Goal: Task Accomplishment & Management: Use online tool/utility

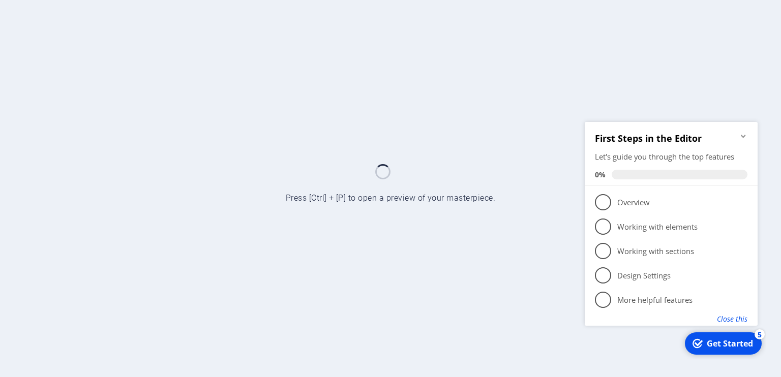
click at [736, 319] on button "Close this" at bounding box center [732, 319] width 30 height 10
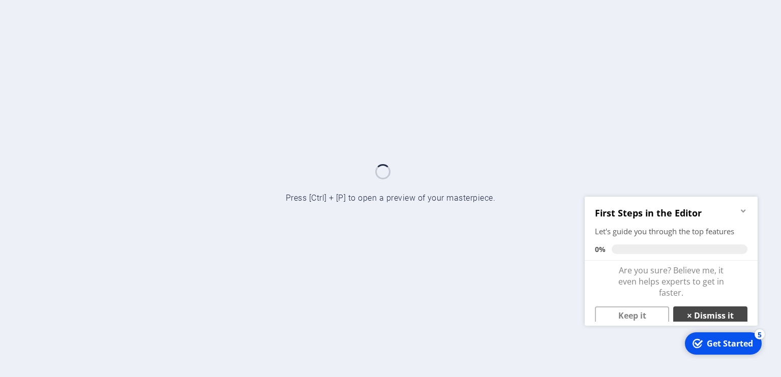
click at [706, 314] on link "× Dismiss it" at bounding box center [710, 315] width 74 height 18
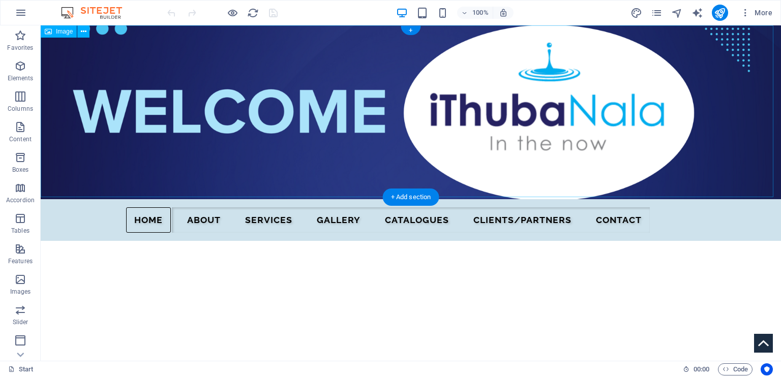
click at [333, 100] on figure at bounding box center [411, 112] width 740 height 174
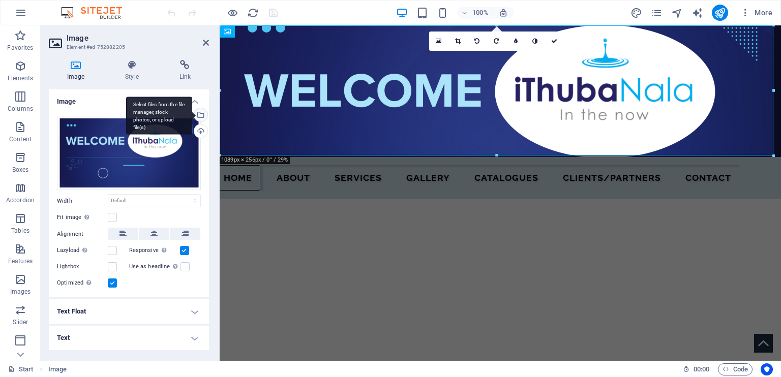
click at [201, 115] on div "Select files from the file manager, stock photos, or upload file(s)" at bounding box center [199, 115] width 15 height 15
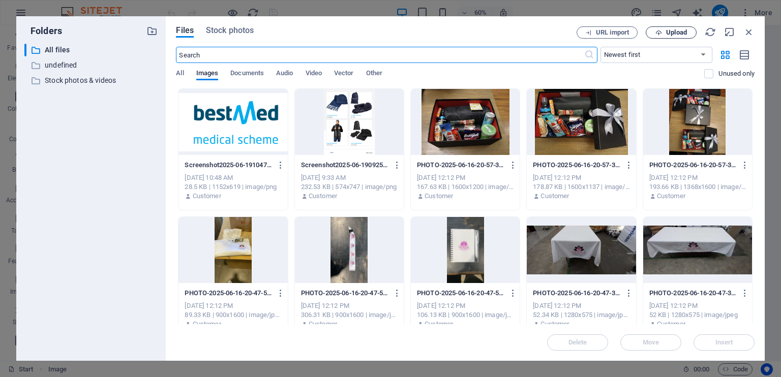
click at [671, 32] on span "Upload" at bounding box center [676, 32] width 21 height 6
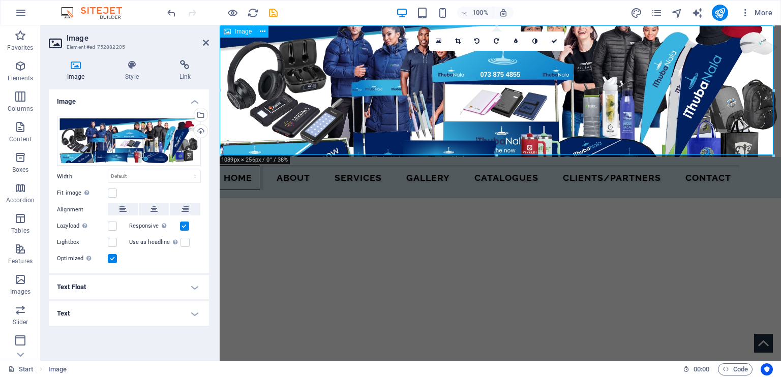
click at [373, 123] on figure at bounding box center [500, 91] width 561 height 132
drag, startPoint x: 718, startPoint y: 179, endPoint x: 494, endPoint y: 132, distance: 228.6
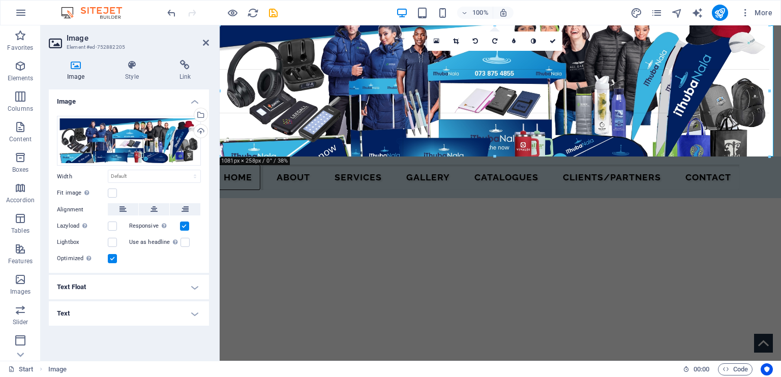
drag, startPoint x: 497, startPoint y: 155, endPoint x: 532, endPoint y: 156, distance: 35.6
type input "1081"
select select "px"
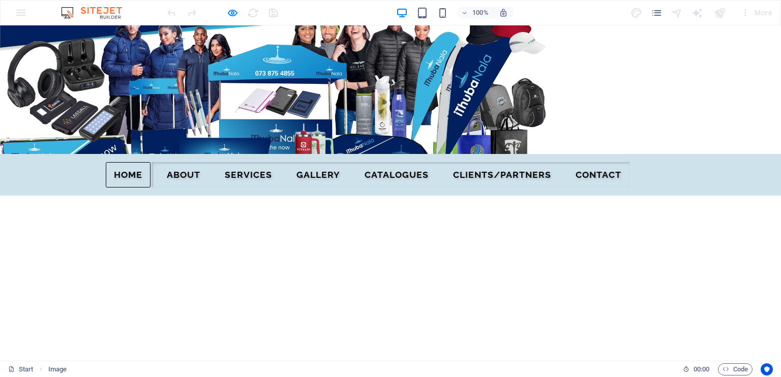
click at [434, 120] on img at bounding box center [274, 89] width 549 height 129
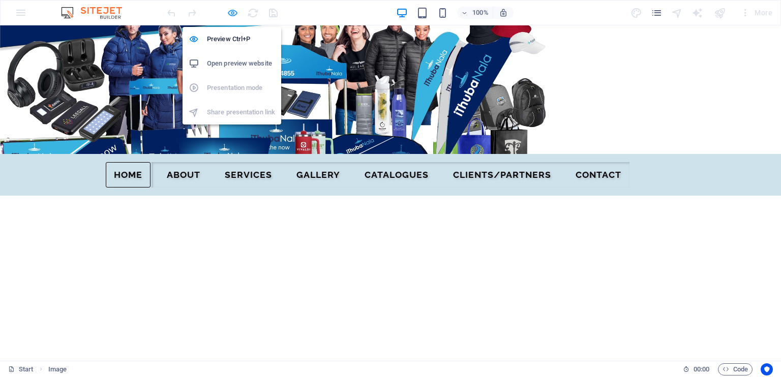
select select "px"
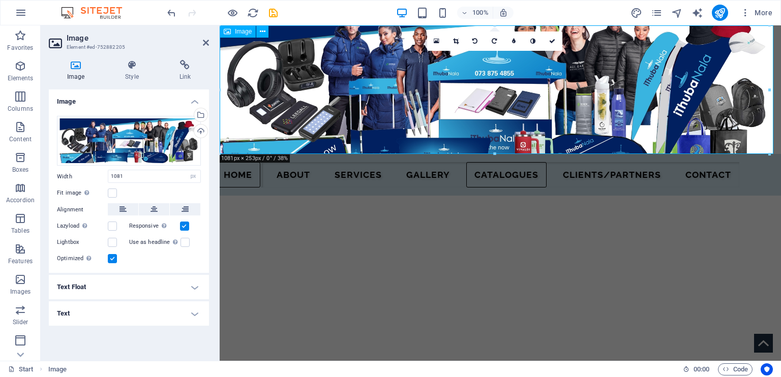
click at [567, 117] on figure at bounding box center [500, 89] width 561 height 129
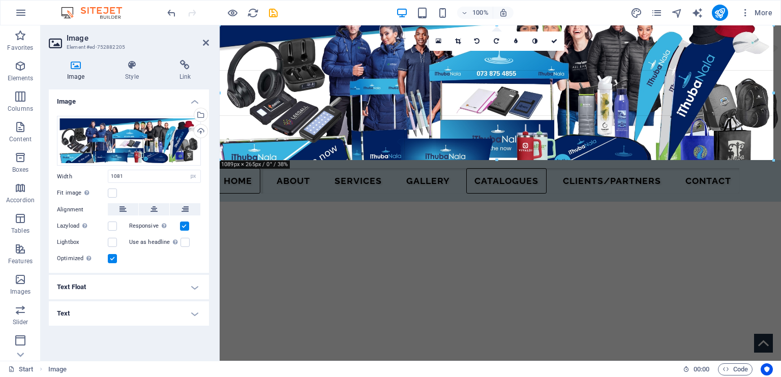
drag, startPoint x: 768, startPoint y: 93, endPoint x: 780, endPoint y: 99, distance: 13.9
type input "1089"
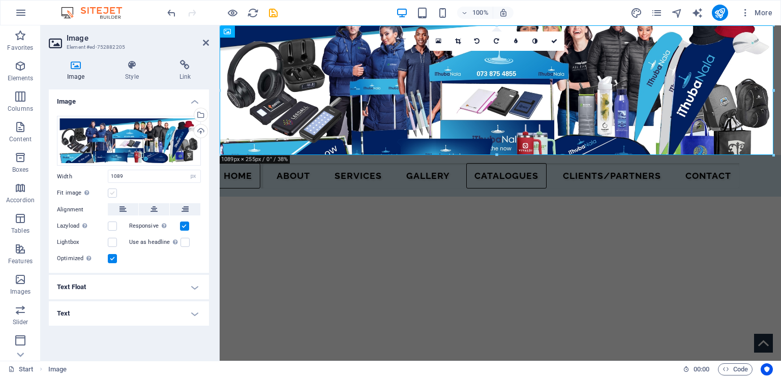
click at [113, 190] on label at bounding box center [112, 193] width 9 height 9
click at [0, 0] on input "Fit image Automatically fit image to a fixed width and height" at bounding box center [0, 0] width 0 height 0
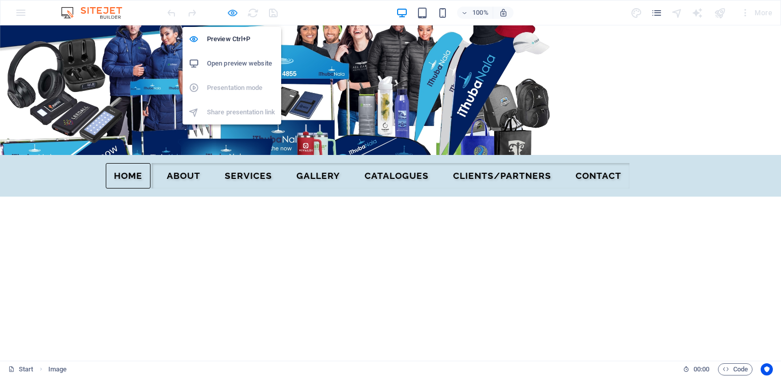
select select "px"
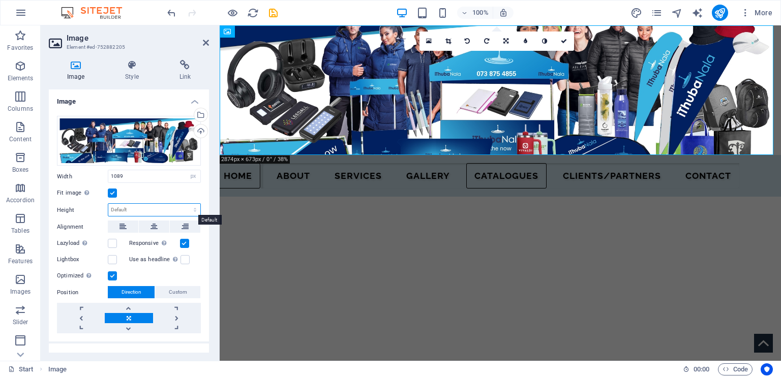
click at [132, 208] on select "Default auto px" at bounding box center [154, 210] width 92 height 12
click at [123, 229] on icon at bounding box center [122, 227] width 7 height 12
drag, startPoint x: 123, startPoint y: 229, endPoint x: 187, endPoint y: 223, distance: 64.3
click at [187, 223] on div "Alignment" at bounding box center [129, 227] width 144 height 13
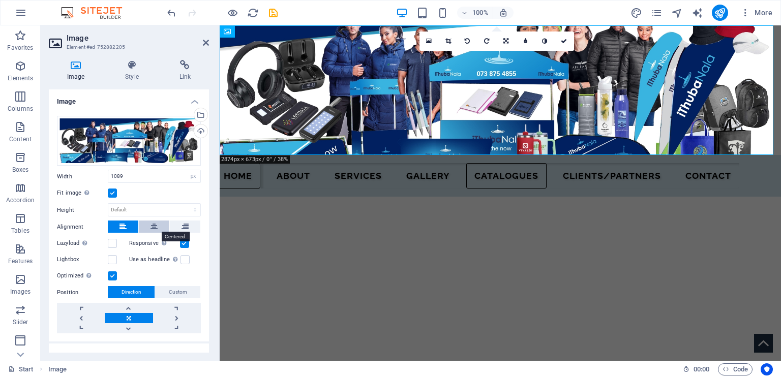
click at [151, 224] on icon at bounding box center [153, 227] width 7 height 12
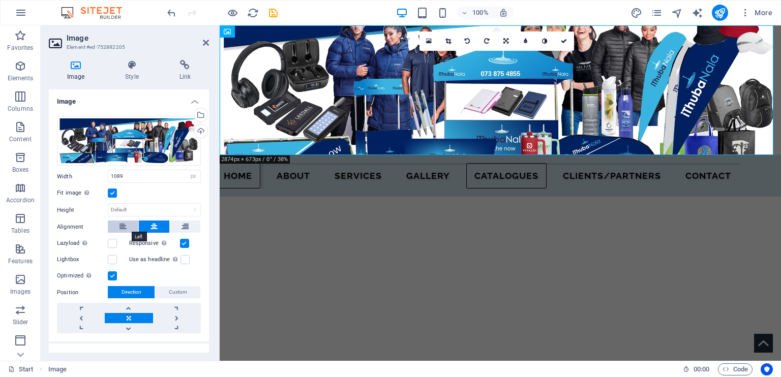
click at [124, 223] on icon at bounding box center [122, 227] width 7 height 12
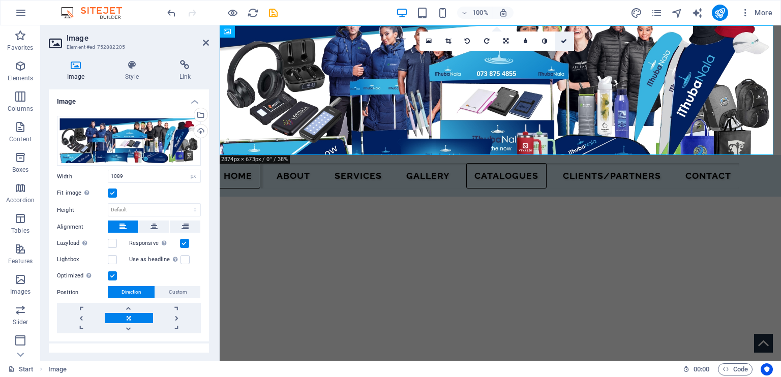
click at [565, 42] on icon at bounding box center [564, 41] width 6 height 6
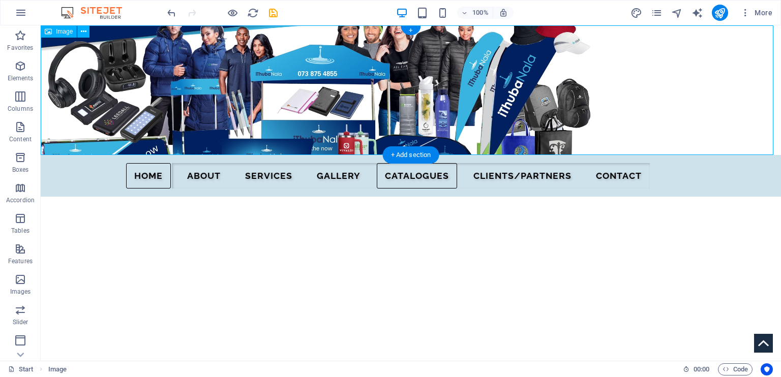
click at [527, 102] on figure at bounding box center [411, 90] width 740 height 130
click at [542, 110] on figure at bounding box center [411, 90] width 740 height 130
select select "px"
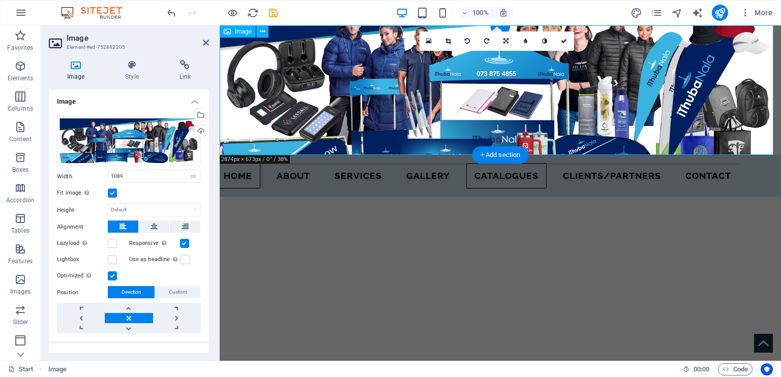
click at [757, 95] on figure at bounding box center [500, 90] width 561 height 130
click at [112, 240] on label at bounding box center [112, 243] width 9 height 9
click at [0, 0] on input "Lazyload Loading images after the page loads improves page speed." at bounding box center [0, 0] width 0 height 0
click at [112, 239] on label at bounding box center [112, 243] width 9 height 9
click at [0, 0] on input "Lazyload Loading images after the page loads improves page speed." at bounding box center [0, 0] width 0 height 0
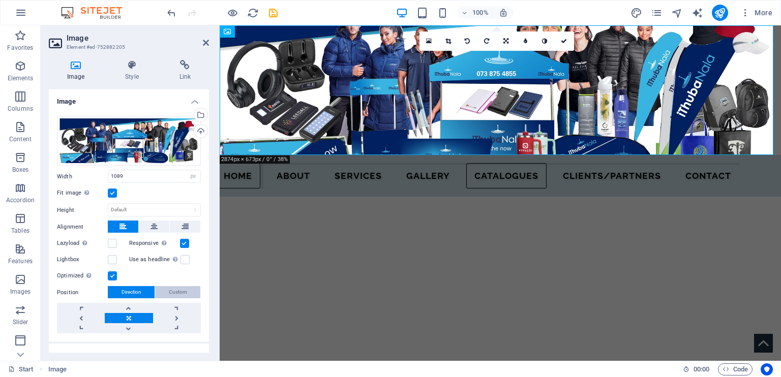
click at [181, 290] on span "Custom" at bounding box center [178, 292] width 18 height 12
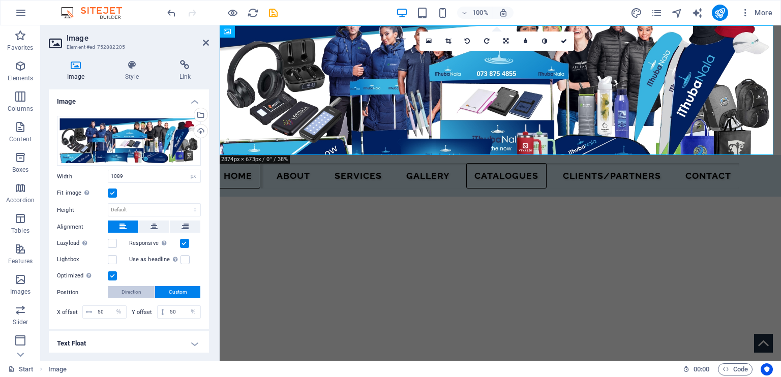
click at [136, 290] on span "Direction" at bounding box center [131, 292] width 20 height 12
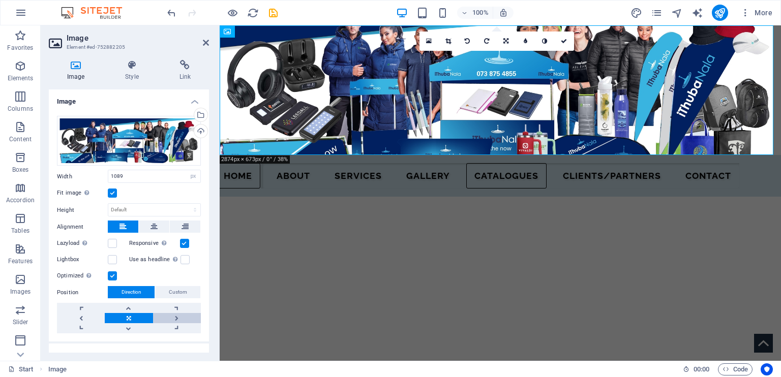
click at [177, 317] on link at bounding box center [177, 318] width 48 height 10
click at [113, 273] on label at bounding box center [112, 275] width 9 height 9
click at [0, 0] on input "Optimized Images are compressed to improve page speed." at bounding box center [0, 0] width 0 height 0
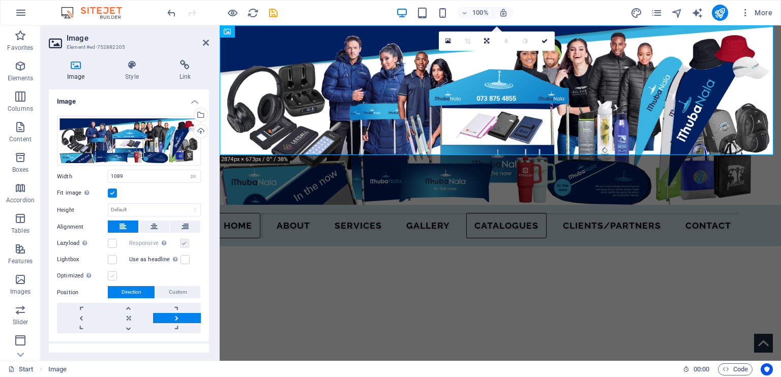
click at [113, 273] on label at bounding box center [112, 275] width 9 height 9
click at [0, 0] on input "Optimized Images are compressed to improve page speed." at bounding box center [0, 0] width 0 height 0
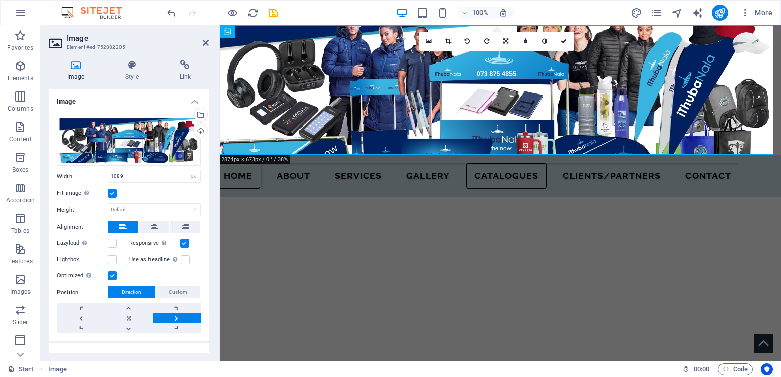
click at [113, 273] on label at bounding box center [112, 275] width 9 height 9
click at [0, 0] on input "Optimized Images are compressed to improve page speed." at bounding box center [0, 0] width 0 height 0
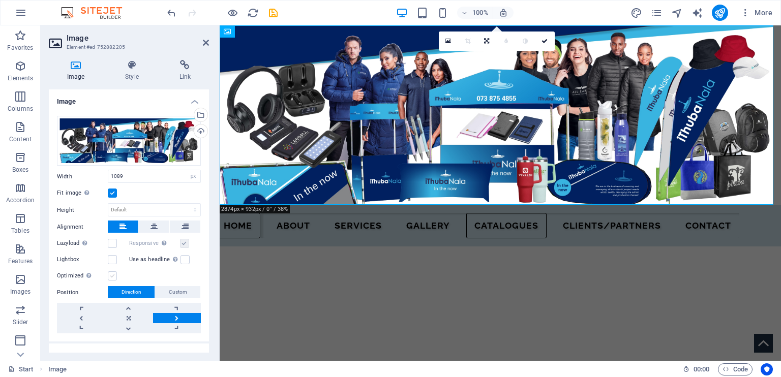
click at [113, 273] on label at bounding box center [112, 275] width 9 height 9
click at [0, 0] on input "Optimized Images are compressed to improve page speed." at bounding box center [0, 0] width 0 height 0
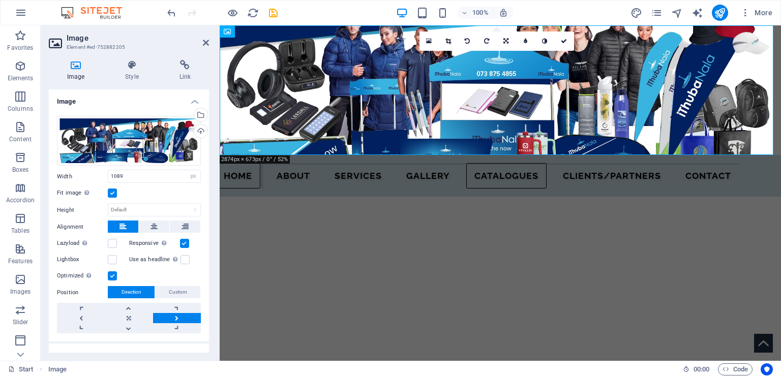
click at [113, 273] on label at bounding box center [112, 275] width 9 height 9
click at [0, 0] on input "Optimized Images are compressed to improve page speed." at bounding box center [0, 0] width 0 height 0
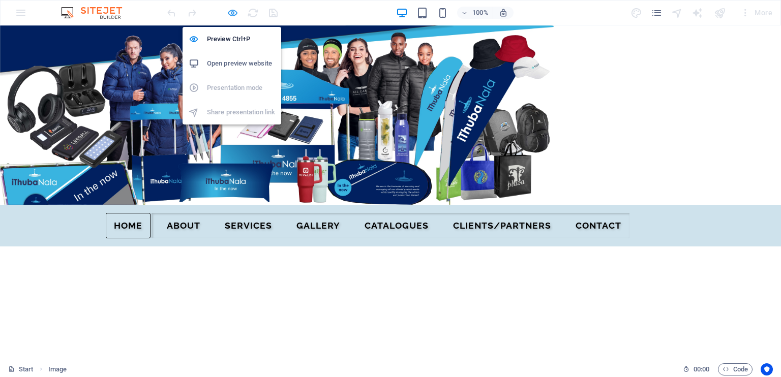
select select "px"
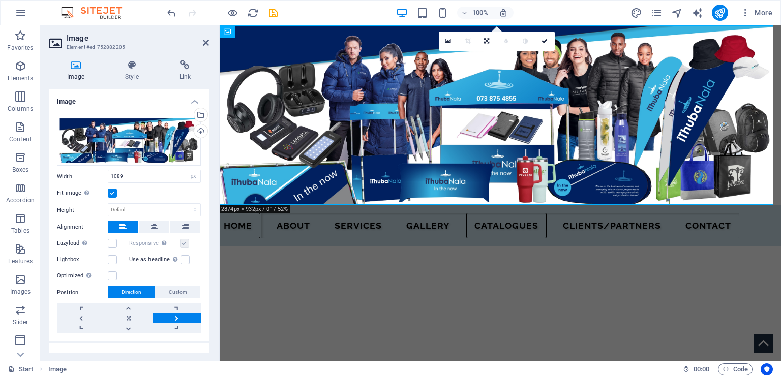
click at [112, 190] on label at bounding box center [112, 193] width 9 height 9
click at [0, 0] on input "Fit image Automatically fit image to a fixed width and height" at bounding box center [0, 0] width 0 height 0
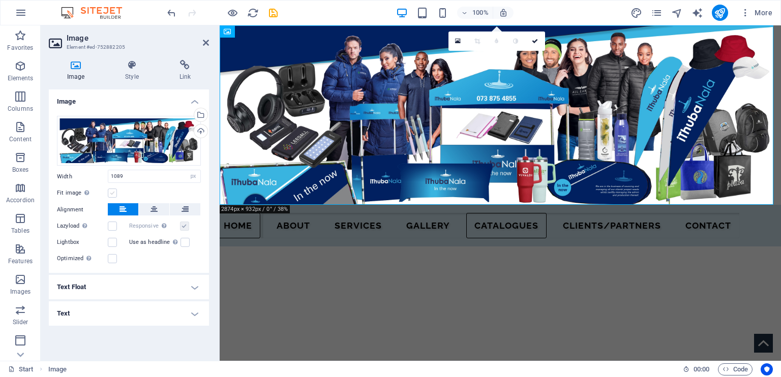
click at [114, 195] on label at bounding box center [112, 193] width 9 height 9
click at [0, 0] on input "Fit image Automatically fit image to a fixed width and height" at bounding box center [0, 0] width 0 height 0
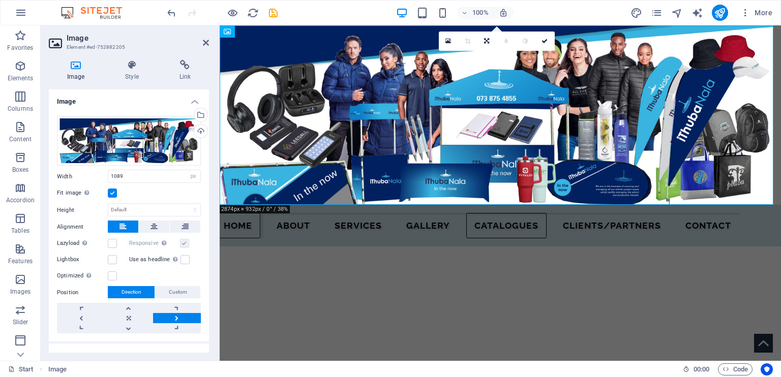
click at [114, 195] on label at bounding box center [112, 193] width 9 height 9
click at [0, 0] on input "Fit image Automatically fit image to a fixed width and height" at bounding box center [0, 0] width 0 height 0
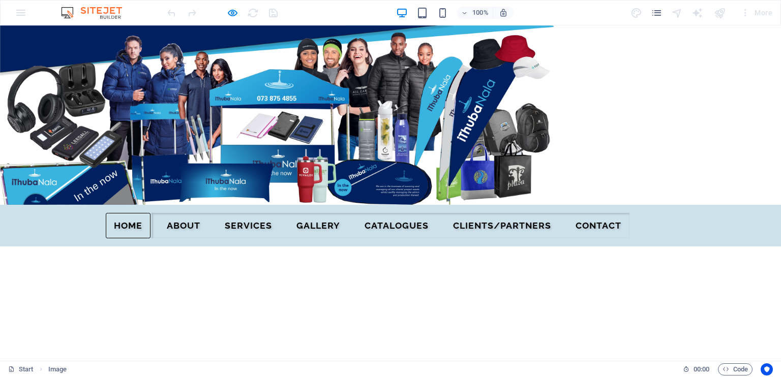
click at [555, 115] on figure at bounding box center [390, 114] width 781 height 179
click at [533, 114] on img at bounding box center [277, 114] width 554 height 179
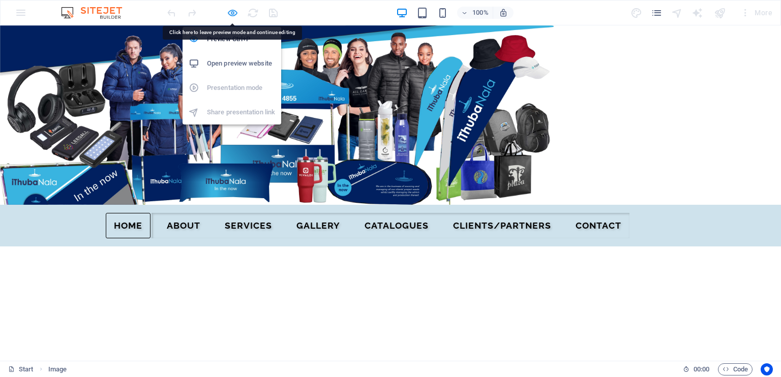
select select "px"
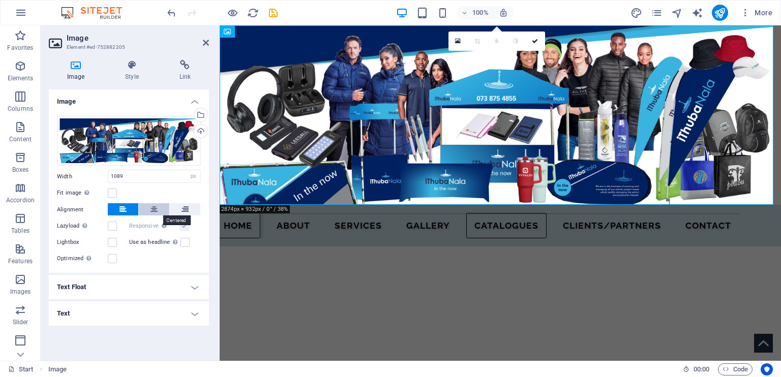
click at [158, 209] on button at bounding box center [154, 209] width 30 height 12
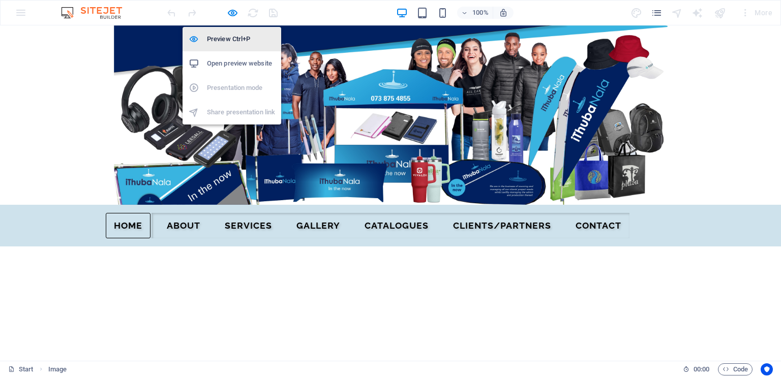
click at [223, 43] on h6 "Preview Ctrl+P" at bounding box center [241, 39] width 68 height 12
select select "px"
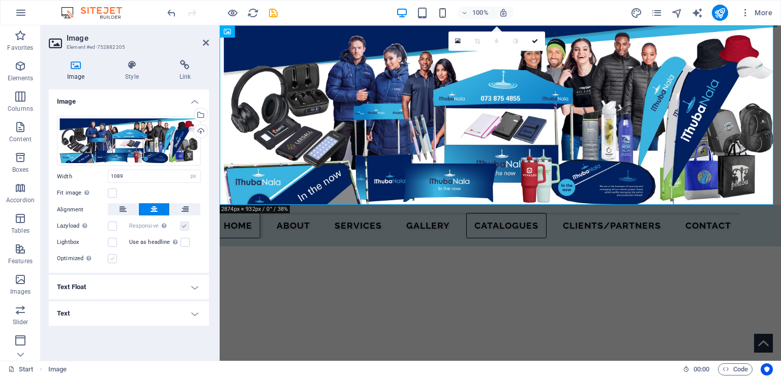
click at [111, 259] on label at bounding box center [112, 258] width 9 height 9
click at [0, 0] on input "Optimized Images are compressed to improve page speed." at bounding box center [0, 0] width 0 height 0
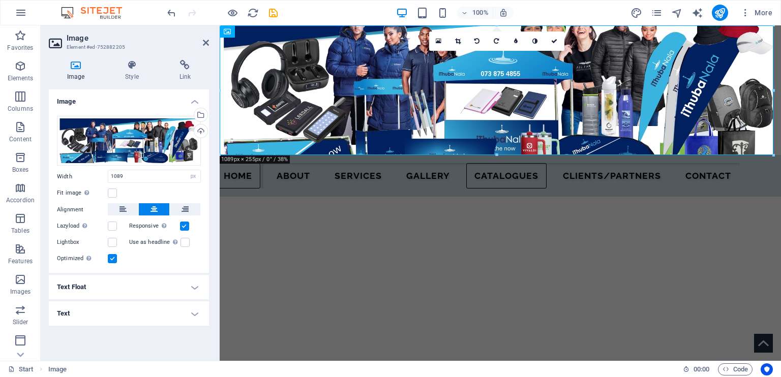
click at [111, 259] on label at bounding box center [112, 258] width 9 height 9
click at [0, 0] on input "Optimized Images are compressed to improve page speed." at bounding box center [0, 0] width 0 height 0
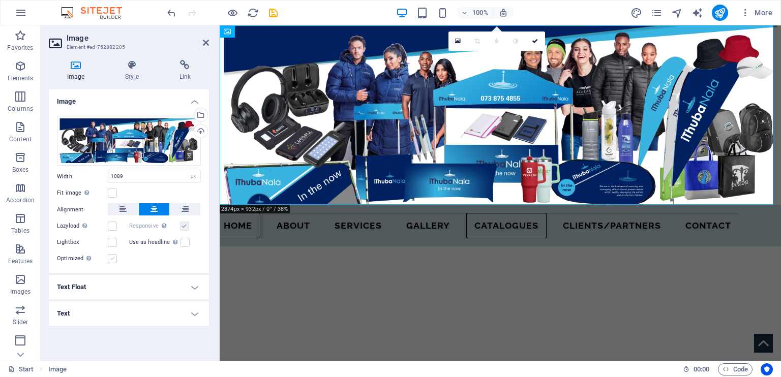
click at [111, 259] on label at bounding box center [112, 258] width 9 height 9
click at [0, 0] on input "Optimized Images are compressed to improve page speed." at bounding box center [0, 0] width 0 height 0
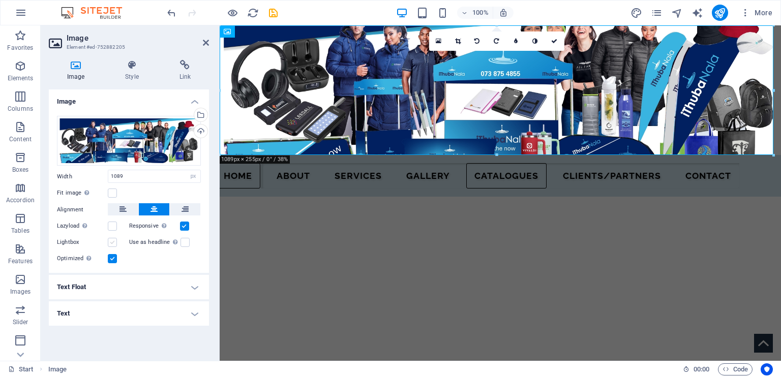
click at [112, 243] on label at bounding box center [112, 242] width 9 height 9
click at [0, 0] on input "Lightbox" at bounding box center [0, 0] width 0 height 0
click at [113, 228] on label at bounding box center [112, 226] width 9 height 9
click at [0, 0] on input "Lazyload Loading images after the page loads improves page speed." at bounding box center [0, 0] width 0 height 0
click at [116, 191] on label at bounding box center [112, 193] width 9 height 9
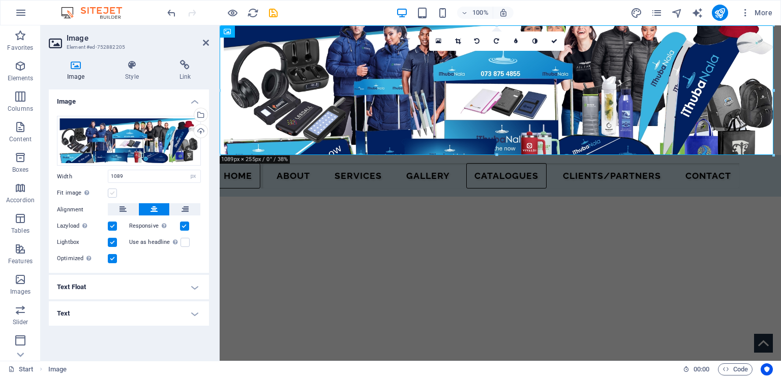
click at [0, 0] on input "Fit image Automatically fit image to a fixed width and height" at bounding box center [0, 0] width 0 height 0
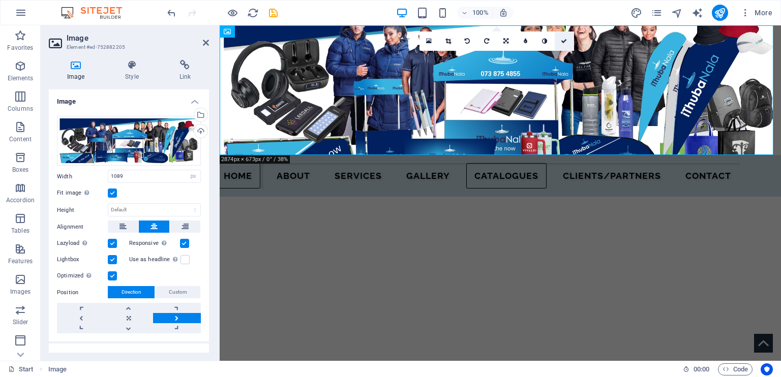
click at [564, 39] on icon at bounding box center [564, 41] width 6 height 6
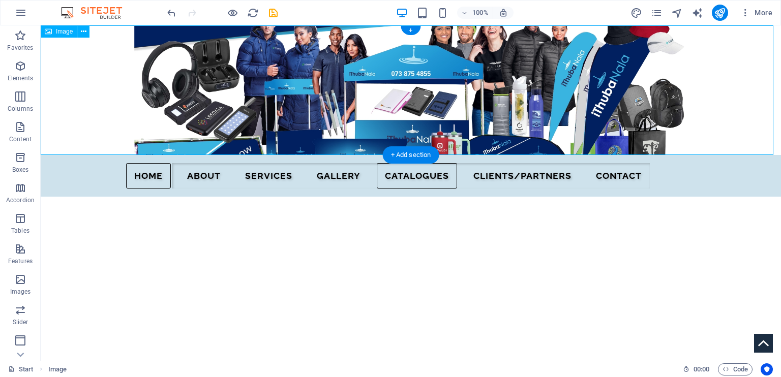
click at [575, 83] on figure at bounding box center [411, 90] width 740 height 130
click at [756, 128] on figure at bounding box center [411, 90] width 740 height 130
click at [573, 75] on figure at bounding box center [411, 90] width 740 height 130
select select "px"
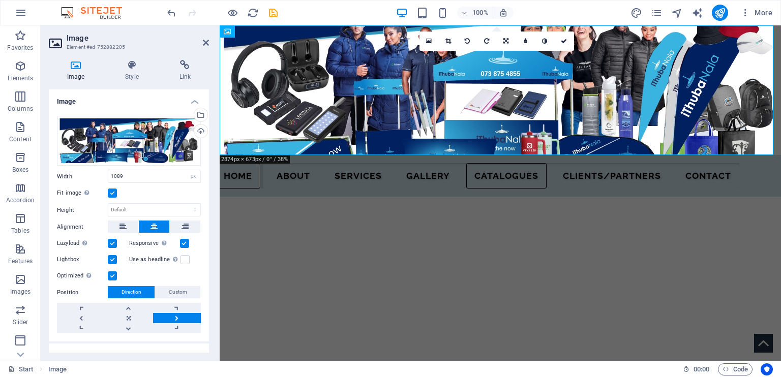
click at [113, 194] on label at bounding box center [112, 193] width 9 height 9
click at [0, 0] on input "Fit image Automatically fit image to a fixed width and height" at bounding box center [0, 0] width 0 height 0
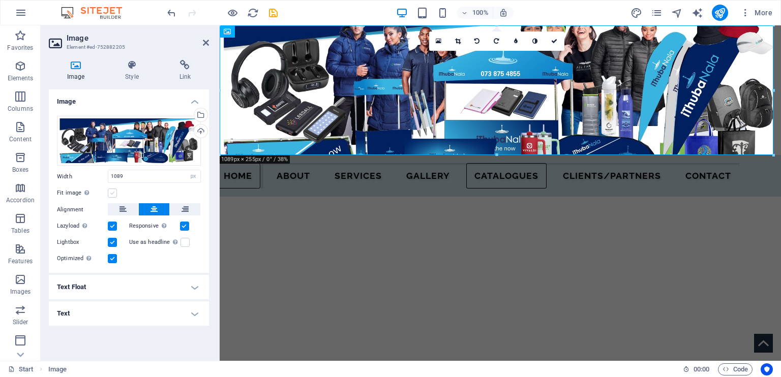
click at [113, 194] on label at bounding box center [112, 193] width 9 height 9
click at [0, 0] on input "Fit image Automatically fit image to a fixed width and height" at bounding box center [0, 0] width 0 height 0
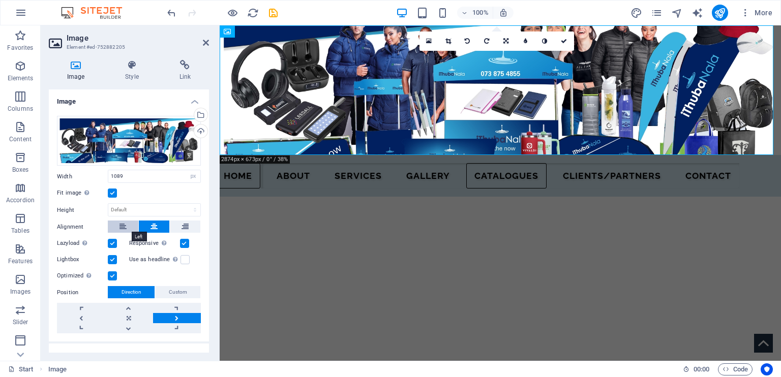
click at [119, 226] on icon at bounding box center [122, 227] width 7 height 12
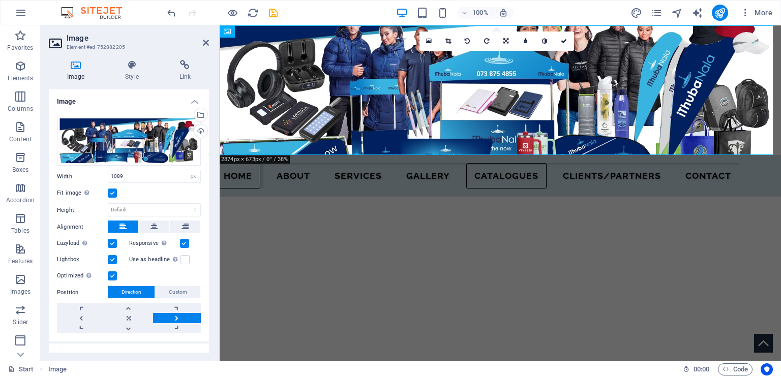
click at [119, 226] on icon at bounding box center [122, 227] width 7 height 12
click at [156, 226] on icon at bounding box center [153, 227] width 7 height 12
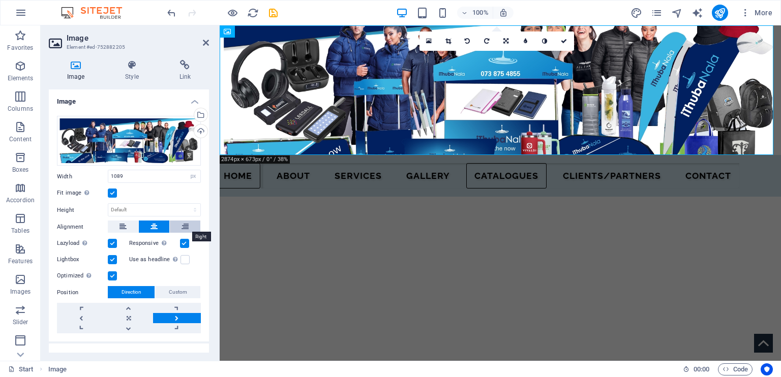
click at [192, 221] on button at bounding box center [185, 227] width 30 height 12
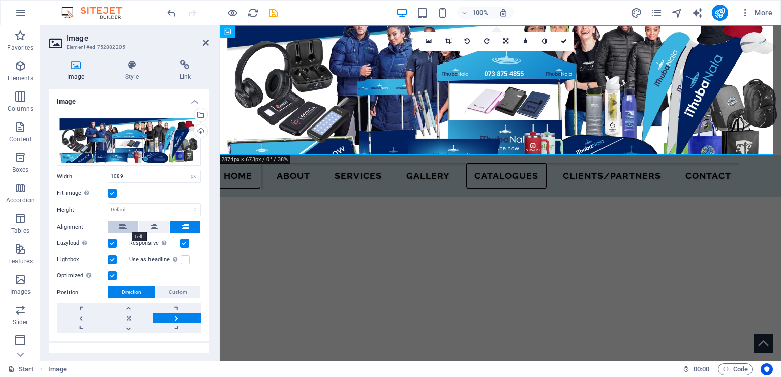
click at [117, 225] on button at bounding box center [123, 227] width 30 height 12
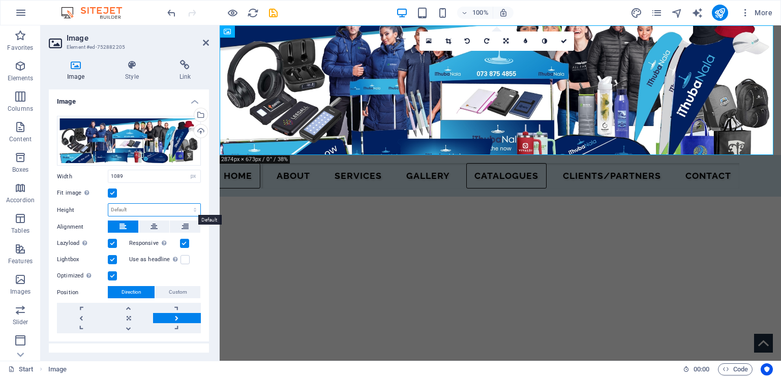
click at [128, 211] on select "Default auto px" at bounding box center [154, 210] width 92 height 12
click at [108, 204] on select "Default auto px" at bounding box center [154, 210] width 92 height 12
select select "DISABLED_OPTION_VALUE"
click at [112, 242] on label at bounding box center [112, 243] width 9 height 9
click at [0, 0] on input "Lazyload Loading images after the page loads improves page speed." at bounding box center [0, 0] width 0 height 0
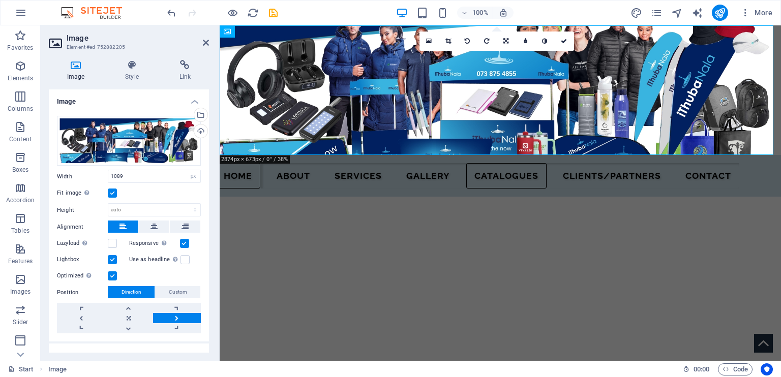
click at [113, 257] on label at bounding box center [112, 259] width 9 height 9
click at [0, 0] on input "Lightbox" at bounding box center [0, 0] width 0 height 0
click at [125, 313] on link at bounding box center [129, 318] width 48 height 10
click at [113, 276] on label at bounding box center [112, 275] width 9 height 9
click at [0, 0] on input "Optimized Images are compressed to improve page speed." at bounding box center [0, 0] width 0 height 0
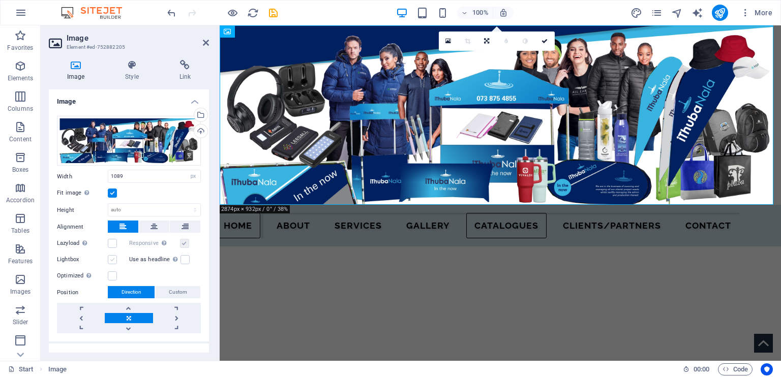
click at [115, 257] on label at bounding box center [112, 259] width 9 height 9
click at [0, 0] on input "Lightbox" at bounding box center [0, 0] width 0 height 0
click at [112, 242] on label at bounding box center [112, 243] width 9 height 9
click at [0, 0] on input "Lazyload Loading images after the page loads improves page speed." at bounding box center [0, 0] width 0 height 0
click at [183, 257] on label at bounding box center [184, 259] width 9 height 9
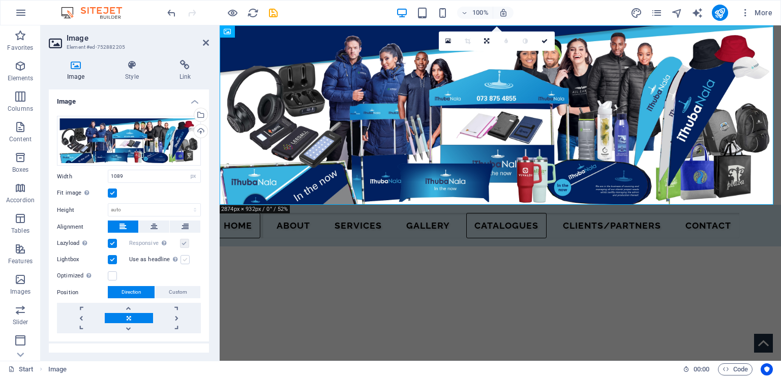
click at [0, 0] on input "Use as headline The image will be wrapped in an H1 headline tag. Useful for giv…" at bounding box center [0, 0] width 0 height 0
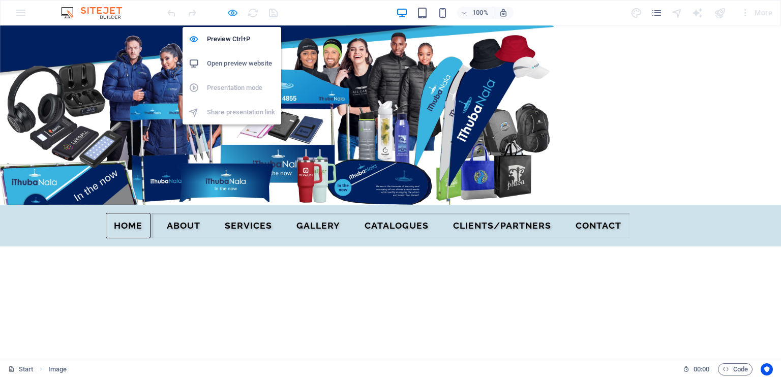
select select "px"
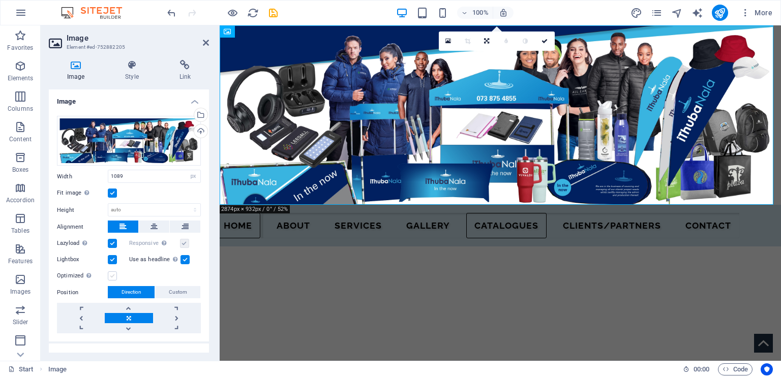
click at [114, 274] on label at bounding box center [112, 275] width 9 height 9
click at [0, 0] on input "Optimized Images are compressed to improve page speed." at bounding box center [0, 0] width 0 height 0
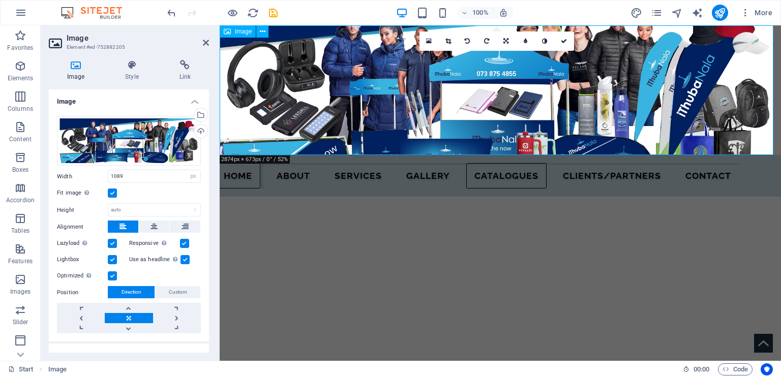
click at [483, 142] on figure at bounding box center [500, 90] width 561 height 130
click at [125, 303] on link at bounding box center [129, 308] width 48 height 10
click at [126, 328] on link at bounding box center [129, 328] width 48 height 10
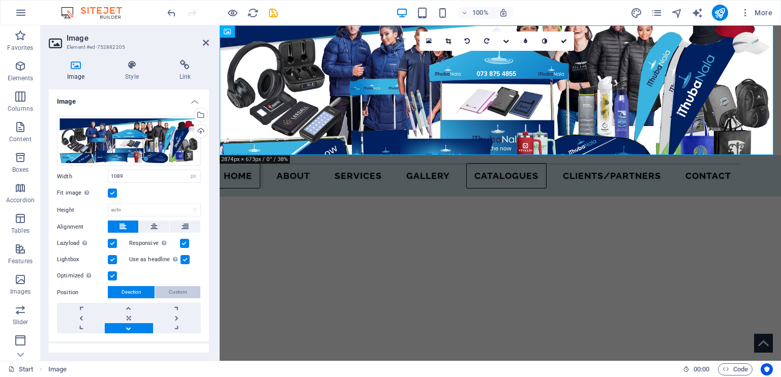
click at [169, 288] on span "Custom" at bounding box center [178, 292] width 18 height 12
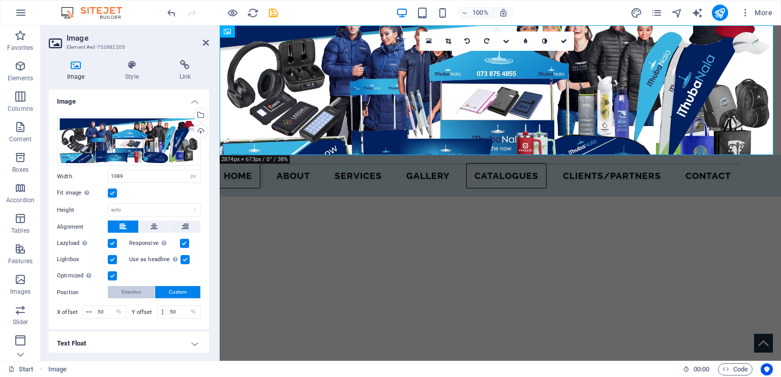
click at [130, 290] on span "Direction" at bounding box center [131, 292] width 20 height 12
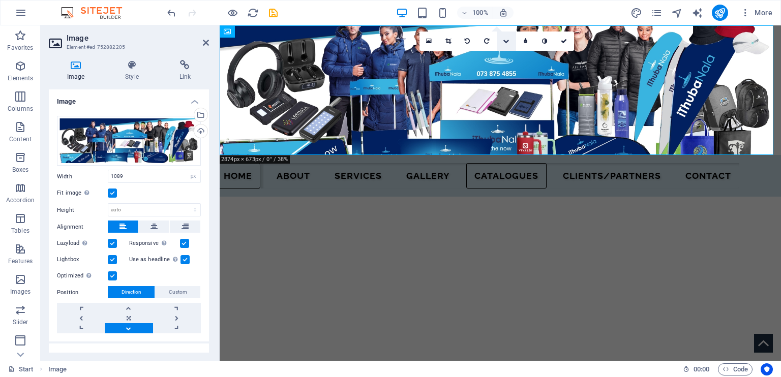
click at [506, 40] on icon at bounding box center [506, 41] width 6 height 6
click at [509, 35] on icon at bounding box center [506, 38] width 6 height 6
click at [507, 39] on icon at bounding box center [506, 41] width 6 height 6
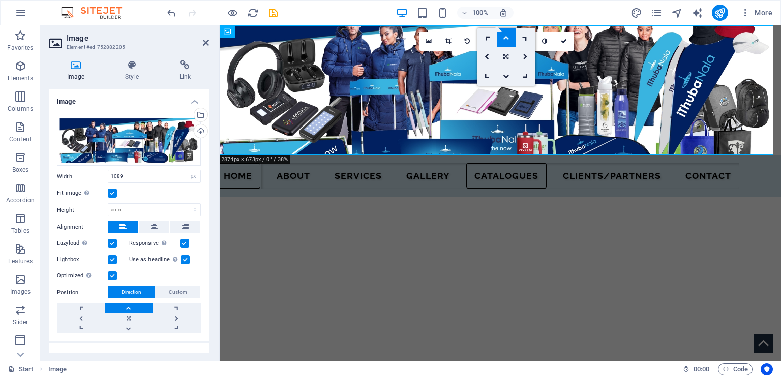
click at [507, 39] on icon at bounding box center [506, 38] width 6 height 6
click at [507, 39] on icon at bounding box center [506, 41] width 6 height 6
click at [523, 57] on link at bounding box center [525, 56] width 19 height 19
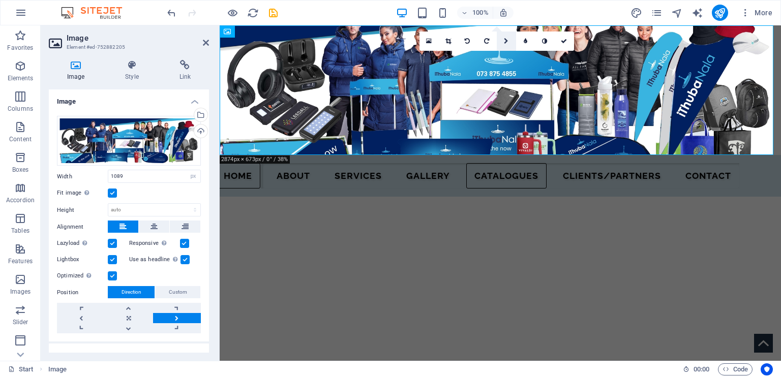
click at [503, 41] on link at bounding box center [506, 41] width 19 height 19
click at [503, 55] on icon at bounding box center [505, 57] width 5 height 6
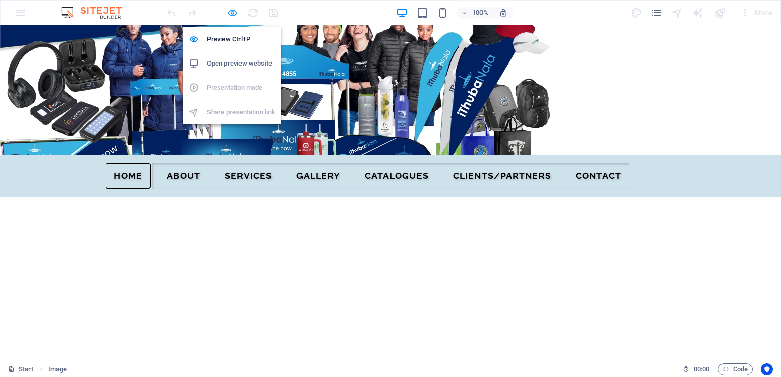
select select "px"
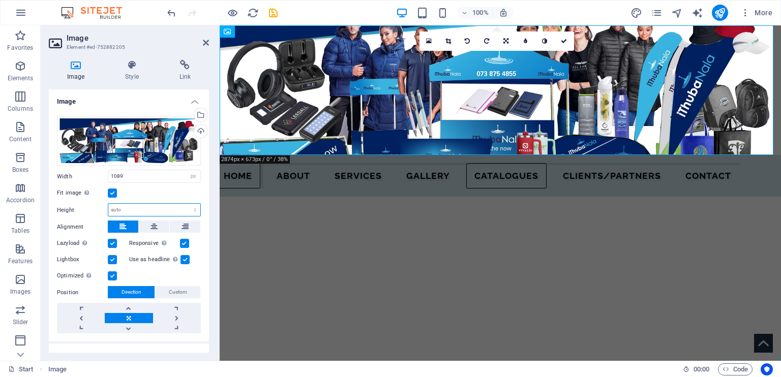
click at [154, 212] on select "Default auto px" at bounding box center [154, 210] width 92 height 12
click at [108, 204] on select "Default auto px" at bounding box center [154, 210] width 92 height 12
select select "DISABLED_OPTION_VALUE"
click at [156, 221] on icon at bounding box center [153, 227] width 7 height 12
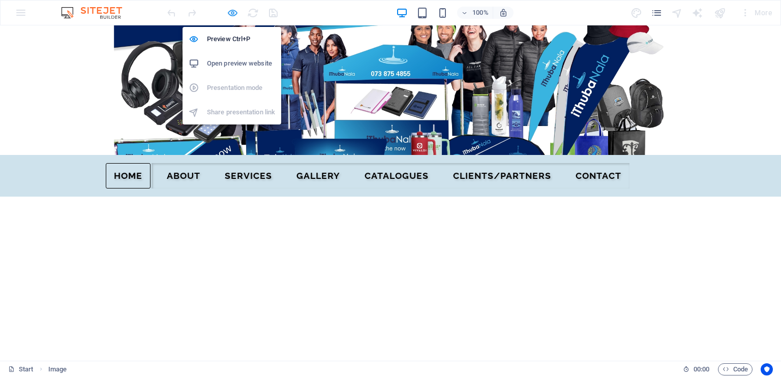
select select "px"
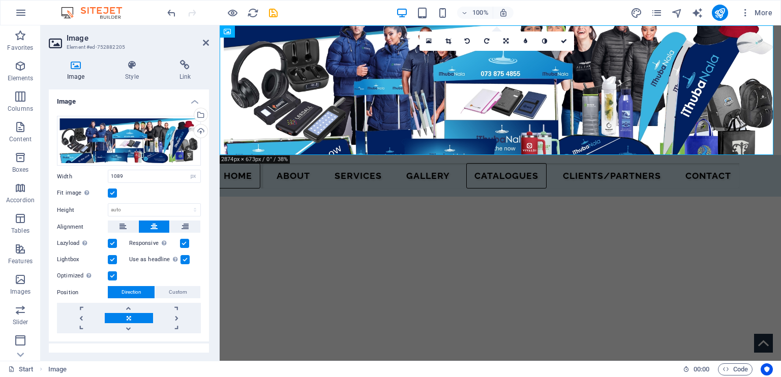
click at [110, 274] on label at bounding box center [112, 275] width 9 height 9
click at [0, 0] on input "Optimized Images are compressed to improve page speed." at bounding box center [0, 0] width 0 height 0
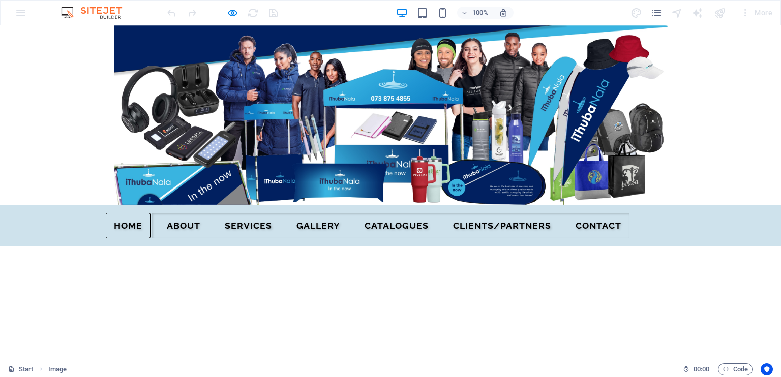
click at [721, 109] on h1 at bounding box center [390, 114] width 781 height 179
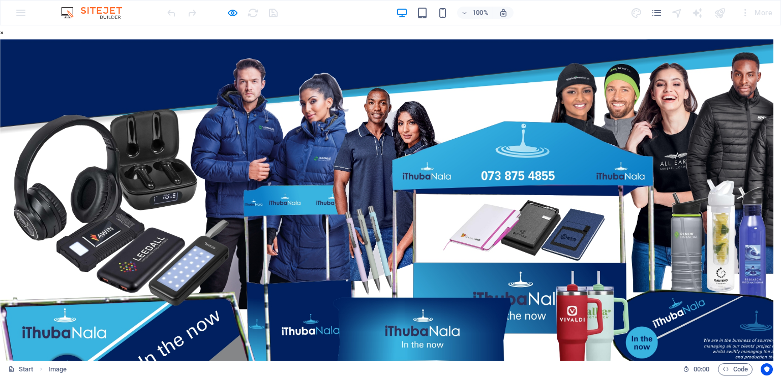
click at [651, 146] on img at bounding box center [518, 207] width 1036 height 336
click at [4, 39] on button "×" at bounding box center [2, 32] width 4 height 14
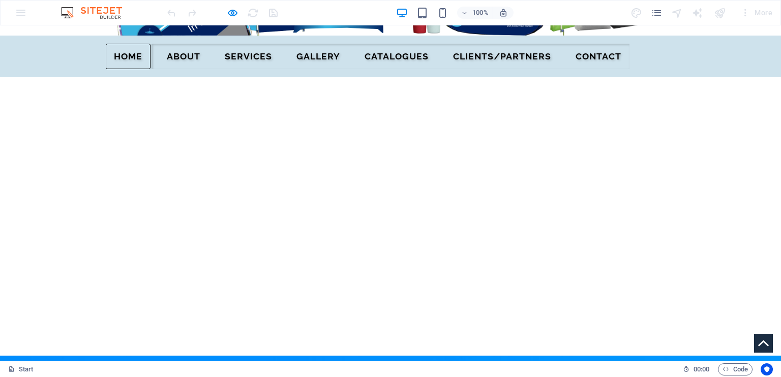
scroll to position [175, 0]
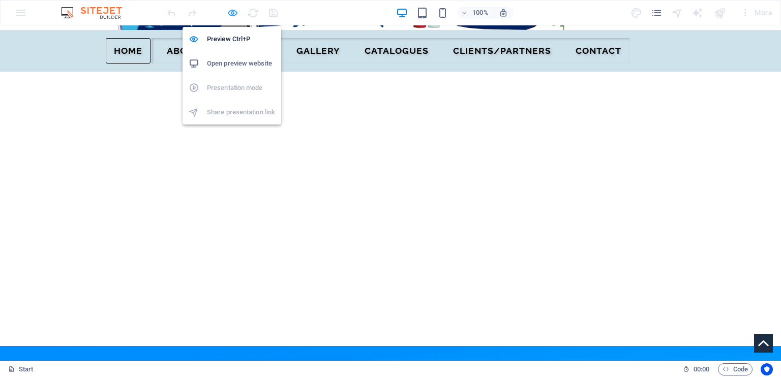
select select "px"
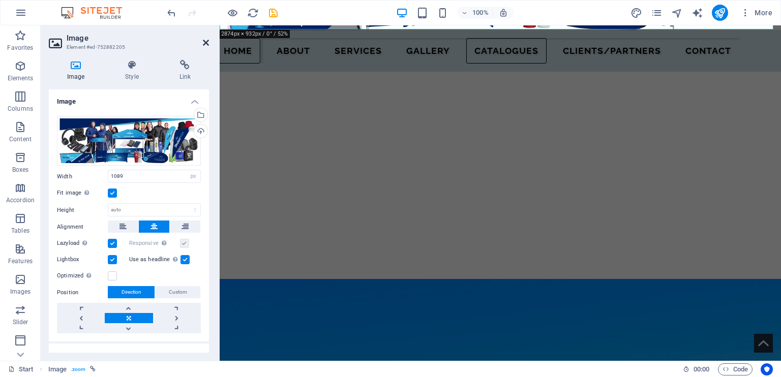
click at [204, 40] on icon at bounding box center [206, 43] width 6 height 8
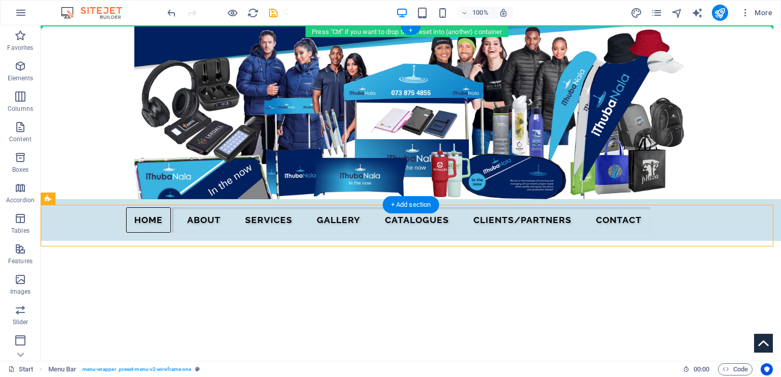
scroll to position [0, 0]
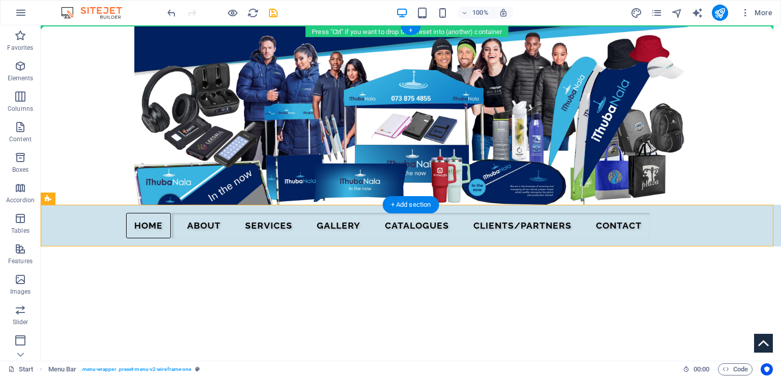
drag, startPoint x: 75, startPoint y: 215, endPoint x: 74, endPoint y: 44, distance: 170.3
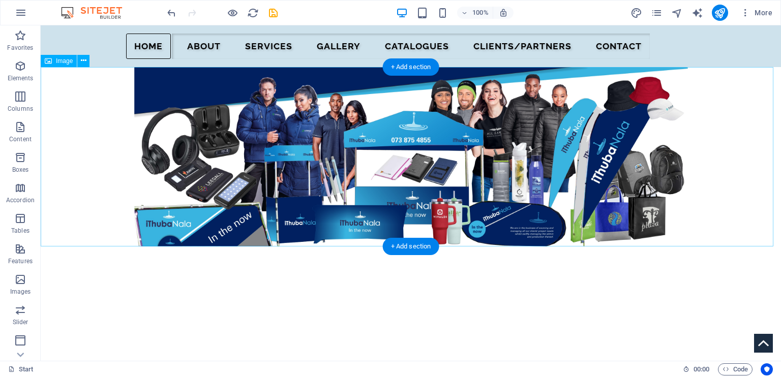
click at [445, 150] on figure at bounding box center [411, 156] width 740 height 179
select select "px"
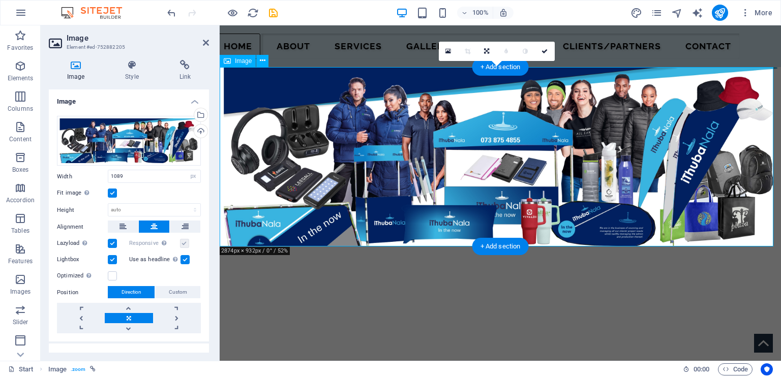
click at [437, 154] on figure at bounding box center [500, 156] width 561 height 179
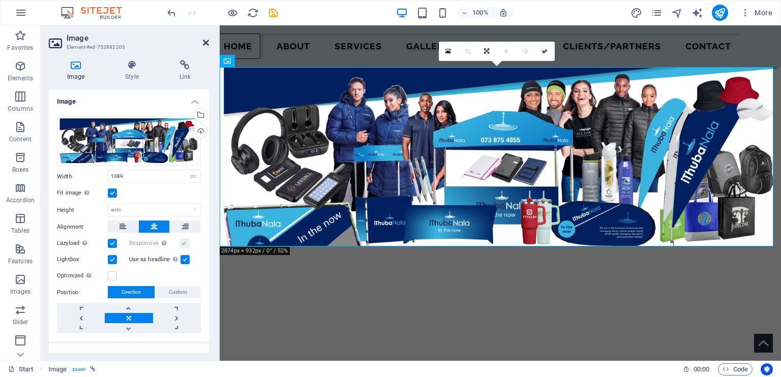
click at [205, 41] on icon at bounding box center [206, 43] width 6 height 8
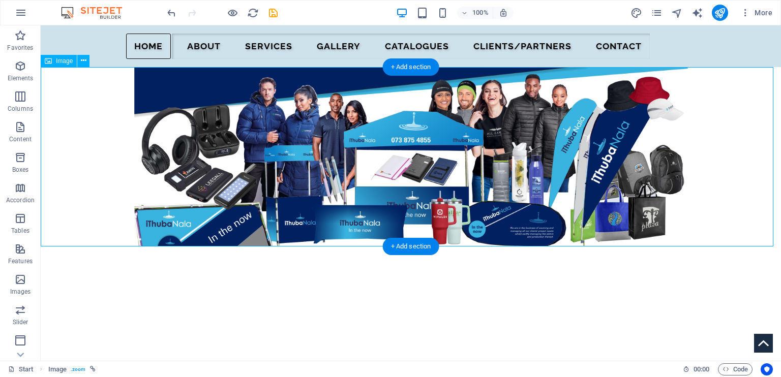
click at [410, 145] on figure at bounding box center [411, 156] width 740 height 179
select select "px"
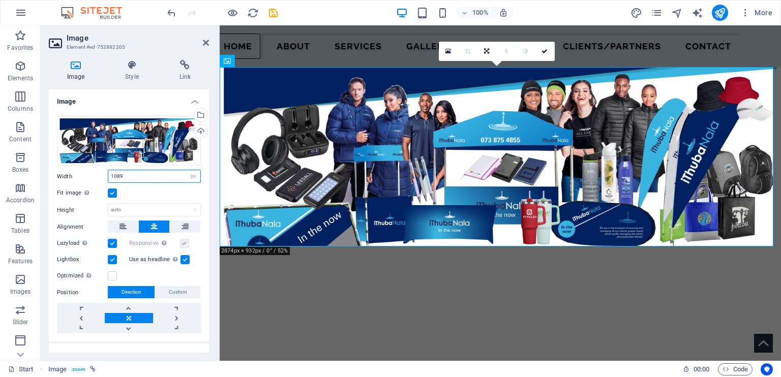
click at [130, 174] on input "1089" at bounding box center [154, 176] width 92 height 12
type input "1"
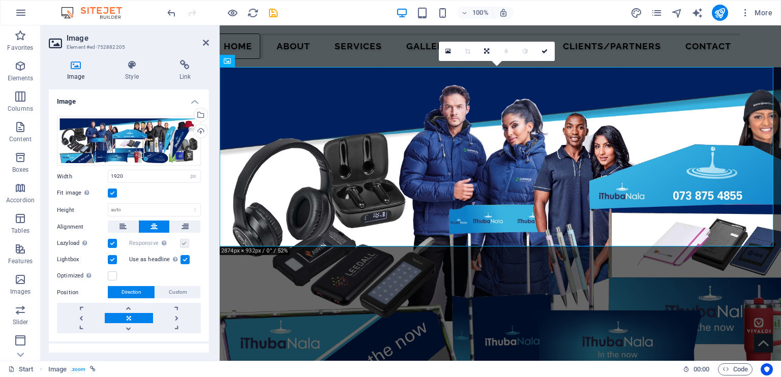
click at [175, 192] on div "Fit image Automatically fit image to a fixed width and height" at bounding box center [129, 193] width 144 height 12
drag, startPoint x: 138, startPoint y: 176, endPoint x: 84, endPoint y: 175, distance: 54.4
click at [84, 175] on div "Width 1920 Default auto px rem % em vh vw" at bounding box center [129, 176] width 144 height 13
type input "1920"
click at [157, 191] on div "Fit image Automatically fit image to a fixed width and height" at bounding box center [129, 193] width 144 height 12
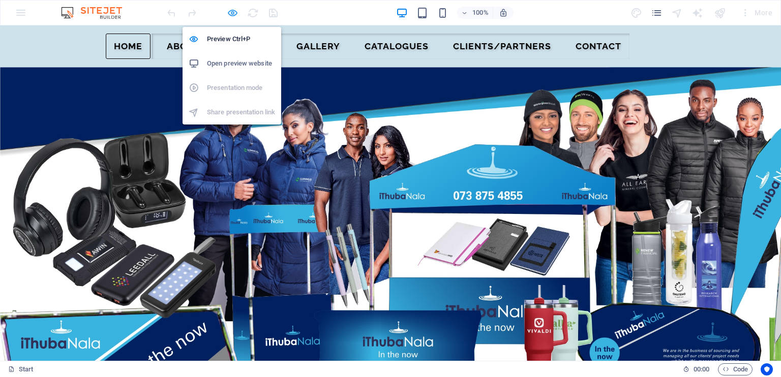
select select "px"
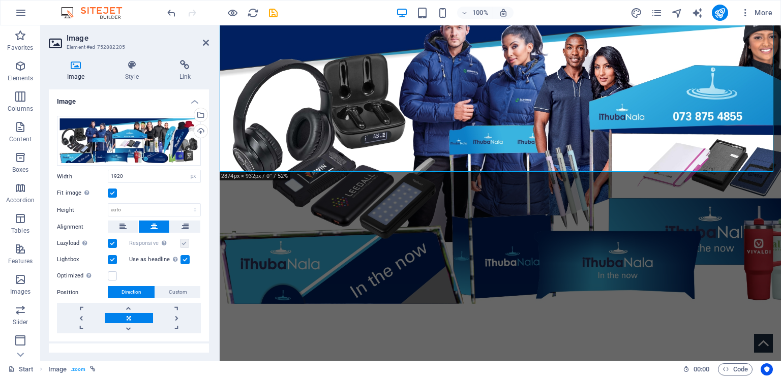
scroll to position [105, 0]
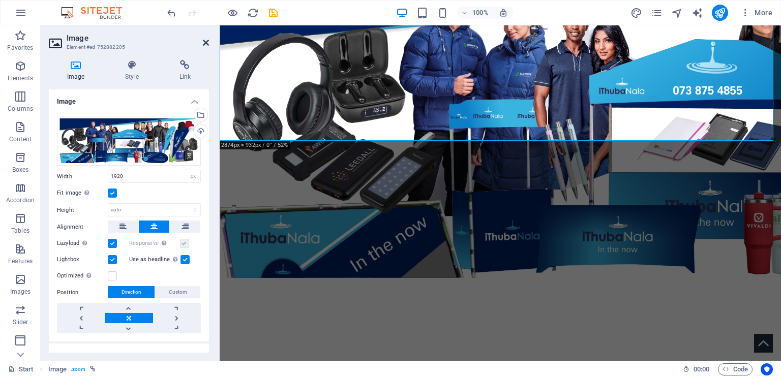
click at [206, 40] on icon at bounding box center [206, 43] width 6 height 8
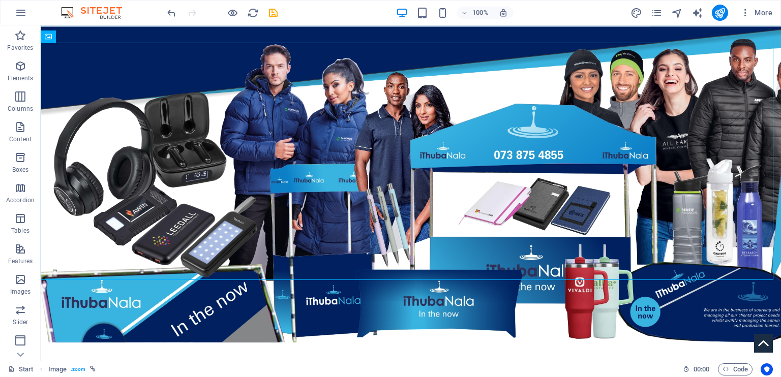
scroll to position [0, 0]
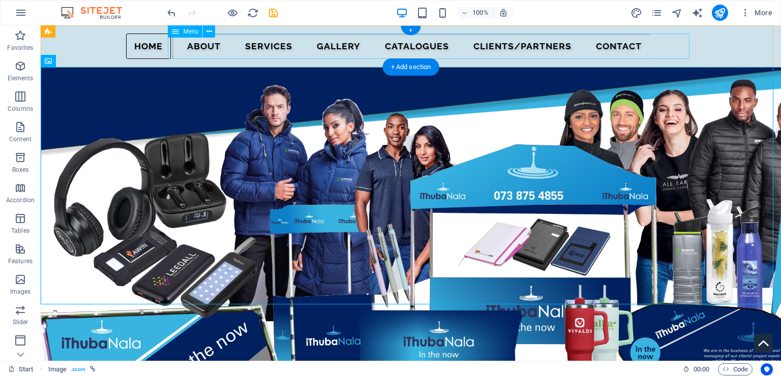
click at [242, 50] on nav "Home About SERVICES Gallery CATALOGUES Clients/Partners Contact" at bounding box center [411, 46] width 478 height 25
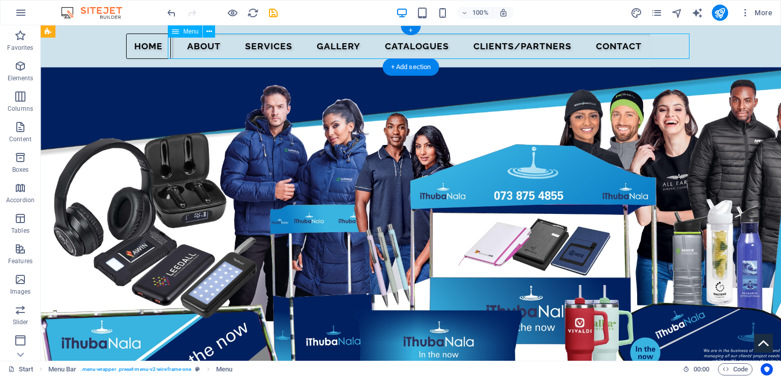
click at [189, 49] on nav "Home About SERVICES Gallery CATALOGUES Clients/Partners Contact" at bounding box center [411, 46] width 478 height 25
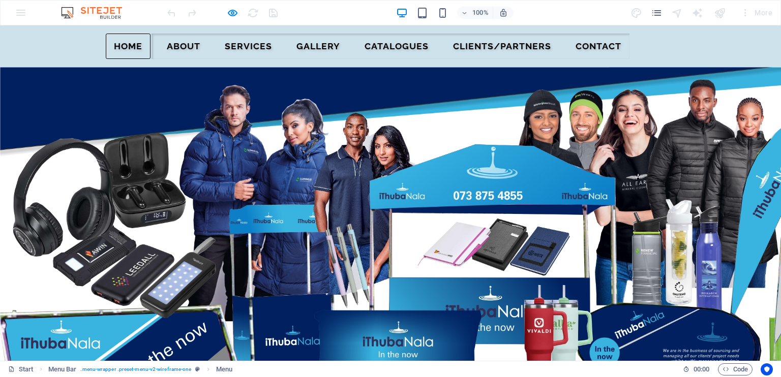
click at [150, 43] on link "Home" at bounding box center [128, 46] width 45 height 25
click at [208, 41] on link "About" at bounding box center [184, 46] width 50 height 25
click at [150, 46] on link "Home" at bounding box center [128, 46] width 45 height 25
drag, startPoint x: 778, startPoint y: 62, endPoint x: 778, endPoint y: 50, distance: 12.2
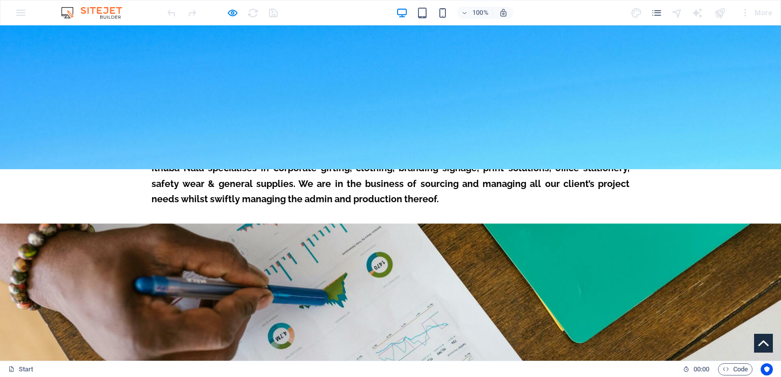
scroll to position [866, 0]
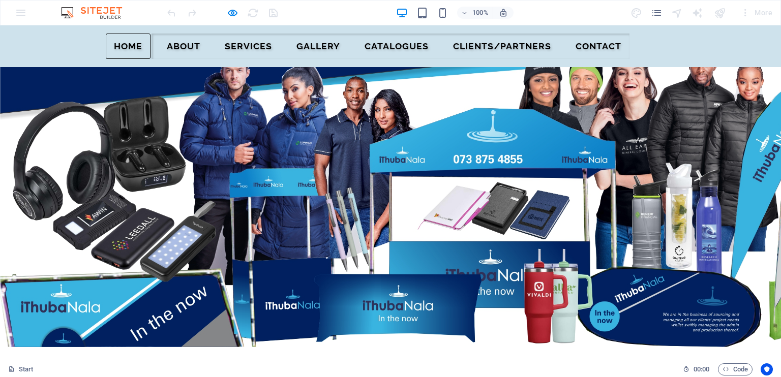
drag, startPoint x: 778, startPoint y: 52, endPoint x: 719, endPoint y: 48, distance: 59.6
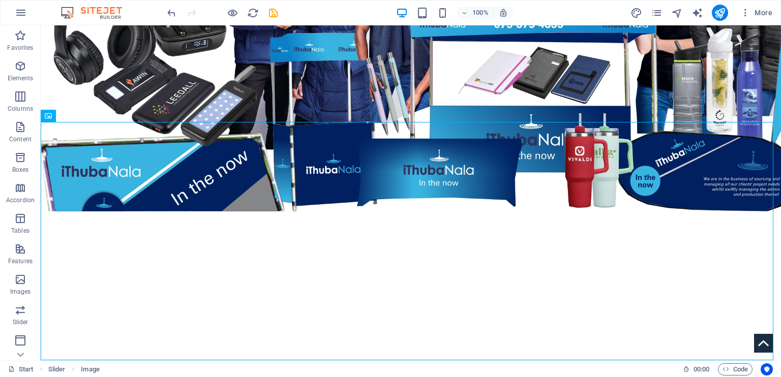
scroll to position [236, 0]
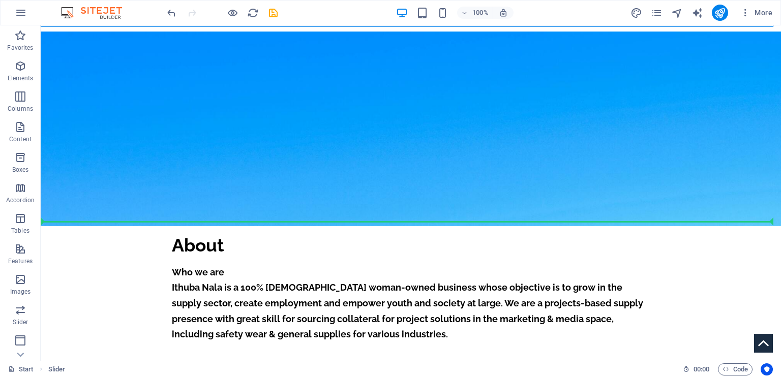
scroll to position [635, 0]
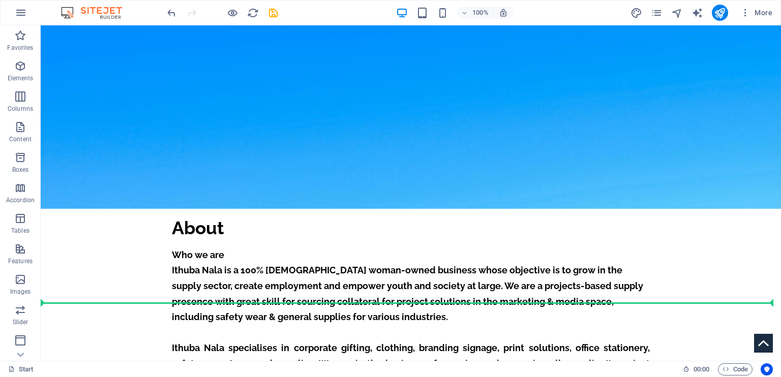
drag, startPoint x: 87, startPoint y: 85, endPoint x: 41, endPoint y: 299, distance: 219.5
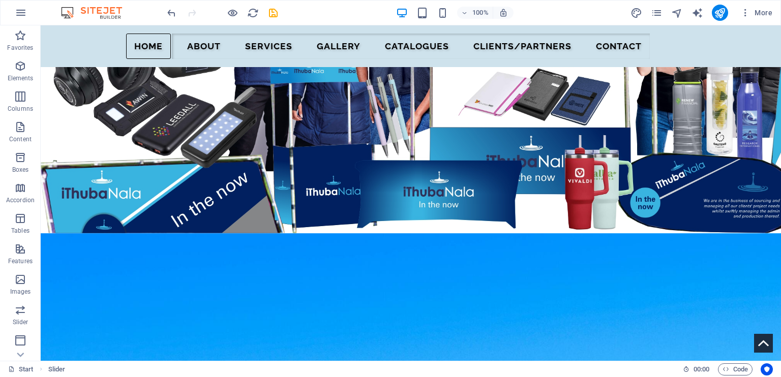
scroll to position [0, 0]
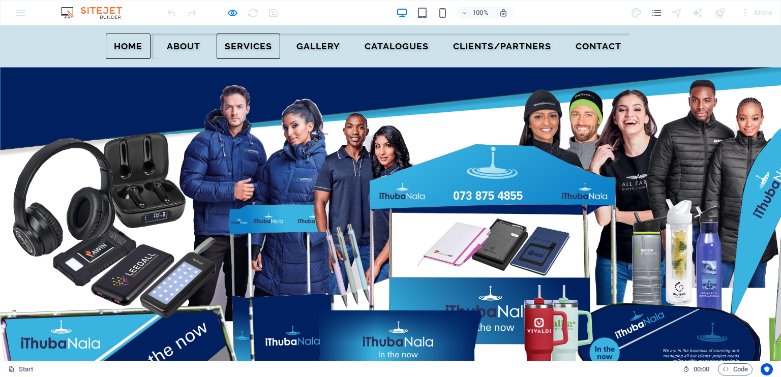
click at [280, 47] on link "SERVICES" at bounding box center [249, 46] width 64 height 25
click at [150, 46] on link "Home" at bounding box center [128, 46] width 45 height 25
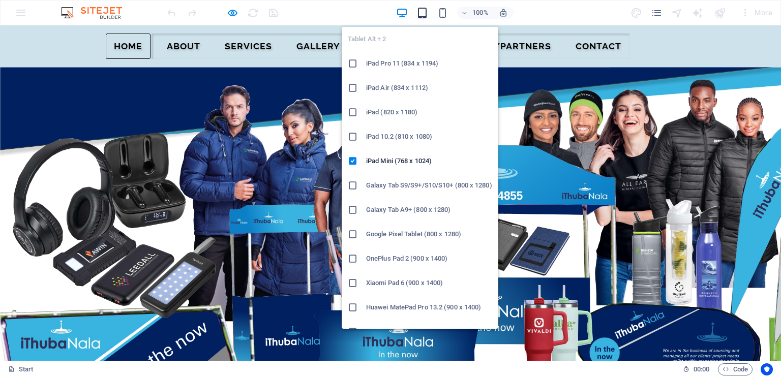
click at [423, 16] on icon "button" at bounding box center [422, 13] width 12 height 12
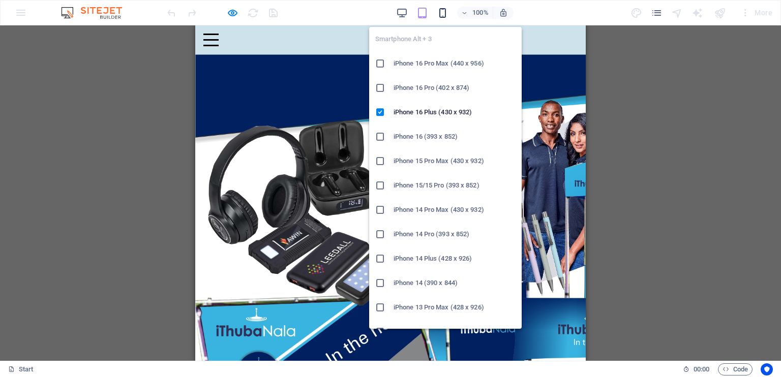
click at [443, 14] on icon "button" at bounding box center [443, 13] width 12 height 12
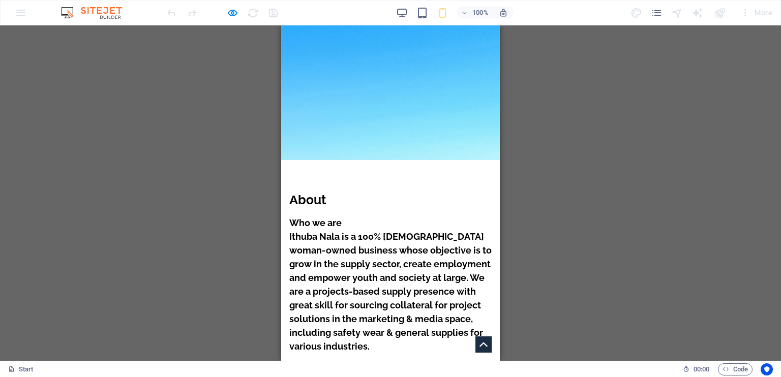
scroll to position [563, 0]
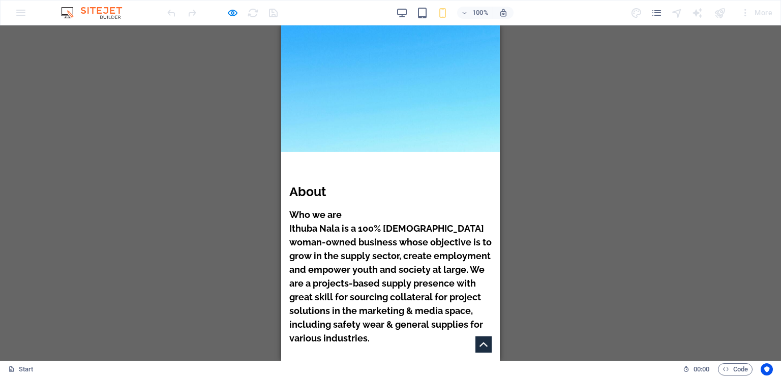
drag, startPoint x: 497, startPoint y: 58, endPoint x: 785, endPoint y: 143, distance: 300.5
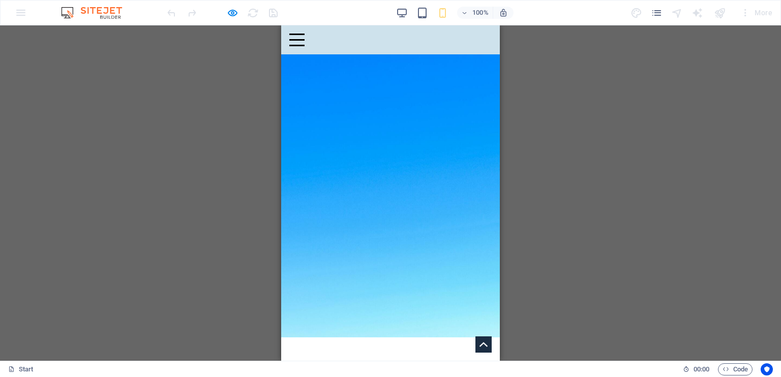
scroll to position [347, 0]
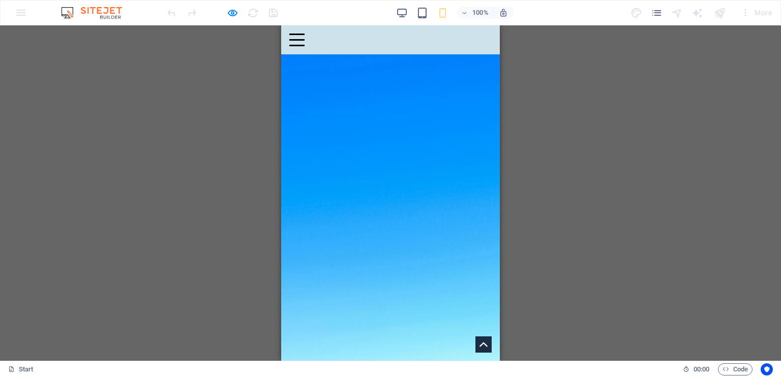
click at [400, 104] on div at bounding box center [390, 196] width 219 height 344
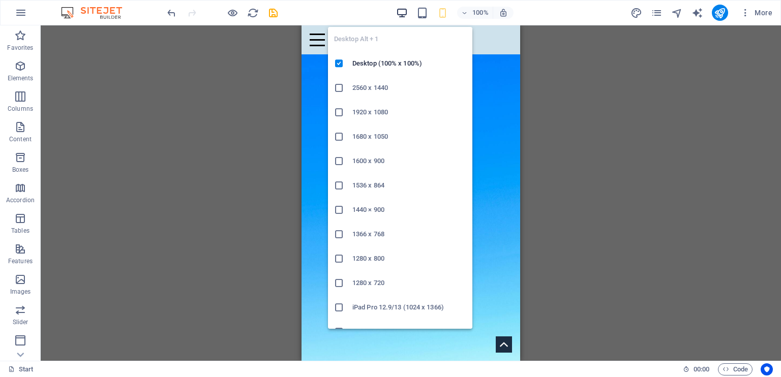
click at [403, 12] on icon "button" at bounding box center [402, 13] width 12 height 12
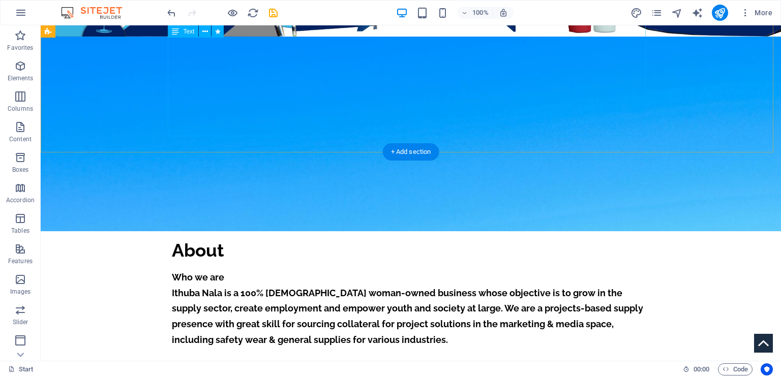
click at [270, 270] on div "Who we are Ithuba Nala is a 100% [DEMOGRAPHIC_DATA] woman-owned business whose …" at bounding box center [411, 340] width 478 height 140
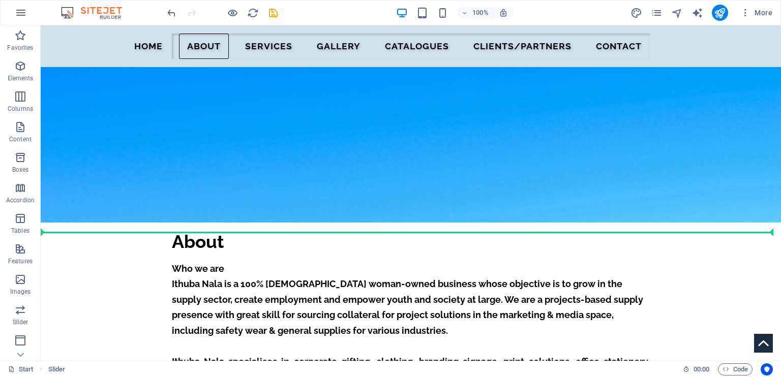
scroll to position [297, 0]
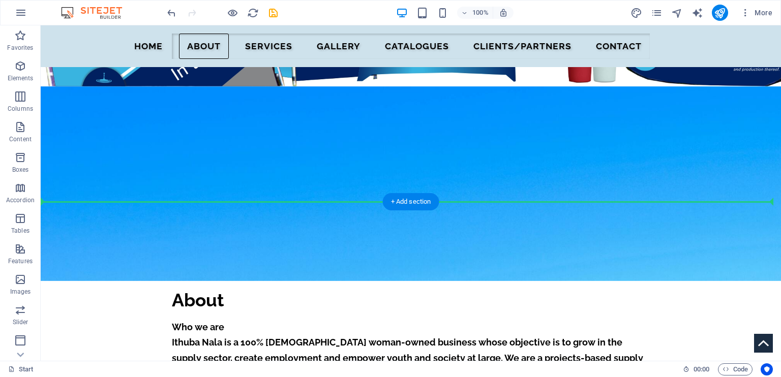
drag, startPoint x: 85, startPoint y: 125, endPoint x: 49, endPoint y: 150, distance: 44.6
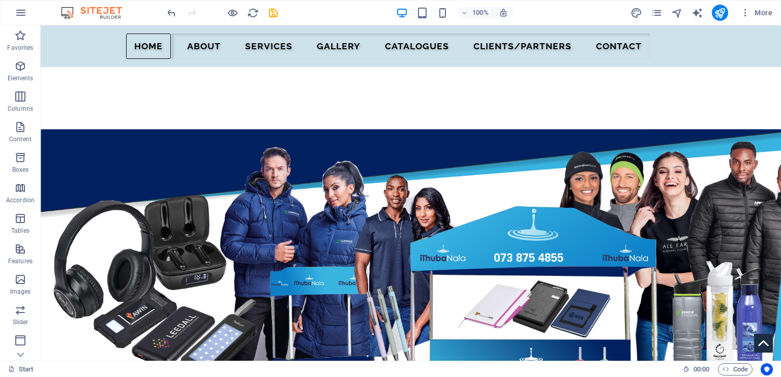
scroll to position [0, 0]
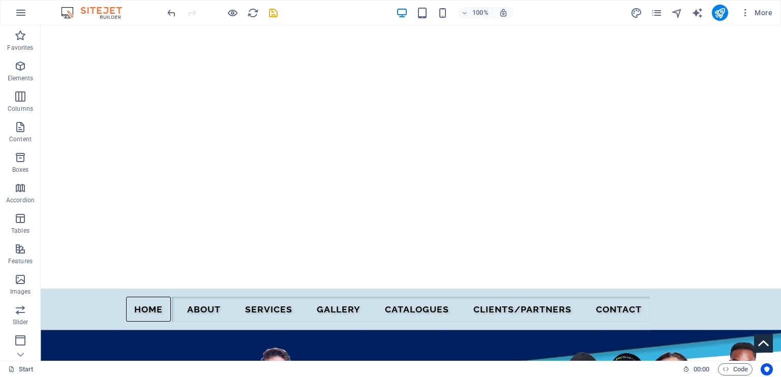
drag, startPoint x: 778, startPoint y: 95, endPoint x: 812, endPoint y: 45, distance: 60.2
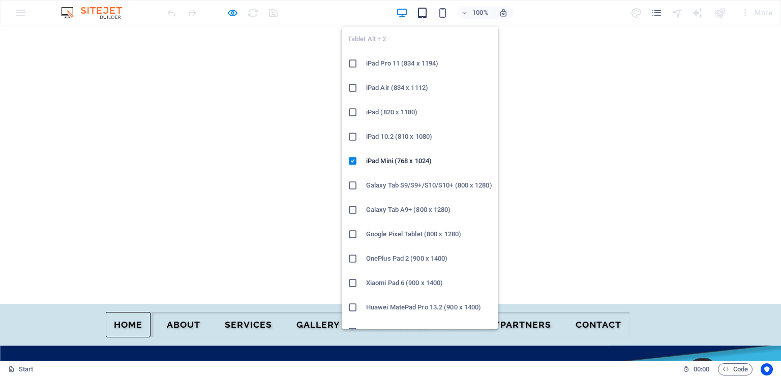
click at [424, 14] on icon "button" at bounding box center [422, 13] width 12 height 12
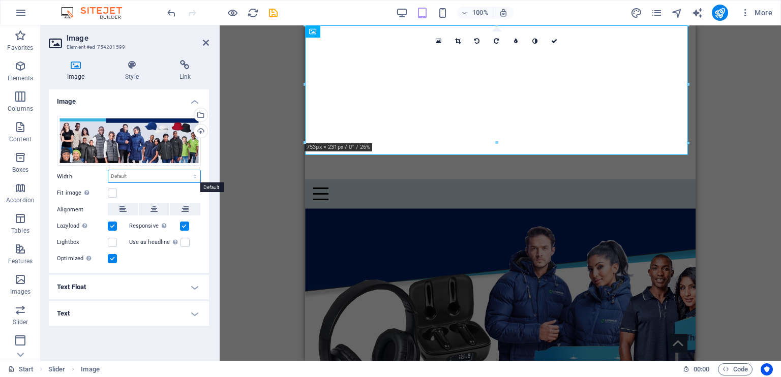
click at [164, 171] on select "Default auto px rem % em vh vw" at bounding box center [154, 176] width 92 height 12
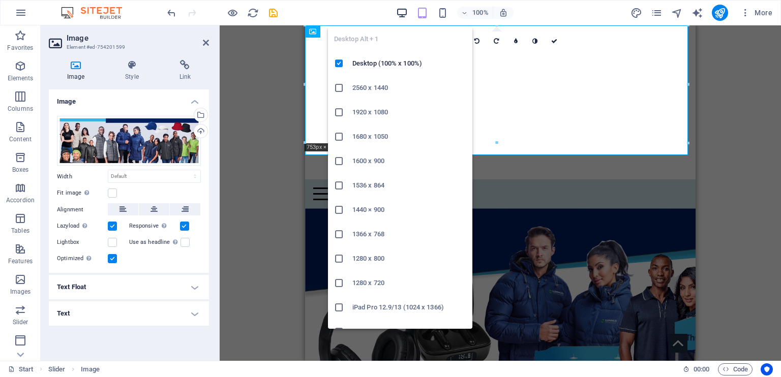
click at [396, 12] on icon "button" at bounding box center [402, 13] width 12 height 12
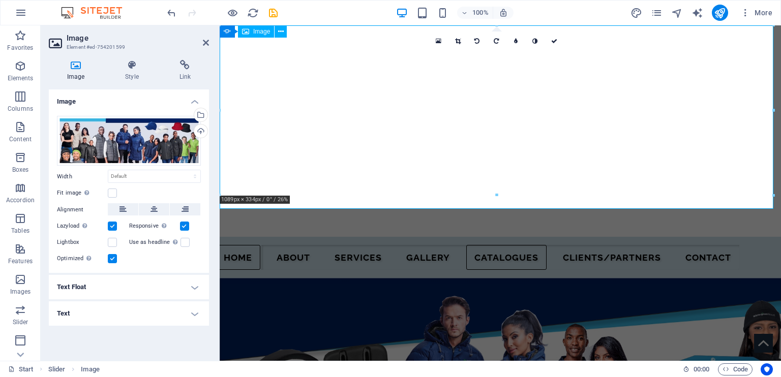
click at [458, 40] on icon at bounding box center [458, 41] width 6 height 6
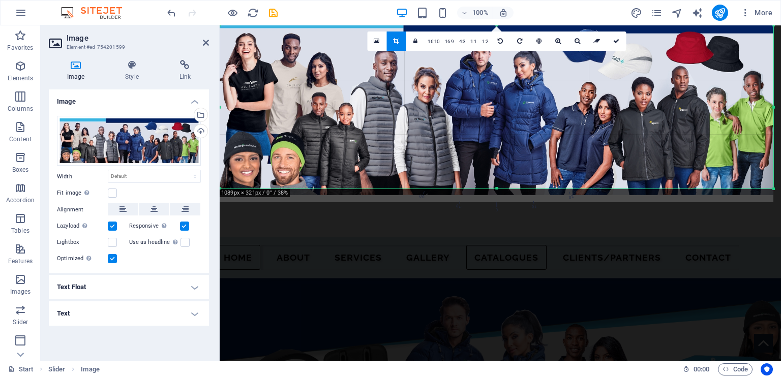
drag, startPoint x: 431, startPoint y: 196, endPoint x: 431, endPoint y: 189, distance: 6.6
click at [431, 189] on div at bounding box center [497, 189] width 554 height 4
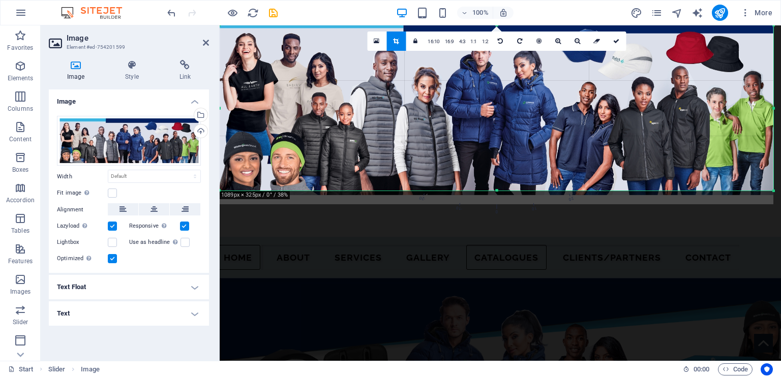
click at [500, 191] on div at bounding box center [497, 191] width 554 height 4
click at [582, 114] on div at bounding box center [497, 105] width 554 height 179
click at [396, 41] on icon at bounding box center [396, 41] width 6 height 6
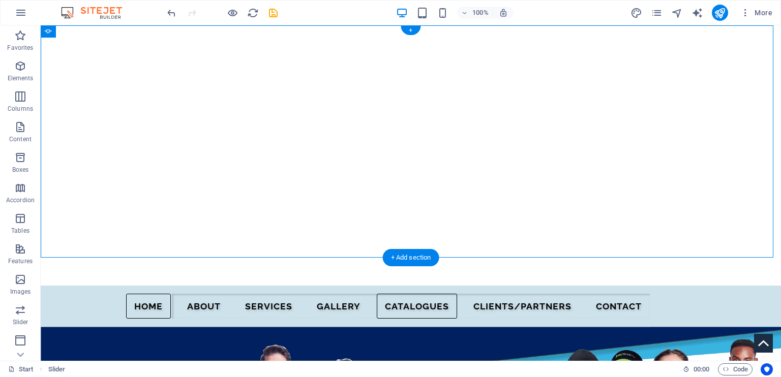
drag, startPoint x: 268, startPoint y: 53, endPoint x: 220, endPoint y: 198, distance: 152.4
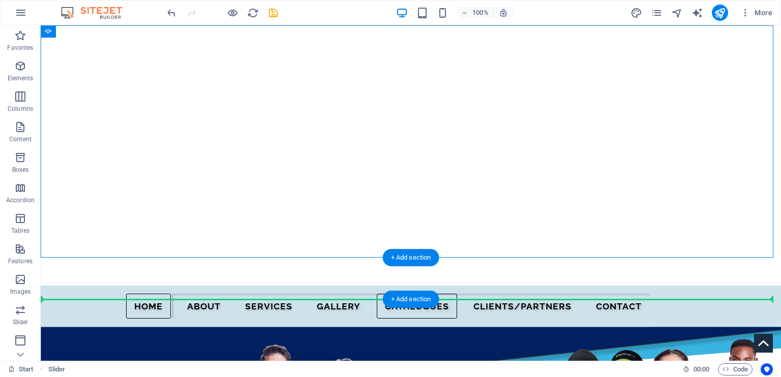
drag, startPoint x: 88, startPoint y: 54, endPoint x: 48, endPoint y: 294, distance: 243.3
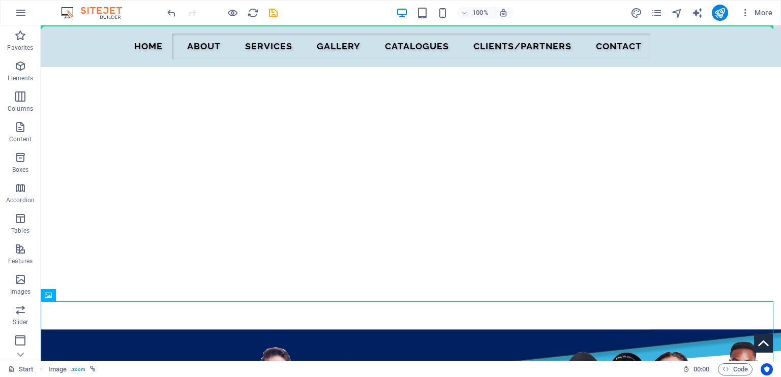
drag, startPoint x: 60, startPoint y: 70, endPoint x: 57, endPoint y: 23, distance: 47.4
click at [57, 25] on section "Favorites Elements Columns Content Boxes Accordion Tables Features Images Slide…" at bounding box center [390, 192] width 781 height 335
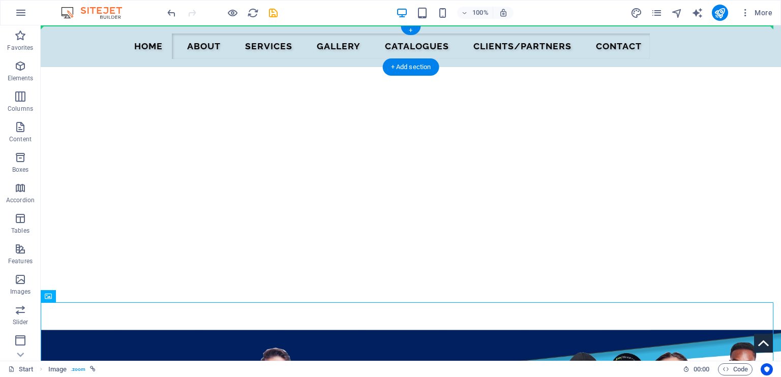
drag, startPoint x: 88, startPoint y: 322, endPoint x: 97, endPoint y: 57, distance: 265.5
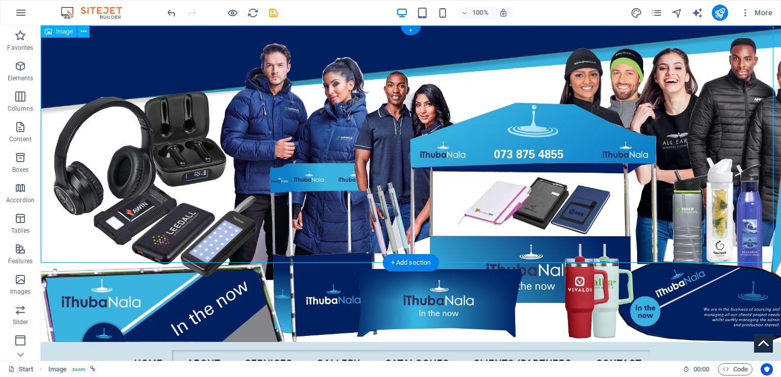
click at [192, 146] on figure at bounding box center [411, 183] width 740 height 317
select select "px"
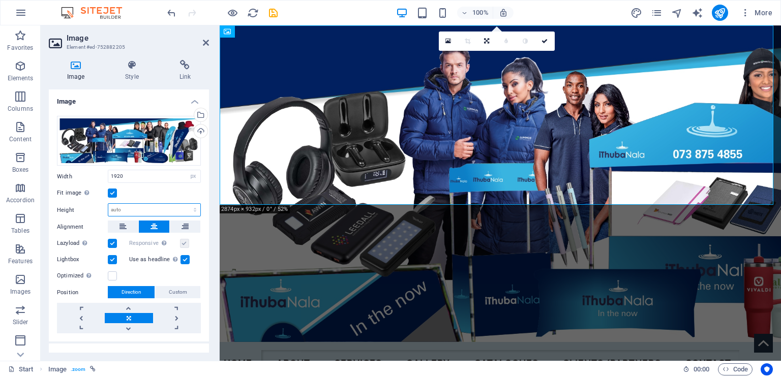
click at [177, 208] on select "Default auto px" at bounding box center [154, 210] width 92 height 12
select select "px"
click at [184, 204] on select "Default auto px" at bounding box center [154, 210] width 92 height 12
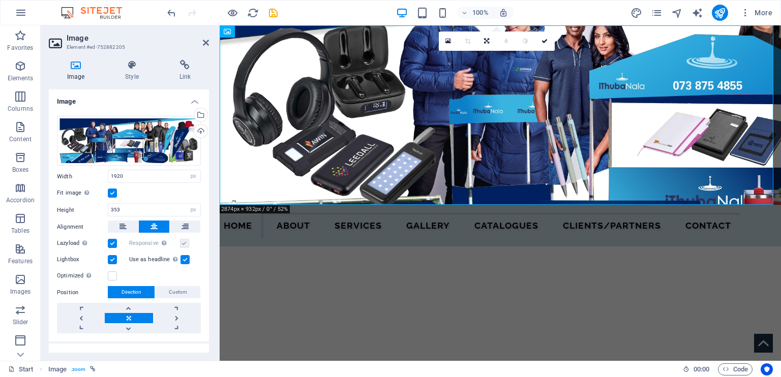
click at [148, 188] on div "Fit image Automatically fit image to a fixed width and height" at bounding box center [129, 193] width 144 height 12
click at [130, 207] on input "353" at bounding box center [154, 210] width 92 height 12
type input "3"
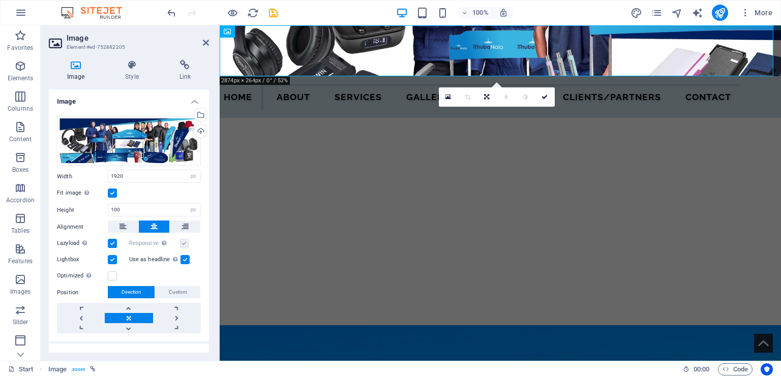
click at [147, 189] on div "Fit image Automatically fit image to a fixed width and height" at bounding box center [129, 193] width 144 height 12
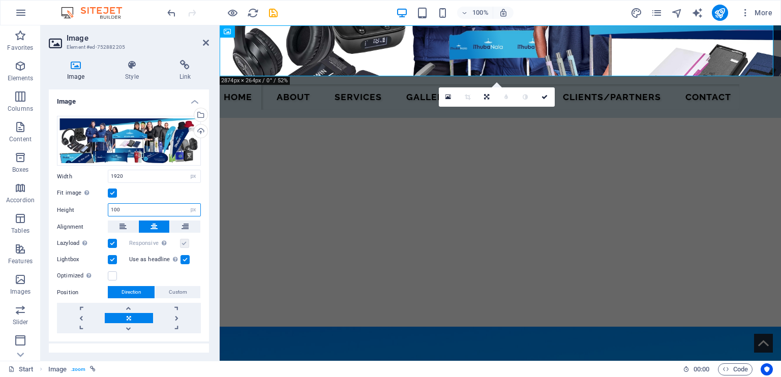
drag, startPoint x: 127, startPoint y: 207, endPoint x: 114, endPoint y: 210, distance: 13.0
click at [114, 210] on input "100" at bounding box center [154, 210] width 92 height 12
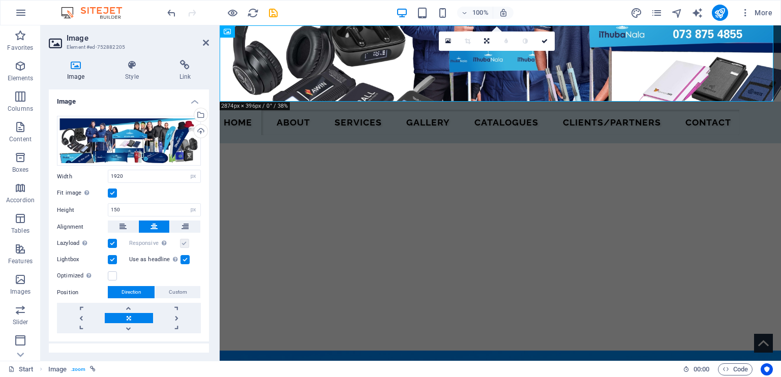
click at [155, 190] on div "Fit image Automatically fit image to a fixed width and height" at bounding box center [129, 193] width 144 height 12
click at [488, 42] on icon at bounding box center [486, 41] width 5 height 6
click at [487, 38] on icon at bounding box center [486, 38] width 6 height 6
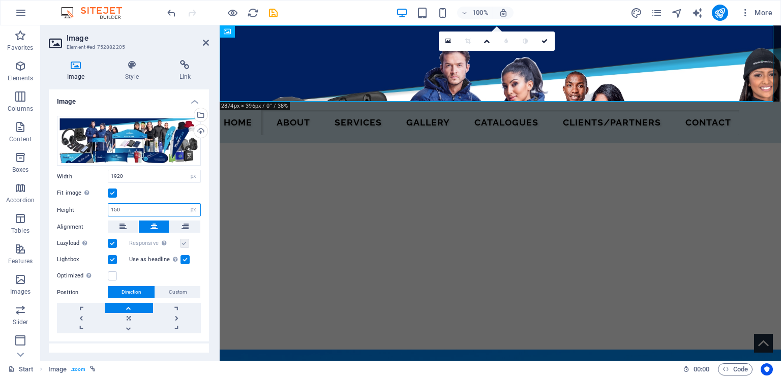
drag, startPoint x: 123, startPoint y: 208, endPoint x: 113, endPoint y: 211, distance: 10.1
click at [113, 211] on input "150" at bounding box center [154, 210] width 92 height 12
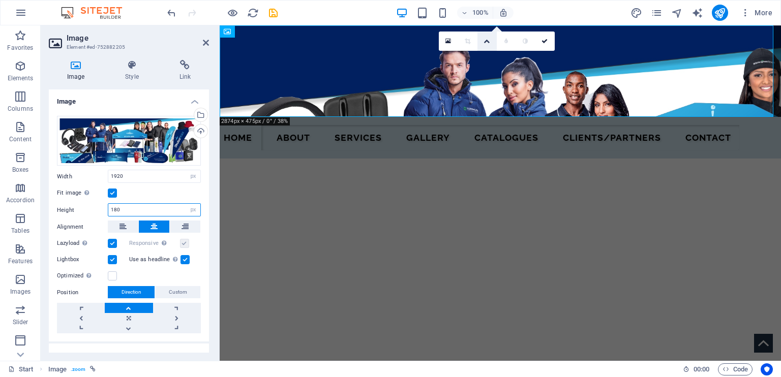
type input "180"
drag, startPoint x: 490, startPoint y: 38, endPoint x: 485, endPoint y: 40, distance: 5.7
drag, startPoint x: 485, startPoint y: 40, endPoint x: 479, endPoint y: 39, distance: 5.8
click at [479, 39] on link at bounding box center [486, 41] width 19 height 19
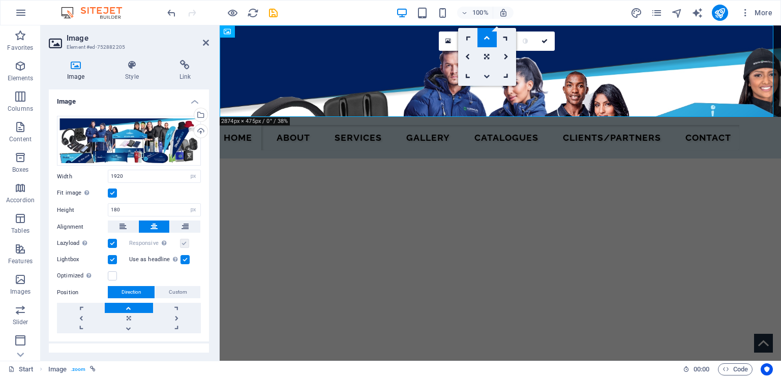
click at [484, 74] on icon at bounding box center [486, 76] width 6 height 6
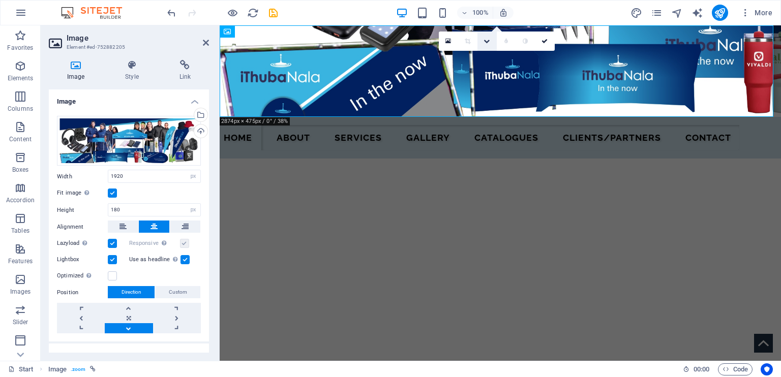
click at [486, 41] on icon at bounding box center [486, 41] width 6 height 6
click at [488, 55] on icon at bounding box center [486, 57] width 5 height 6
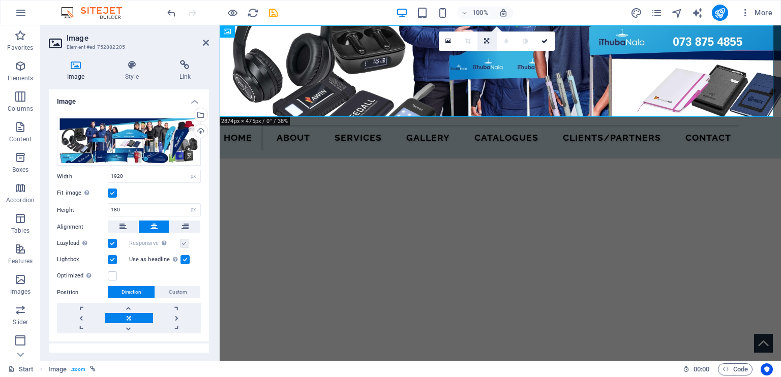
click at [486, 41] on icon at bounding box center [486, 41] width 5 height 6
click at [485, 36] on icon at bounding box center [486, 38] width 6 height 6
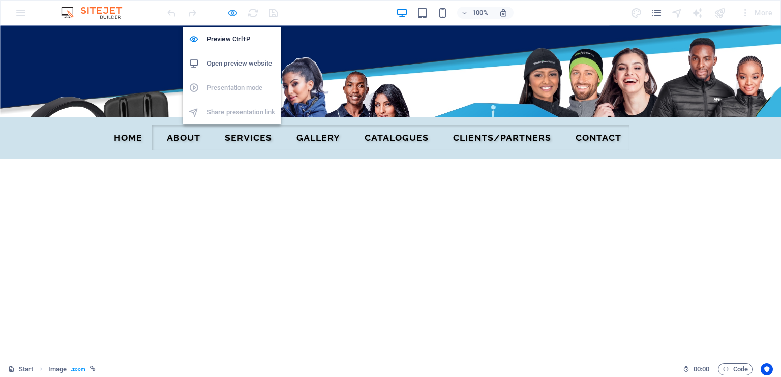
select select "px"
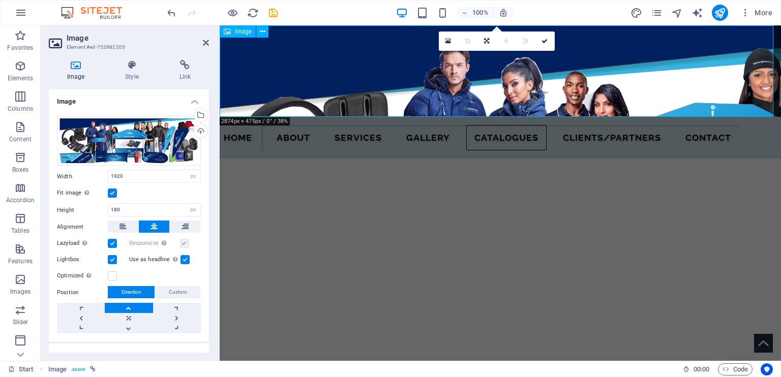
click at [335, 102] on figure at bounding box center [500, 70] width 561 height 91
click at [256, 66] on figure at bounding box center [500, 70] width 561 height 91
click at [254, 72] on figure at bounding box center [500, 70] width 561 height 91
drag, startPoint x: 133, startPoint y: 209, endPoint x: 106, endPoint y: 210, distance: 26.9
click at [106, 210] on div "Height 180 Default auto px" at bounding box center [129, 209] width 144 height 13
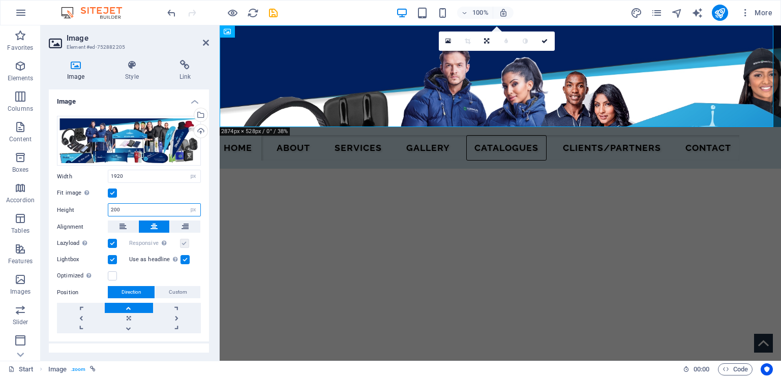
type input "200"
click at [137, 191] on div "Fit image Automatically fit image to a fixed width and height" at bounding box center [129, 193] width 144 height 12
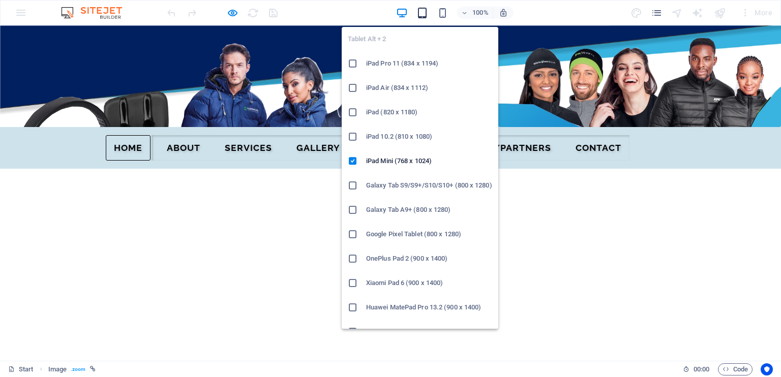
click at [421, 13] on icon "button" at bounding box center [422, 13] width 12 height 12
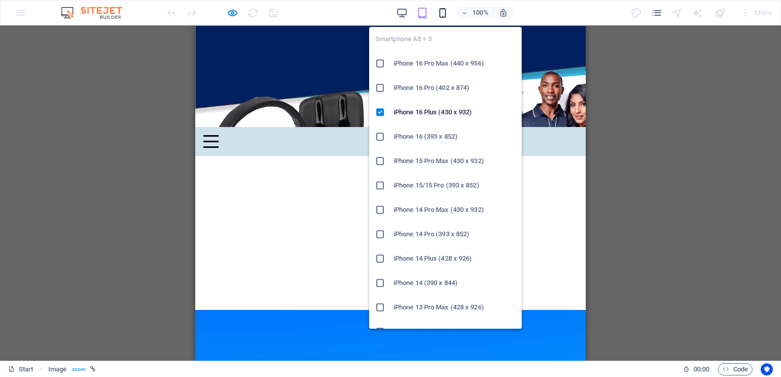
click at [443, 13] on icon "button" at bounding box center [443, 13] width 12 height 12
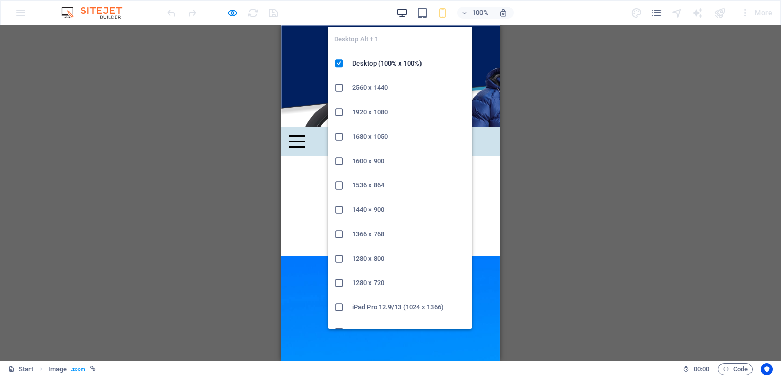
click at [403, 11] on icon "button" at bounding box center [402, 13] width 12 height 12
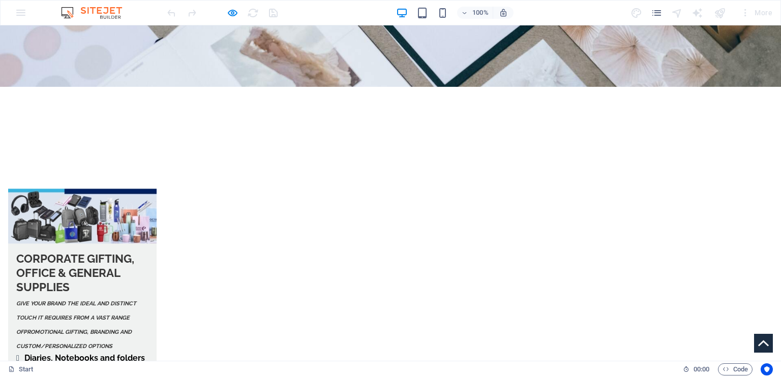
scroll to position [1761, 0]
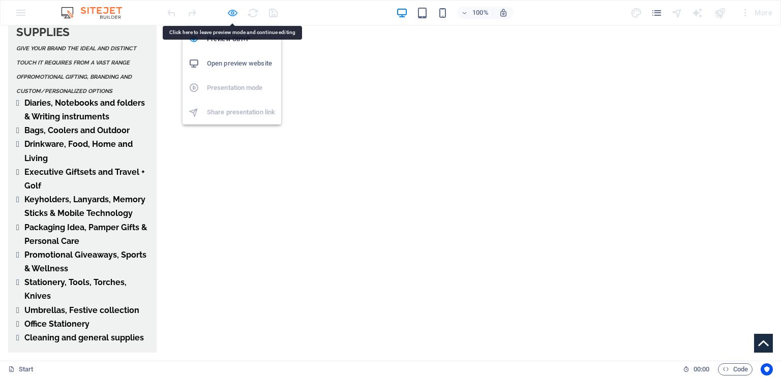
select select "px"
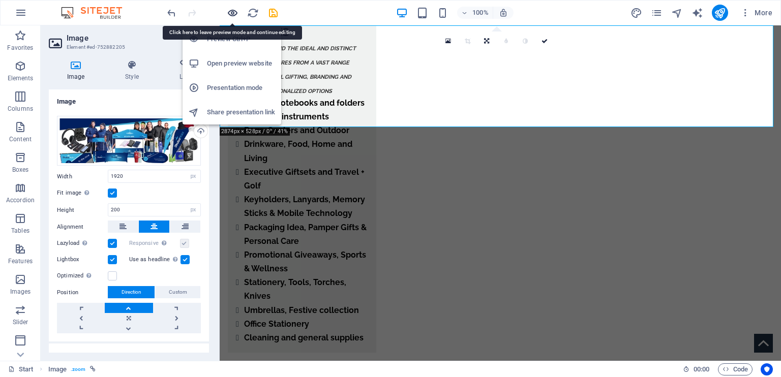
scroll to position [0, 0]
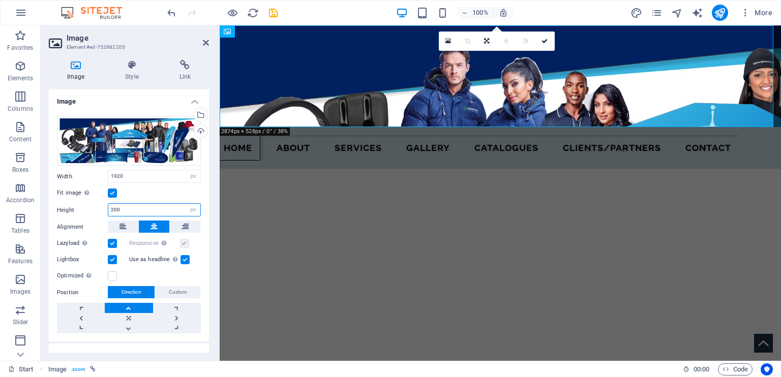
drag, startPoint x: 121, startPoint y: 211, endPoint x: 114, endPoint y: 212, distance: 7.7
click at [114, 212] on input "200" at bounding box center [154, 210] width 92 height 12
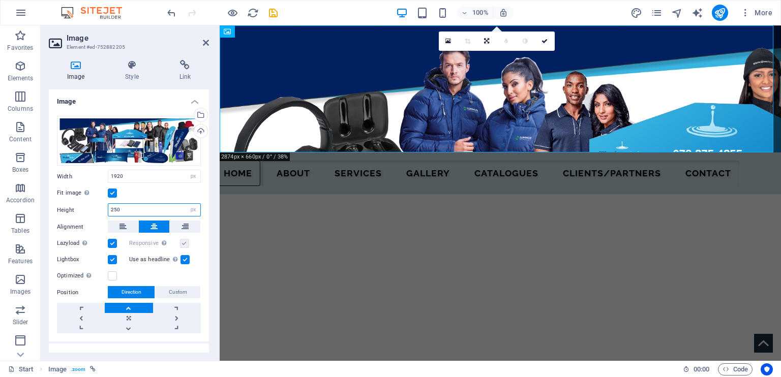
type input "250"
click at [160, 191] on div "Fit image Automatically fit image to a fixed width and height" at bounding box center [129, 193] width 144 height 12
click at [163, 189] on div "Fit image Automatically fit image to a fixed width and height" at bounding box center [129, 193] width 144 height 12
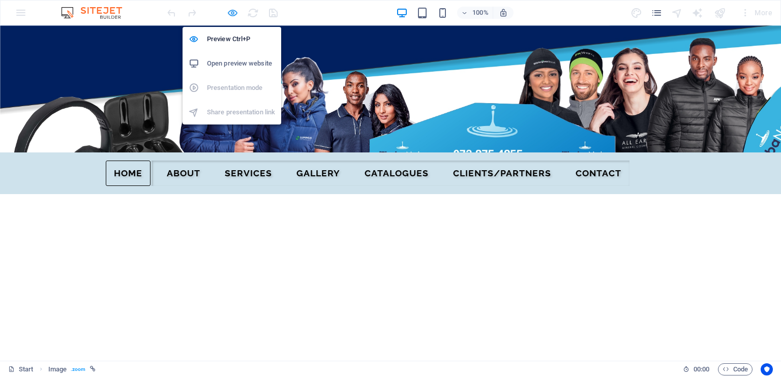
select select "px"
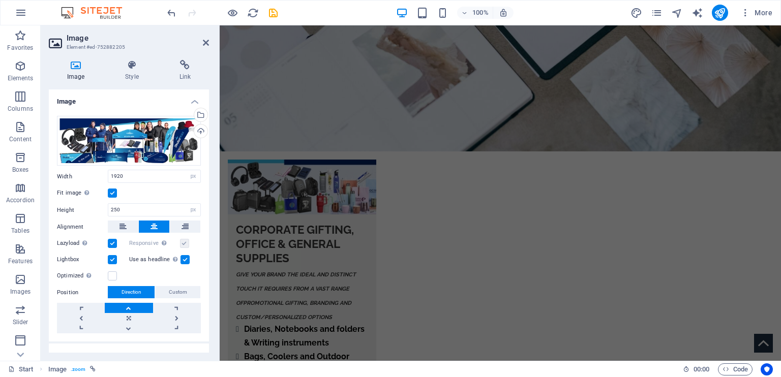
scroll to position [1572, 0]
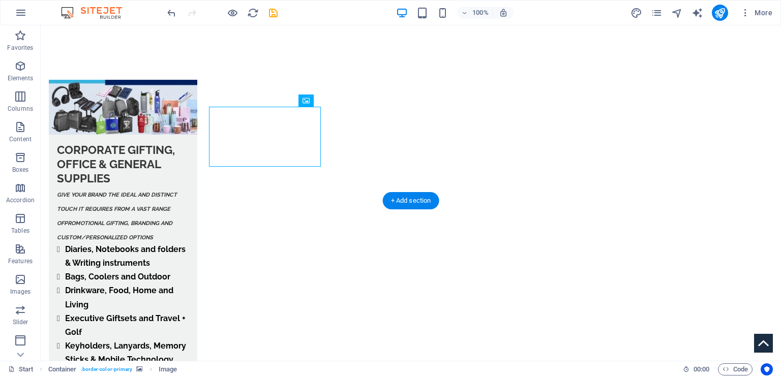
scroll to position [1564, 0]
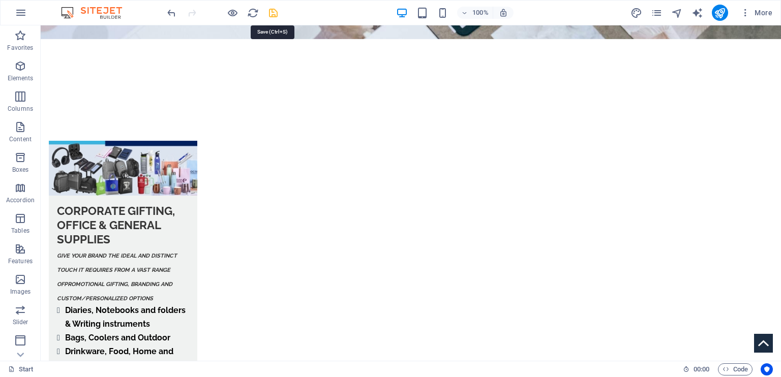
select select "px"
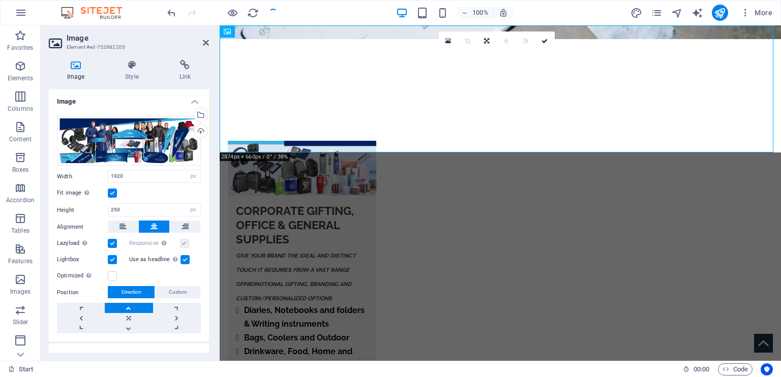
scroll to position [0, 0]
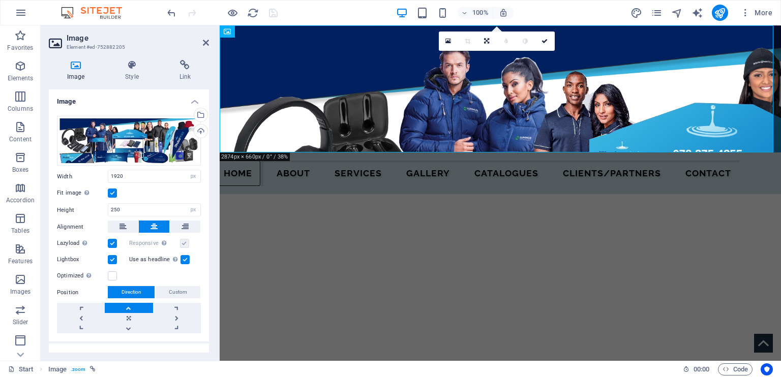
click at [181, 258] on label at bounding box center [184, 259] width 9 height 9
click at [0, 0] on input "Use as headline The image will be wrapped in an H1 headline tag. Useful for giv…" at bounding box center [0, 0] width 0 height 0
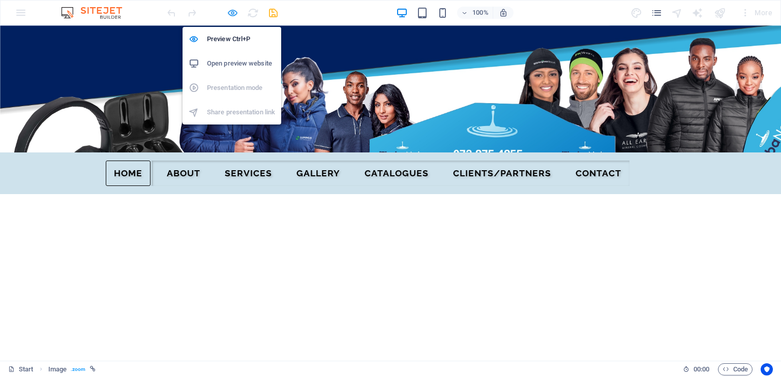
select select "px"
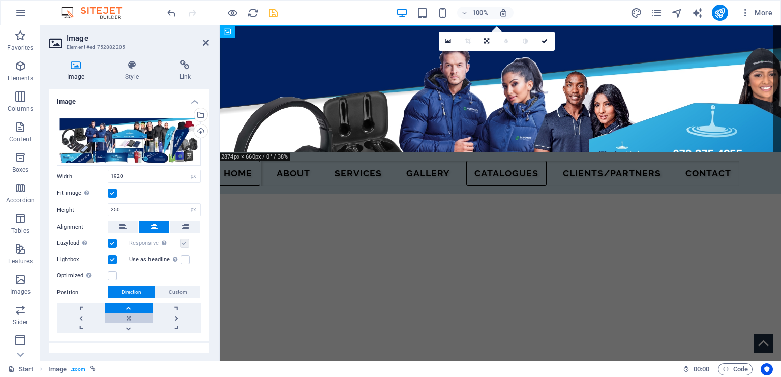
click at [126, 313] on link at bounding box center [129, 318] width 48 height 10
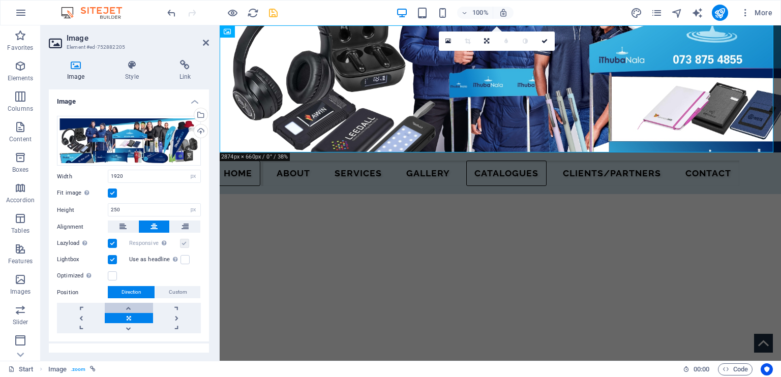
click at [129, 304] on link at bounding box center [129, 308] width 48 height 10
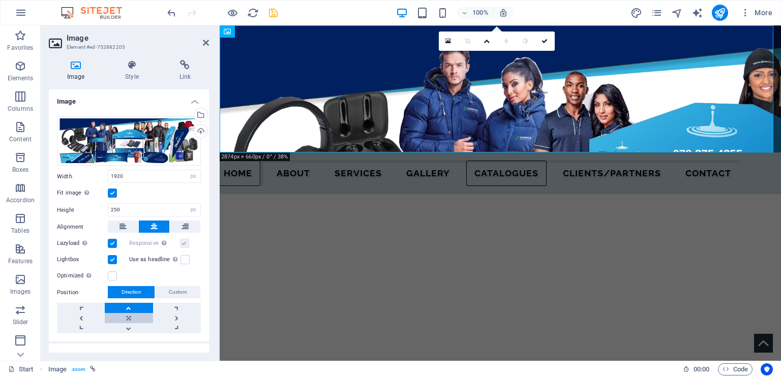
click at [128, 314] on link at bounding box center [129, 318] width 48 height 10
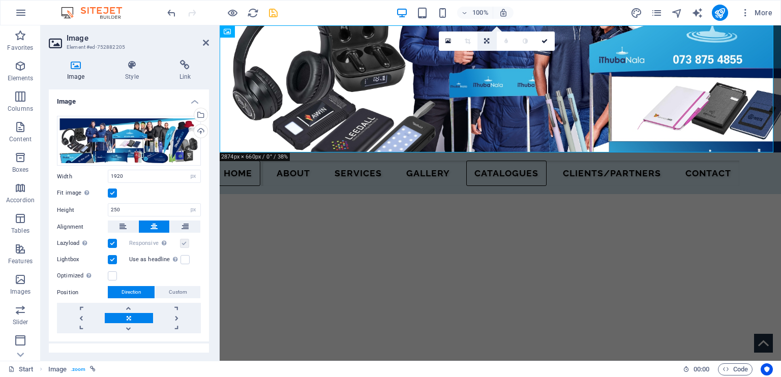
click at [486, 39] on icon at bounding box center [486, 41] width 5 height 6
click at [484, 73] on icon at bounding box center [486, 76] width 6 height 6
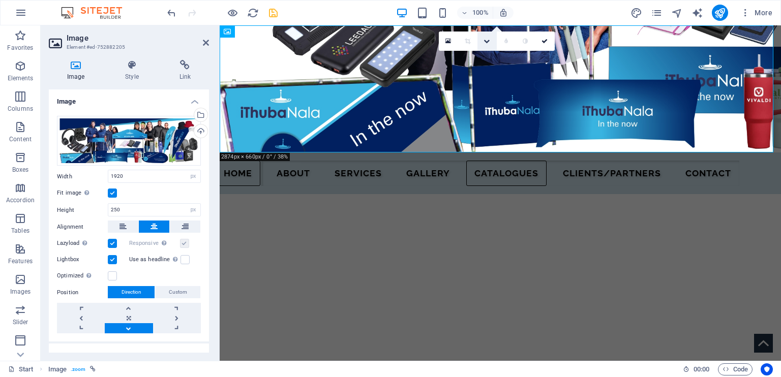
click at [488, 41] on icon at bounding box center [486, 41] width 6 height 6
click at [487, 37] on icon at bounding box center [486, 38] width 6 height 6
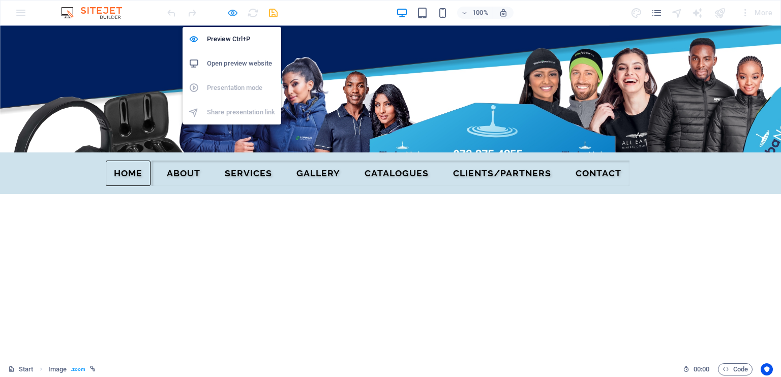
select select "px"
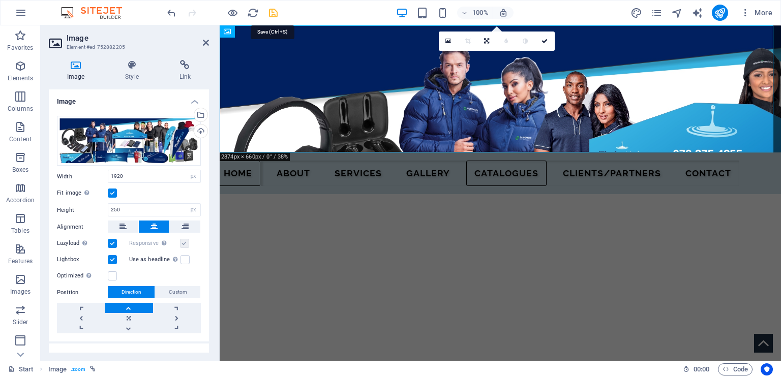
click at [275, 12] on icon "save" at bounding box center [273, 13] width 12 height 12
select select "px"
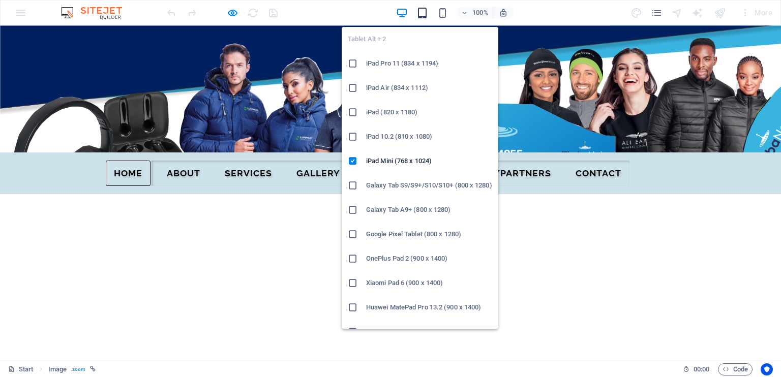
click at [423, 10] on icon "button" at bounding box center [422, 13] width 12 height 12
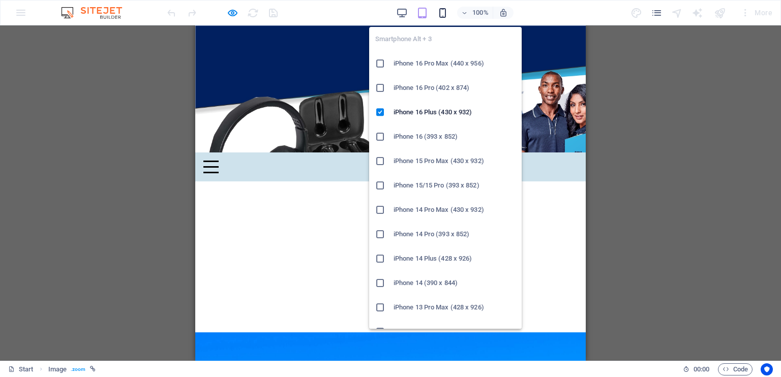
click at [445, 10] on icon "button" at bounding box center [443, 13] width 12 height 12
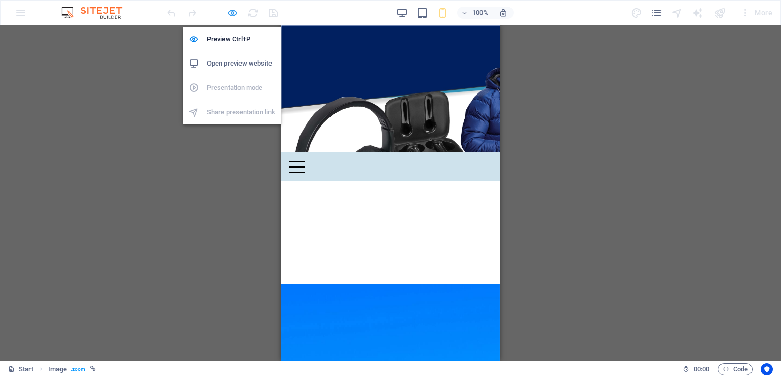
select select "px"
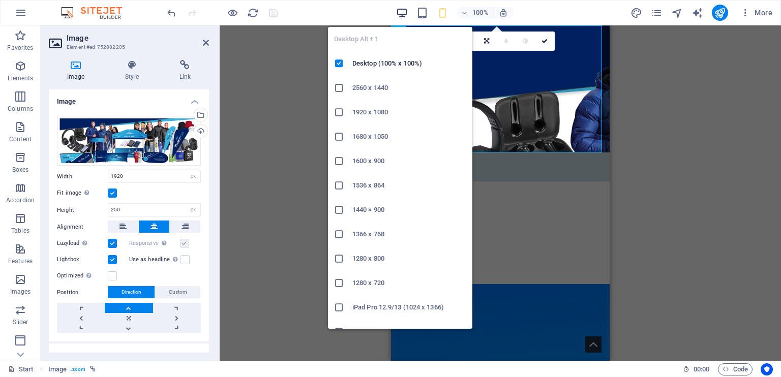
click at [399, 9] on icon "button" at bounding box center [402, 13] width 12 height 12
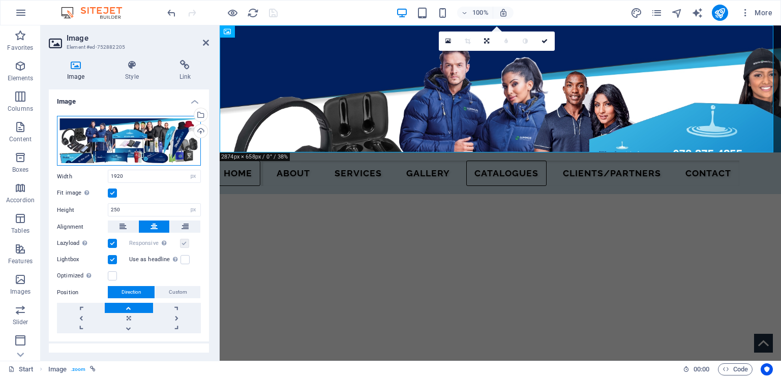
click at [152, 134] on div "Drag files here, click to choose files or select files from Files or our free s…" at bounding box center [129, 141] width 144 height 50
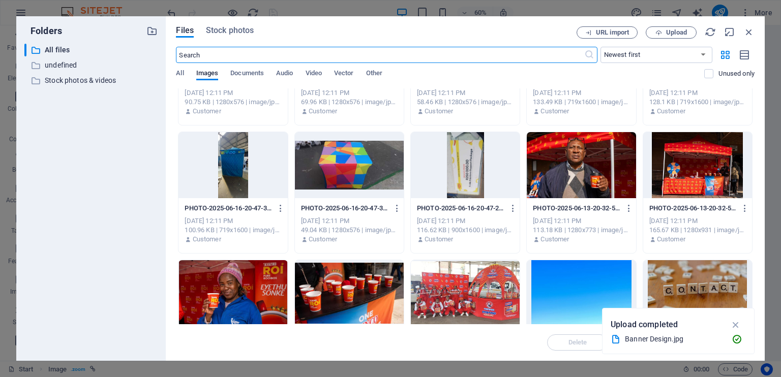
scroll to position [750, 0]
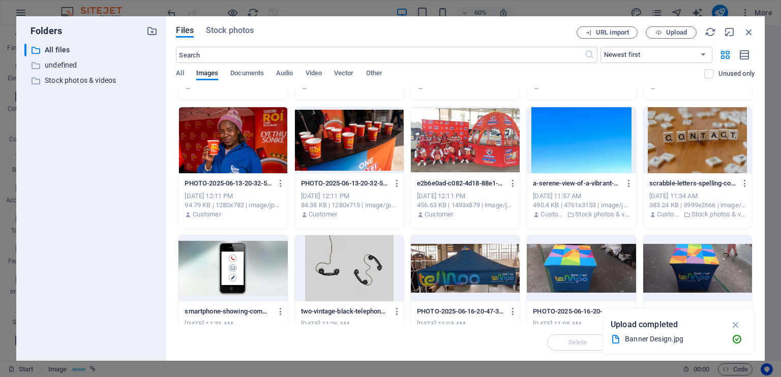
drag, startPoint x: 752, startPoint y: 225, endPoint x: 752, endPoint y: 233, distance: 8.1
click at [752, 233] on div "Drop files here to upload them instantly BannerDesign-Okl1KkTxaWAAXbjjAhefBw.jp…" at bounding box center [465, 206] width 578 height 236
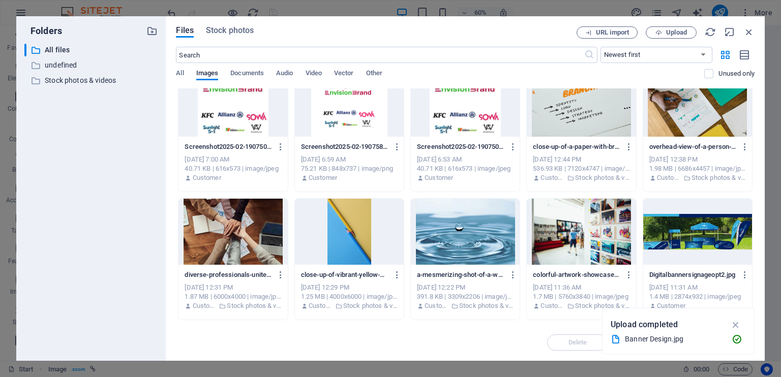
scroll to position [2733, 0]
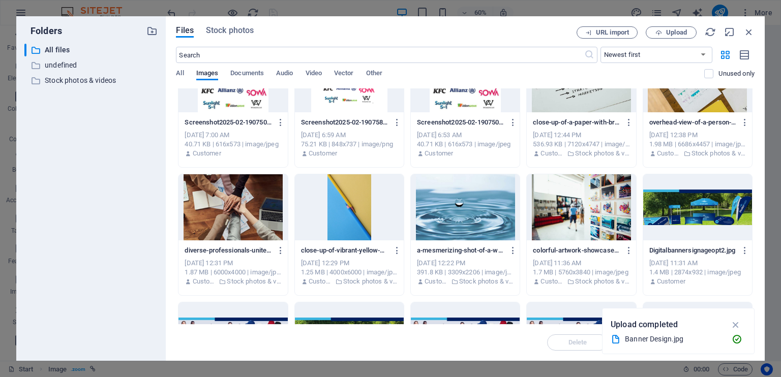
click at [452, 199] on div at bounding box center [465, 207] width 109 height 66
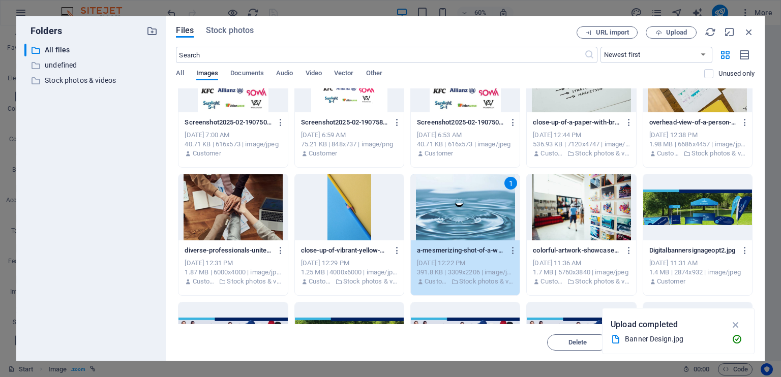
click at [482, 219] on div "1" at bounding box center [465, 207] width 109 height 66
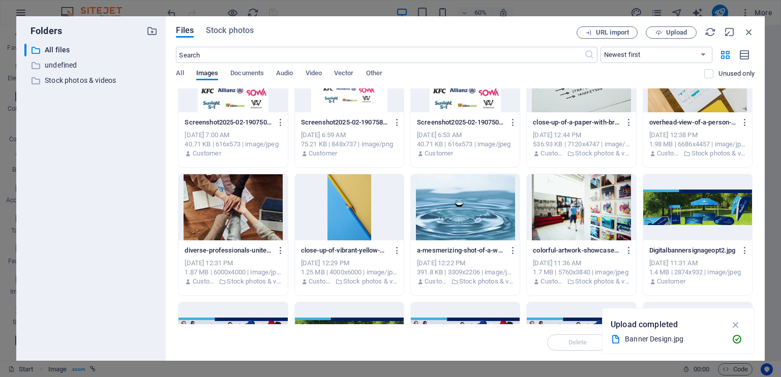
click at [482, 219] on div at bounding box center [465, 207] width 109 height 66
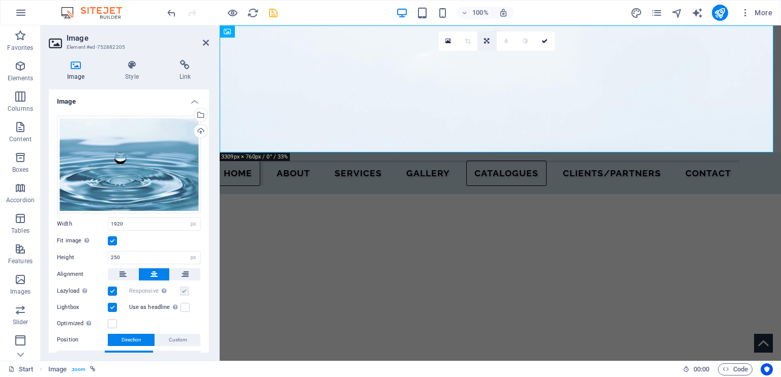
click at [487, 43] on icon at bounding box center [486, 41] width 5 height 6
click at [486, 54] on icon at bounding box center [486, 57] width 5 height 6
drag, startPoint x: 125, startPoint y: 255, endPoint x: 83, endPoint y: 262, distance: 42.2
click at [83, 262] on div "Height 250 Default auto px" at bounding box center [129, 257] width 144 height 13
click at [191, 258] on select "Default auto px" at bounding box center [193, 258] width 14 height 12
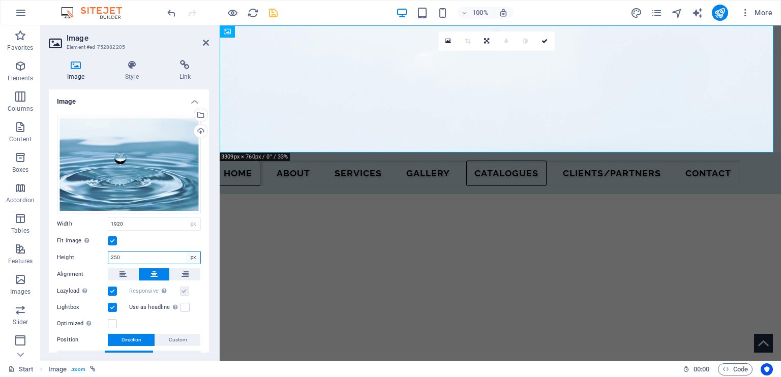
select select "default"
click at [186, 252] on select "Default auto px" at bounding box center [193, 258] width 14 height 12
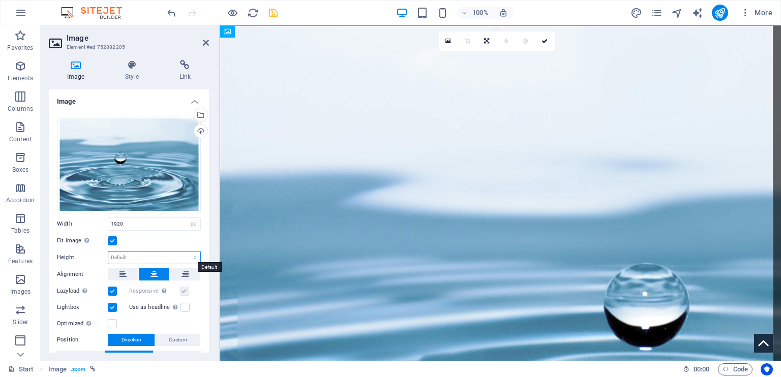
click at [186, 256] on select "Default auto px" at bounding box center [154, 258] width 92 height 12
click at [108, 252] on select "Default auto px" at bounding box center [154, 258] width 92 height 12
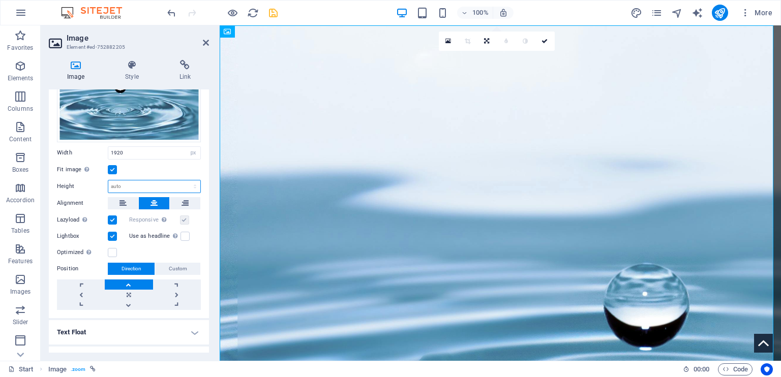
scroll to position [76, 0]
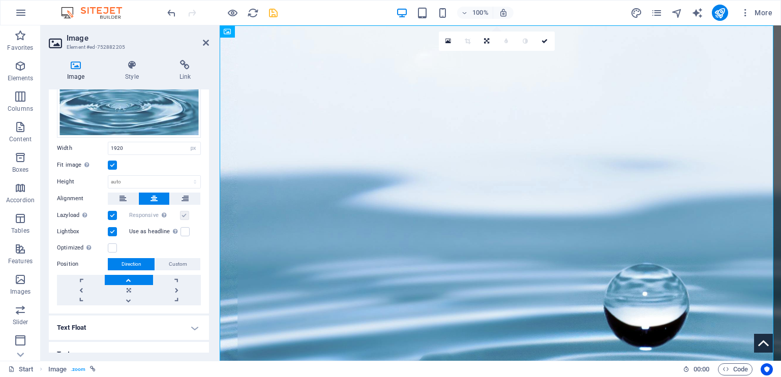
click at [130, 278] on link at bounding box center [129, 280] width 48 height 10
click at [130, 176] on select "Default auto px" at bounding box center [154, 182] width 92 height 12
select select "px"
click at [184, 176] on select "Default auto px" at bounding box center [154, 182] width 92 height 12
click at [147, 162] on div "Fit image Automatically fit image to a fixed width and height" at bounding box center [129, 165] width 144 height 12
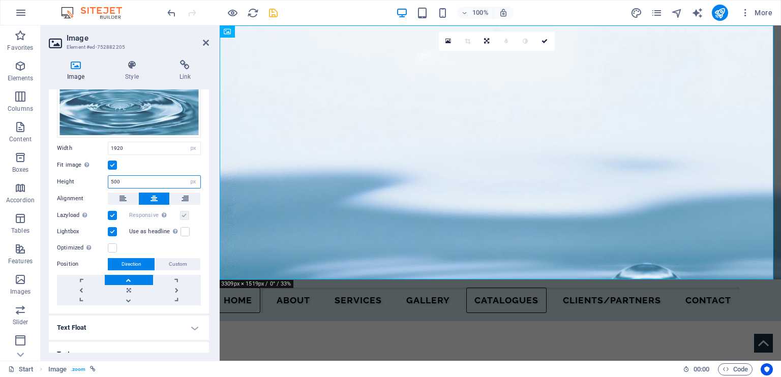
drag, startPoint x: 139, startPoint y: 178, endPoint x: 88, endPoint y: 181, distance: 51.4
click at [88, 181] on div "Height 500 Default auto px" at bounding box center [129, 181] width 144 height 13
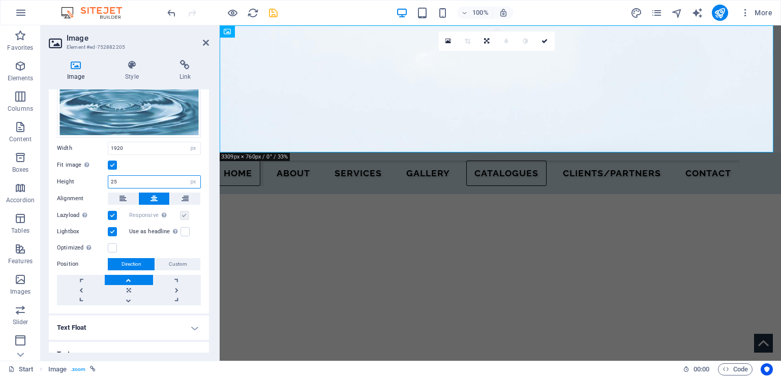
type input "2"
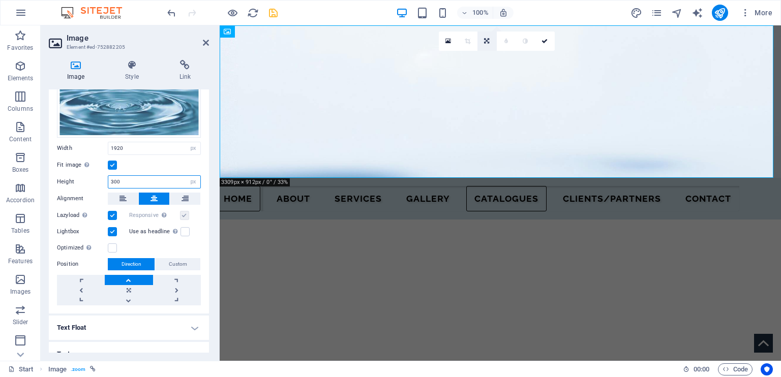
type input "300"
click at [486, 41] on icon at bounding box center [486, 41] width 5 height 6
click at [486, 35] on icon at bounding box center [486, 38] width 6 height 6
click at [487, 40] on icon at bounding box center [486, 41] width 6 height 6
click at [486, 76] on icon at bounding box center [486, 76] width 6 height 6
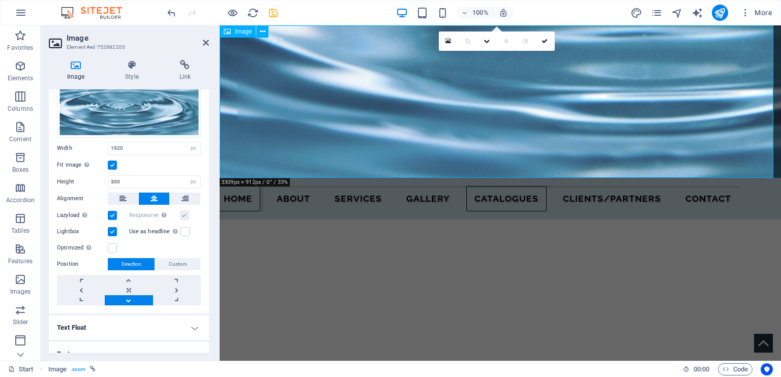
click at [584, 115] on figure at bounding box center [500, 101] width 561 height 152
click at [131, 278] on link at bounding box center [129, 280] width 48 height 10
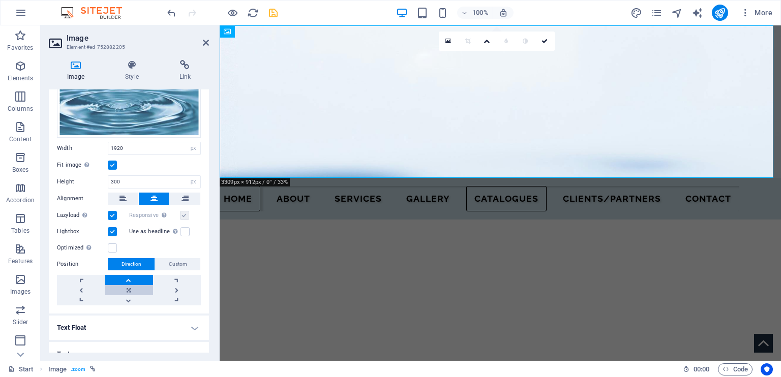
click at [128, 287] on link at bounding box center [129, 290] width 48 height 10
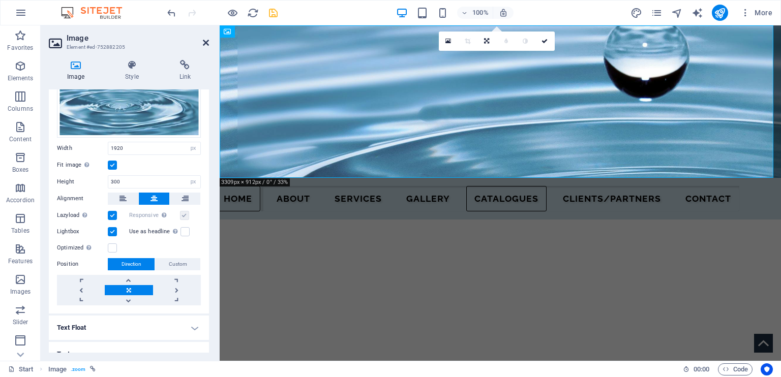
click at [203, 43] on icon at bounding box center [206, 43] width 6 height 8
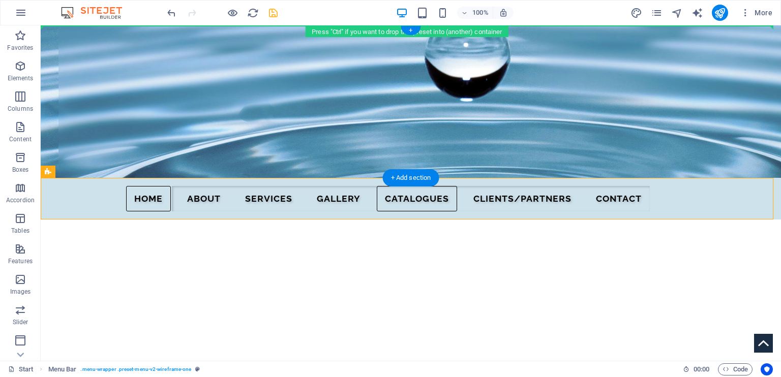
drag, startPoint x: 96, startPoint y: 197, endPoint x: 65, endPoint y: 33, distance: 167.0
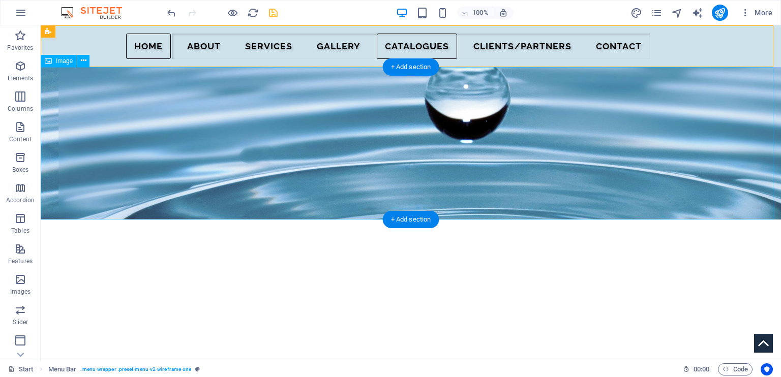
click at [234, 162] on figure at bounding box center [411, 143] width 740 height 152
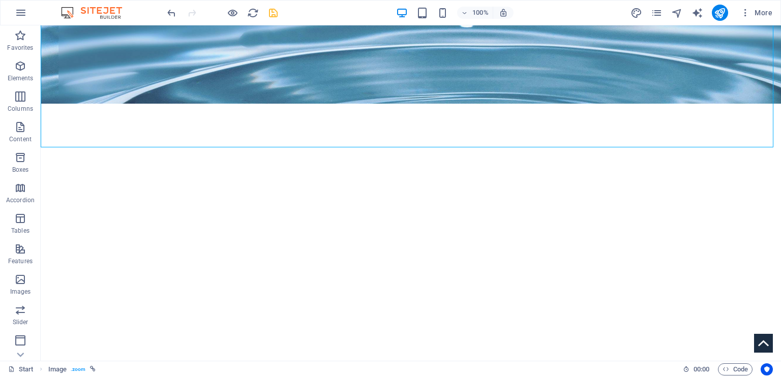
scroll to position [0, 0]
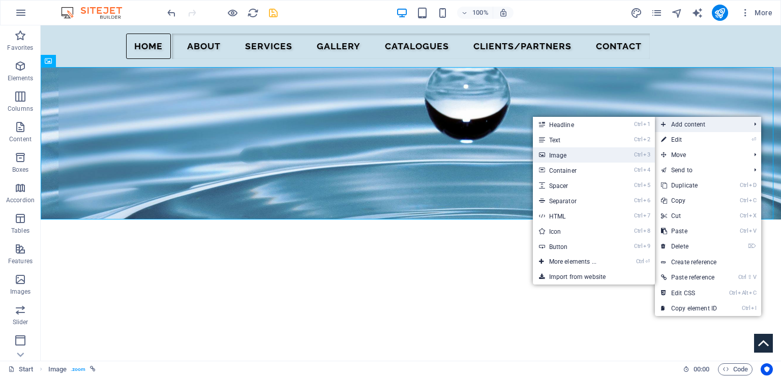
click at [571, 154] on link "Ctrl 3 Image" at bounding box center [575, 154] width 84 height 15
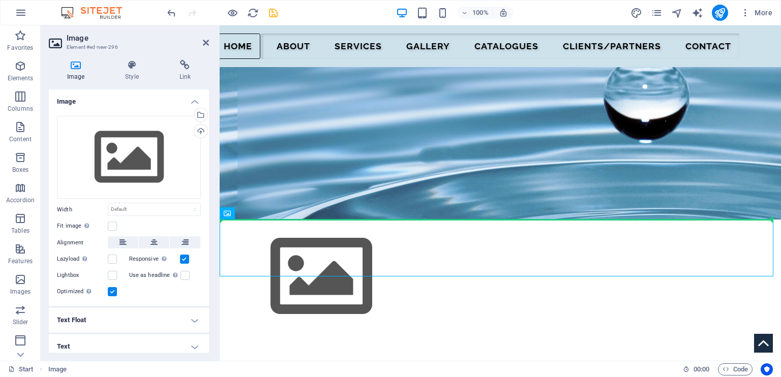
drag, startPoint x: 429, startPoint y: 248, endPoint x: 426, endPoint y: 175, distance: 72.7
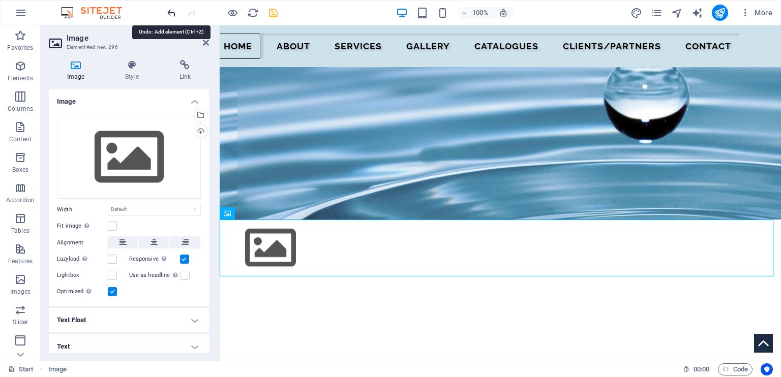
click at [169, 14] on icon "undo" at bounding box center [172, 13] width 12 height 12
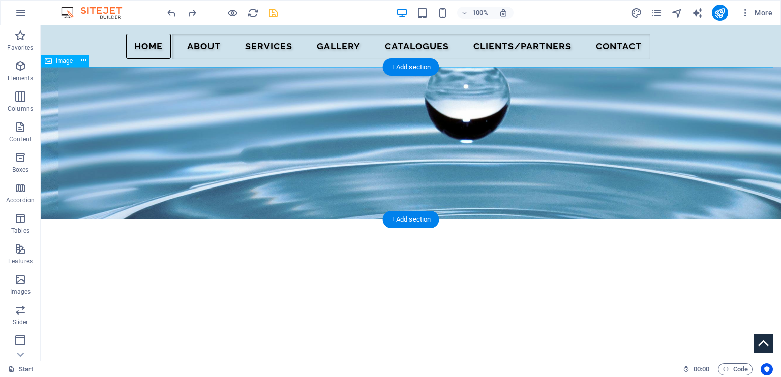
click at [297, 113] on figure at bounding box center [411, 143] width 740 height 152
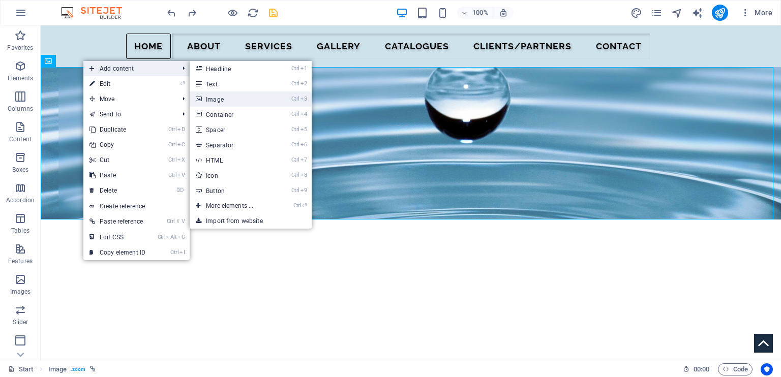
click at [220, 100] on link "Ctrl 3 Image" at bounding box center [232, 98] width 84 height 15
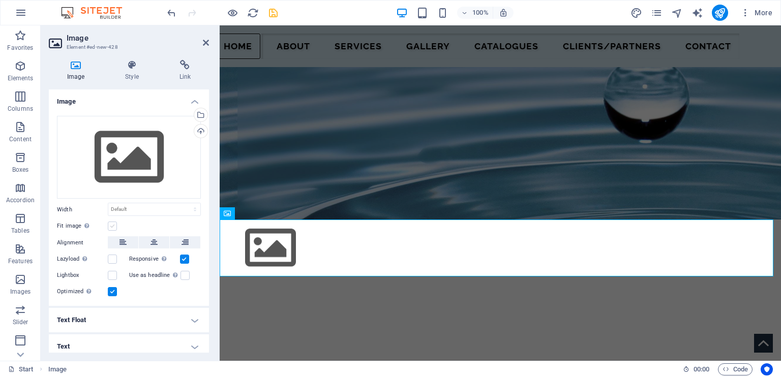
click at [113, 222] on label at bounding box center [112, 226] width 9 height 9
click at [0, 0] on input "Fit image Automatically fit image to a fixed width and height" at bounding box center [0, 0] width 0 height 0
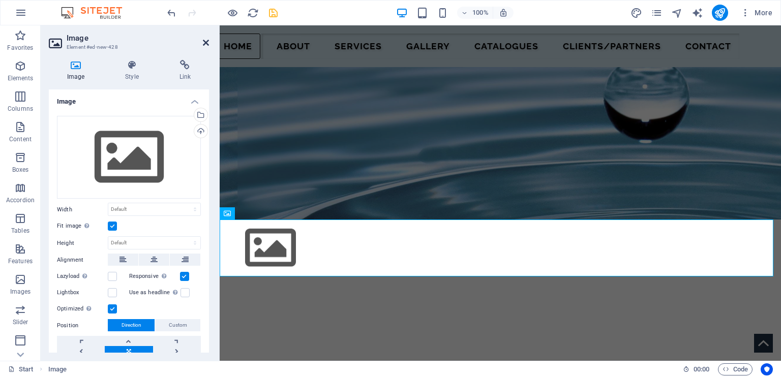
click at [204, 41] on icon at bounding box center [206, 43] width 6 height 8
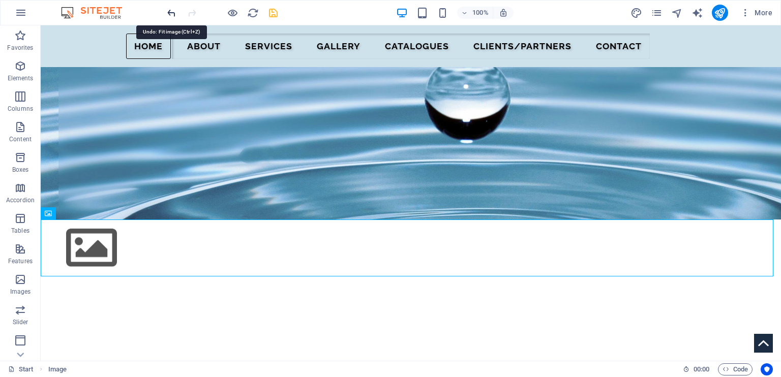
click at [170, 14] on icon "undo" at bounding box center [172, 13] width 12 height 12
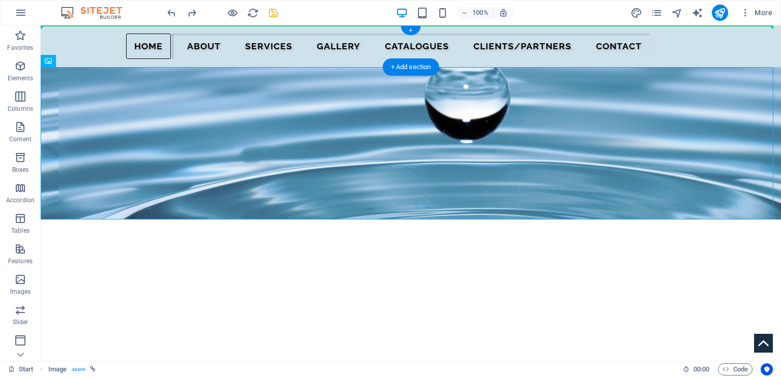
drag, startPoint x: 146, startPoint y: 123, endPoint x: 155, endPoint y: 35, distance: 88.4
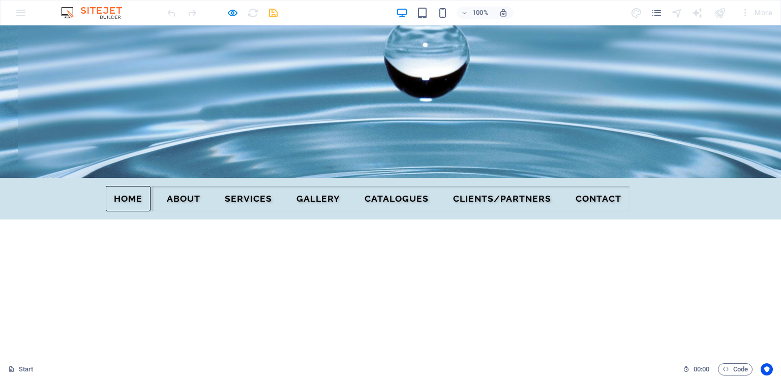
click at [708, 54] on img at bounding box center [488, 101] width 976 height 152
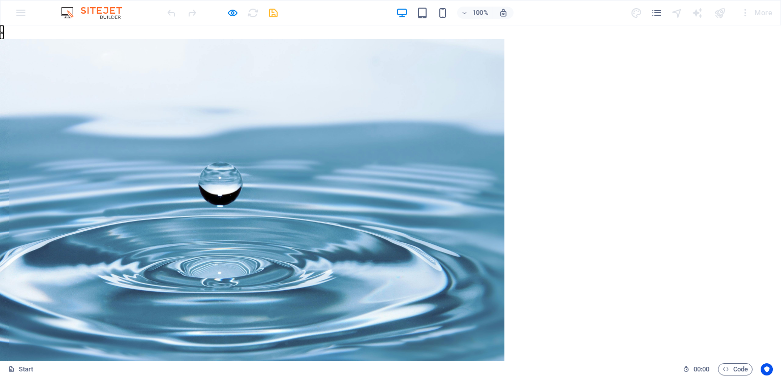
click at [4, 39] on button "×" at bounding box center [2, 32] width 4 height 14
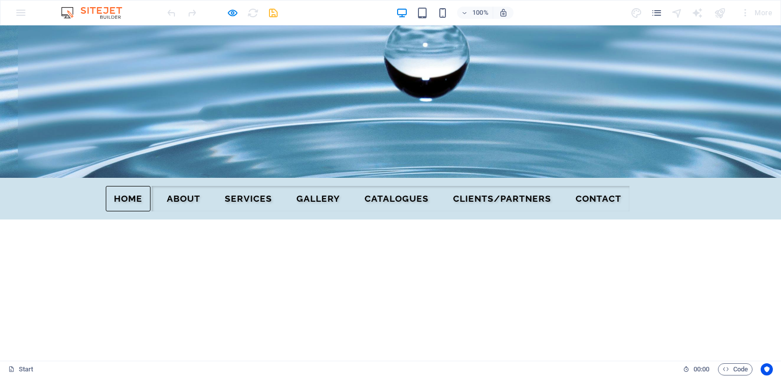
drag, startPoint x: 777, startPoint y: 72, endPoint x: 109, endPoint y: 203, distance: 681.1
click at [109, 203] on div "Home About SERVICES Gallery CATALOGUES Clients/Partners Contact" at bounding box center [390, 199] width 781 height 42
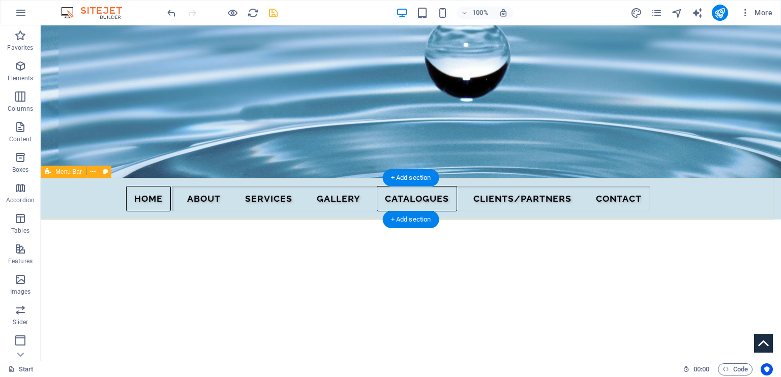
click at [128, 199] on div "Home About SERVICES Gallery CATALOGUES Clients/Partners Contact" at bounding box center [411, 199] width 740 height 42
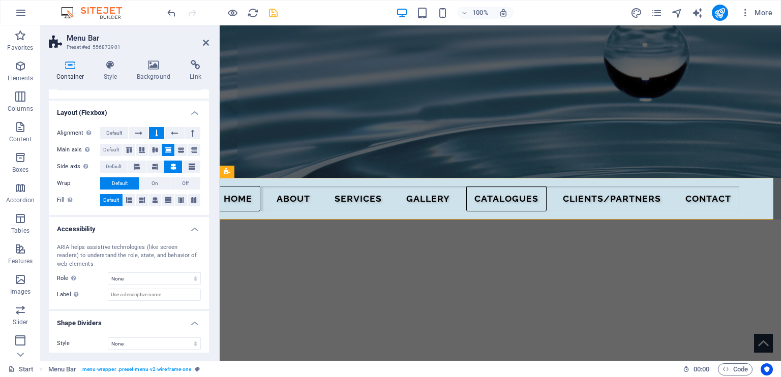
scroll to position [130, 0]
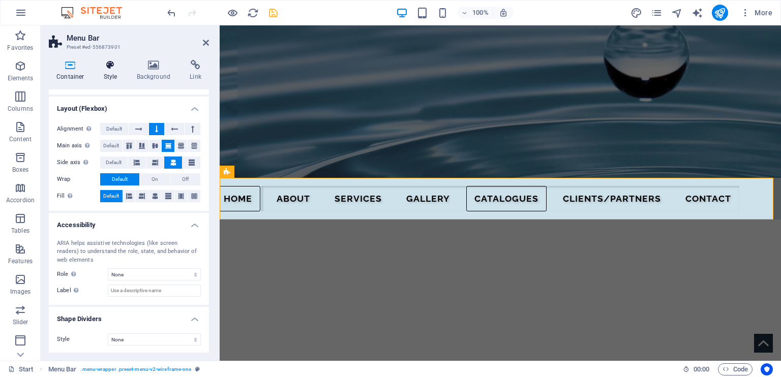
click at [114, 73] on h4 "Style" at bounding box center [112, 70] width 33 height 21
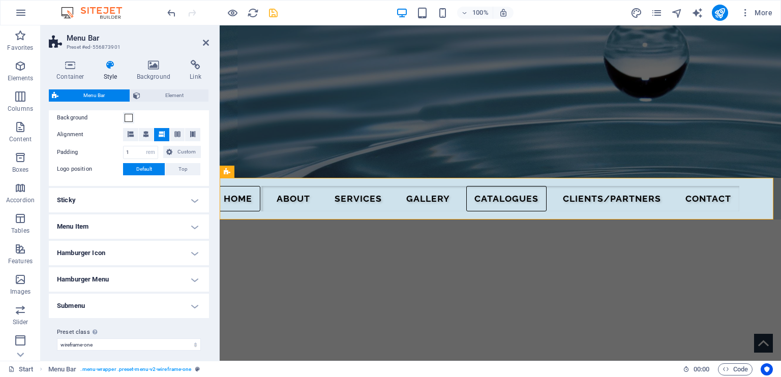
scroll to position [205, 0]
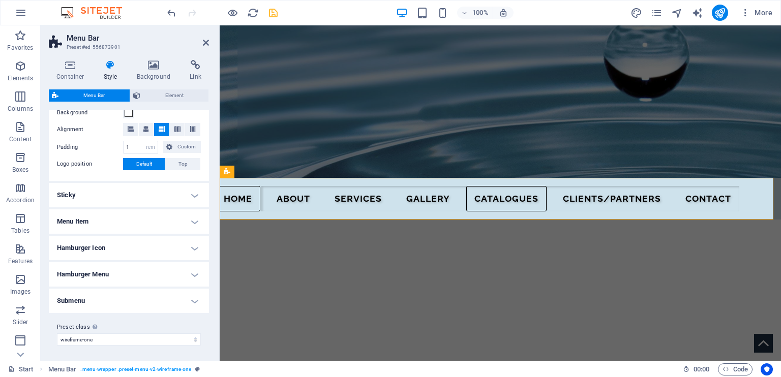
click at [190, 246] on h4 "Hamburger Icon" at bounding box center [129, 248] width 160 height 24
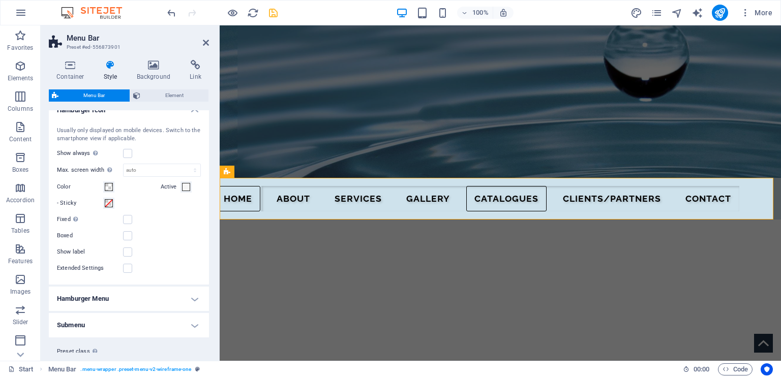
scroll to position [367, 0]
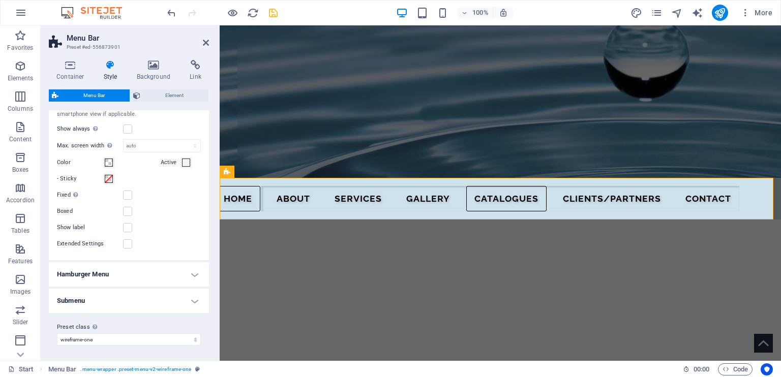
click at [188, 272] on h4 "Hamburger Menu" at bounding box center [129, 274] width 160 height 24
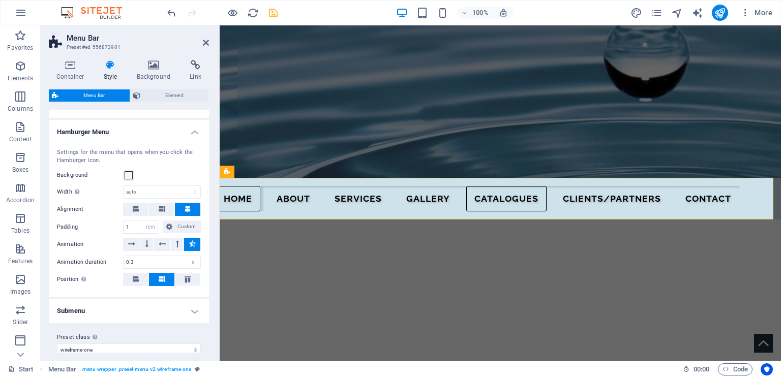
scroll to position [518, 0]
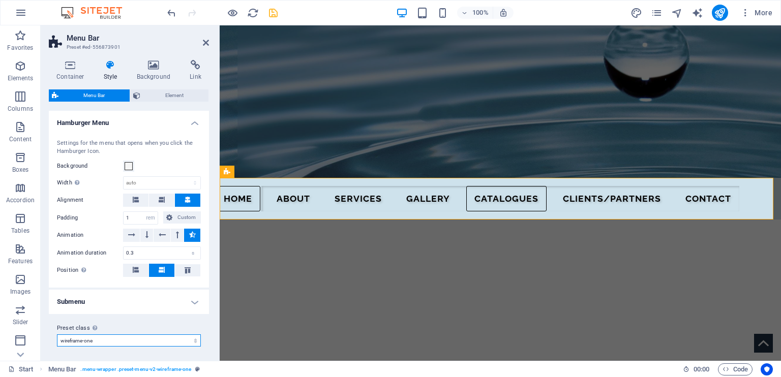
click at [129, 340] on select "wireframe-one Add preset class" at bounding box center [129, 340] width 144 height 12
click at [137, 339] on select "wireframe-one Add preset class" at bounding box center [129, 340] width 144 height 12
drag, startPoint x: 206, startPoint y: 312, endPoint x: 204, endPoint y: 328, distance: 16.4
click at [204, 328] on div "Preset class Above chosen variant and settings affect all elements which carry …" at bounding box center [129, 334] width 160 height 41
click at [158, 339] on select "wireframe-one Add preset class" at bounding box center [129, 340] width 144 height 12
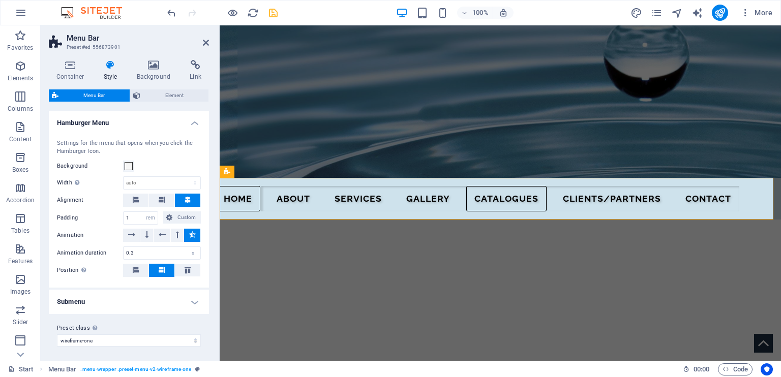
click at [145, 314] on div "Preset class Above chosen variant and settings affect all elements which carry …" at bounding box center [129, 334] width 160 height 41
click at [194, 299] on h4 "Submenu" at bounding box center [129, 302] width 160 height 24
click at [194, 299] on h4 "Submenu" at bounding box center [129, 299] width 160 height 18
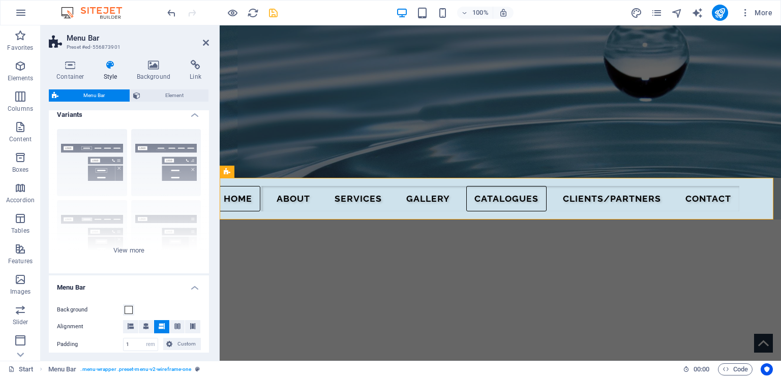
scroll to position [0, 0]
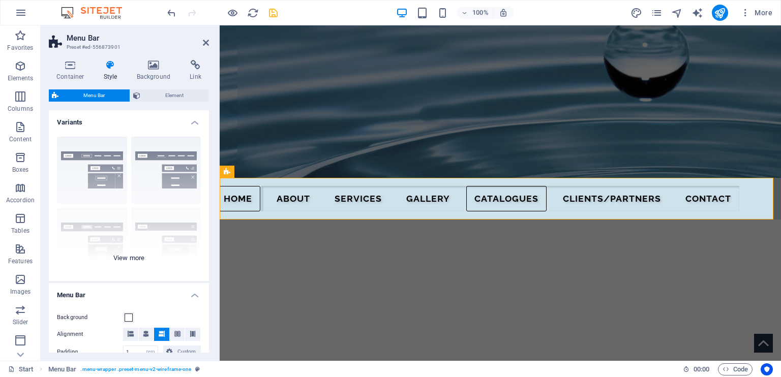
click at [124, 255] on div "Border Centered Default Fixed Loki Trigger Wide XXL" at bounding box center [129, 205] width 160 height 152
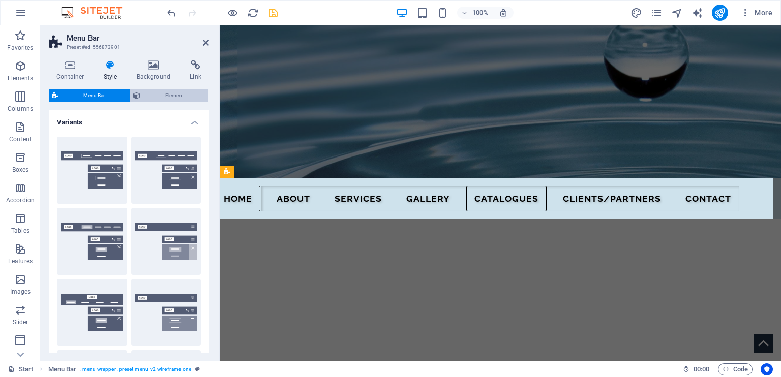
click at [169, 93] on span "Element" at bounding box center [174, 95] width 62 height 12
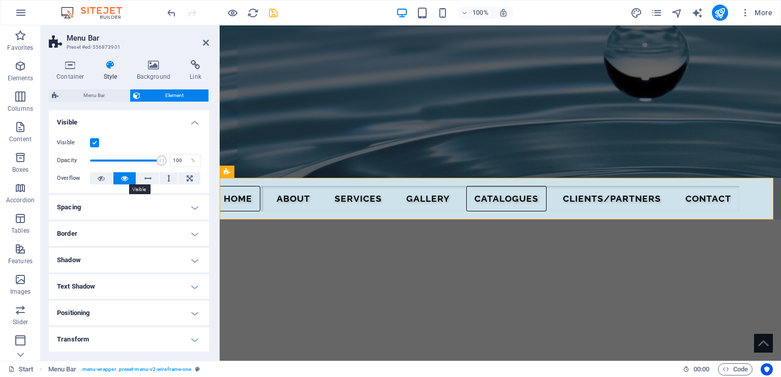
click at [125, 176] on icon at bounding box center [124, 178] width 7 height 12
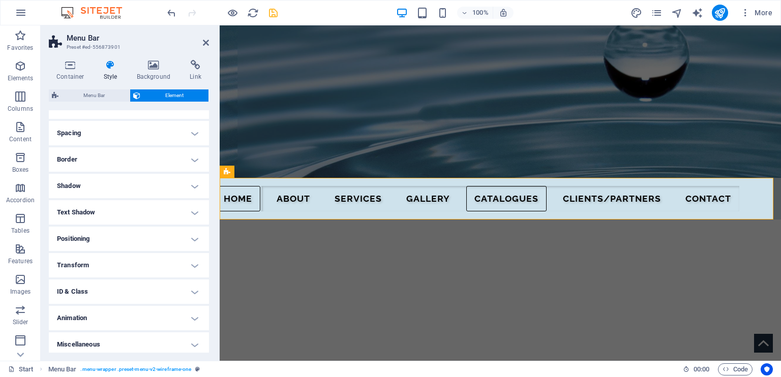
scroll to position [78, 0]
click at [190, 315] on h4 "Animation" at bounding box center [129, 314] width 160 height 24
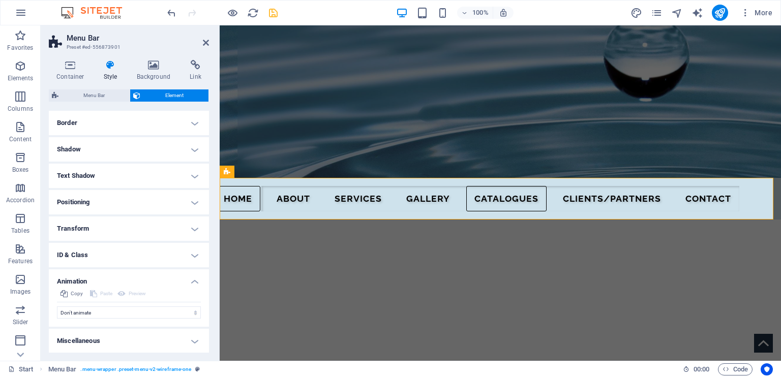
click at [191, 339] on h4 "Miscellaneous" at bounding box center [129, 341] width 160 height 24
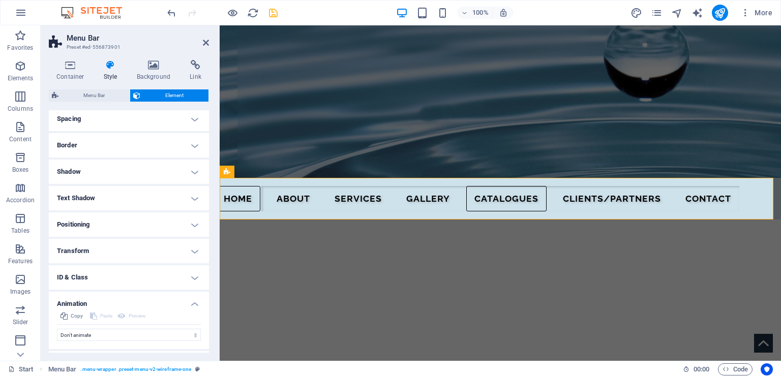
scroll to position [89, 0]
click at [187, 276] on h4 "ID & Class" at bounding box center [129, 277] width 160 height 24
drag, startPoint x: 209, startPoint y: 233, endPoint x: 205, endPoint y: 254, distance: 20.7
click at [205, 254] on div "Container Style Background Link Size Height Default px rem % vh vw Min. height …" at bounding box center [129, 206] width 176 height 309
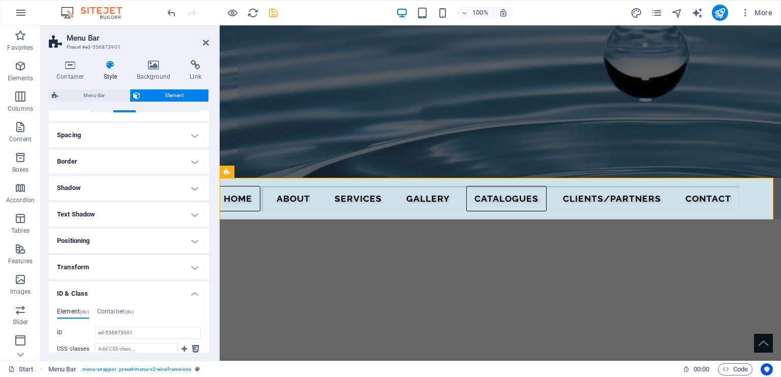
scroll to position [74, 0]
click at [188, 264] on h4 "Transform" at bounding box center [129, 265] width 160 height 24
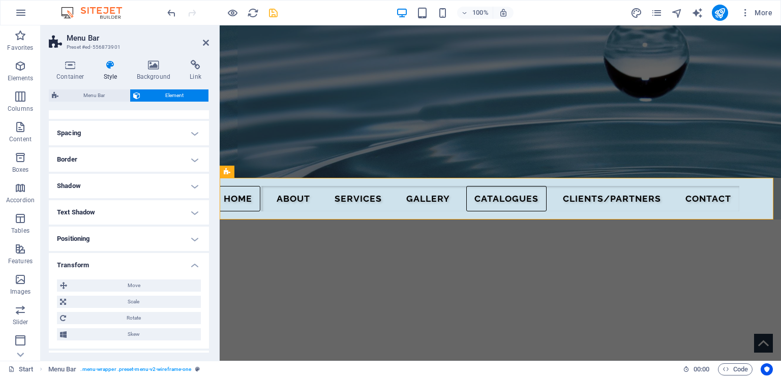
click at [196, 239] on h4 "Positioning" at bounding box center [129, 239] width 160 height 24
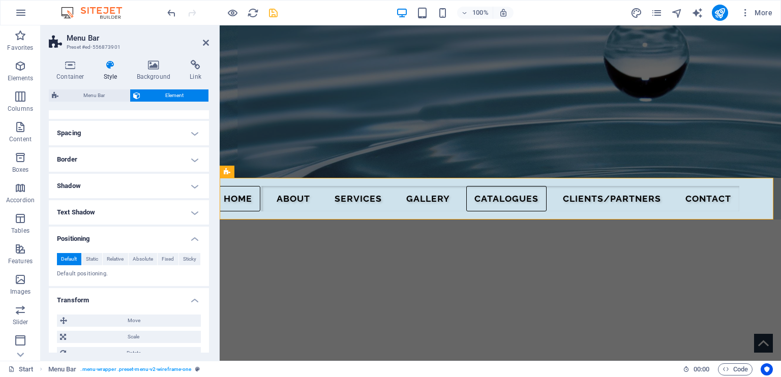
click at [193, 213] on h4 "Text Shadow" at bounding box center [129, 212] width 160 height 24
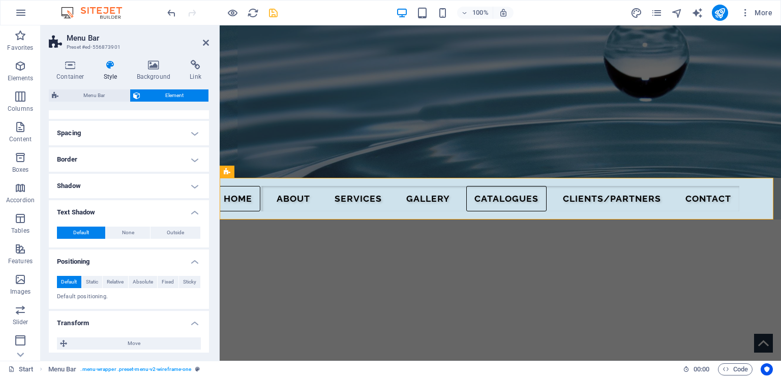
click at [193, 186] on h4 "Shadow" at bounding box center [129, 186] width 160 height 24
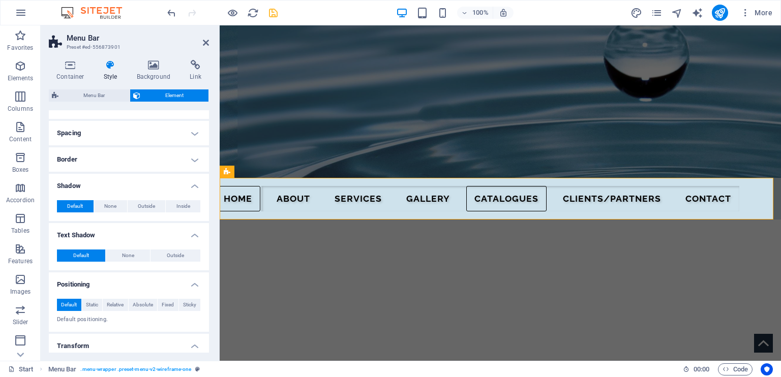
click at [194, 158] on h4 "Border" at bounding box center [129, 159] width 160 height 24
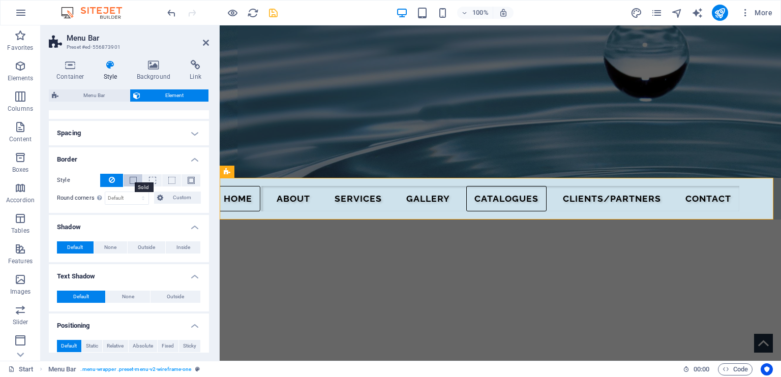
click at [130, 178] on span at bounding box center [133, 180] width 7 height 7
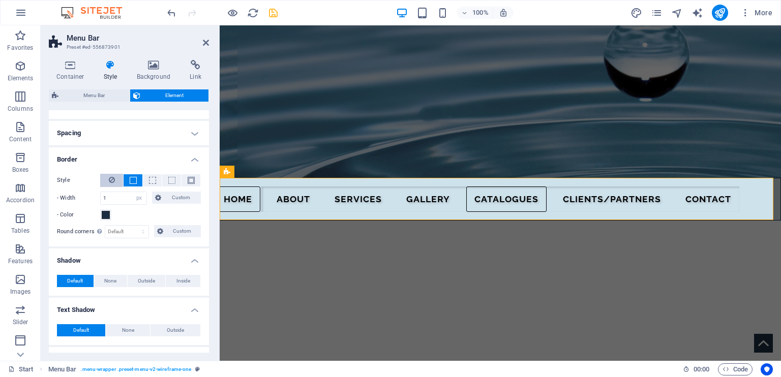
click at [114, 177] on icon at bounding box center [112, 180] width 6 height 12
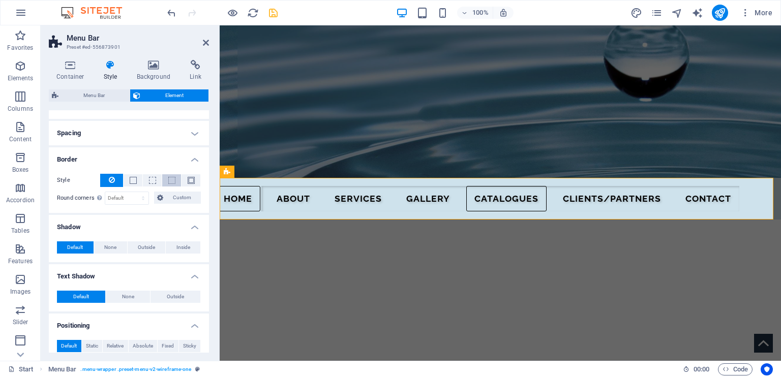
click at [174, 179] on button at bounding box center [171, 180] width 19 height 12
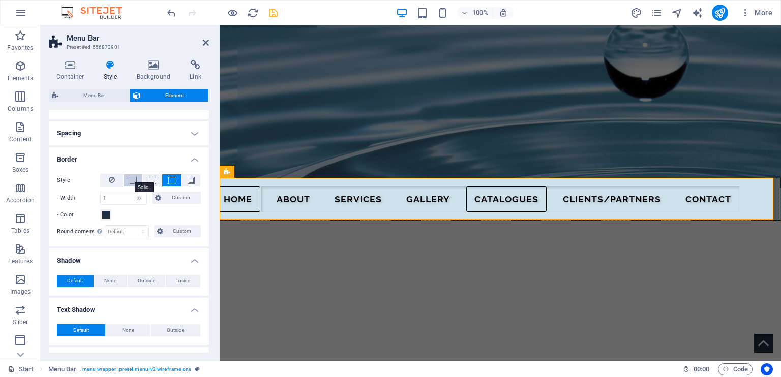
click at [133, 177] on span at bounding box center [133, 180] width 7 height 7
click at [194, 179] on button at bounding box center [190, 180] width 19 height 12
click at [110, 177] on icon at bounding box center [112, 180] width 6 height 12
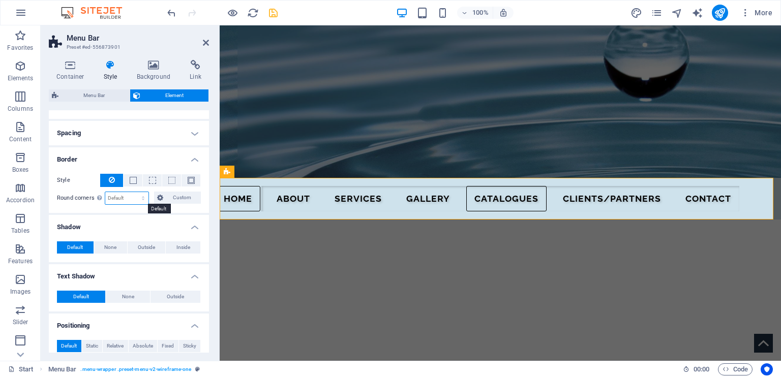
click at [122, 196] on select "Default px rem % vh vw Custom" at bounding box center [126, 198] width 43 height 12
click at [193, 131] on h4 "Spacing" at bounding box center [129, 133] width 160 height 24
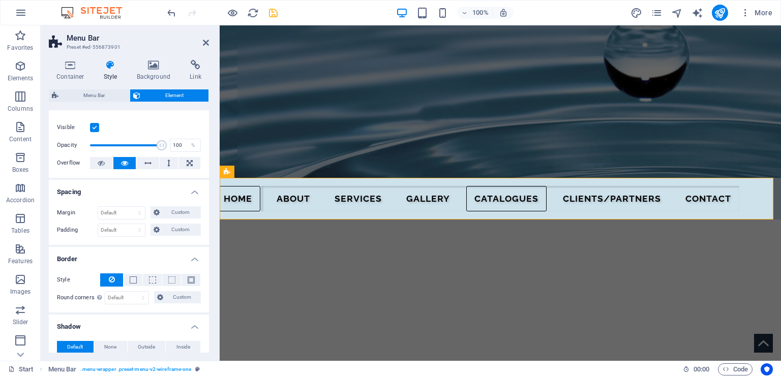
scroll to position [0, 0]
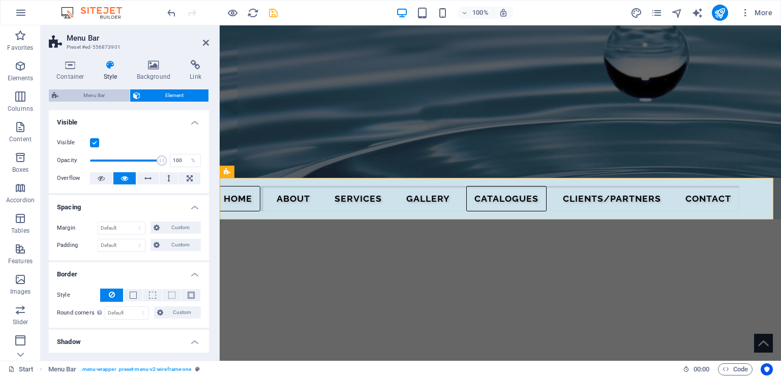
click at [104, 94] on span "Menu Bar" at bounding box center [94, 95] width 65 height 12
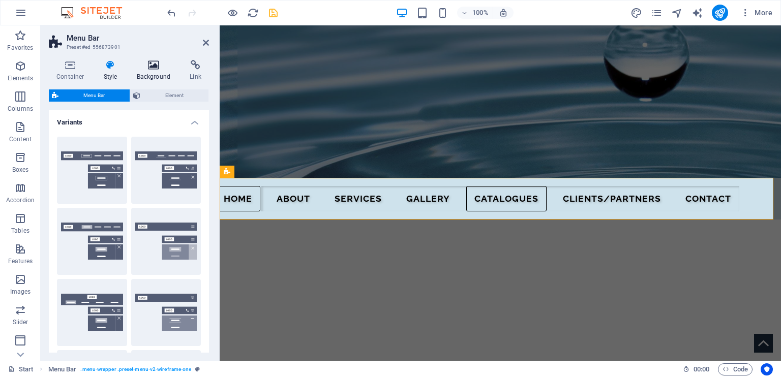
click at [156, 71] on h4 "Background" at bounding box center [155, 70] width 53 height 21
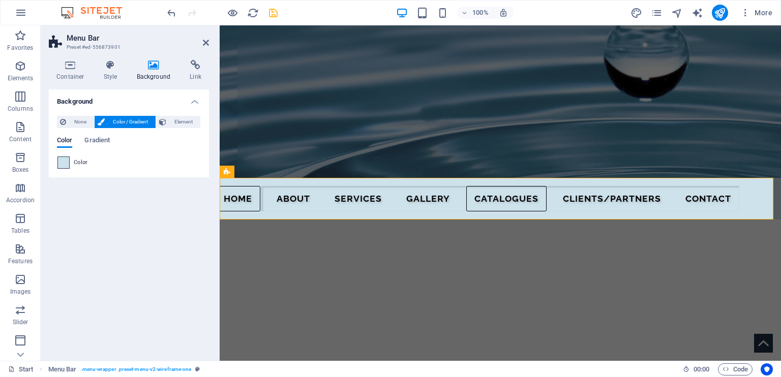
click at [66, 160] on span at bounding box center [63, 162] width 11 height 11
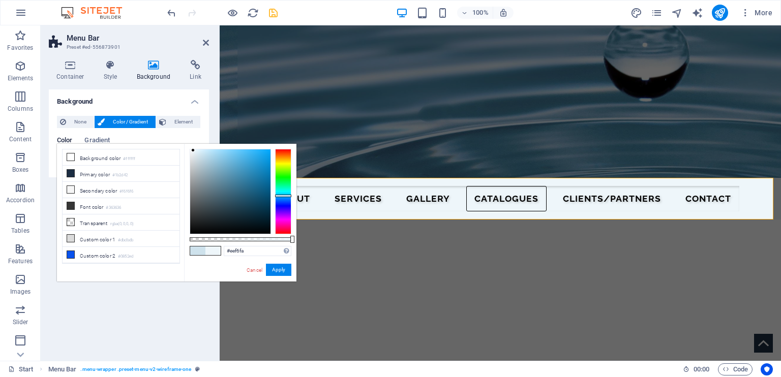
drag, startPoint x: 198, startPoint y: 152, endPoint x: 193, endPoint y: 151, distance: 5.3
click at [193, 151] on div at bounding box center [193, 150] width 4 height 4
click at [85, 156] on li "Background color #ffffff" at bounding box center [121, 157] width 117 height 16
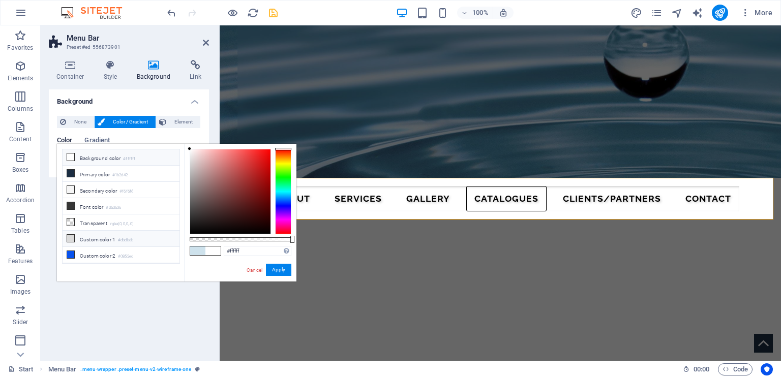
click at [83, 233] on li "Custom color 1 #dbdbdb" at bounding box center [121, 239] width 117 height 16
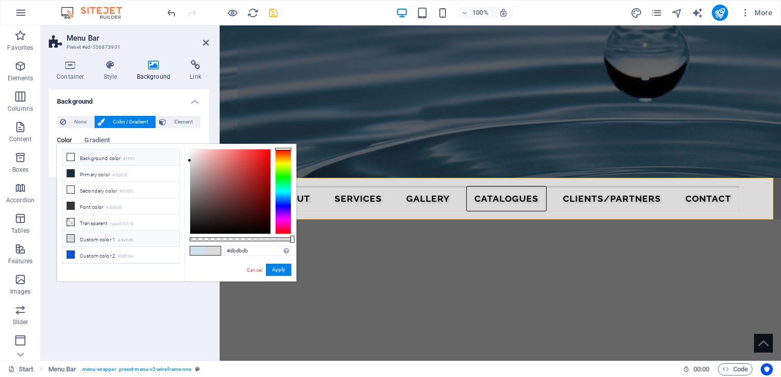
click at [91, 160] on li "Background color #ffffff" at bounding box center [121, 157] width 117 height 16
type input "#ffffff"
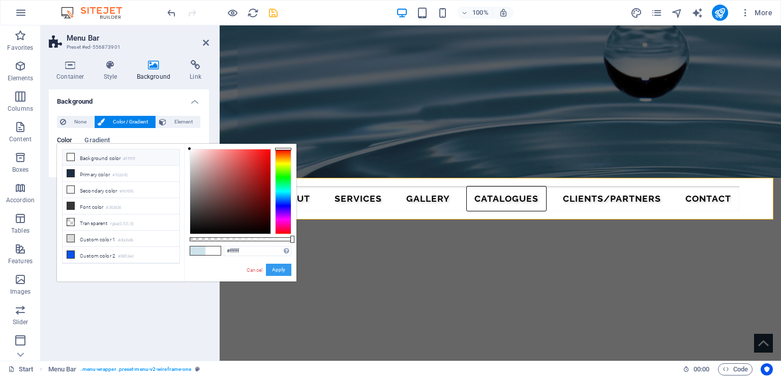
click at [279, 272] on button "Apply" at bounding box center [278, 270] width 25 height 12
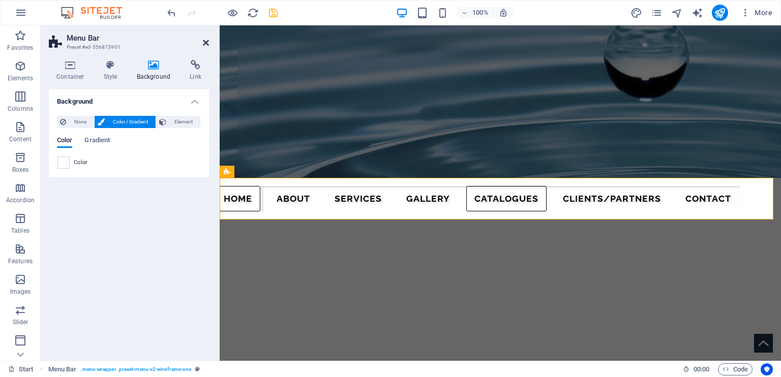
click at [205, 42] on icon at bounding box center [206, 43] width 6 height 8
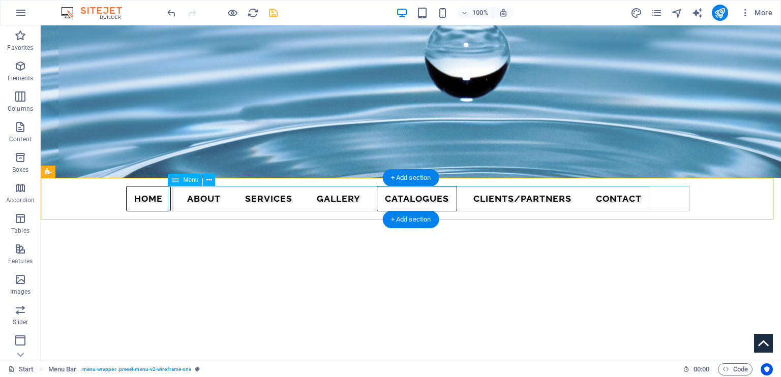
click at [230, 186] on nav "Home About SERVICES Gallery CATALOGUES Clients/Partners Contact" at bounding box center [411, 198] width 478 height 25
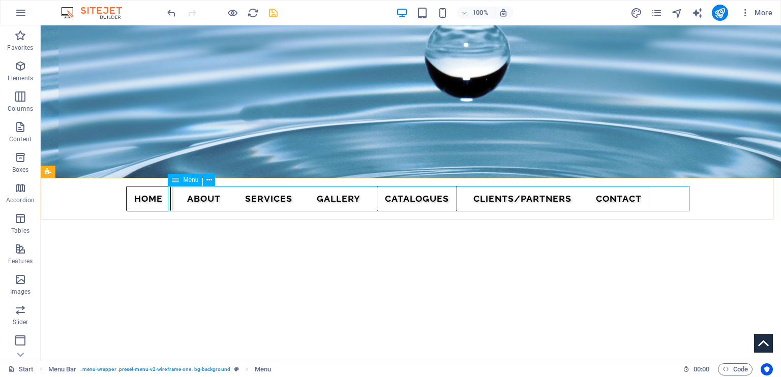
click at [185, 181] on span "Menu" at bounding box center [190, 180] width 15 height 6
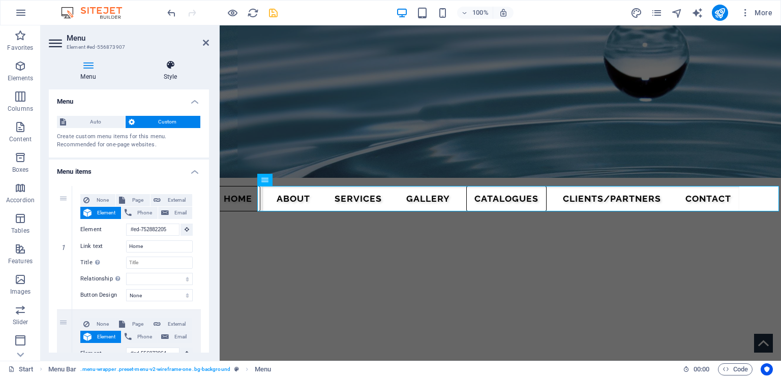
click at [167, 73] on h4 "Style" at bounding box center [170, 70] width 77 height 21
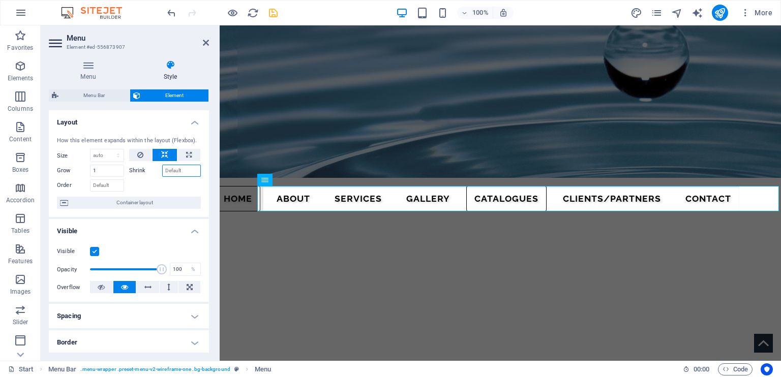
click at [180, 170] on input "Shrink" at bounding box center [181, 171] width 39 height 12
click at [190, 170] on input "Shrink" at bounding box center [181, 171] width 39 height 12
click at [190, 156] on button at bounding box center [188, 155] width 23 height 12
type input "100"
select select "%"
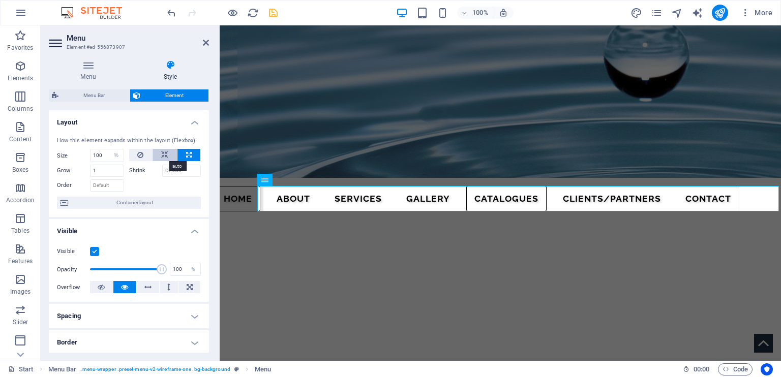
click at [165, 155] on icon at bounding box center [164, 155] width 7 height 12
select select "DISABLED_OPTION_VALUE"
click at [186, 155] on icon at bounding box center [189, 155] width 6 height 12
type input "100"
select select "%"
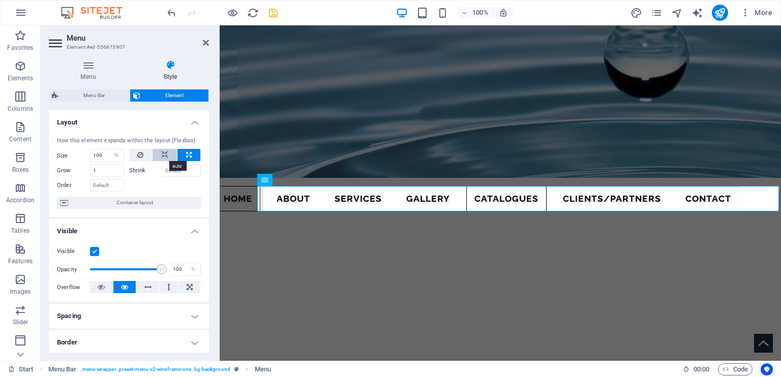
click at [168, 156] on button at bounding box center [164, 155] width 24 height 12
select select "DISABLED_OPTION_VALUE"
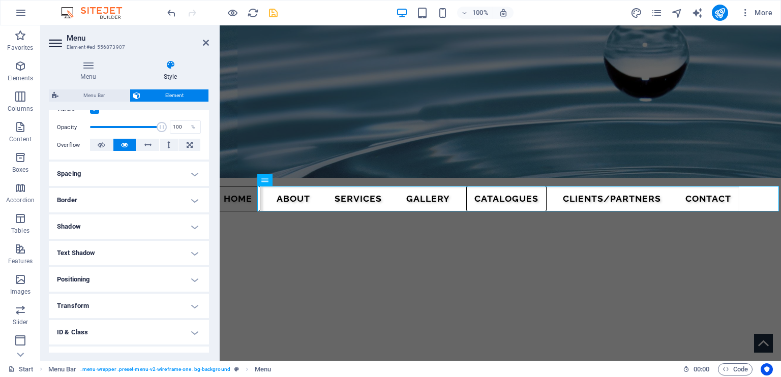
scroll to position [143, 0]
click at [186, 196] on h4 "Border" at bounding box center [129, 199] width 160 height 24
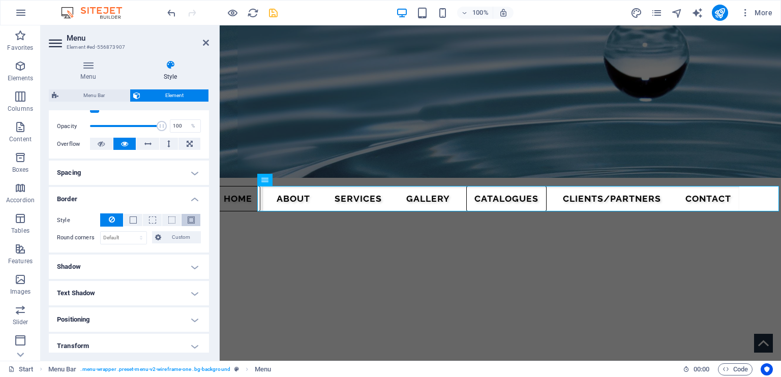
click at [194, 216] on button at bounding box center [190, 220] width 19 height 12
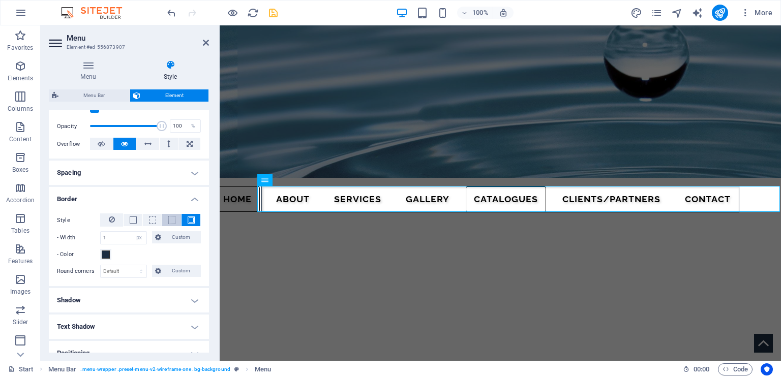
click at [173, 215] on button at bounding box center [171, 220] width 19 height 12
click at [150, 218] on span at bounding box center [152, 220] width 7 height 7
click at [126, 217] on button at bounding box center [133, 220] width 19 height 12
click at [188, 217] on span at bounding box center [191, 220] width 7 height 7
click at [340, 199] on nav "Home About SERVICES Gallery CATALOGUES Clients/Partners Contact" at bounding box center [500, 199] width 478 height 26
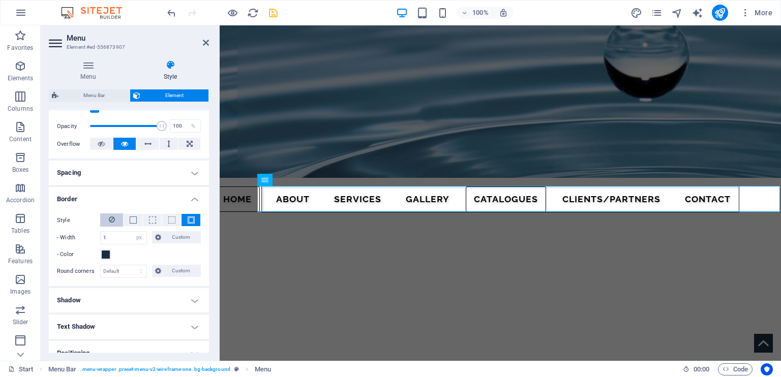
click at [105, 216] on button at bounding box center [111, 219] width 23 height 13
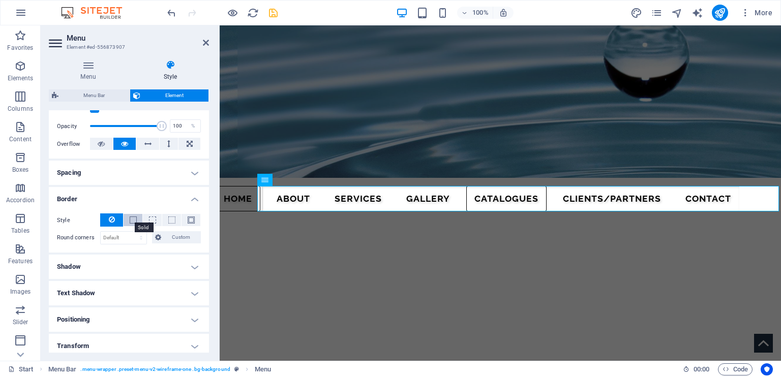
click at [132, 219] on span at bounding box center [133, 220] width 7 height 7
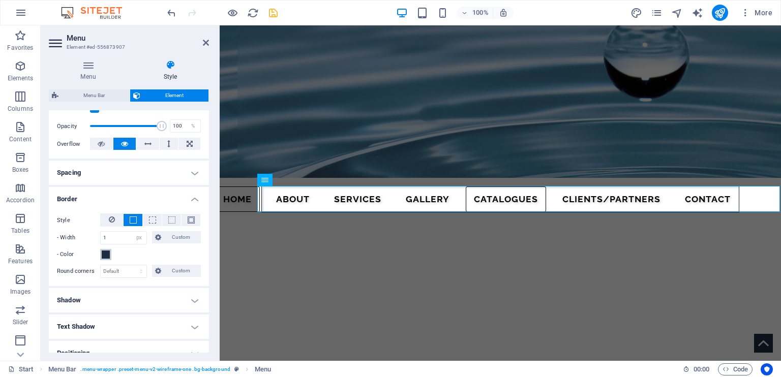
click at [106, 251] on span at bounding box center [106, 255] width 8 height 8
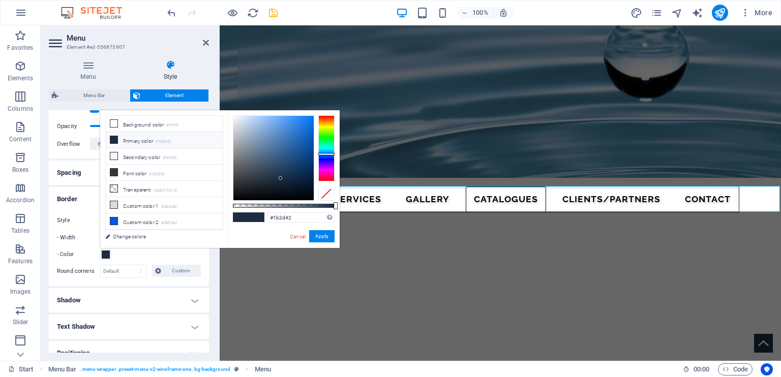
click at [146, 140] on li "Primary color #1b2d42" at bounding box center [164, 140] width 117 height 16
click at [318, 237] on button "Apply" at bounding box center [321, 236] width 25 height 12
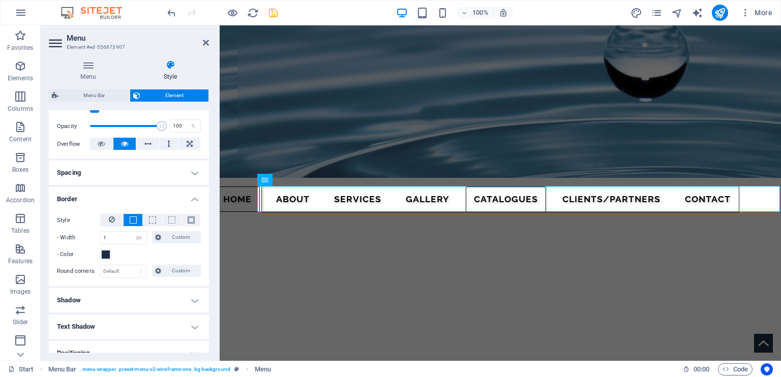
drag, startPoint x: 206, startPoint y: 276, endPoint x: 207, endPoint y: 299, distance: 22.9
click at [207, 299] on div "Layout How this element expands within the layout (Flexbox). Size Default auto …" at bounding box center [129, 231] width 160 height 242
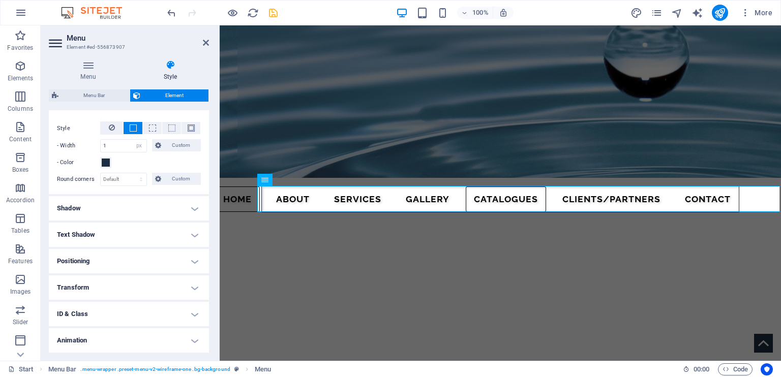
scroll to position [241, 0]
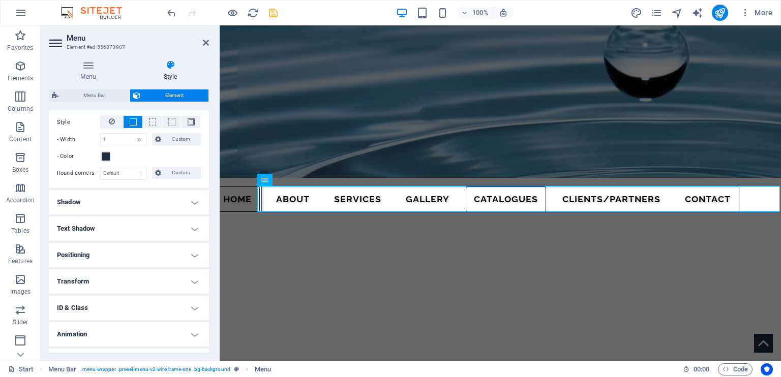
click at [189, 202] on h4 "Shadow" at bounding box center [129, 202] width 160 height 24
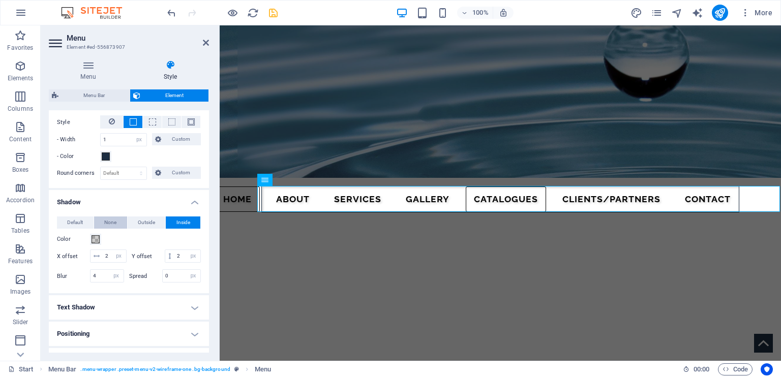
click at [107, 218] on span "None" at bounding box center [110, 223] width 12 height 12
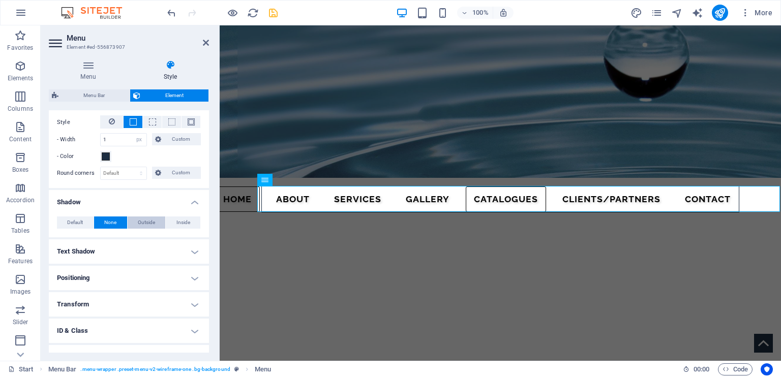
click at [138, 218] on span "Outside" at bounding box center [146, 223] width 17 height 12
type input "2"
type input "4"
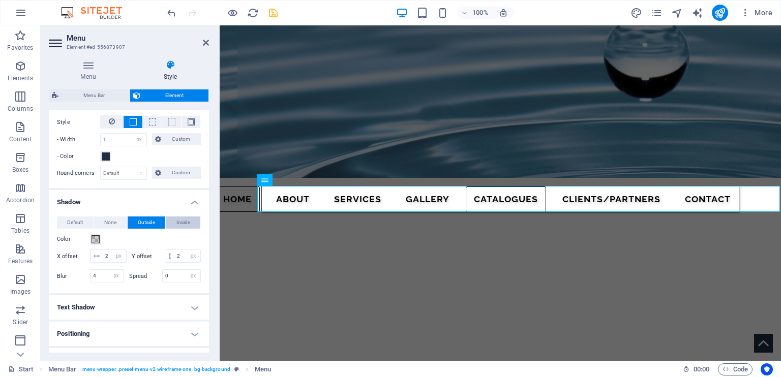
click at [181, 220] on span "Inside" at bounding box center [183, 223] width 14 height 12
click at [144, 217] on span "Outside" at bounding box center [146, 223] width 17 height 12
click at [205, 42] on icon at bounding box center [206, 43] width 6 height 8
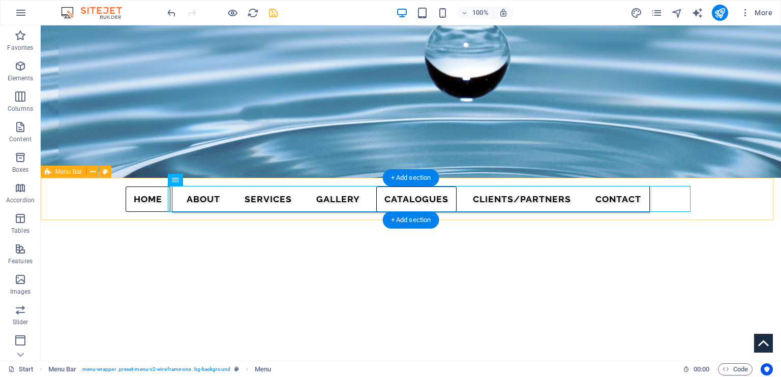
click at [715, 194] on div "Home About SERVICES Gallery CATALOGUES Clients/Partners Contact" at bounding box center [411, 199] width 740 height 43
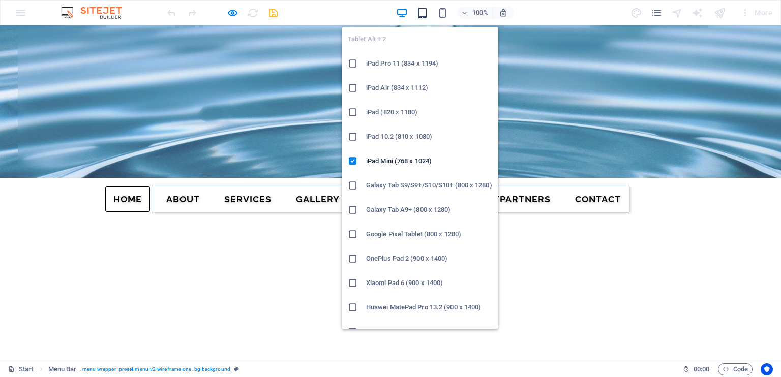
click at [419, 8] on icon "button" at bounding box center [422, 13] width 12 height 12
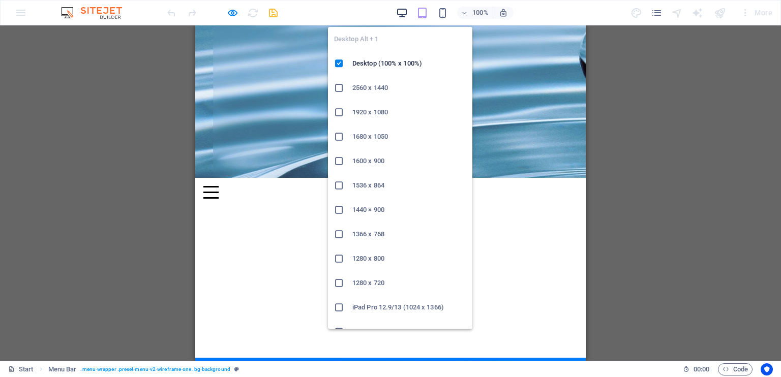
click at [406, 16] on icon "button" at bounding box center [402, 13] width 12 height 12
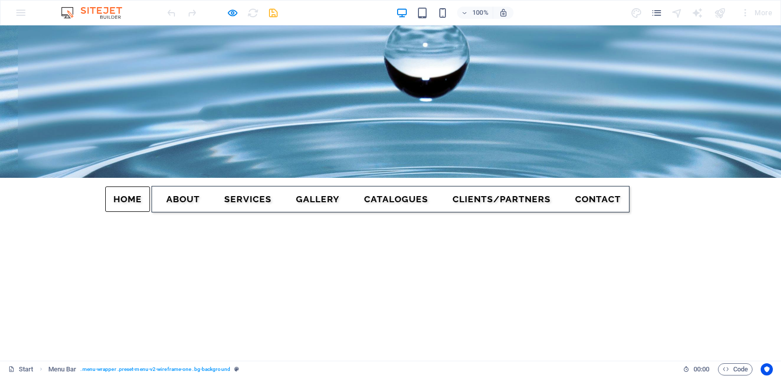
click at [150, 191] on link "Home" at bounding box center [127, 199] width 45 height 25
click at [150, 194] on link "Home" at bounding box center [127, 199] width 45 height 25
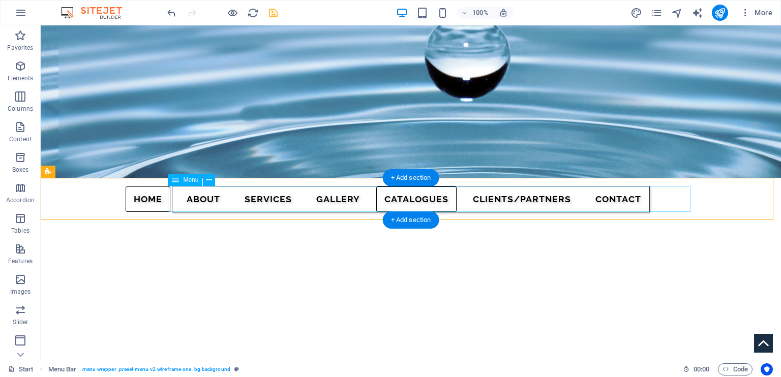
click at [189, 196] on nav "Home About SERVICES Gallery CATALOGUES Clients/Partners Contact" at bounding box center [411, 199] width 478 height 26
click at [185, 178] on span "Menu" at bounding box center [190, 180] width 15 height 6
select select "px"
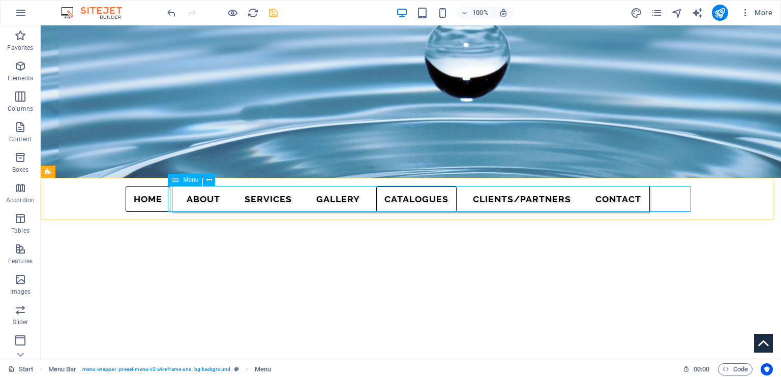
select select "px"
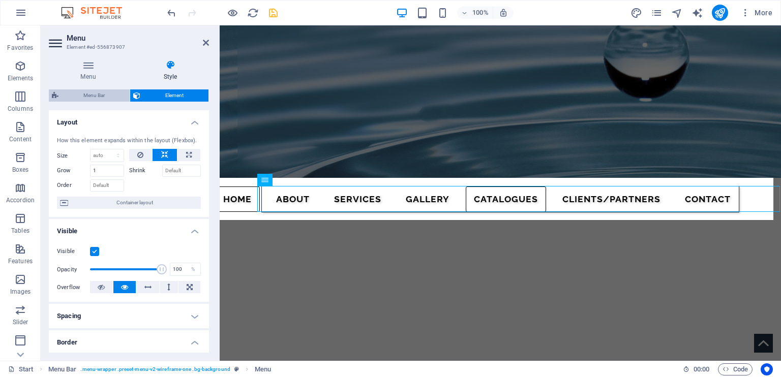
click at [101, 90] on span "Menu Bar" at bounding box center [94, 95] width 65 height 12
select select "rem"
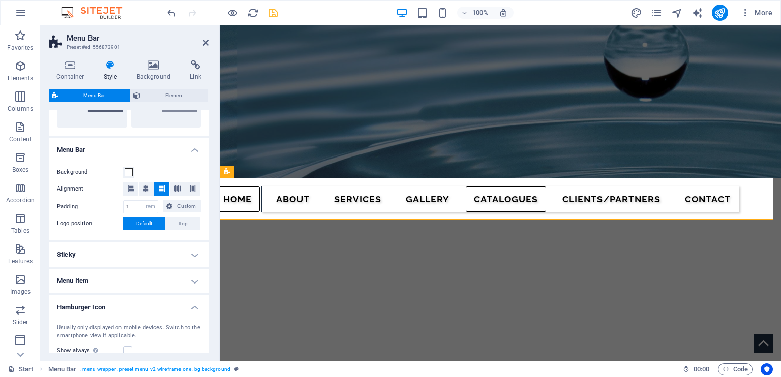
scroll to position [291, 0]
click at [297, 180] on icon at bounding box center [299, 180] width 6 height 11
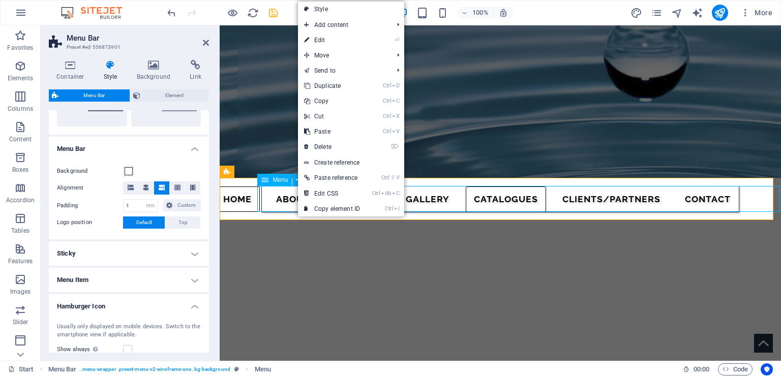
click at [284, 181] on span "Menu" at bounding box center [279, 180] width 15 height 6
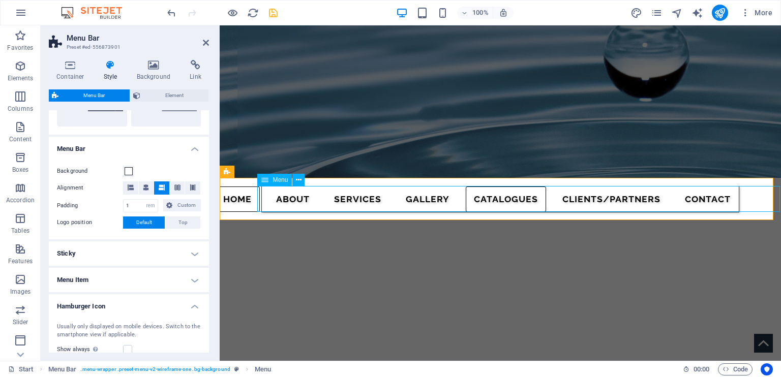
click at [284, 181] on span "Menu" at bounding box center [279, 180] width 15 height 6
select select "px"
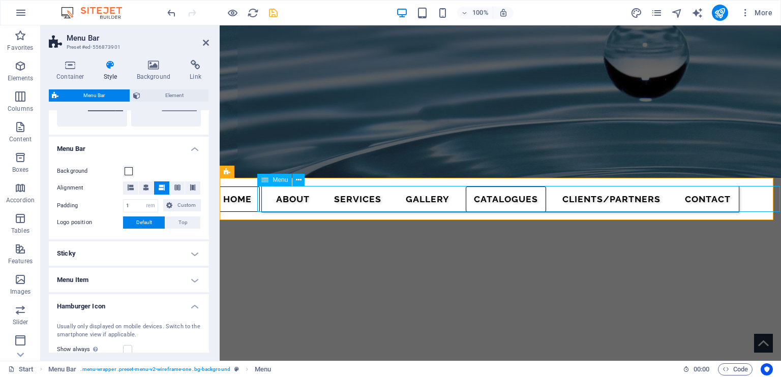
select select "px"
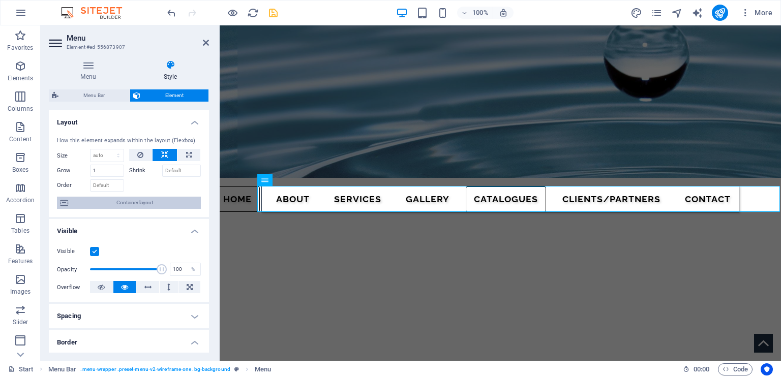
click at [121, 200] on span "Container layout" at bounding box center [134, 203] width 127 height 12
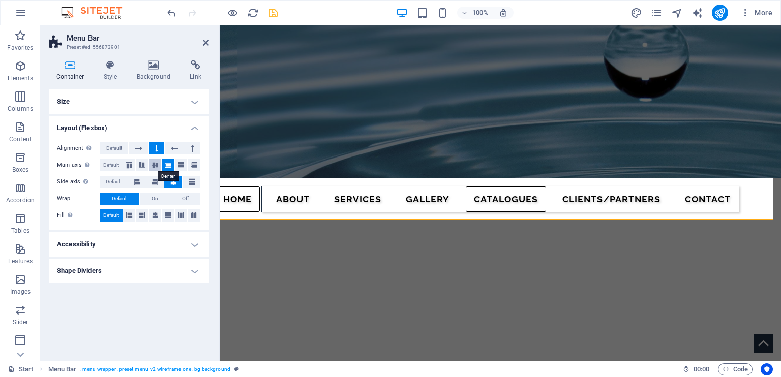
click at [159, 164] on icon at bounding box center [155, 165] width 12 height 6
click at [173, 163] on icon at bounding box center [168, 165] width 12 height 6
click at [115, 148] on span "Default" at bounding box center [114, 148] width 16 height 12
click at [193, 244] on h4 "Accessibility" at bounding box center [129, 244] width 160 height 24
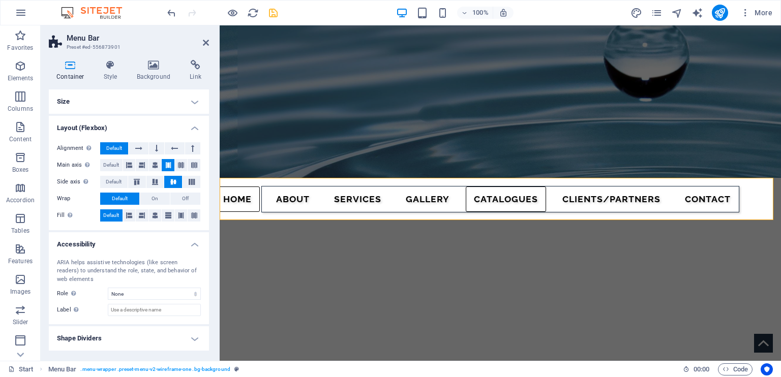
click at [193, 244] on h4 "Accessibility" at bounding box center [129, 241] width 160 height 18
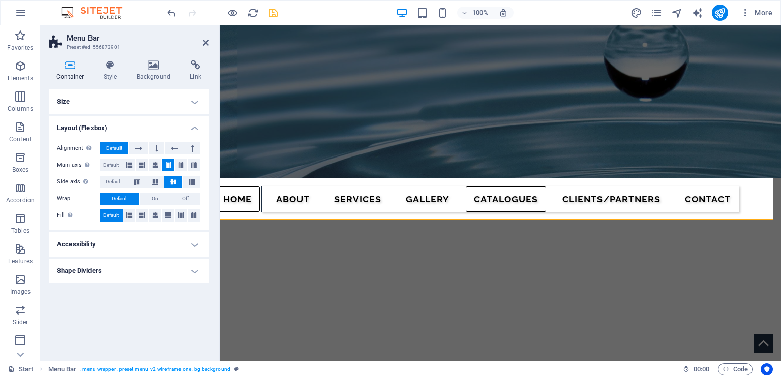
click at [193, 268] on h4 "Shape Dividers" at bounding box center [129, 271] width 160 height 24
click at [158, 291] on select "None Triangle Square Diagonal Polygon 1 Polygon 2 Zigzag Multiple Zigzags Waves…" at bounding box center [154, 291] width 93 height 12
click at [108, 285] on select "None Triangle Square Diagonal Polygon 1 Polygon 2 Zigzag Multiple Zigzags Waves…" at bounding box center [154, 291] width 93 height 12
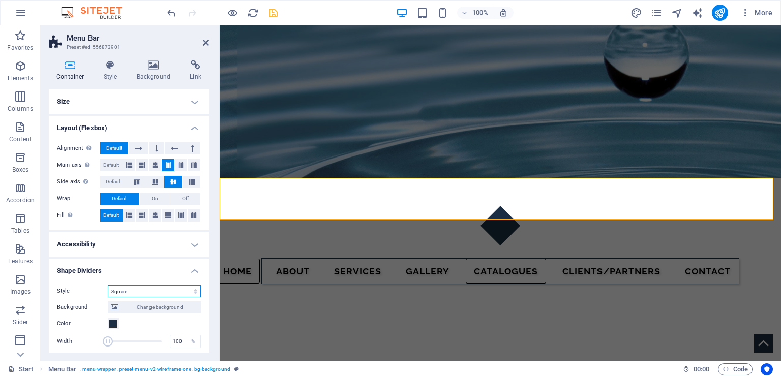
click at [131, 289] on select "None Triangle Square Diagonal Polygon 1 Polygon 2 Zigzag Multiple Zigzags Waves…" at bounding box center [154, 291] width 93 height 12
click at [169, 16] on icon "undo" at bounding box center [172, 13] width 12 height 12
select select "none"
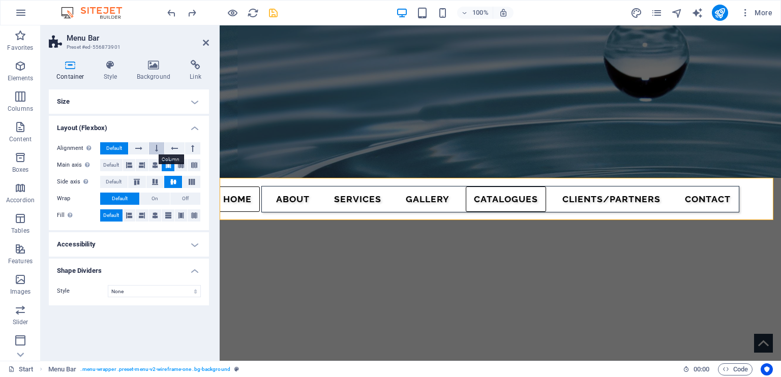
click at [159, 147] on button at bounding box center [156, 148] width 15 height 12
click at [173, 147] on icon at bounding box center [174, 148] width 7 height 12
click at [159, 148] on button at bounding box center [156, 148] width 15 height 12
click at [142, 148] on icon at bounding box center [138, 148] width 7 height 12
click at [162, 149] on button at bounding box center [156, 148] width 15 height 12
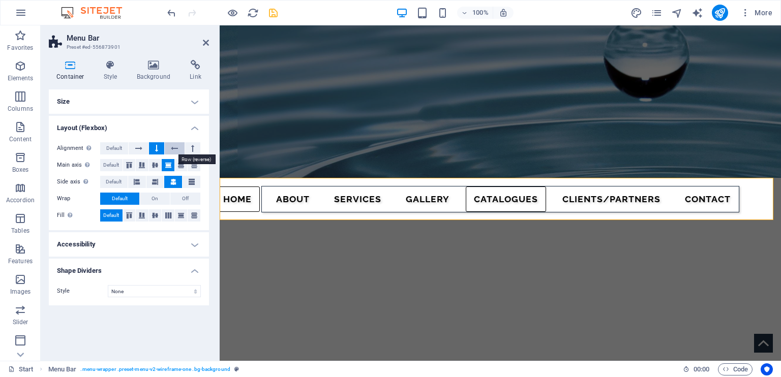
click at [175, 148] on icon at bounding box center [174, 148] width 7 height 12
click at [197, 145] on button at bounding box center [192, 148] width 15 height 12
click at [181, 162] on icon at bounding box center [181, 165] width 12 height 6
click at [134, 181] on icon at bounding box center [137, 182] width 6 height 12
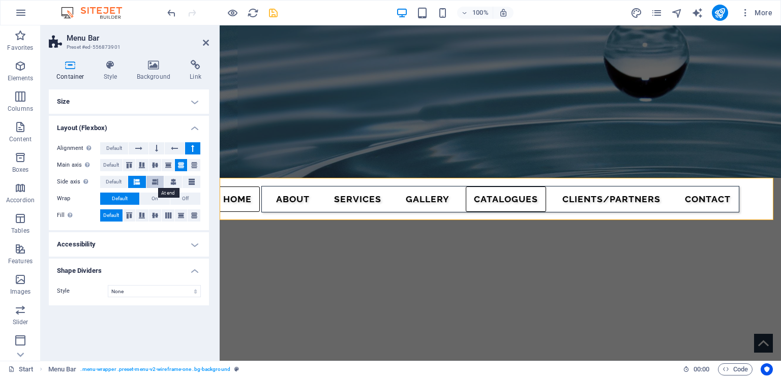
click at [155, 181] on icon at bounding box center [155, 182] width 6 height 12
click at [175, 177] on icon at bounding box center [173, 182] width 6 height 12
click at [155, 198] on span "On" at bounding box center [154, 199] width 7 height 12
click at [126, 199] on span "Default" at bounding box center [120, 199] width 16 height 12
click at [116, 148] on span "Default" at bounding box center [114, 148] width 16 height 12
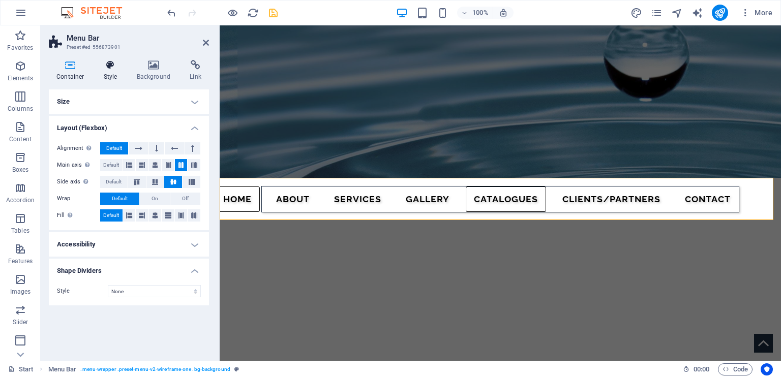
click at [109, 68] on icon at bounding box center [110, 65] width 29 height 10
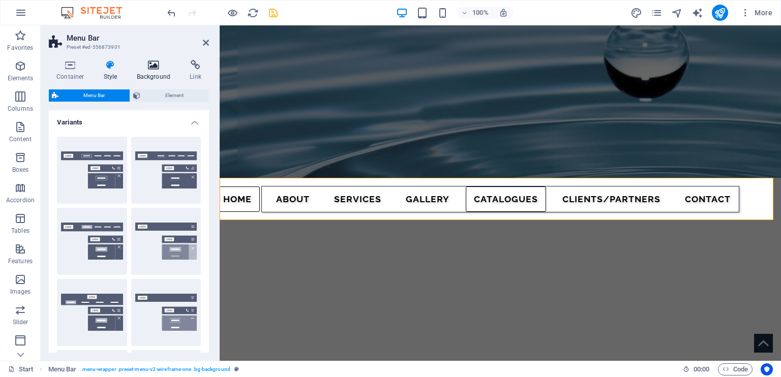
click at [150, 72] on h4 "Background" at bounding box center [155, 70] width 53 height 21
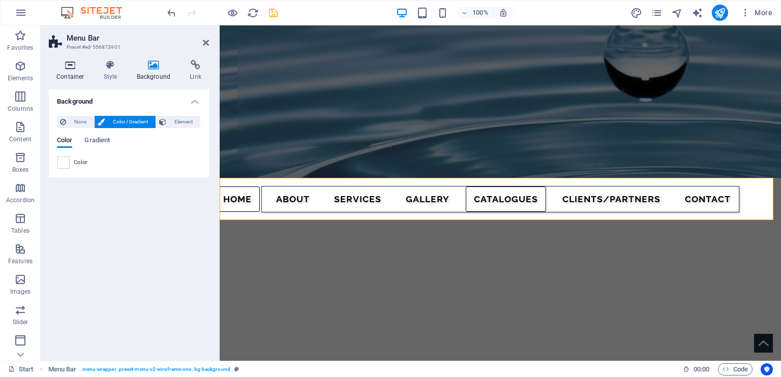
click at [66, 70] on icon at bounding box center [70, 65] width 43 height 10
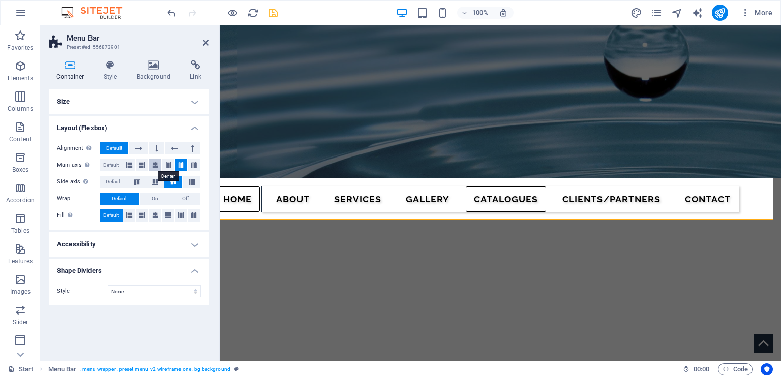
click at [152, 167] on icon at bounding box center [155, 165] width 6 height 12
click at [194, 163] on icon at bounding box center [194, 165] width 6 height 12
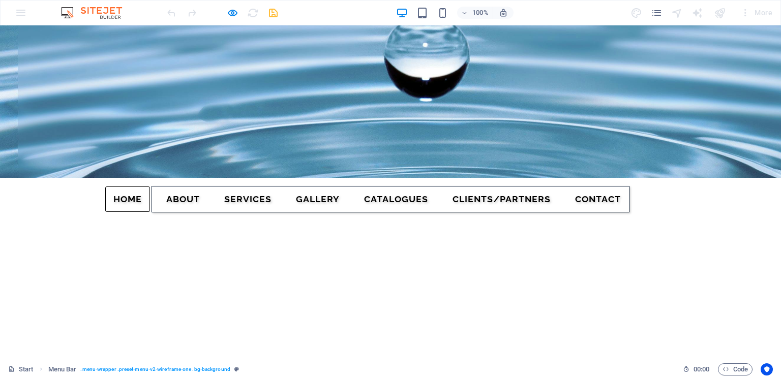
click at [327, 103] on img at bounding box center [488, 101] width 976 height 152
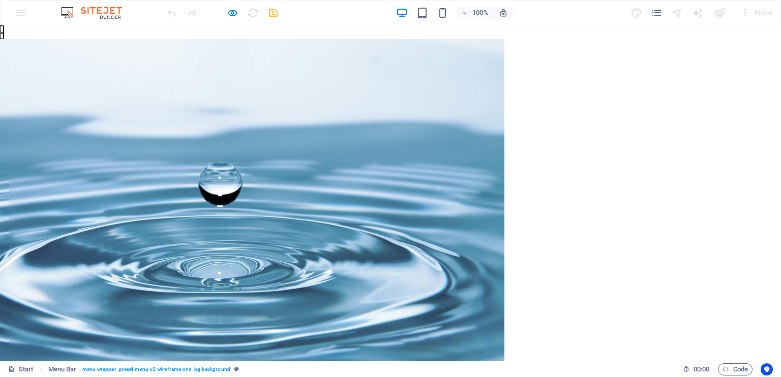
click at [4, 38] on button "×" at bounding box center [2, 32] width 4 height 14
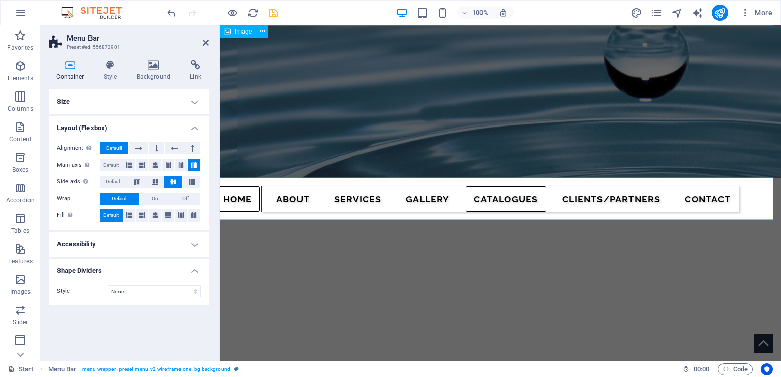
click at [266, 90] on figure at bounding box center [500, 101] width 561 height 152
select select "px"
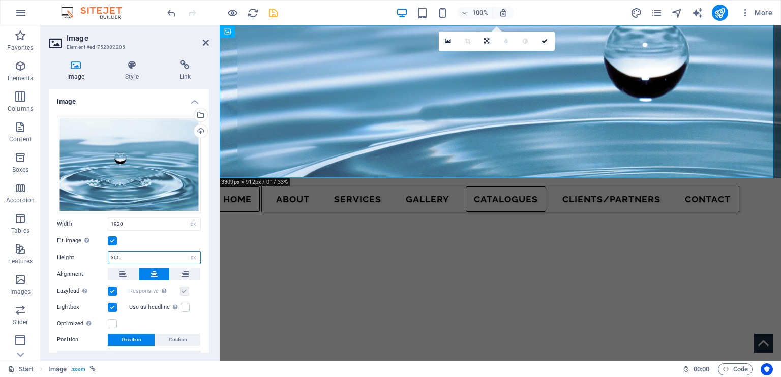
drag, startPoint x: 126, startPoint y: 255, endPoint x: 114, endPoint y: 256, distance: 11.7
click at [114, 256] on input "300" at bounding box center [154, 258] width 92 height 12
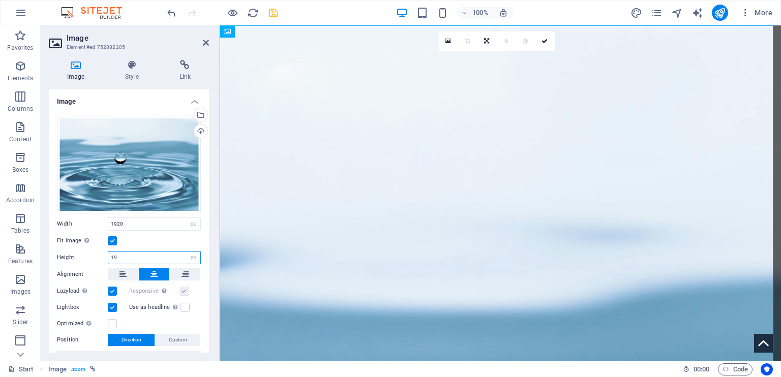
type input "1"
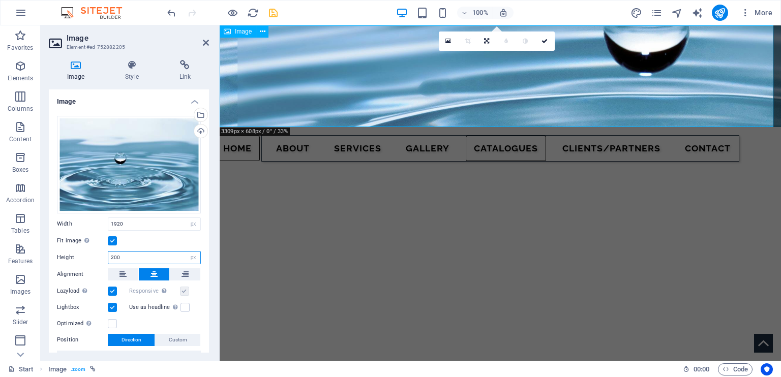
type input "200"
click at [557, 84] on figure at bounding box center [500, 76] width 561 height 102
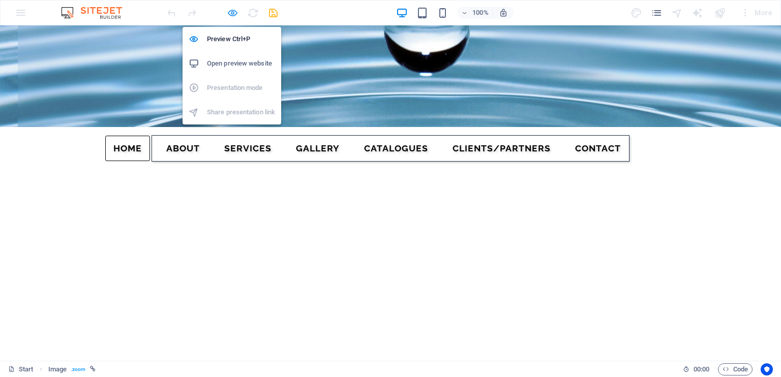
select select "px"
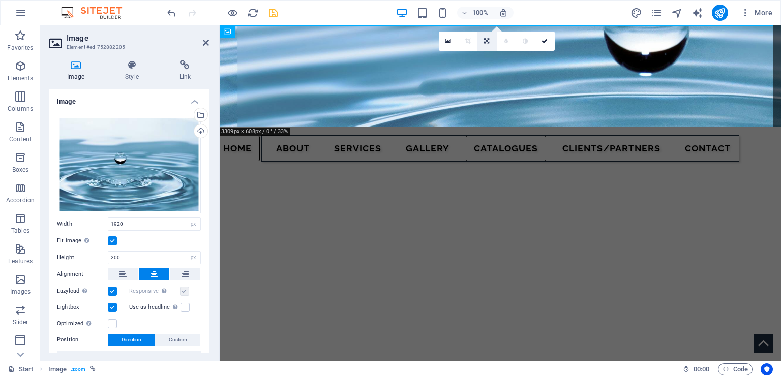
click at [487, 42] on icon at bounding box center [486, 41] width 5 height 6
click at [486, 36] on icon at bounding box center [486, 38] width 6 height 6
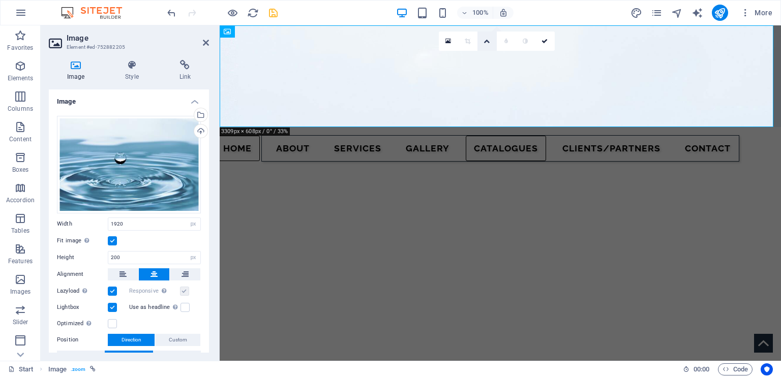
click at [486, 43] on icon at bounding box center [486, 41] width 6 height 6
click at [486, 74] on icon at bounding box center [486, 76] width 6 height 6
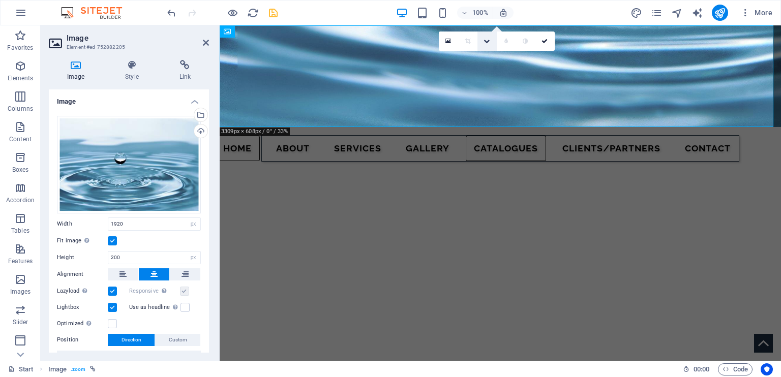
click at [484, 38] on icon at bounding box center [486, 41] width 6 height 6
click at [487, 52] on link at bounding box center [486, 56] width 19 height 19
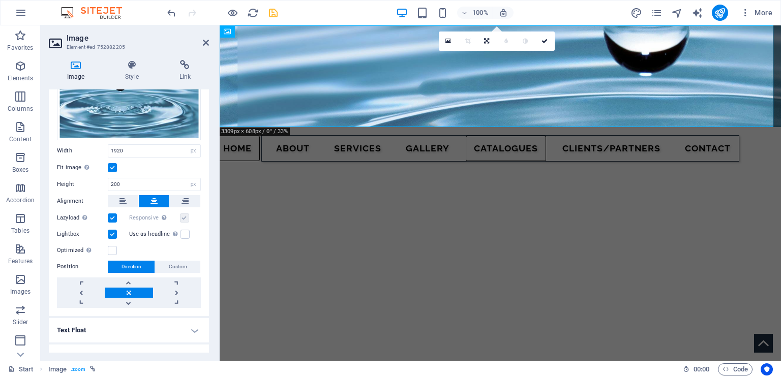
scroll to position [73, 0]
click at [128, 298] on link at bounding box center [129, 303] width 48 height 10
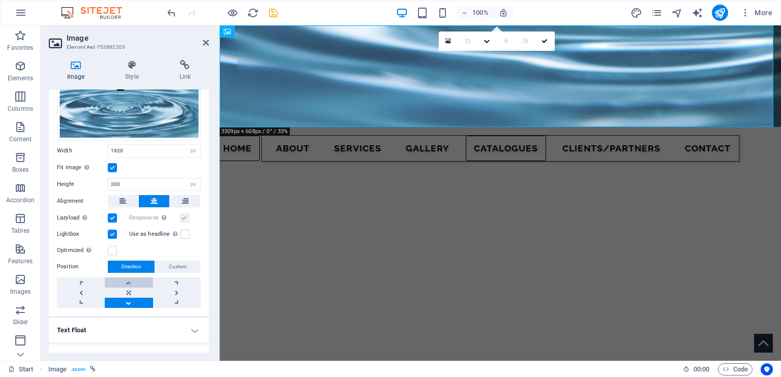
click at [129, 280] on link at bounding box center [129, 283] width 48 height 10
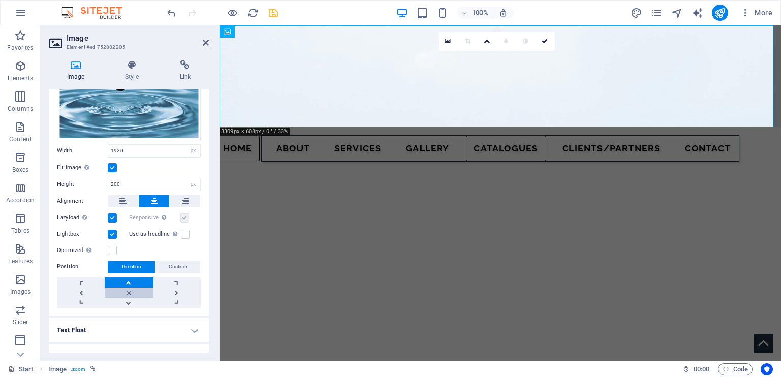
click at [128, 288] on link at bounding box center [129, 293] width 48 height 10
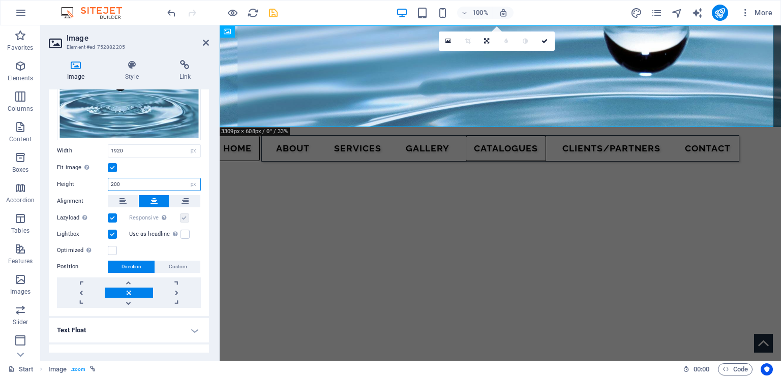
drag, startPoint x: 126, startPoint y: 182, endPoint x: 115, endPoint y: 181, distance: 10.3
click at [115, 181] on input "200" at bounding box center [154, 184] width 92 height 12
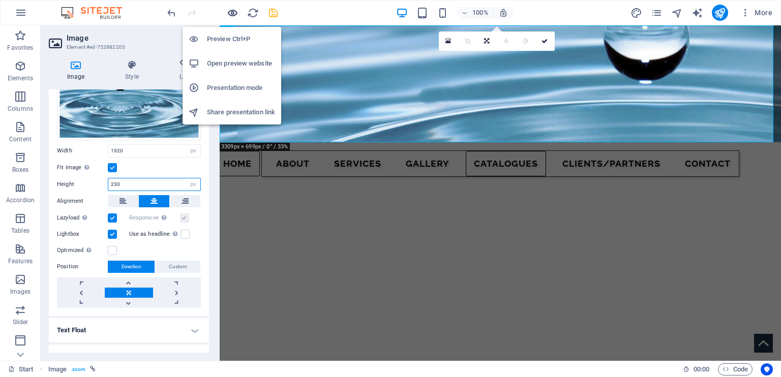
type input "230"
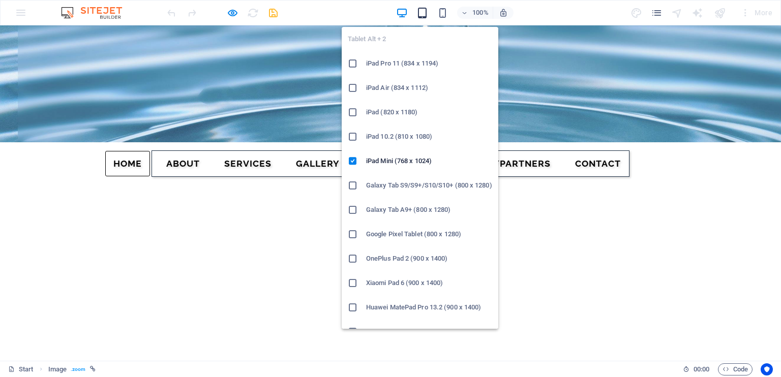
click at [423, 11] on icon "button" at bounding box center [422, 13] width 12 height 12
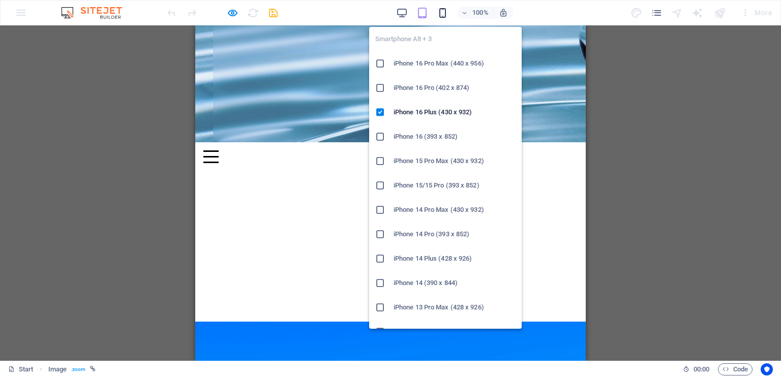
click at [442, 12] on icon "button" at bounding box center [443, 13] width 12 height 12
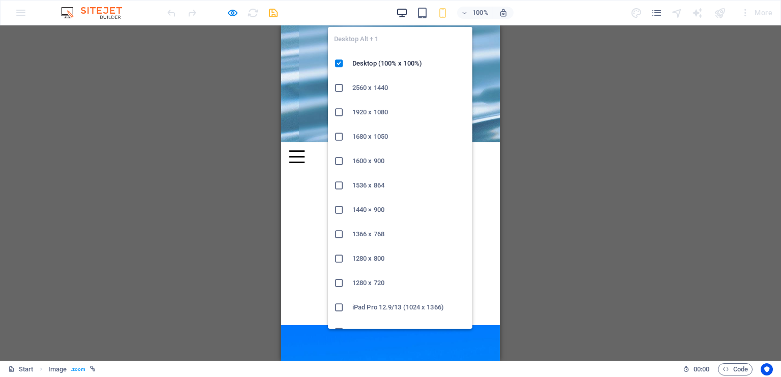
click at [404, 11] on icon "button" at bounding box center [402, 13] width 12 height 12
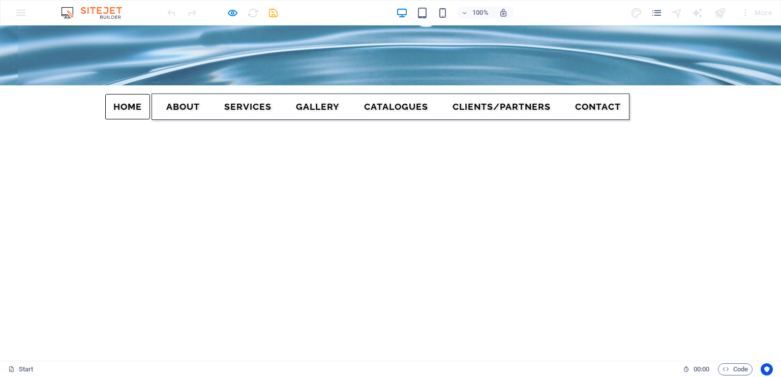
scroll to position [0, 0]
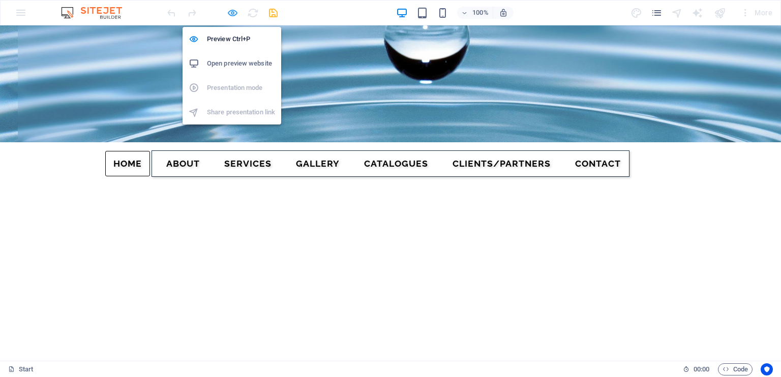
select select "px"
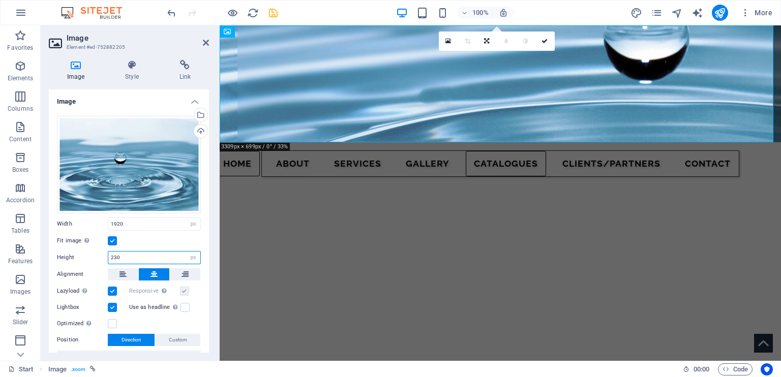
click at [116, 257] on input "230" at bounding box center [154, 258] width 92 height 12
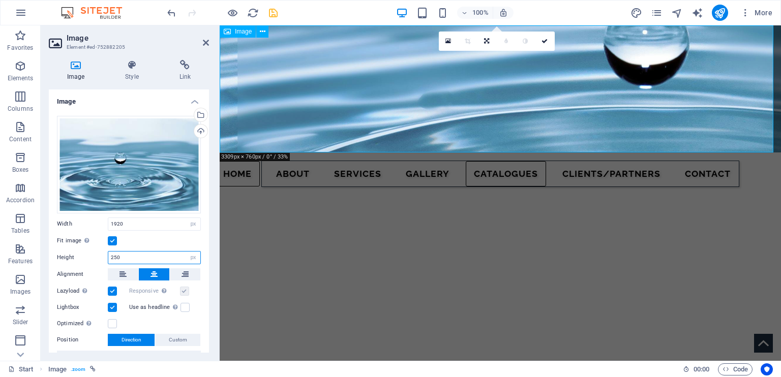
type input "250"
click at [464, 121] on figure at bounding box center [500, 88] width 561 height 127
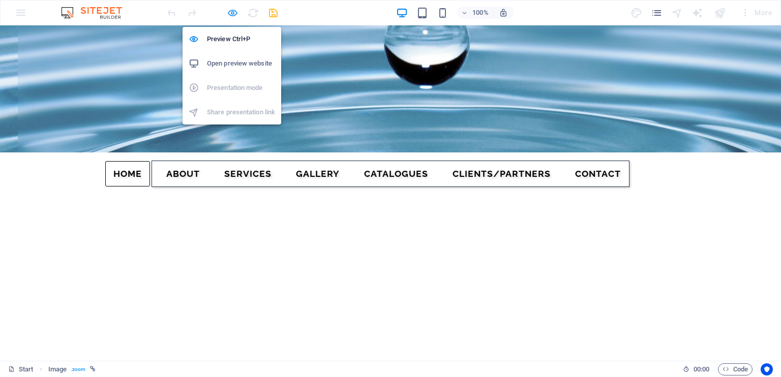
select select "px"
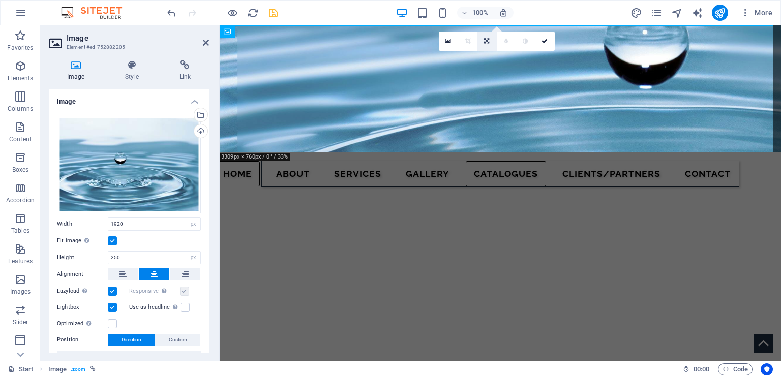
click at [486, 39] on icon at bounding box center [486, 41] width 5 height 6
click at [486, 34] on link at bounding box center [486, 37] width 19 height 19
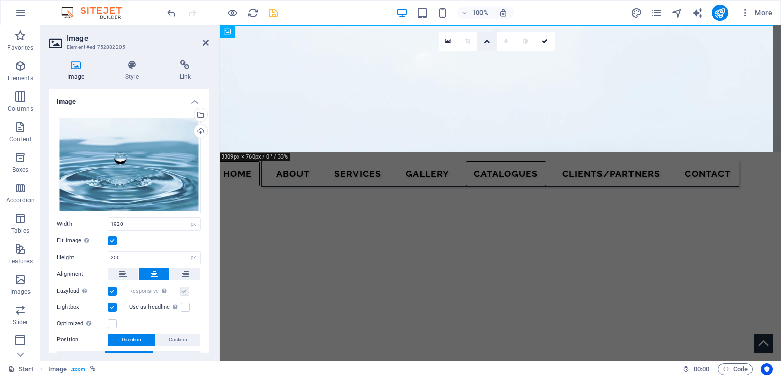
click at [486, 38] on icon at bounding box center [486, 41] width 6 height 6
click at [486, 75] on icon at bounding box center [486, 76] width 6 height 6
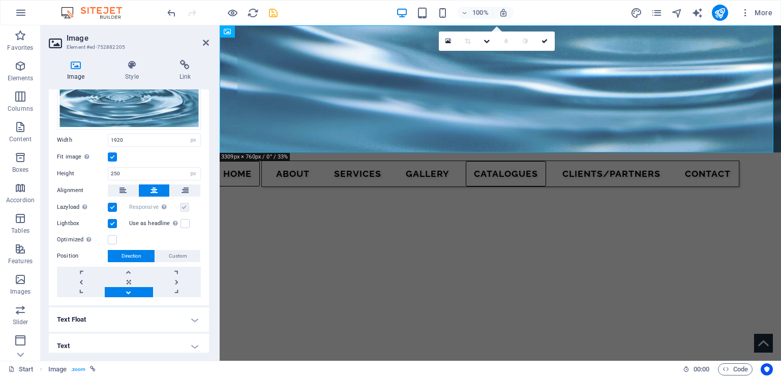
scroll to position [85, 0]
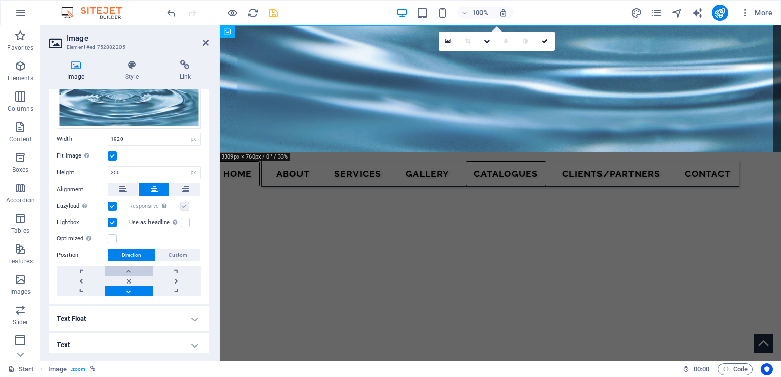
click at [127, 266] on link at bounding box center [129, 271] width 48 height 10
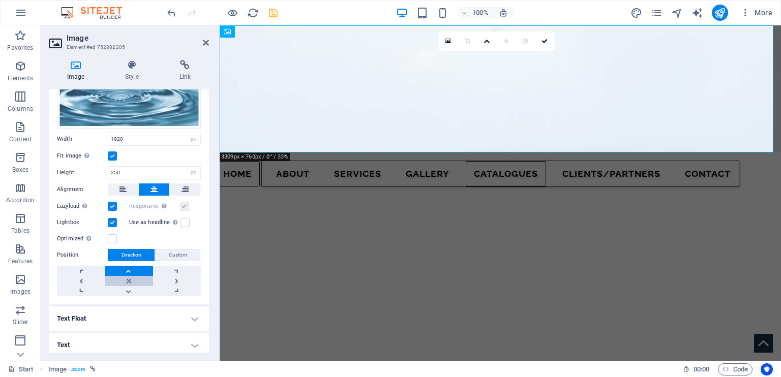
click at [126, 277] on link at bounding box center [129, 281] width 48 height 10
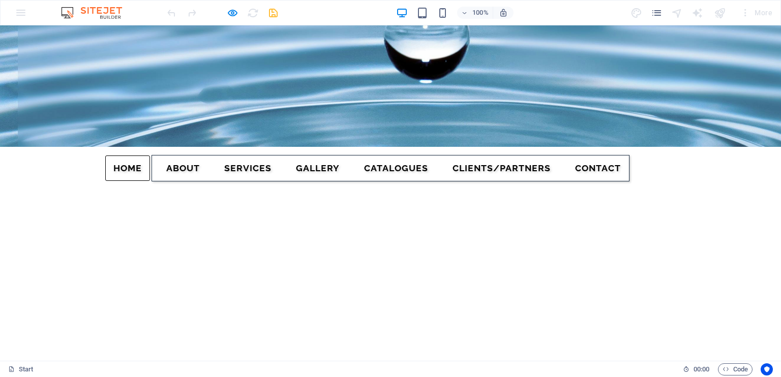
scroll to position [0, 0]
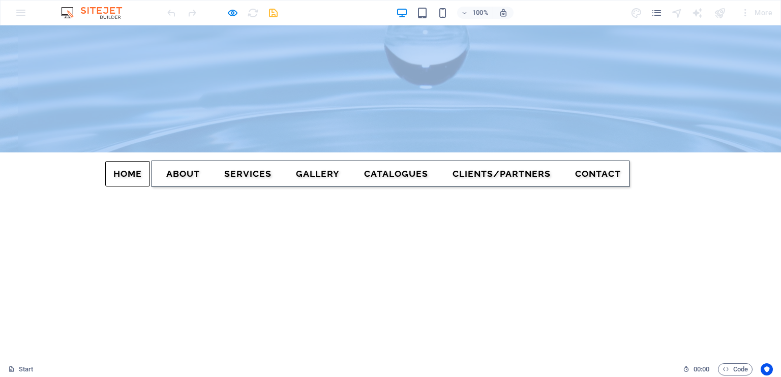
drag, startPoint x: 59, startPoint y: 167, endPoint x: 62, endPoint y: 70, distance: 96.6
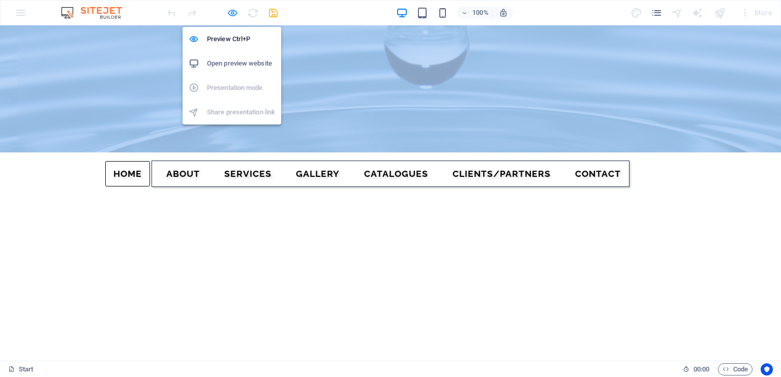
select select "px"
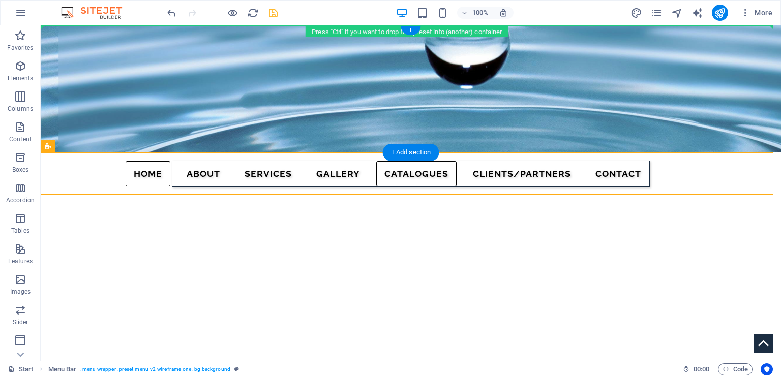
drag, startPoint x: 62, startPoint y: 177, endPoint x: 234, endPoint y: 44, distance: 217.5
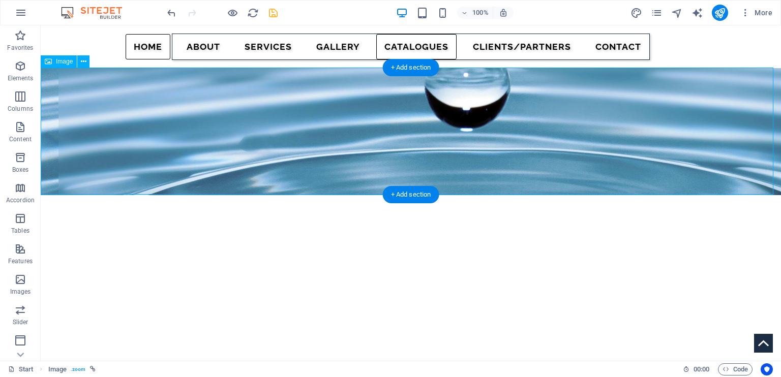
drag, startPoint x: 330, startPoint y: 121, endPoint x: 332, endPoint y: 158, distance: 36.7
click at [332, 158] on figure at bounding box center [411, 131] width 740 height 127
select select "px"
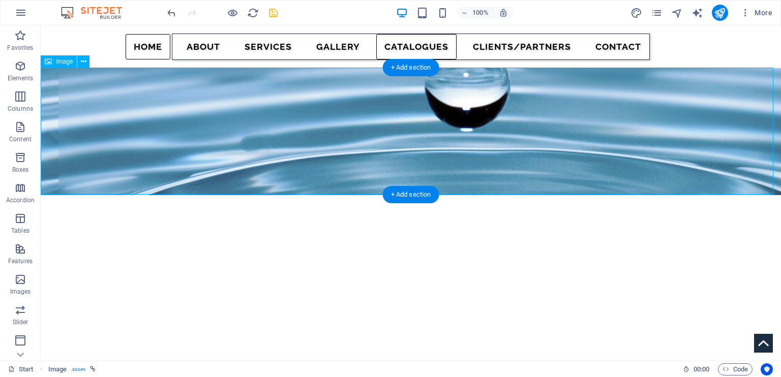
select select "px"
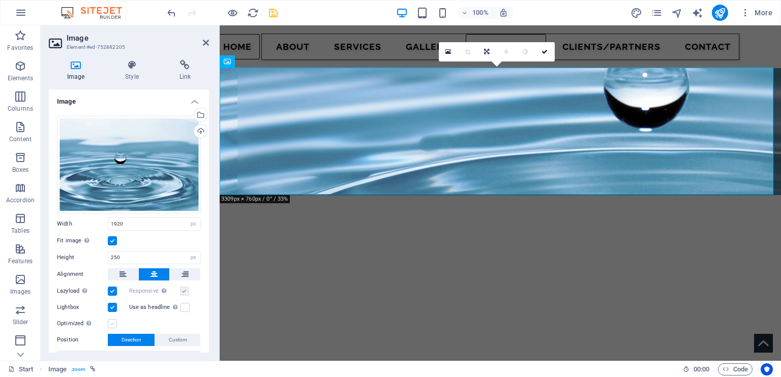
click at [112, 320] on label at bounding box center [112, 323] width 9 height 9
click at [0, 0] on input "Optimized Images are compressed to improve page speed." at bounding box center [0, 0] width 0 height 0
click at [447, 52] on icon at bounding box center [448, 52] width 6 height 6
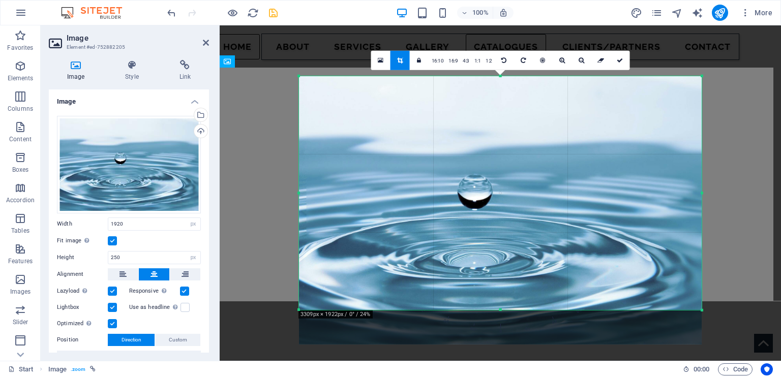
drag, startPoint x: 500, startPoint y: 327, endPoint x: 500, endPoint y: 294, distance: 32.5
click at [500, 294] on div "180 170 160 150 140 130 120 110 100 90 80 70 60 50 40 30 20 10 0 -10 -20 -30 -4…" at bounding box center [500, 193] width 403 height 234
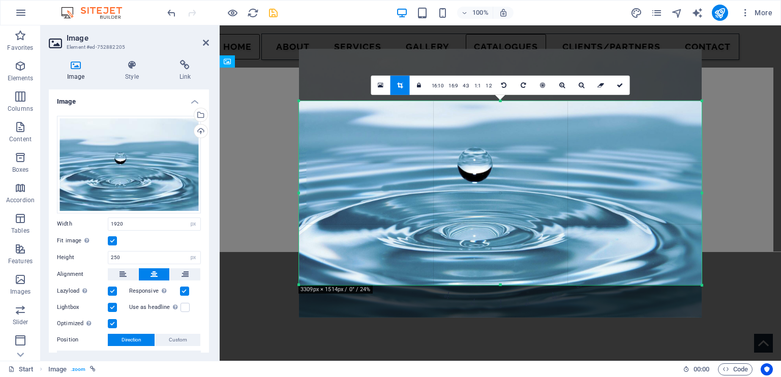
drag, startPoint x: 500, startPoint y: 76, endPoint x: 497, endPoint y: 128, distance: 52.0
click at [497, 128] on div "180 170 160 150 140 130 120 110 100 90 80 70 60 50 40 30 20 10 0 -10 -20 -30 -4…" at bounding box center [500, 193] width 403 height 184
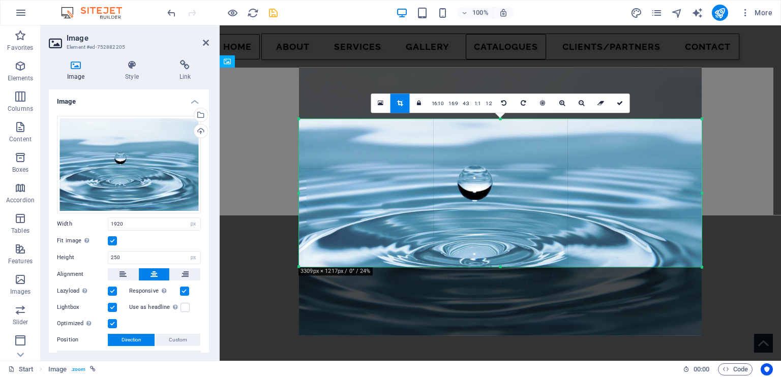
drag, startPoint x: 499, startPoint y: 286, endPoint x: 496, endPoint y: 253, distance: 33.6
click at [496, 253] on div "180 170 160 150 140 130 120 110 100 90 80 70 60 50 40 30 20 10 0 -10 -20 -30 -4…" at bounding box center [500, 193] width 403 height 148
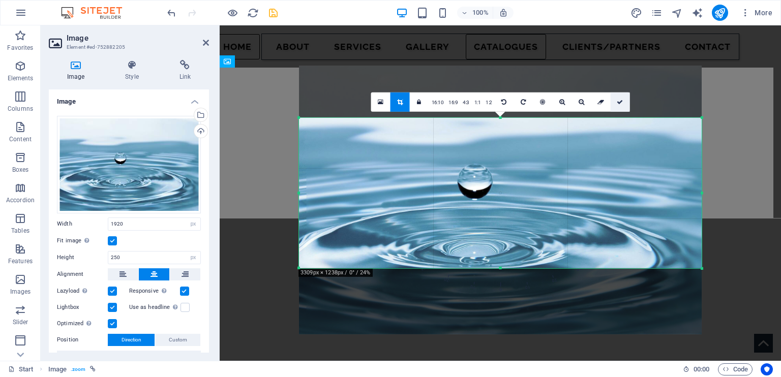
click at [619, 98] on link at bounding box center [619, 102] width 19 height 19
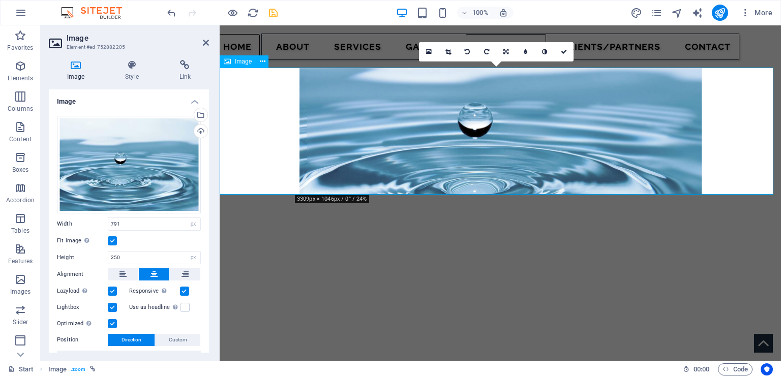
click at [498, 129] on figure at bounding box center [500, 131] width 561 height 127
drag, startPoint x: 128, startPoint y: 219, endPoint x: 54, endPoint y: 208, distance: 74.4
click at [54, 208] on div "Drag files here, click to choose files or select files from Files or our free s…" at bounding box center [129, 249] width 160 height 282
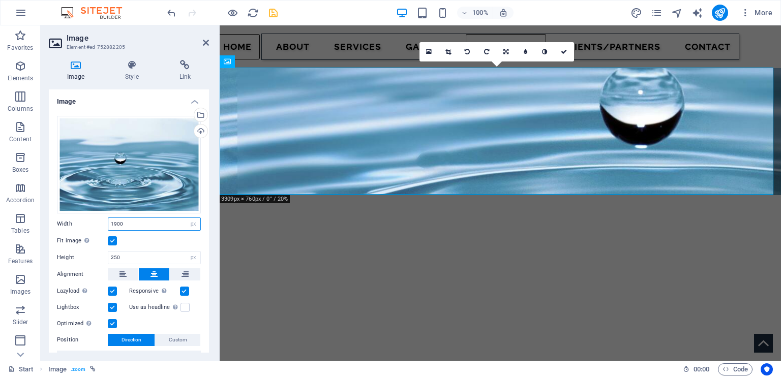
type input "1900"
click at [149, 237] on div "Fit image Automatically fit image to a fixed width and height" at bounding box center [129, 241] width 144 height 12
click at [204, 41] on icon at bounding box center [206, 43] width 6 height 8
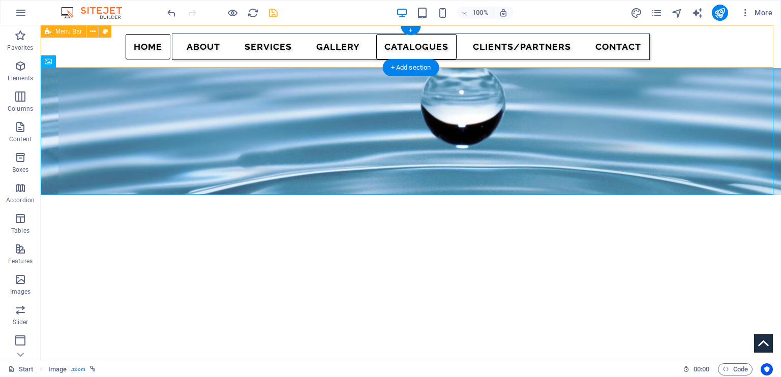
click at [119, 45] on div "Home About SERVICES Gallery CATALOGUES Clients/Partners Contact" at bounding box center [411, 46] width 740 height 43
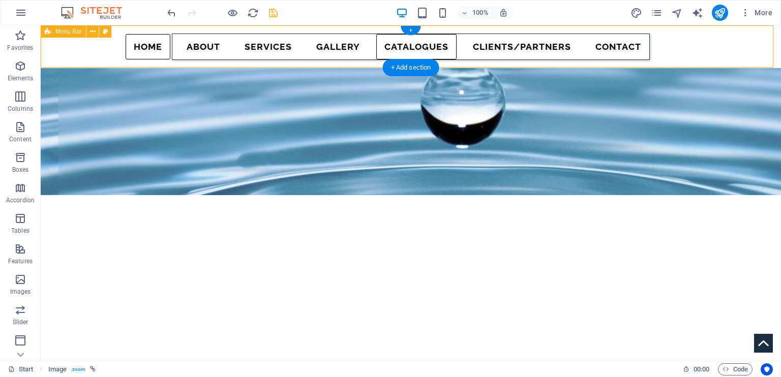
click at [119, 45] on div "Home About SERVICES Gallery CATALOGUES Clients/Partners Contact" at bounding box center [411, 46] width 740 height 43
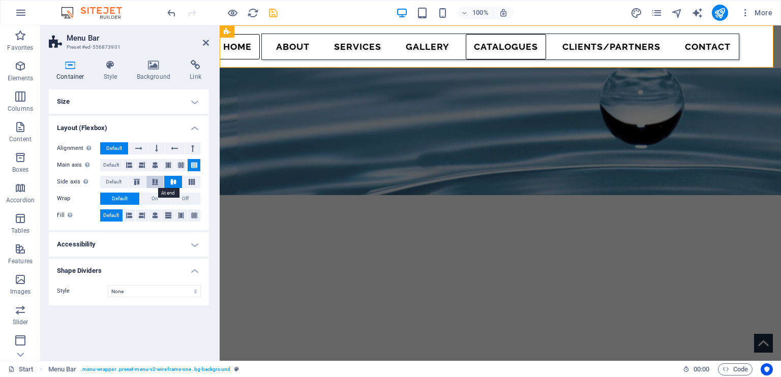
click at [157, 177] on button at bounding box center [155, 182] width 18 height 12
click at [174, 179] on icon at bounding box center [173, 182] width 12 height 6
click at [158, 179] on icon at bounding box center [155, 182] width 12 height 6
click at [156, 166] on icon at bounding box center [155, 165] width 6 height 12
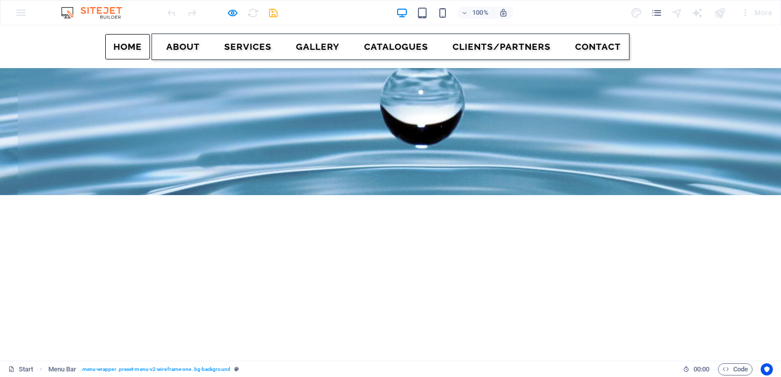
click at [706, 48] on div "Home About SERVICES Gallery CATALOGUES Clients/Partners Contact" at bounding box center [390, 46] width 781 height 43
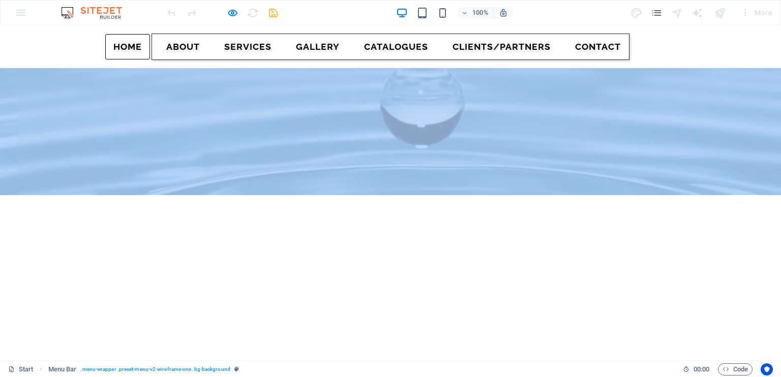
click at [706, 48] on div "Home About SERVICES Gallery CATALOGUES Clients/Partners Contact" at bounding box center [390, 46] width 781 height 43
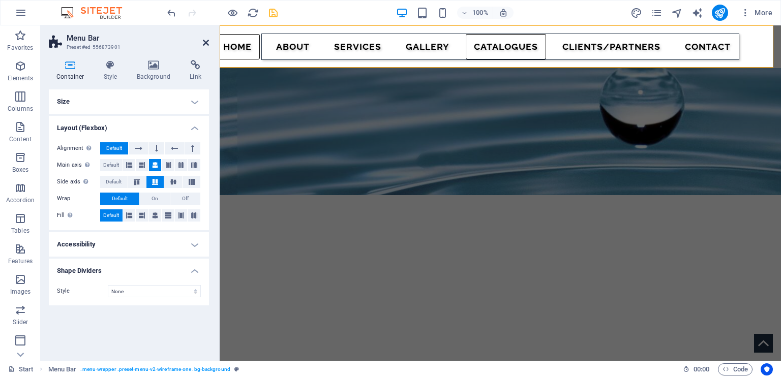
click at [207, 42] on icon at bounding box center [206, 43] width 6 height 8
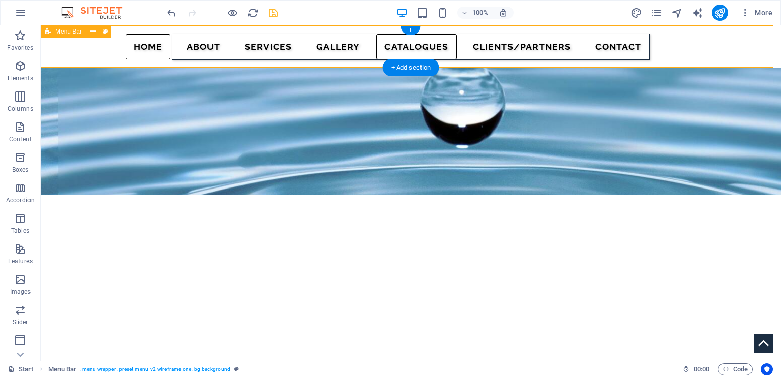
click at [85, 50] on div "Home About SERVICES Gallery CATALOGUES Clients/Partners Contact" at bounding box center [411, 46] width 740 height 43
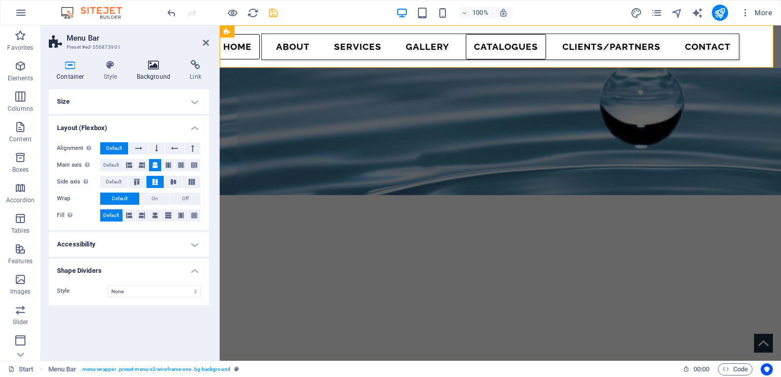
click at [157, 68] on icon at bounding box center [153, 65] width 49 height 10
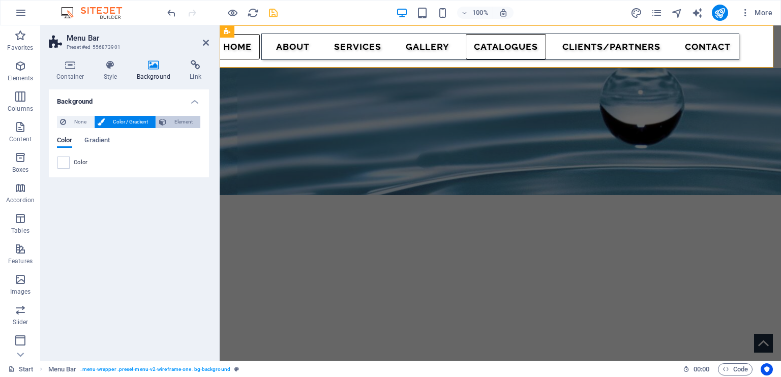
click at [175, 122] on span "Element" at bounding box center [183, 122] width 28 height 12
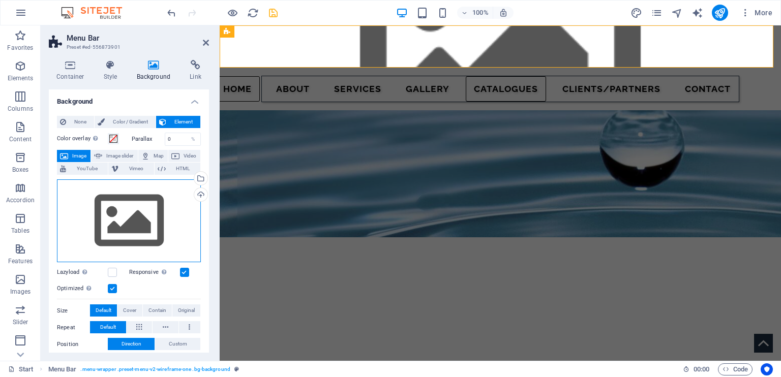
click at [132, 213] on div "Drag files here, click to choose files or select files from Files or our free s…" at bounding box center [129, 220] width 144 height 83
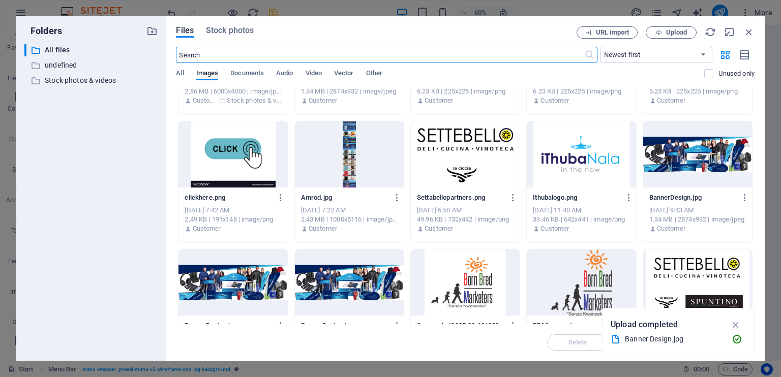
scroll to position [1905, 0]
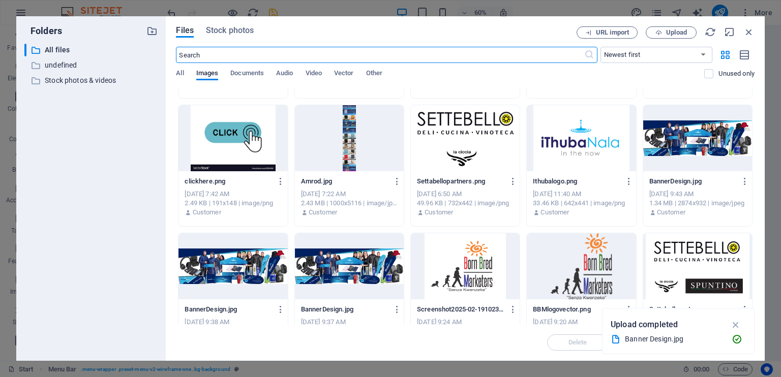
click at [591, 146] on div at bounding box center [581, 138] width 109 height 66
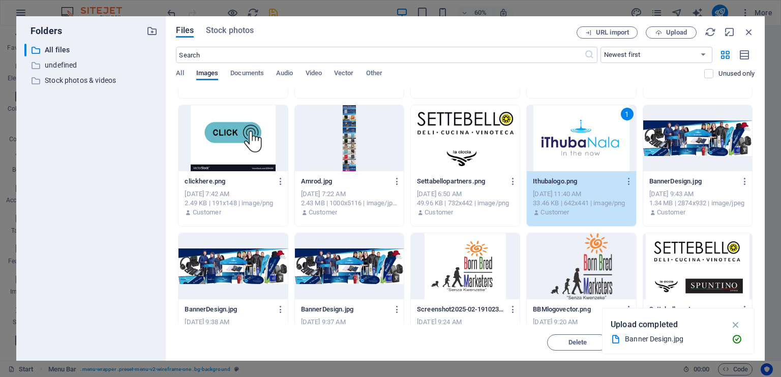
click at [595, 150] on div "1" at bounding box center [581, 138] width 109 height 66
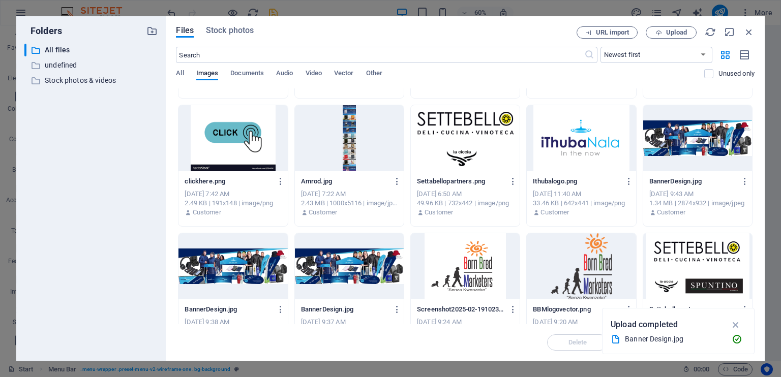
click at [595, 150] on div at bounding box center [581, 138] width 109 height 66
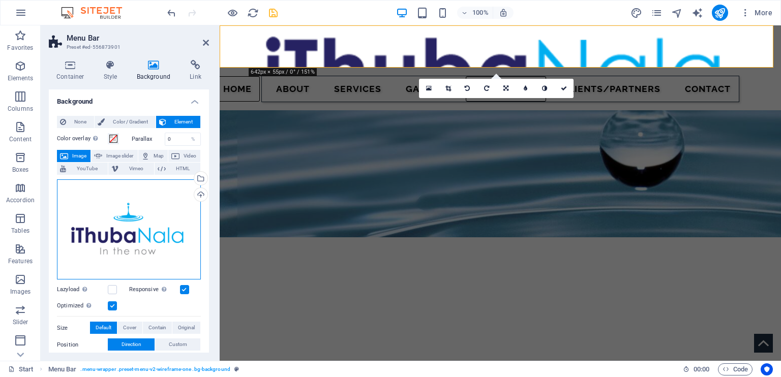
click at [134, 230] on div "Drag files here, click to choose files or select files from Files or our free s…" at bounding box center [129, 229] width 144 height 101
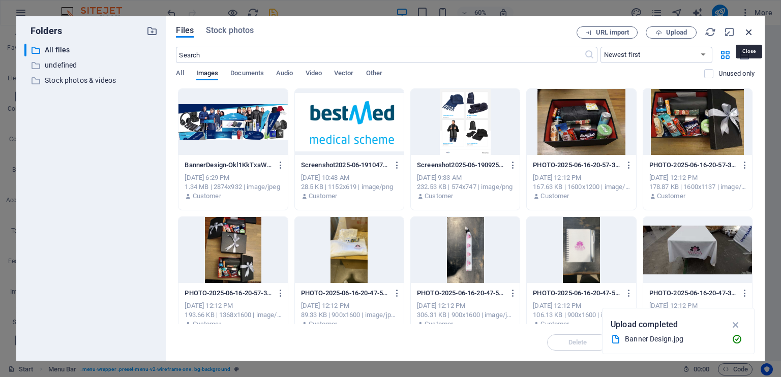
click at [749, 29] on icon "button" at bounding box center [748, 31] width 11 height 11
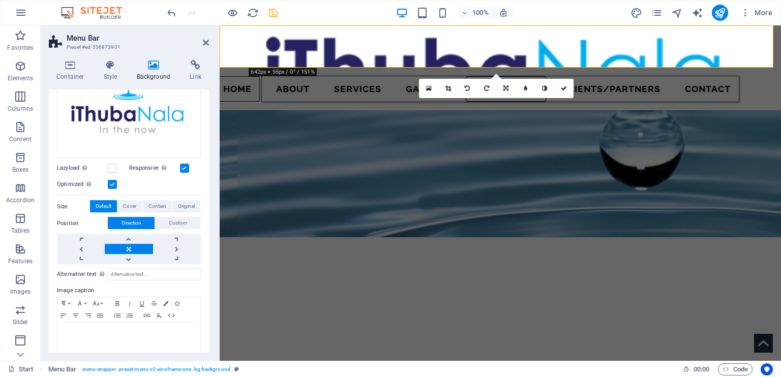
scroll to position [128, 0]
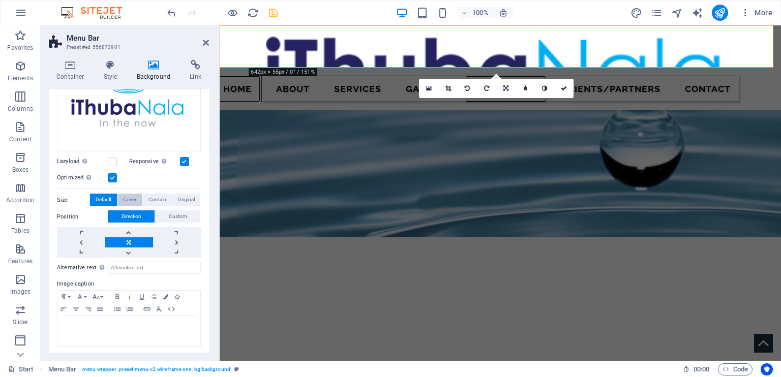
click at [129, 200] on span "Cover" at bounding box center [129, 200] width 13 height 12
click at [156, 196] on span "Contain" at bounding box center [157, 200] width 18 height 12
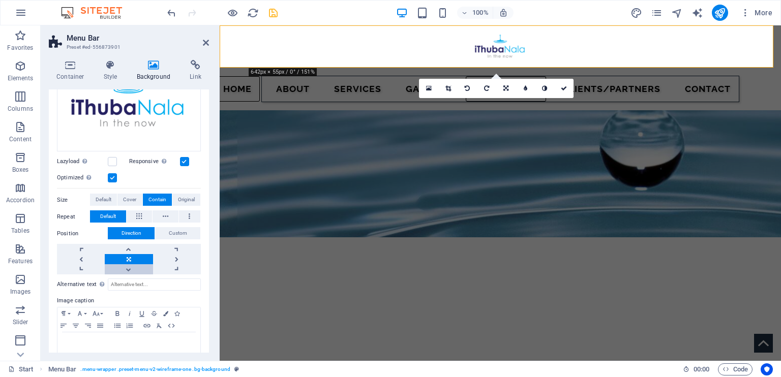
click at [128, 265] on link at bounding box center [129, 269] width 48 height 10
click at [127, 248] on link at bounding box center [129, 249] width 48 height 10
click at [85, 255] on link at bounding box center [81, 259] width 48 height 10
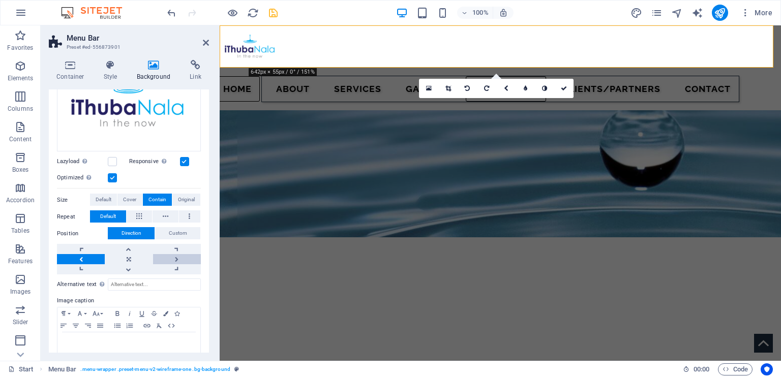
click at [173, 257] on link at bounding box center [177, 259] width 48 height 10
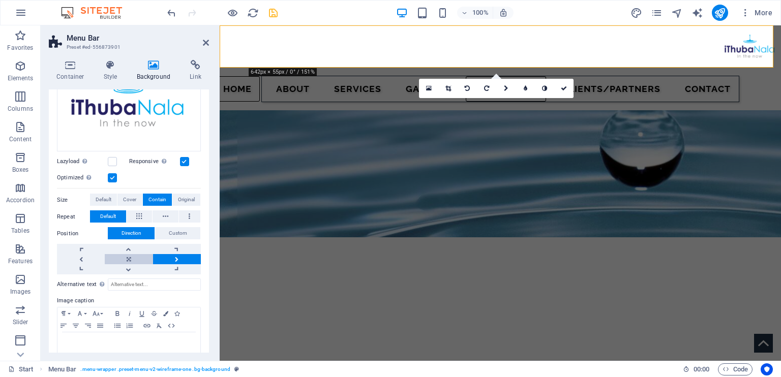
click at [128, 256] on link at bounding box center [129, 259] width 48 height 10
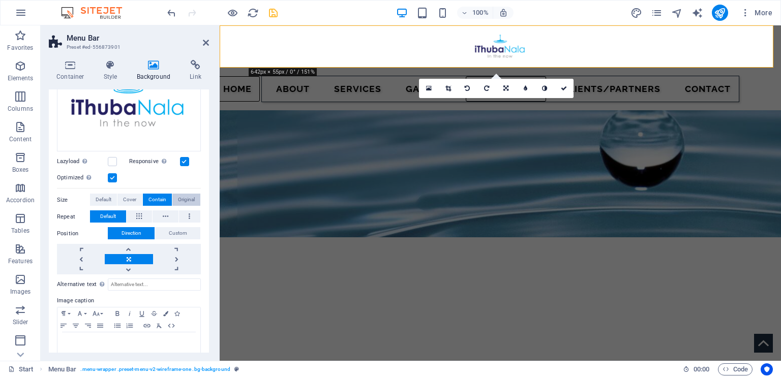
click at [185, 196] on span "Original" at bounding box center [186, 200] width 17 height 12
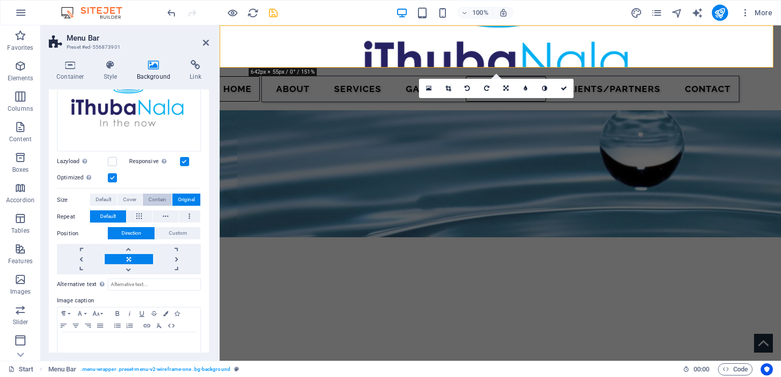
click at [157, 194] on span "Contain" at bounding box center [157, 200] width 18 height 12
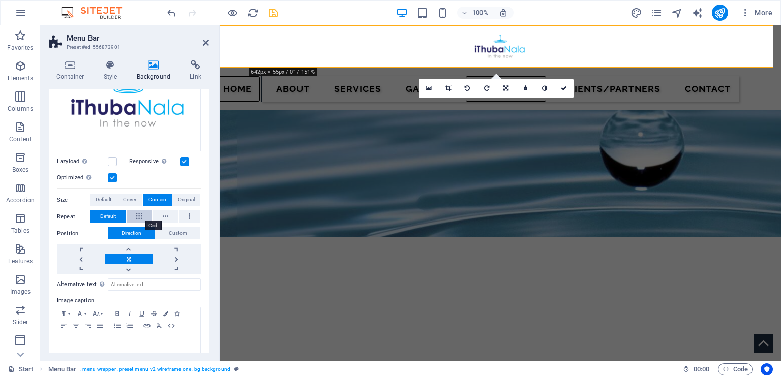
click at [145, 215] on button at bounding box center [140, 216] width 26 height 12
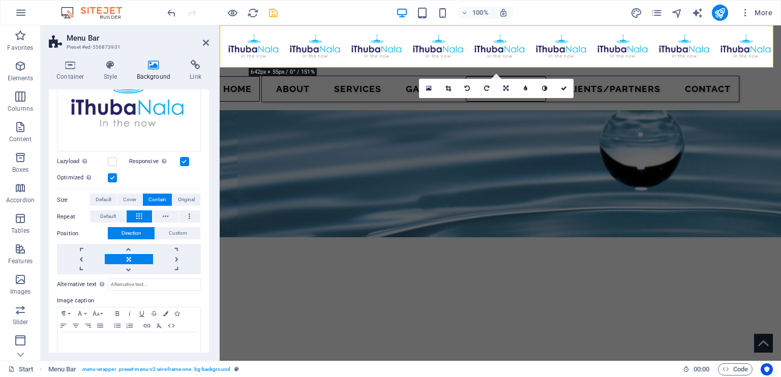
click at [145, 215] on button at bounding box center [140, 216] width 26 height 12
click at [113, 214] on span "Default" at bounding box center [108, 216] width 16 height 12
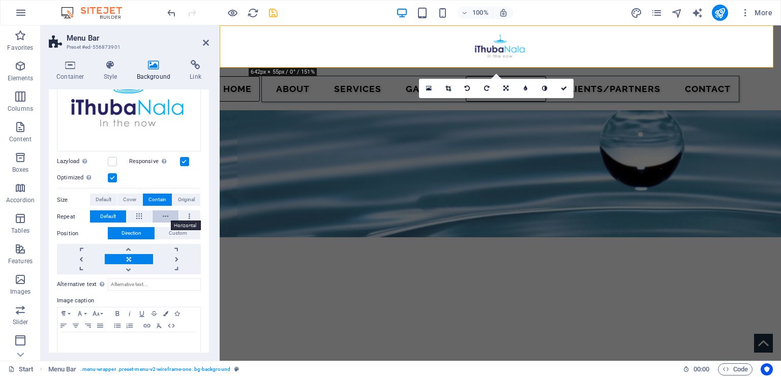
click at [164, 217] on icon at bounding box center [166, 216] width 6 height 12
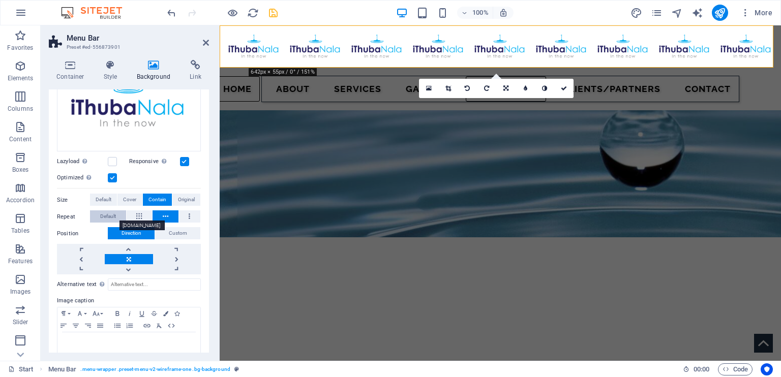
click at [114, 212] on span "Default" at bounding box center [108, 216] width 16 height 12
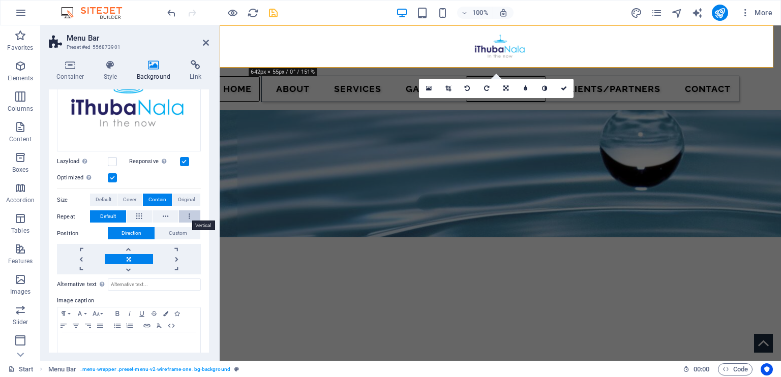
click at [189, 217] on button at bounding box center [190, 216] width 22 height 12
click at [110, 213] on span "Default" at bounding box center [108, 216] width 16 height 12
click at [110, 159] on label at bounding box center [112, 161] width 9 height 9
click at [0, 0] on input "Lazyload Loading images after the page loads improves page speed." at bounding box center [0, 0] width 0 height 0
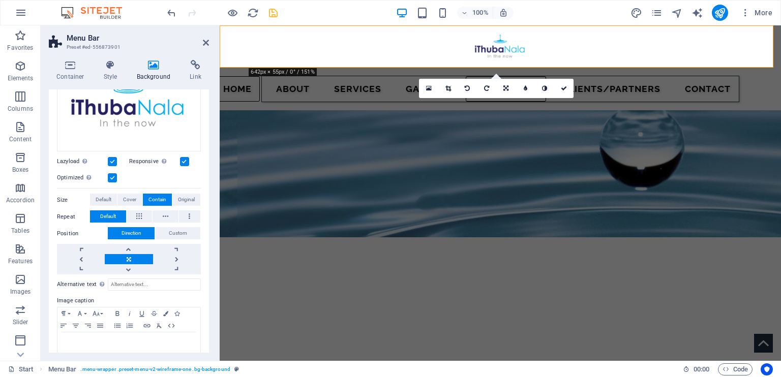
click at [110, 159] on label at bounding box center [112, 161] width 9 height 9
click at [0, 0] on input "Lazyload Loading images after the page loads improves page speed." at bounding box center [0, 0] width 0 height 0
click at [112, 174] on label at bounding box center [112, 177] width 9 height 9
click at [0, 0] on input "Optimized Images are compressed to improve page speed." at bounding box center [0, 0] width 0 height 0
click at [112, 174] on label at bounding box center [112, 177] width 9 height 9
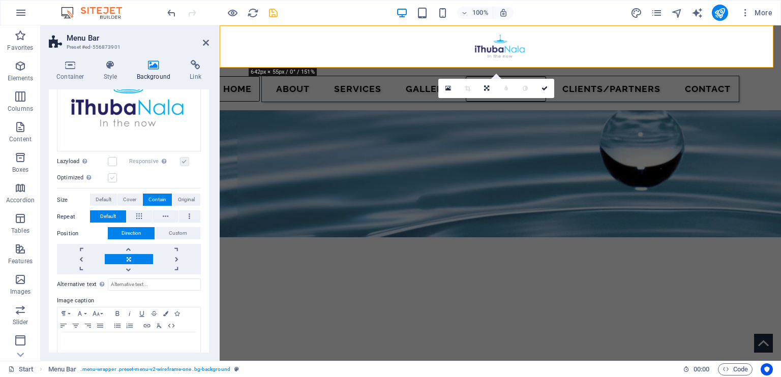
click at [0, 0] on input "Optimized Images are compressed to improve page speed." at bounding box center [0, 0] width 0 height 0
click at [112, 174] on label at bounding box center [112, 177] width 9 height 9
click at [0, 0] on input "Optimized Images are compressed to improve page speed." at bounding box center [0, 0] width 0 height 0
click at [184, 161] on label at bounding box center [184, 161] width 9 height 9
click at [114, 161] on label at bounding box center [112, 161] width 9 height 9
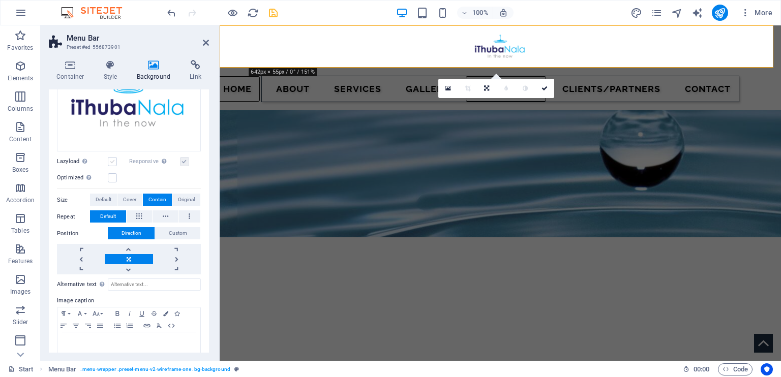
click at [0, 0] on input "Lazyload Loading images after the page loads improves page speed." at bounding box center [0, 0] width 0 height 0
click at [490, 76] on nav "Home About SERVICES Gallery CATALOGUES Clients/Partners Contact" at bounding box center [500, 89] width 478 height 26
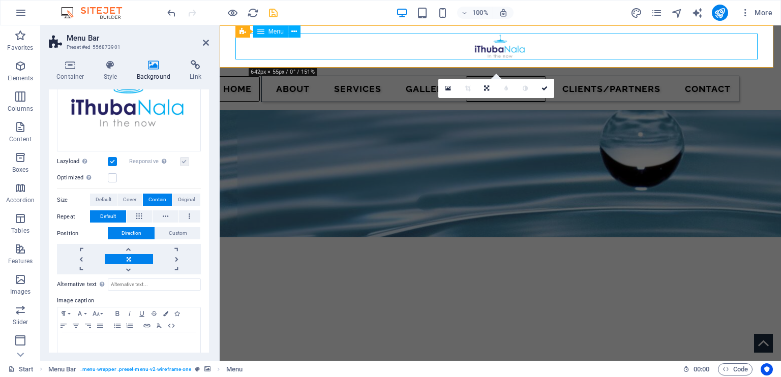
click at [490, 76] on nav "Home About SERVICES Gallery CATALOGUES Clients/Partners Contact" at bounding box center [500, 89] width 478 height 26
select select "px"
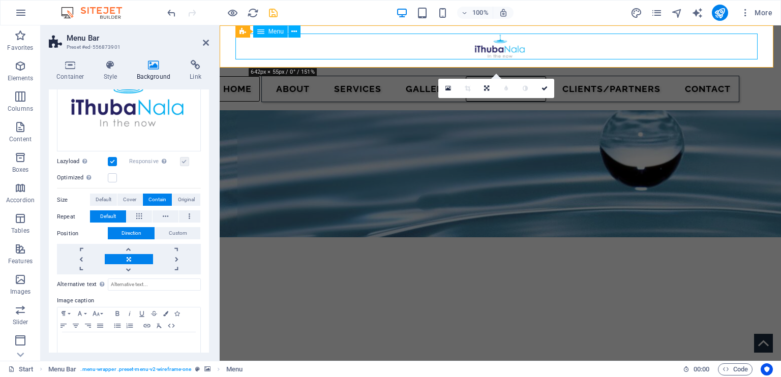
select select "px"
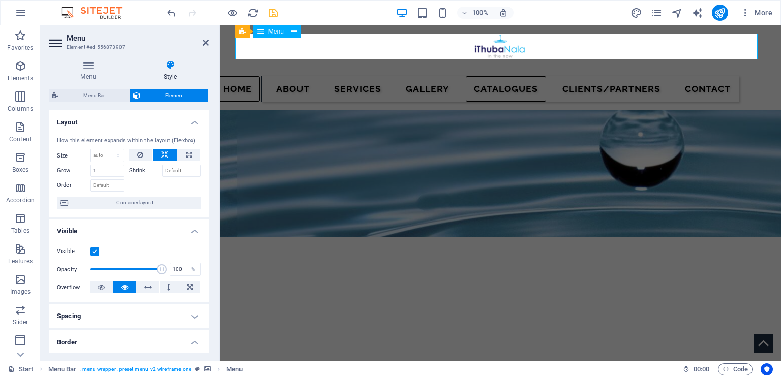
click at [490, 76] on nav "Home About SERVICES Gallery CATALOGUES Clients/Partners Contact" at bounding box center [500, 89] width 478 height 26
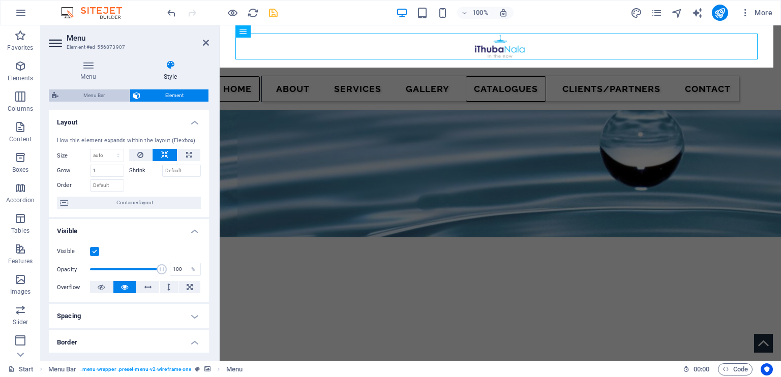
click at [93, 94] on span "Menu Bar" at bounding box center [94, 95] width 65 height 12
select select "rem"
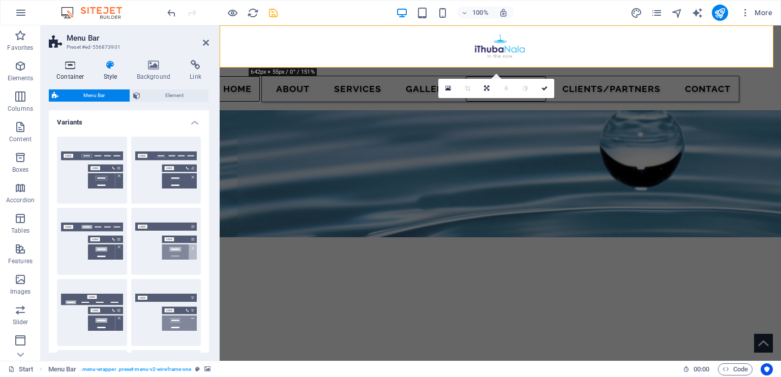
click at [68, 68] on icon at bounding box center [70, 65] width 43 height 10
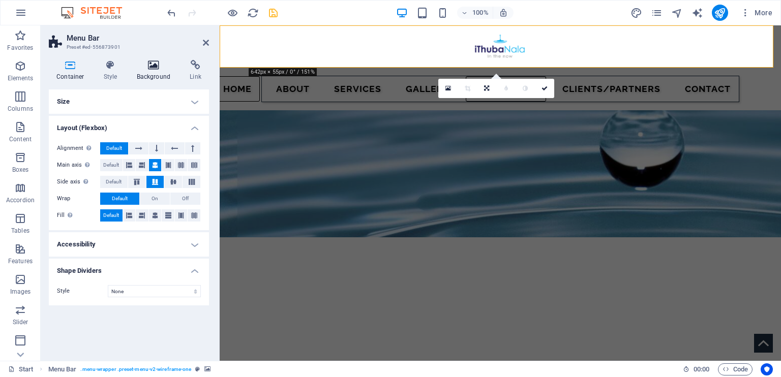
click at [151, 71] on h4 "Background" at bounding box center [155, 70] width 53 height 21
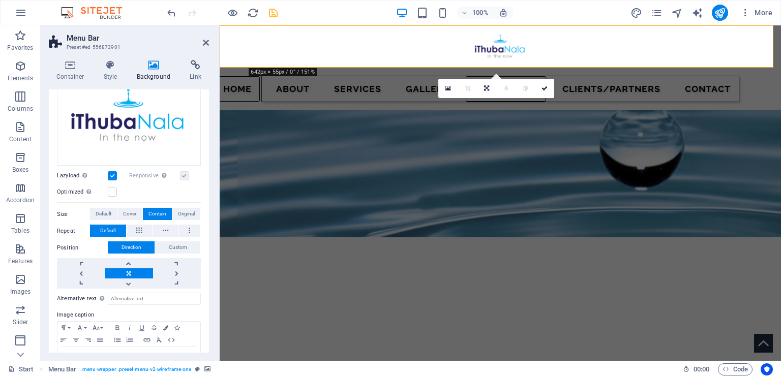
scroll to position [116, 0]
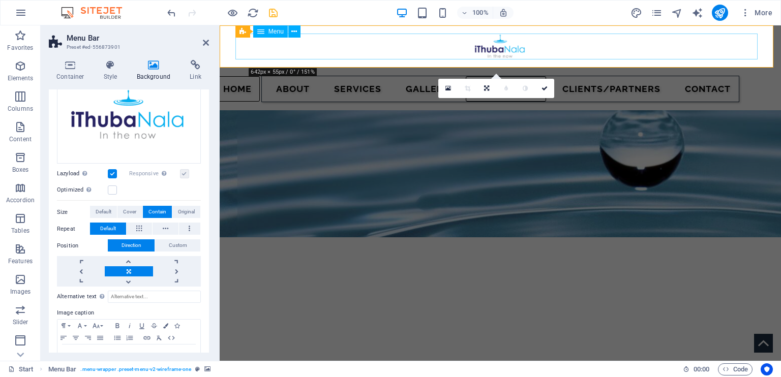
click at [288, 76] on nav "Home About SERVICES Gallery CATALOGUES Clients/Partners Contact" at bounding box center [500, 89] width 478 height 26
select select "px"
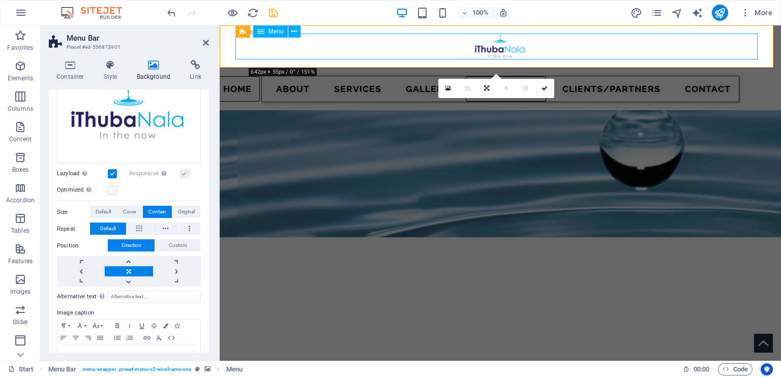
select select "px"
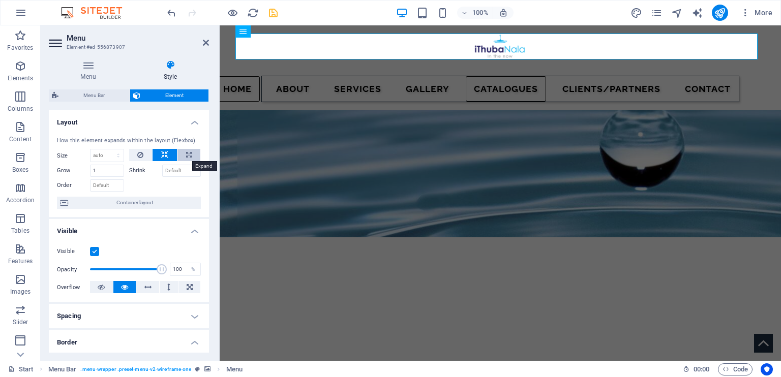
click at [192, 154] on button at bounding box center [188, 155] width 23 height 12
type input "100"
select select "%"
click at [192, 154] on button at bounding box center [188, 155] width 23 height 12
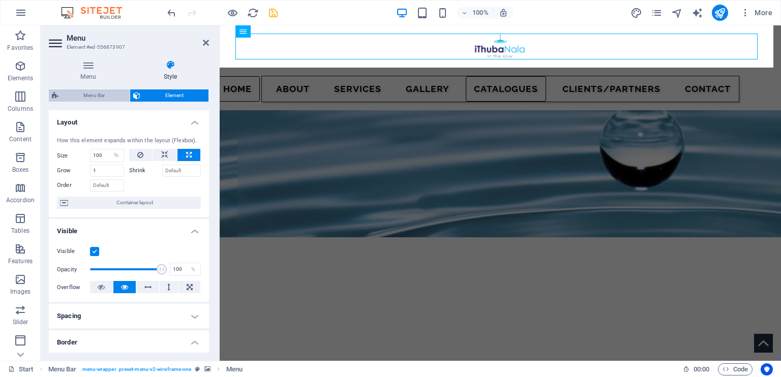
click at [109, 95] on span "Menu Bar" at bounding box center [94, 95] width 65 height 12
select select "rem"
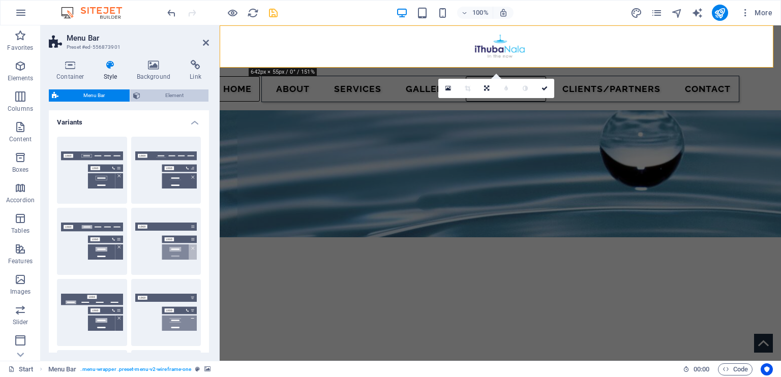
click at [168, 94] on span "Element" at bounding box center [174, 95] width 62 height 12
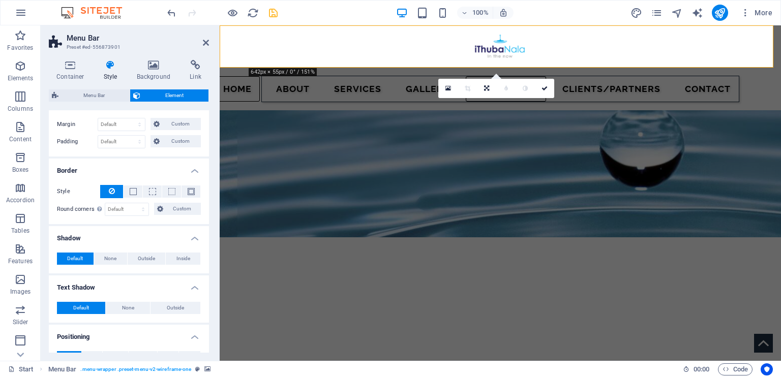
scroll to position [0, 0]
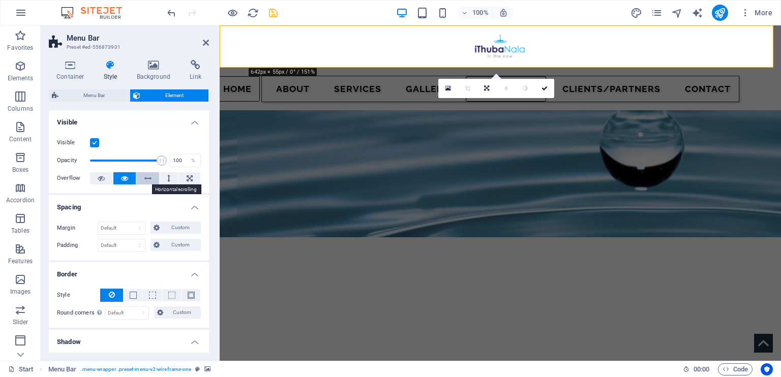
click at [144, 176] on icon at bounding box center [147, 178] width 7 height 12
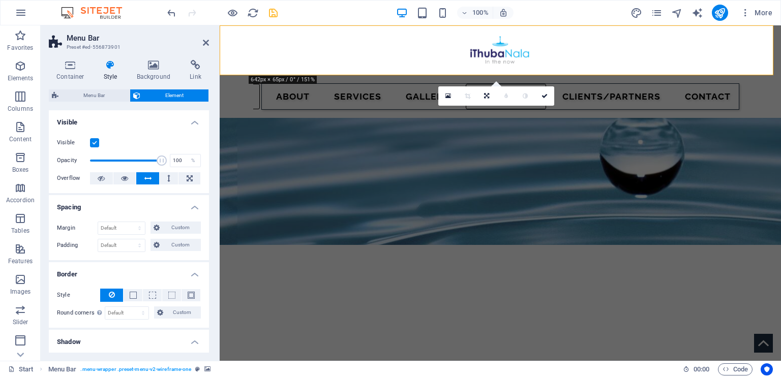
drag, startPoint x: 331, startPoint y: 71, endPoint x: 283, endPoint y: 66, distance: 48.6
click at [283, 66] on figure at bounding box center [500, 50] width 561 height 50
drag, startPoint x: 280, startPoint y: 70, endPoint x: 260, endPoint y: 72, distance: 19.9
click at [260, 72] on figure at bounding box center [500, 50] width 561 height 50
click at [736, 71] on figure at bounding box center [500, 50] width 561 height 50
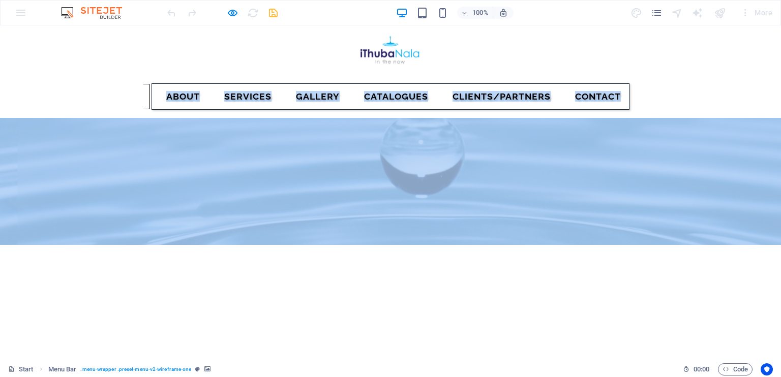
drag, startPoint x: 318, startPoint y: 71, endPoint x: 342, endPoint y: 77, distance: 25.1
click at [628, 71] on div at bounding box center [390, 50] width 781 height 50
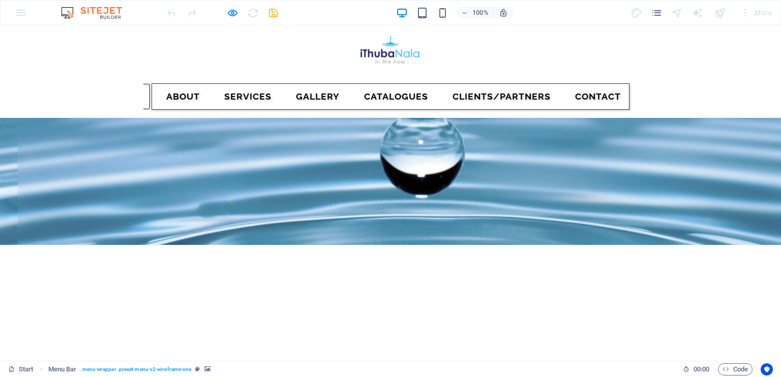
click at [628, 71] on div at bounding box center [390, 50] width 781 height 50
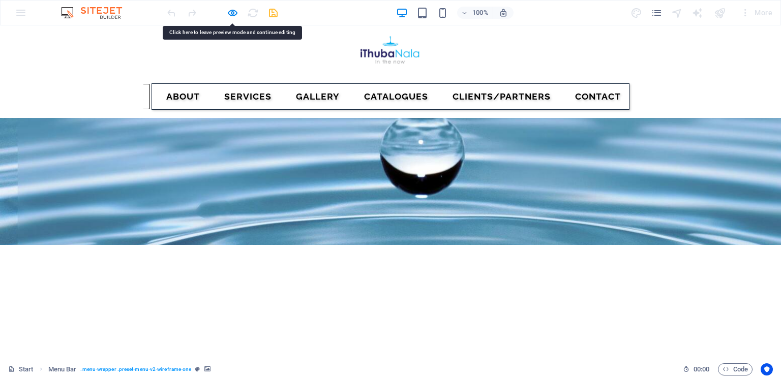
click at [628, 71] on div at bounding box center [390, 50] width 781 height 50
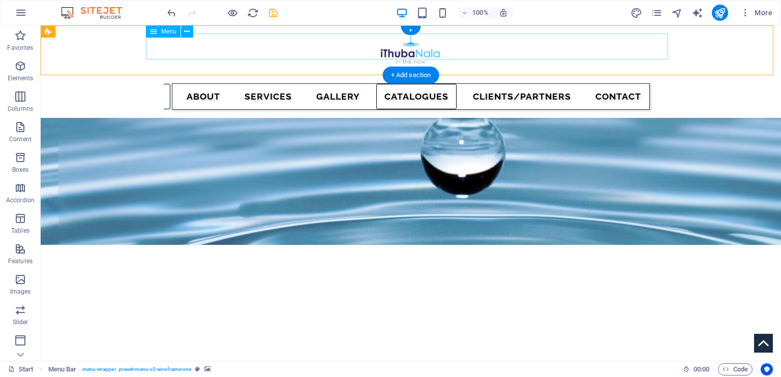
click at [327, 83] on nav "Home About SERVICES Gallery CATALOGUES Clients/Partners Contact" at bounding box center [411, 96] width 478 height 26
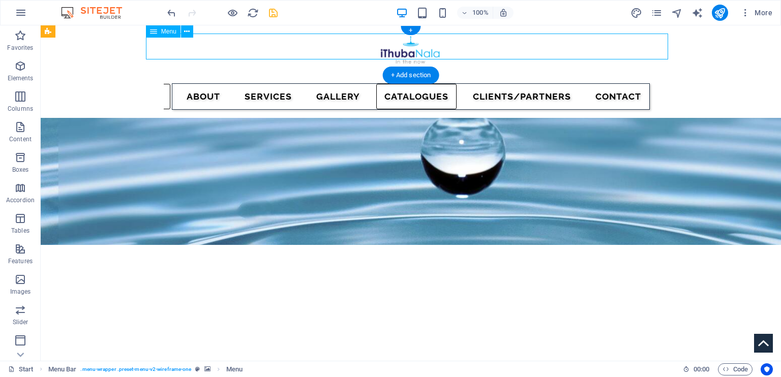
click at [327, 83] on nav "Home About SERVICES Gallery CATALOGUES Clients/Partners Contact" at bounding box center [411, 96] width 478 height 26
select select "%"
select select "px"
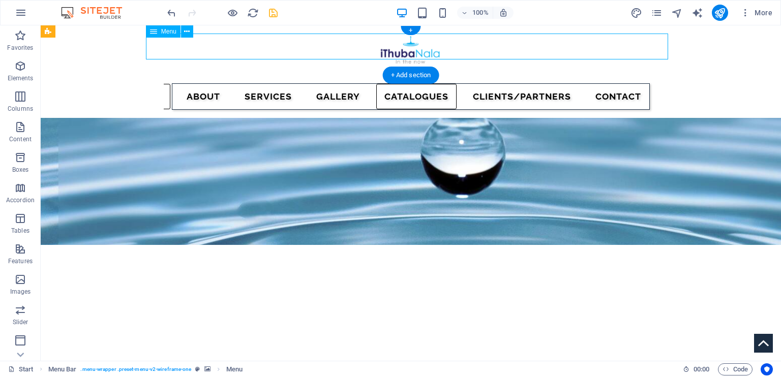
select select "px"
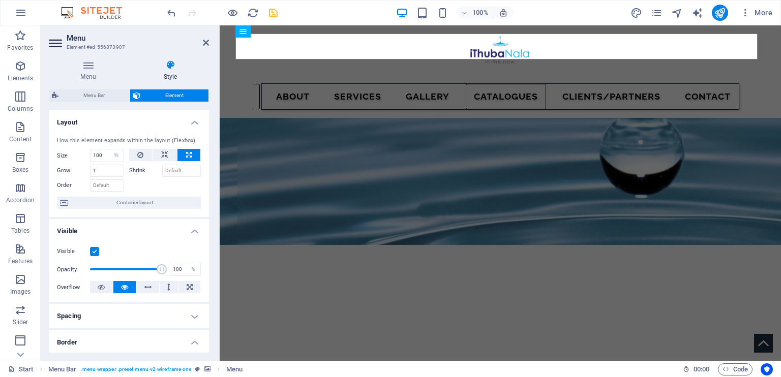
click at [227, 58] on figure at bounding box center [500, 50] width 561 height 50
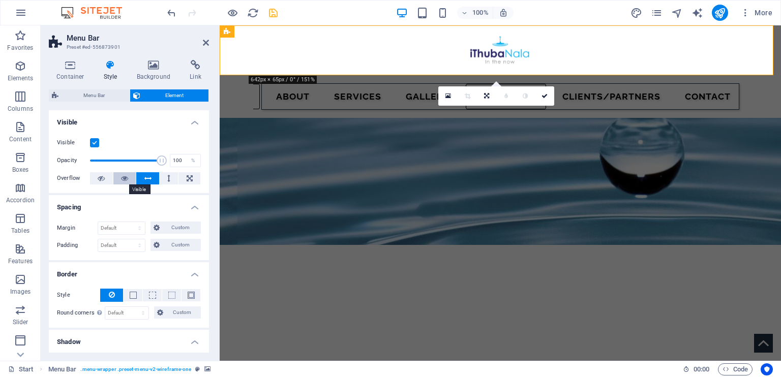
click at [125, 176] on icon at bounding box center [124, 178] width 7 height 12
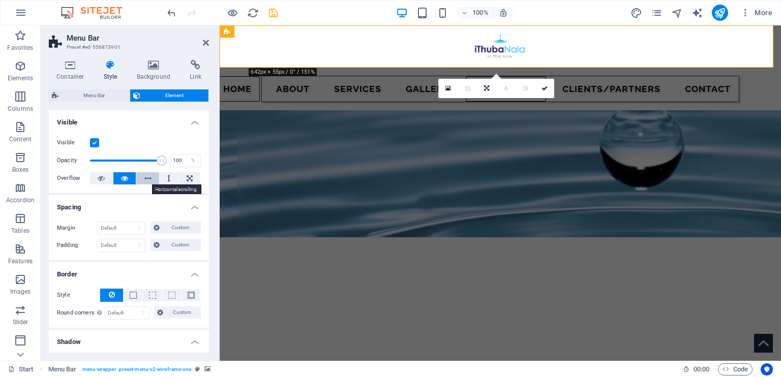
click at [146, 178] on icon at bounding box center [147, 178] width 7 height 12
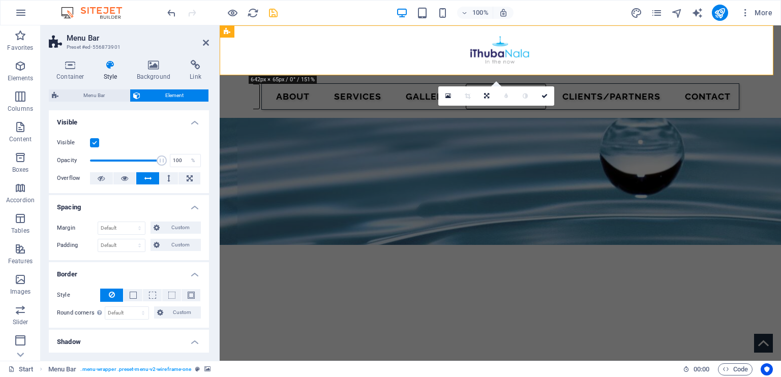
click at [146, 178] on icon at bounding box center [147, 178] width 7 height 12
click at [167, 177] on icon at bounding box center [168, 178] width 3 height 12
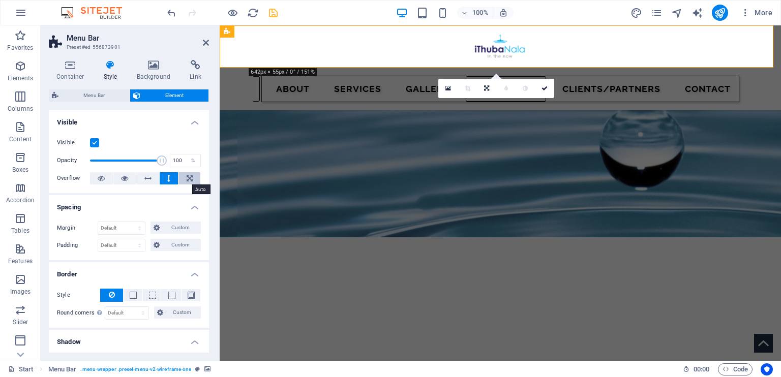
click at [191, 178] on icon at bounding box center [190, 178] width 6 height 12
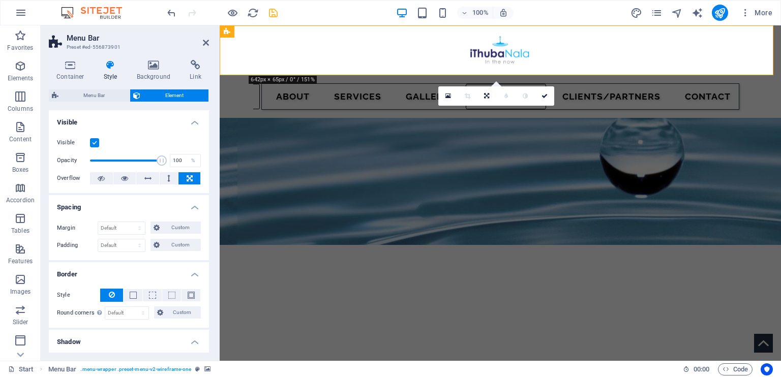
click at [191, 178] on icon at bounding box center [190, 178] width 6 height 12
click at [125, 176] on icon at bounding box center [124, 178] width 7 height 12
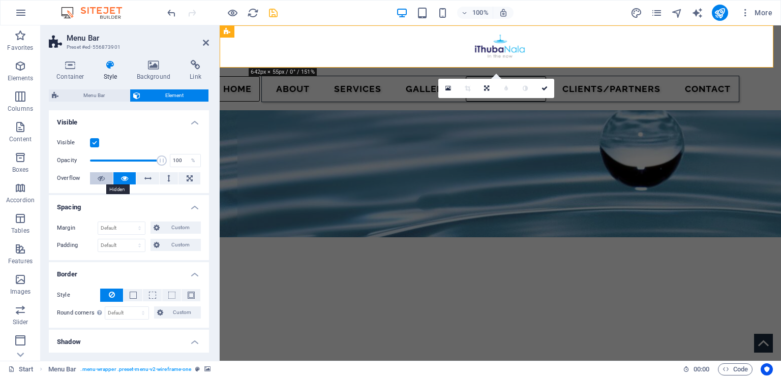
click at [99, 178] on icon at bounding box center [101, 178] width 7 height 12
drag, startPoint x: 159, startPoint y: 162, endPoint x: 131, endPoint y: 160, distance: 28.1
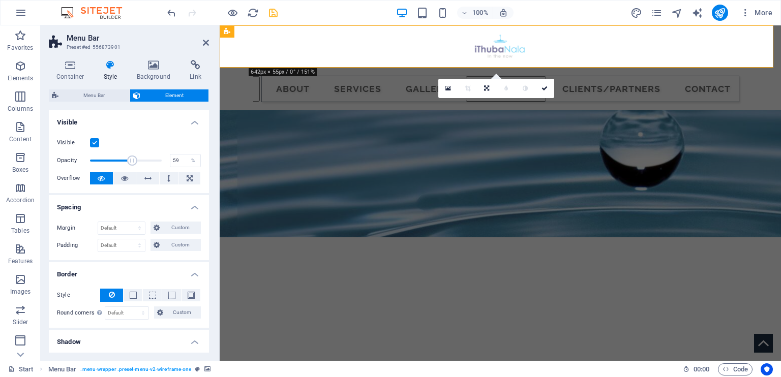
click at [131, 160] on span at bounding box center [132, 161] width 10 height 10
drag, startPoint x: 131, startPoint y: 160, endPoint x: 108, endPoint y: 158, distance: 22.9
click at [108, 158] on span at bounding box center [108, 161] width 10 height 10
type input "100"
drag, startPoint x: 108, startPoint y: 160, endPoint x: 188, endPoint y: 170, distance: 80.4
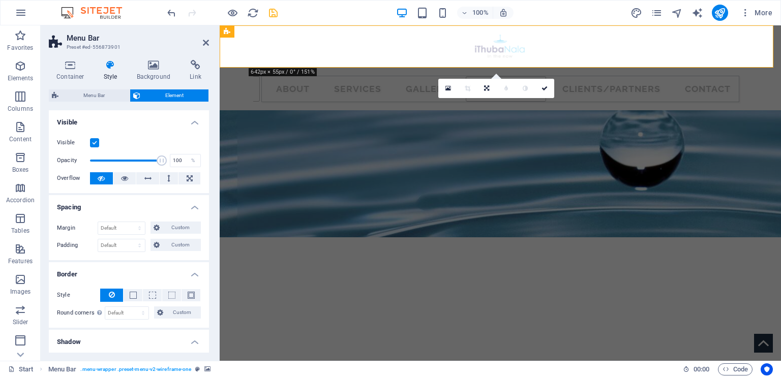
click at [188, 170] on div "Visible Opacity 100 % Overflow" at bounding box center [129, 161] width 160 height 65
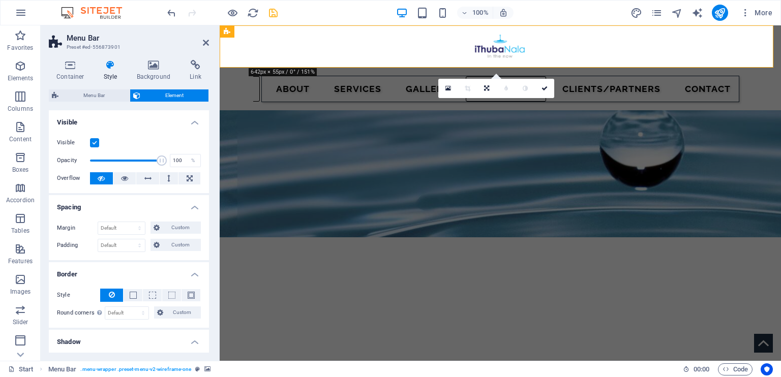
click at [94, 142] on label at bounding box center [94, 142] width 9 height 9
click at [0, 0] on input "Visible" at bounding box center [0, 0] width 0 height 0
click at [94, 142] on label at bounding box center [94, 142] width 9 height 9
click at [0, 0] on input "Visible" at bounding box center [0, 0] width 0 height 0
click at [94, 142] on label at bounding box center [94, 142] width 9 height 9
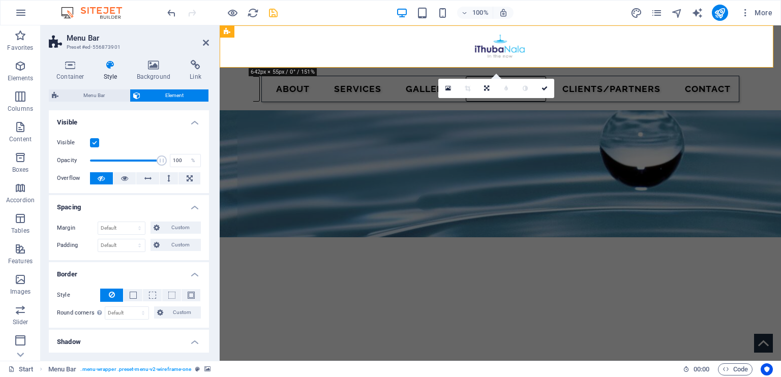
click at [0, 0] on input "Visible" at bounding box center [0, 0] width 0 height 0
click at [94, 142] on label at bounding box center [94, 142] width 9 height 9
click at [0, 0] on input "Visible" at bounding box center [0, 0] width 0 height 0
click at [126, 180] on icon at bounding box center [124, 178] width 7 height 12
click at [94, 142] on label at bounding box center [94, 142] width 9 height 9
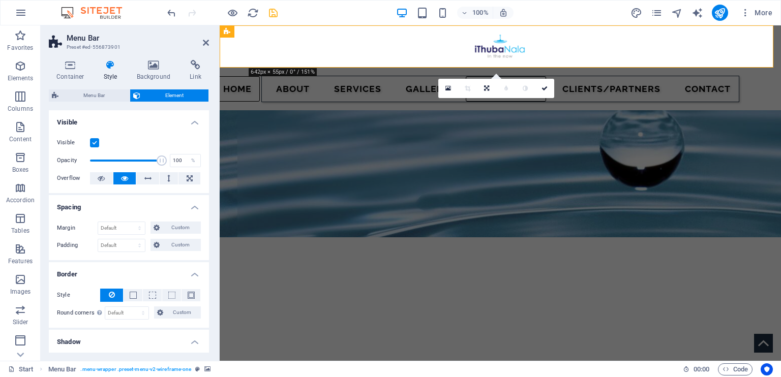
click at [0, 0] on input "Visible" at bounding box center [0, 0] width 0 height 0
click at [118, 231] on select "Default auto px % rem vw vh Custom" at bounding box center [121, 228] width 47 height 12
click at [157, 70] on icon at bounding box center [153, 65] width 49 height 10
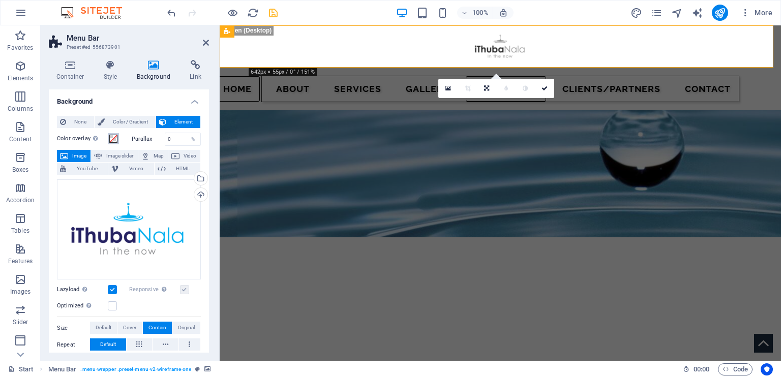
click at [114, 136] on span at bounding box center [113, 139] width 8 height 8
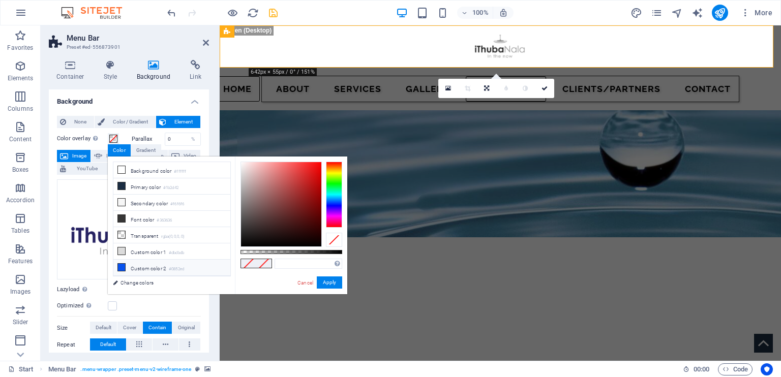
click at [118, 264] on icon at bounding box center [121, 267] width 7 height 7
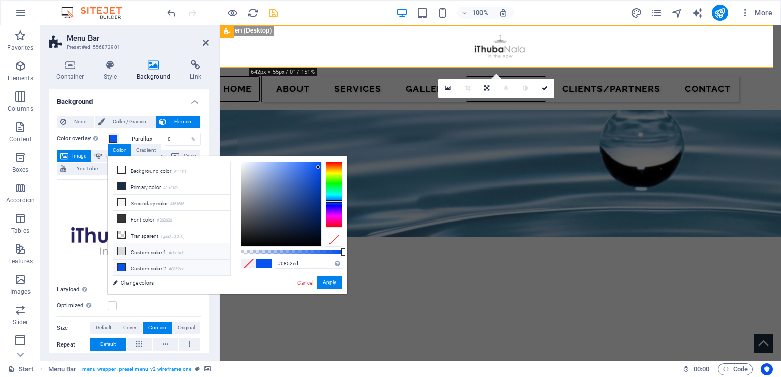
click at [120, 248] on icon at bounding box center [121, 251] width 7 height 7
type input "#dbdbdb"
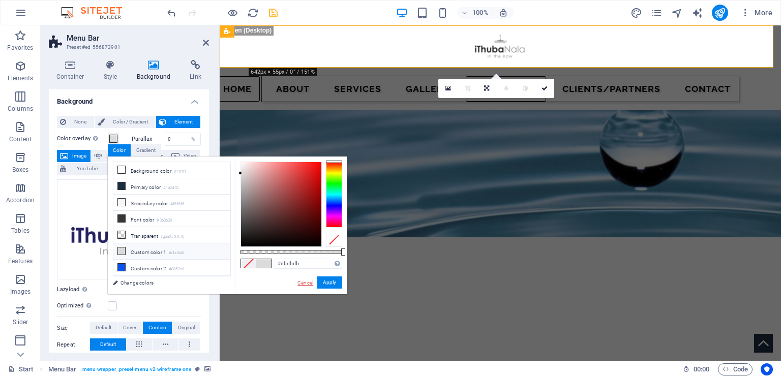
click at [303, 280] on link "Cancel" at bounding box center [305, 283] width 18 height 8
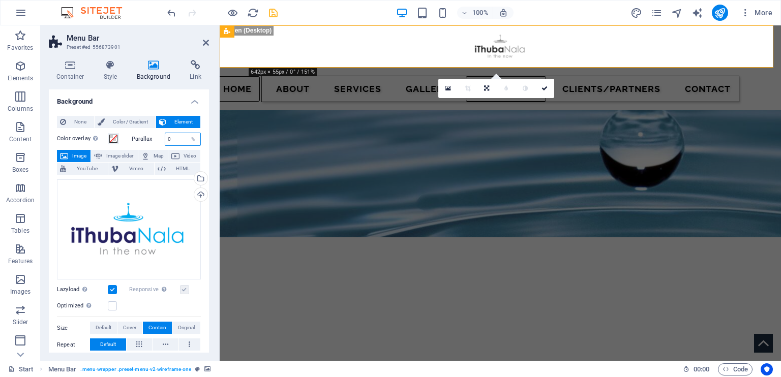
drag, startPoint x: 175, startPoint y: 139, endPoint x: 155, endPoint y: 139, distance: 20.3
click at [155, 139] on div "Parallax 0 %" at bounding box center [167, 139] width 70 height 13
type input "2"
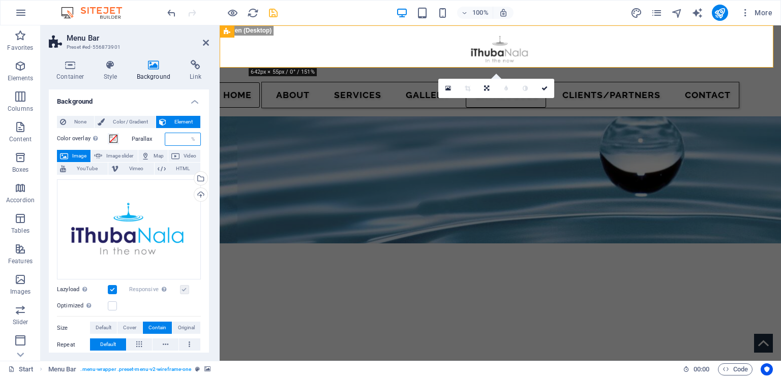
type input "0"
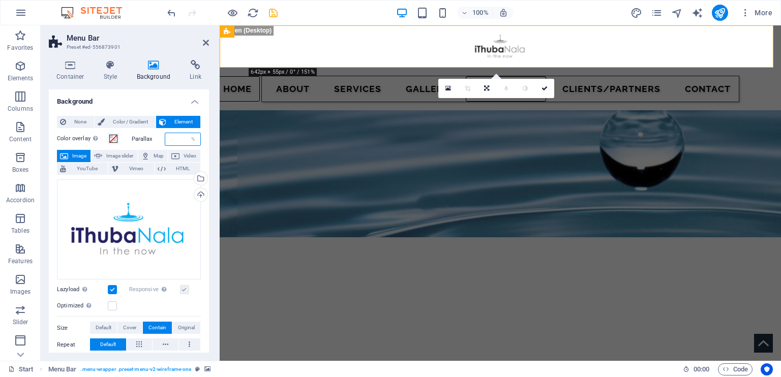
type input "2"
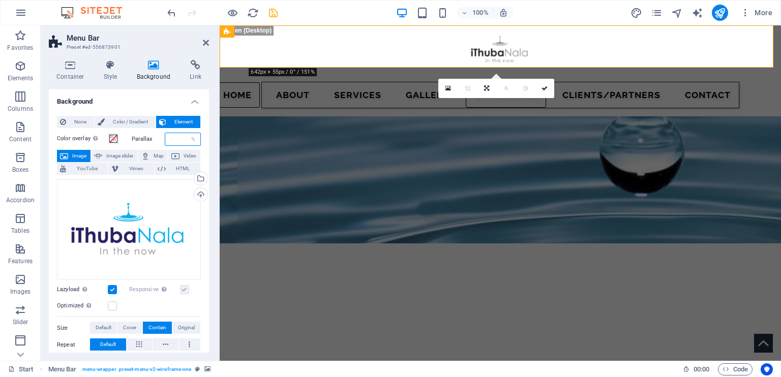
type input "5"
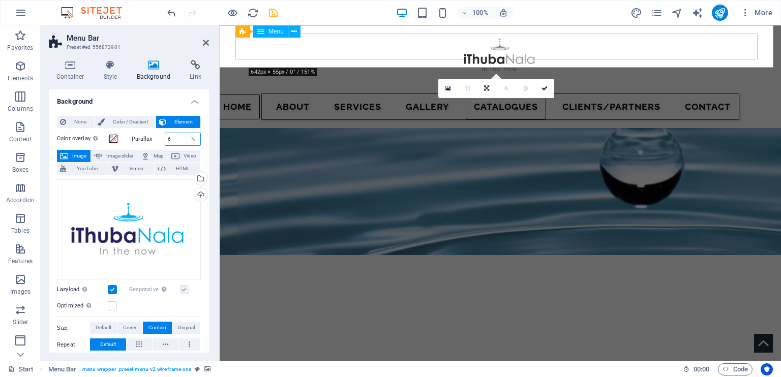
type input "6"
click at [479, 94] on nav "Home About SERVICES Gallery CATALOGUES Clients/Partners Contact" at bounding box center [500, 107] width 478 height 26
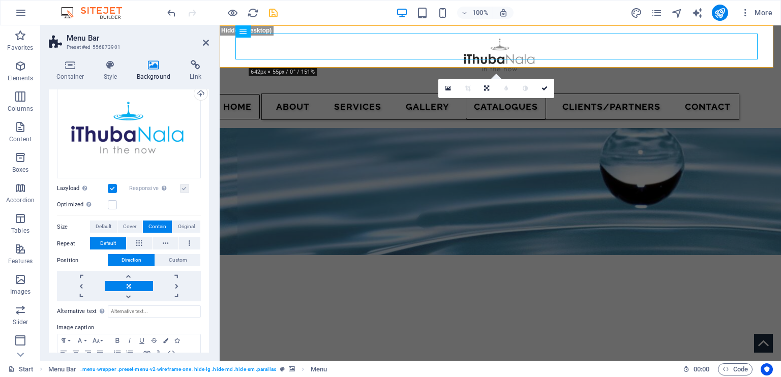
scroll to position [102, 0]
click at [132, 222] on span "Cover" at bounding box center [129, 226] width 13 height 12
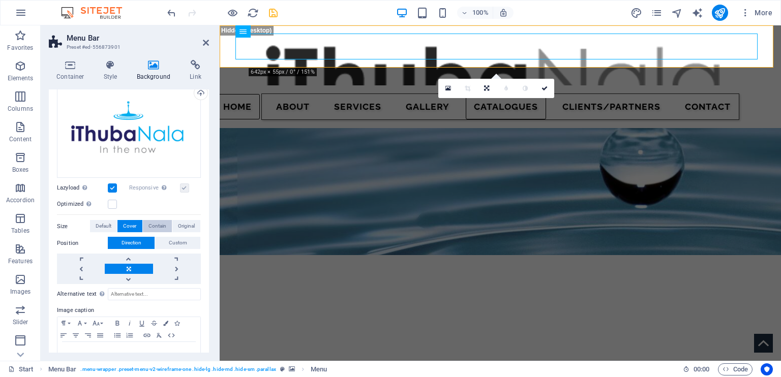
click at [156, 221] on span "Contain" at bounding box center [157, 226] width 18 height 12
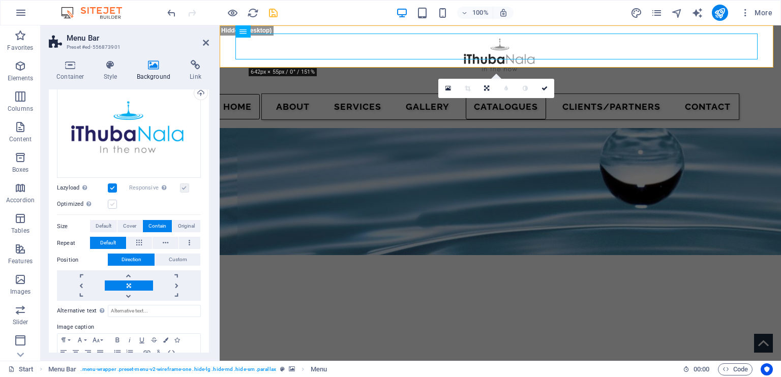
click at [113, 202] on label at bounding box center [112, 204] width 9 height 9
click at [0, 0] on input "Optimized Images are compressed to improve page speed." at bounding box center [0, 0] width 0 height 0
click at [450, 85] on icon at bounding box center [448, 88] width 6 height 6
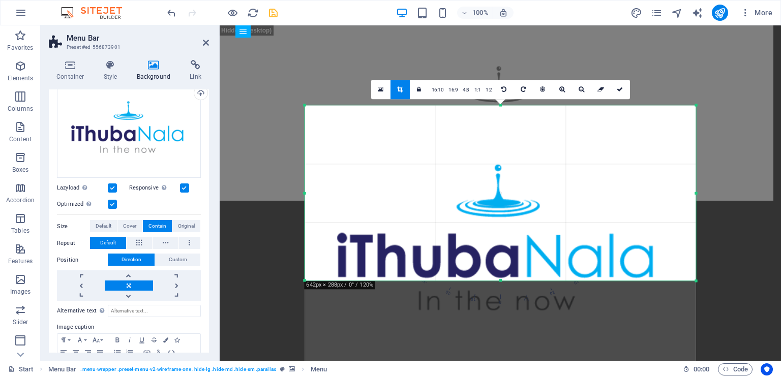
drag, startPoint x: 500, startPoint y: 327, endPoint x: 495, endPoint y: 238, distance: 89.6
click at [495, 238] on div "180 170 160 150 140 130 120 110 100 90 80 70 60 50 40 30 20 10 0 -10 -20 -30 -4…" at bounding box center [499, 192] width 391 height 175
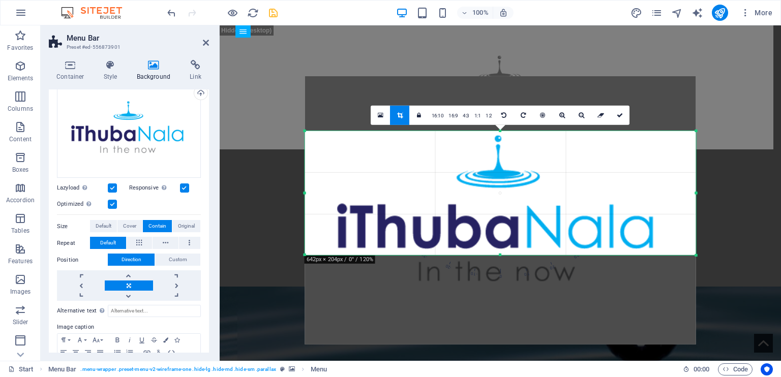
drag, startPoint x: 500, startPoint y: 103, endPoint x: 505, endPoint y: 158, distance: 55.1
click at [505, 158] on div "180 170 160 150 140 130 120 110 100 90 80 70 60 50 40 30 20 10 0 -10 -20 -30 -4…" at bounding box center [500, 193] width 391 height 124
click at [619, 114] on icon at bounding box center [620, 115] width 6 height 6
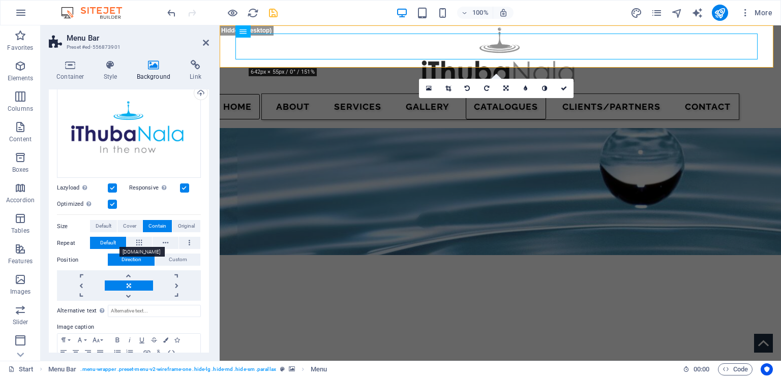
click at [106, 243] on span "Default" at bounding box center [108, 243] width 16 height 12
click at [130, 222] on span "Cover" at bounding box center [129, 226] width 13 height 12
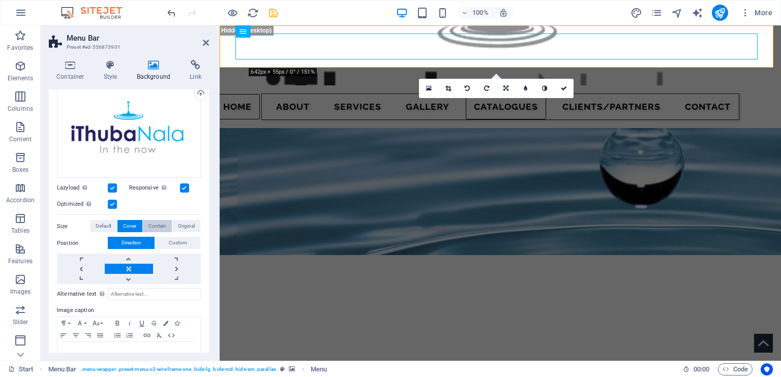
click at [154, 221] on span "Contain" at bounding box center [157, 226] width 18 height 12
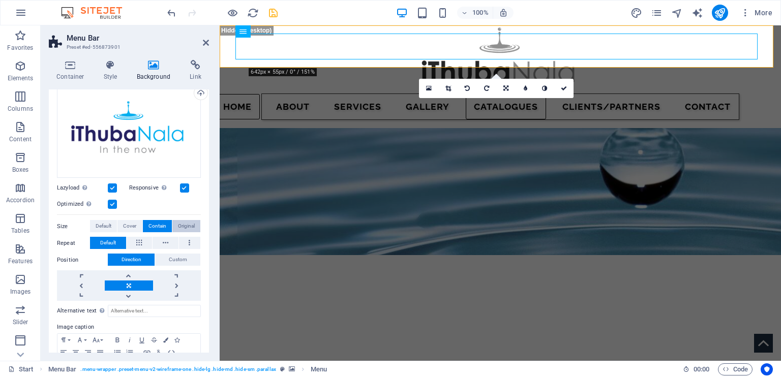
click at [191, 221] on span "Original" at bounding box center [186, 226] width 17 height 12
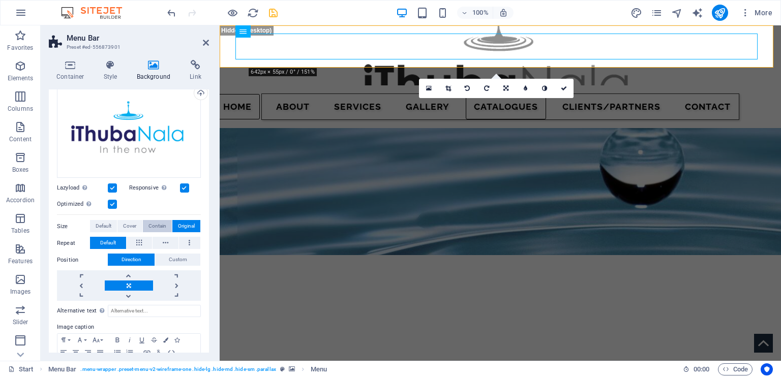
click at [158, 222] on span "Contain" at bounding box center [157, 226] width 18 height 12
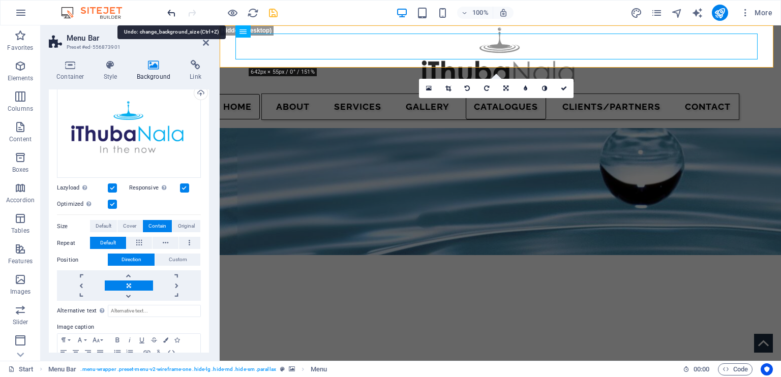
click at [168, 11] on icon "undo" at bounding box center [172, 13] width 12 height 12
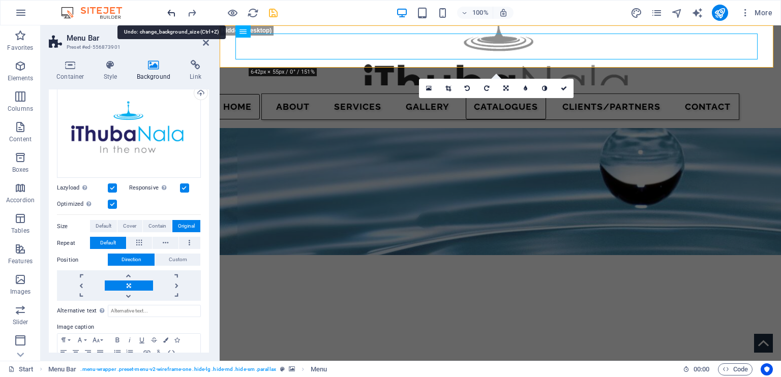
click at [168, 11] on icon "undo" at bounding box center [172, 13] width 12 height 12
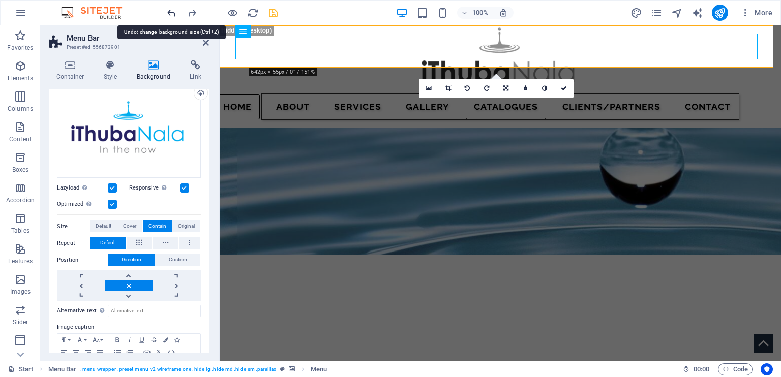
click at [168, 11] on icon "undo" at bounding box center [172, 13] width 12 height 12
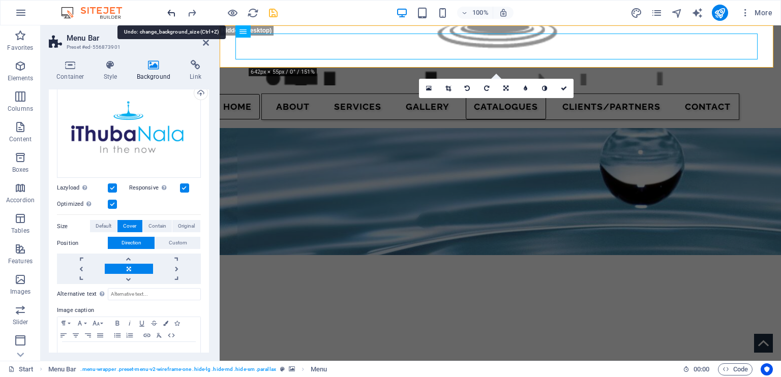
click at [168, 11] on icon "undo" at bounding box center [172, 13] width 12 height 12
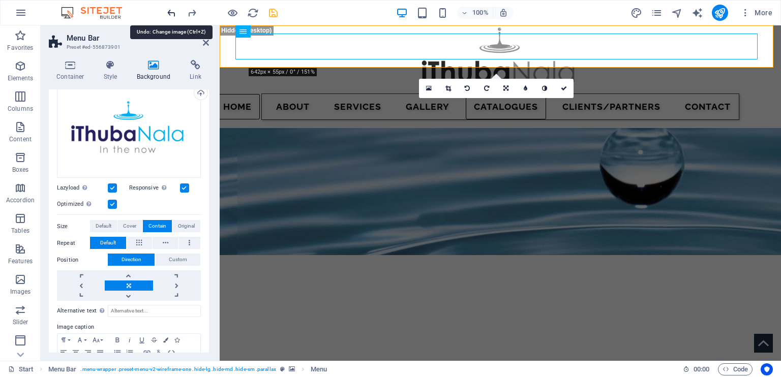
click at [168, 11] on icon "undo" at bounding box center [172, 13] width 12 height 12
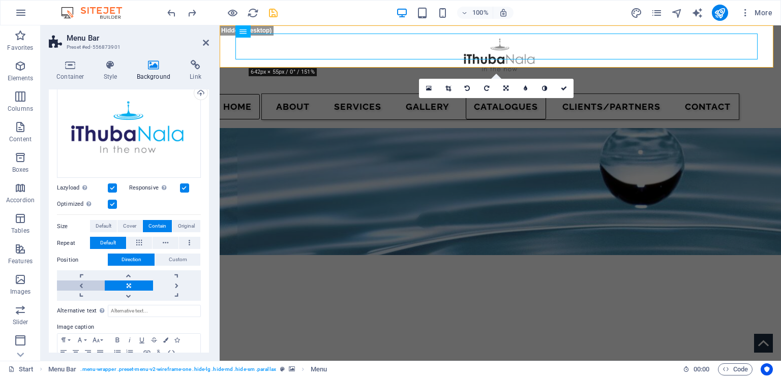
click at [77, 286] on link at bounding box center [81, 286] width 48 height 10
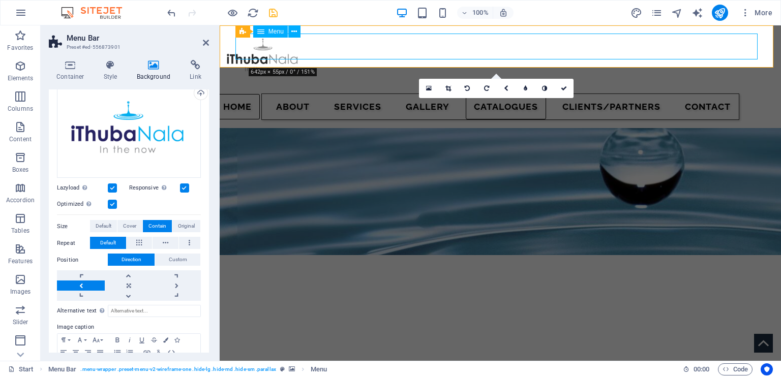
click at [285, 94] on nav "Home About SERVICES Gallery CATALOGUES Clients/Partners Contact" at bounding box center [500, 107] width 478 height 26
select select "%"
select select "px"
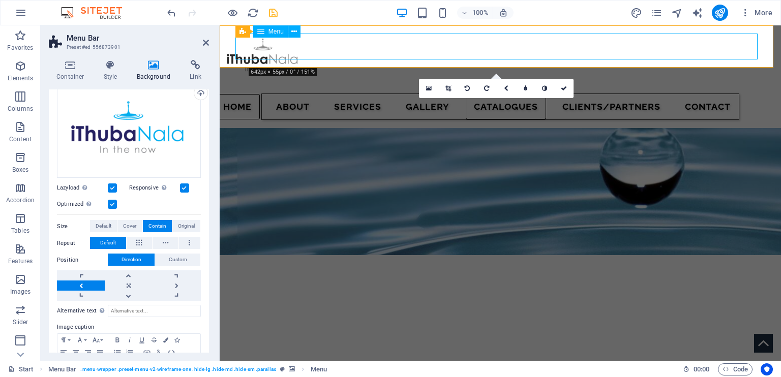
select select "px"
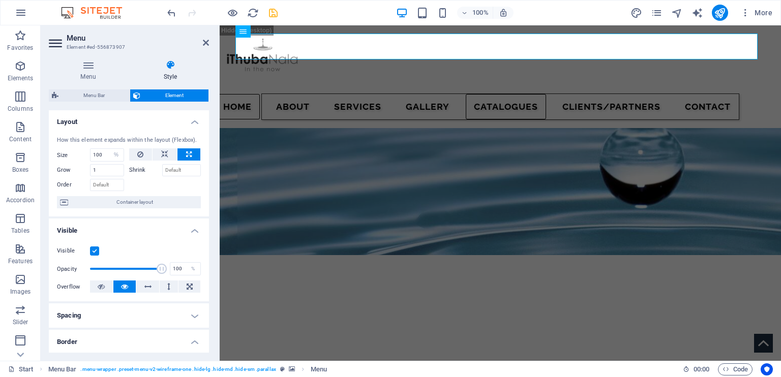
scroll to position [0, 0]
click at [163, 153] on icon at bounding box center [164, 155] width 7 height 12
select select "DISABLED_OPTION_VALUE"
click at [163, 153] on icon at bounding box center [164, 155] width 7 height 12
click at [136, 204] on span "Container layout" at bounding box center [134, 203] width 127 height 12
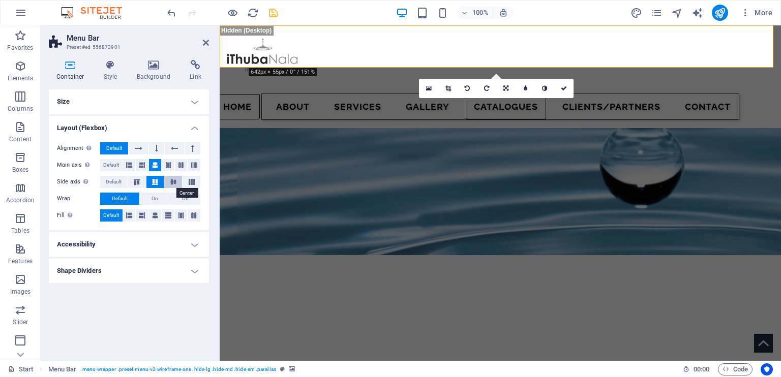
click at [172, 179] on icon at bounding box center [173, 182] width 12 height 6
click at [173, 183] on icon at bounding box center [173, 182] width 12 height 6
click at [169, 165] on icon at bounding box center [168, 165] width 6 height 12
click at [195, 162] on icon at bounding box center [194, 165] width 6 height 12
click at [182, 162] on icon at bounding box center [181, 165] width 6 height 12
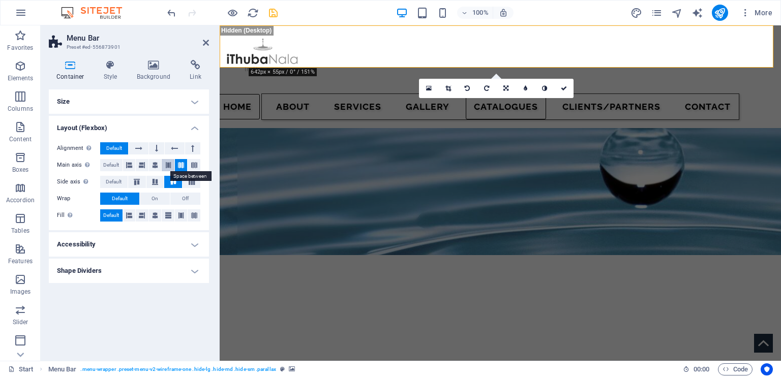
click at [169, 163] on icon at bounding box center [168, 165] width 6 height 12
click at [179, 165] on icon at bounding box center [181, 165] width 6 height 12
click at [191, 182] on icon at bounding box center [192, 182] width 12 height 6
click at [155, 179] on icon at bounding box center [155, 182] width 12 height 6
click at [155, 146] on icon at bounding box center [156, 148] width 3 height 12
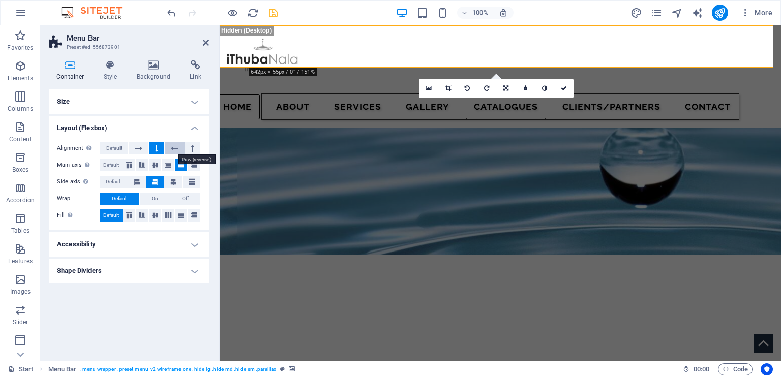
click at [173, 148] on icon at bounding box center [174, 148] width 7 height 12
click at [190, 148] on button at bounding box center [192, 148] width 15 height 12
click at [113, 146] on span "Default" at bounding box center [114, 148] width 16 height 12
click at [170, 165] on icon at bounding box center [168, 165] width 6 height 12
click at [154, 162] on icon at bounding box center [155, 165] width 6 height 12
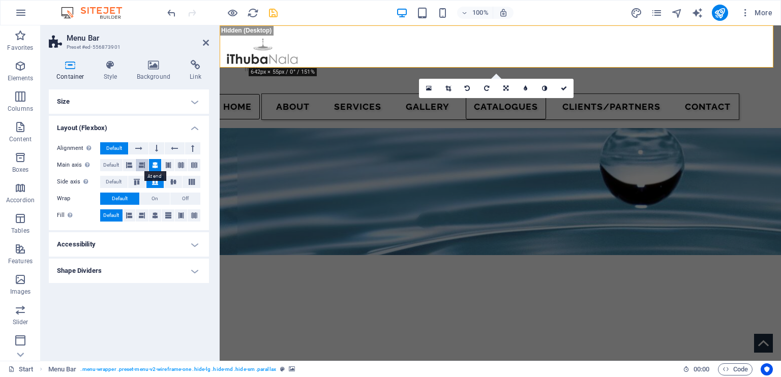
click at [140, 163] on icon at bounding box center [142, 165] width 6 height 12
click at [127, 163] on icon at bounding box center [129, 165] width 6 height 12
click at [166, 166] on icon at bounding box center [168, 165] width 6 height 12
click at [180, 167] on icon at bounding box center [181, 165] width 6 height 12
click at [155, 168] on icon at bounding box center [155, 165] width 6 height 12
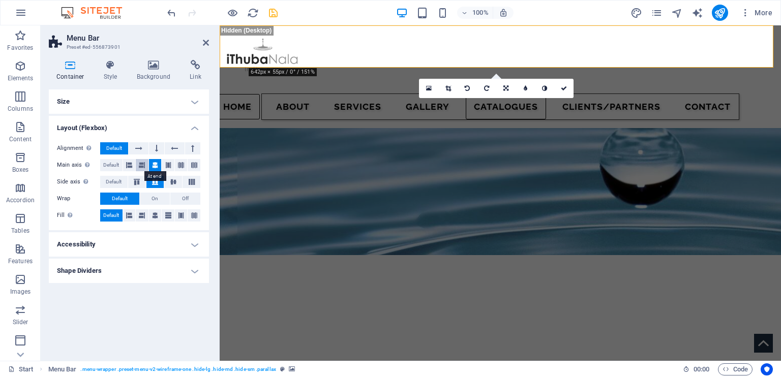
click at [143, 166] on icon at bounding box center [142, 165] width 6 height 12
click at [196, 164] on icon at bounding box center [194, 165] width 6 height 12
click at [196, 179] on icon at bounding box center [192, 182] width 12 height 6
click at [173, 179] on icon at bounding box center [173, 182] width 12 height 6
click at [150, 67] on icon at bounding box center [153, 65] width 49 height 10
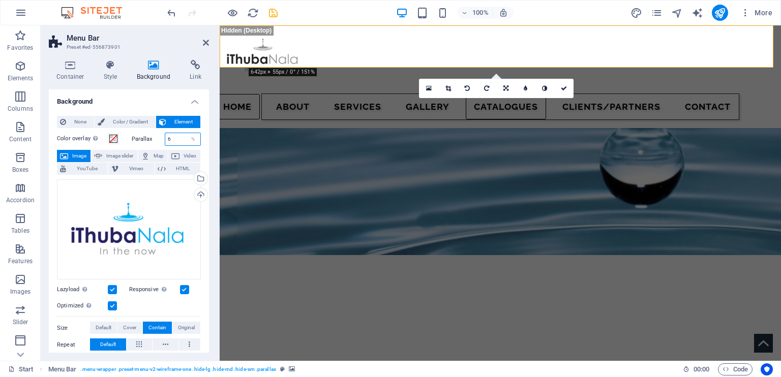
drag, startPoint x: 171, startPoint y: 138, endPoint x: 159, endPoint y: 139, distance: 12.2
click at [159, 139] on div "Parallax 6 %" at bounding box center [167, 139] width 70 height 13
type input "0"
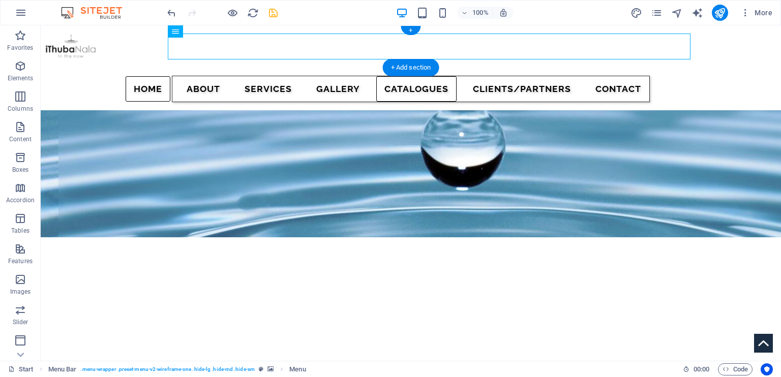
drag, startPoint x: 303, startPoint y: 62, endPoint x: 282, endPoint y: 36, distance: 33.5
click at [81, 48] on figure at bounding box center [411, 46] width 740 height 42
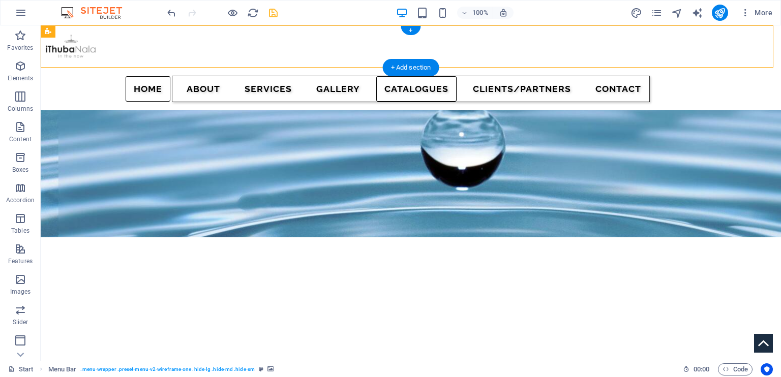
click at [81, 48] on figure at bounding box center [411, 46] width 740 height 42
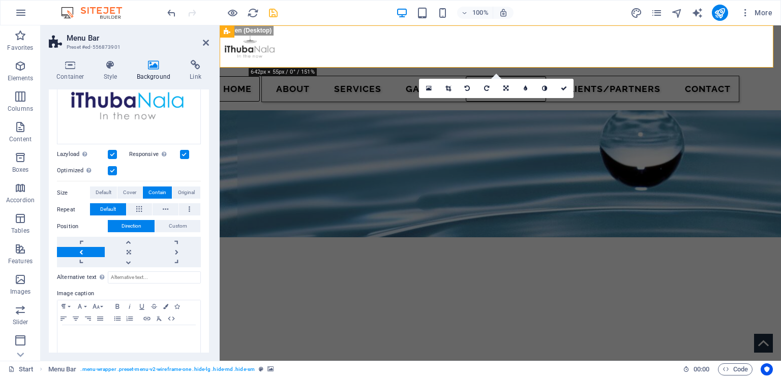
scroll to position [145, 0]
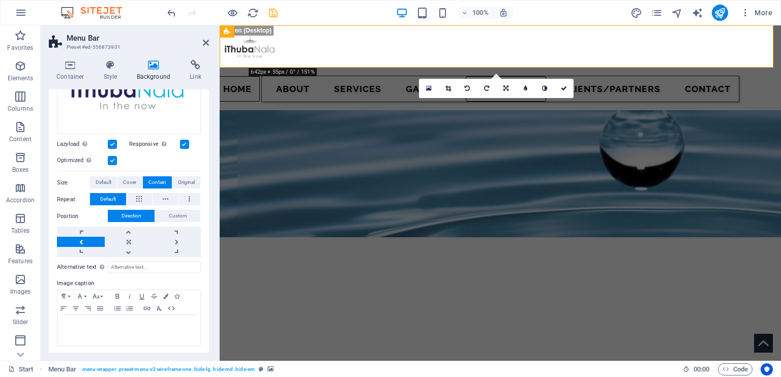
click at [113, 144] on label at bounding box center [112, 144] width 9 height 9
click at [0, 0] on input "Lazyload Loading images after the page loads improves page speed." at bounding box center [0, 0] width 0 height 0
click at [113, 144] on label at bounding box center [112, 144] width 9 height 9
click at [0, 0] on input "Lazyload Loading images after the page loads improves page speed." at bounding box center [0, 0] width 0 height 0
click at [187, 144] on label at bounding box center [184, 144] width 9 height 9
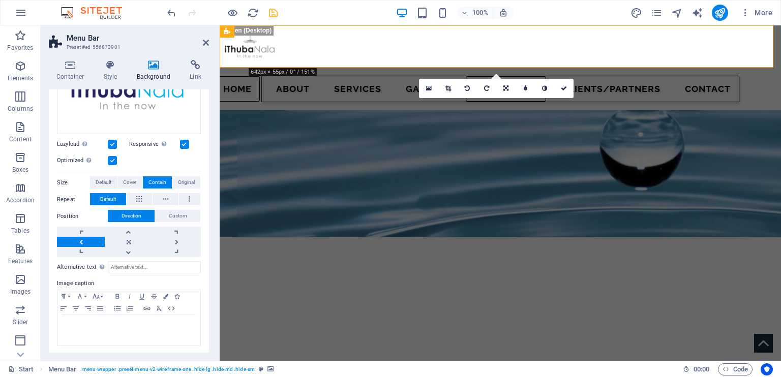
click at [0, 0] on input "Responsive Automatically load retina image and smartphone optimized sizes." at bounding box center [0, 0] width 0 height 0
click at [187, 144] on label at bounding box center [184, 144] width 9 height 9
click at [0, 0] on input "Responsive Automatically load retina image and smartphone optimized sizes." at bounding box center [0, 0] width 0 height 0
click at [246, 53] on figure at bounding box center [500, 46] width 561 height 42
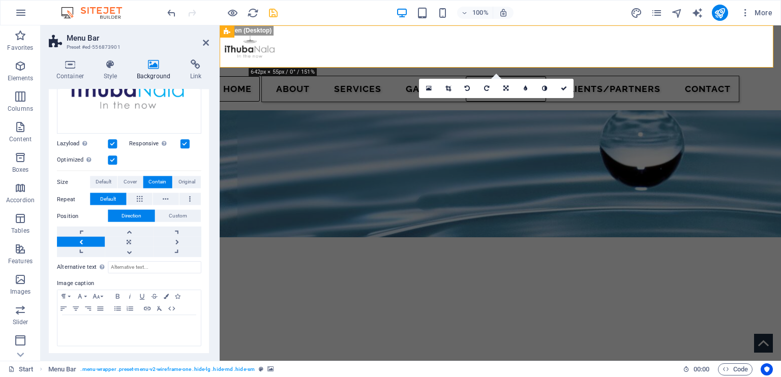
click at [158, 63] on icon at bounding box center [153, 65] width 49 height 10
click at [183, 145] on label at bounding box center [184, 144] width 9 height 9
click at [0, 0] on input "Responsive Automatically load retina image and smartphone optimized sizes." at bounding box center [0, 0] width 0 height 0
click at [183, 145] on label at bounding box center [184, 144] width 9 height 9
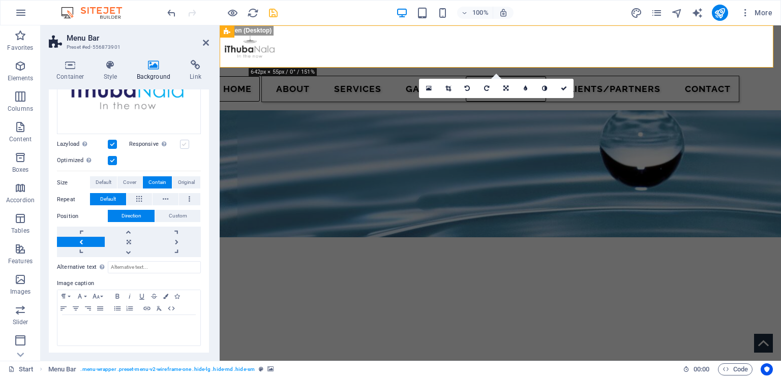
click at [0, 0] on input "Responsive Automatically load retina image and smartphone optimized sizes." at bounding box center [0, 0] width 0 height 0
drag, startPoint x: 209, startPoint y: 202, endPoint x: 206, endPoint y: 149, distance: 53.0
click at [206, 149] on div "Container Style Background Link Size Height Default px rem % vh vw Min. height …" at bounding box center [129, 206] width 176 height 309
click at [148, 74] on h4 "Background" at bounding box center [155, 70] width 53 height 21
click at [112, 67] on icon at bounding box center [110, 65] width 29 height 10
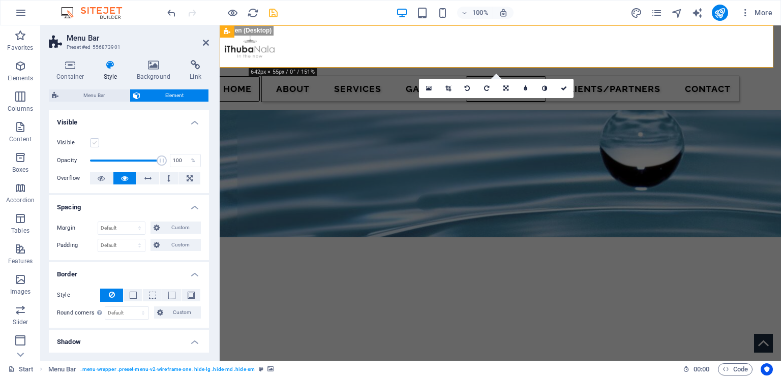
click at [94, 145] on label at bounding box center [94, 142] width 9 height 9
click at [0, 0] on input "Visible" at bounding box center [0, 0] width 0 height 0
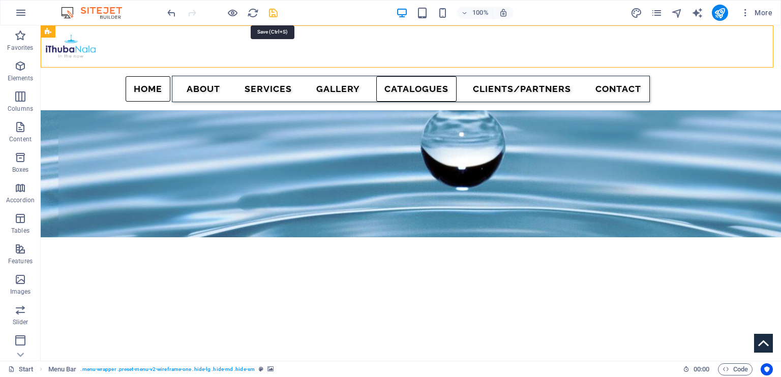
click at [271, 12] on icon "save" at bounding box center [273, 13] width 12 height 12
